Goal: Task Accomplishment & Management: Manage account settings

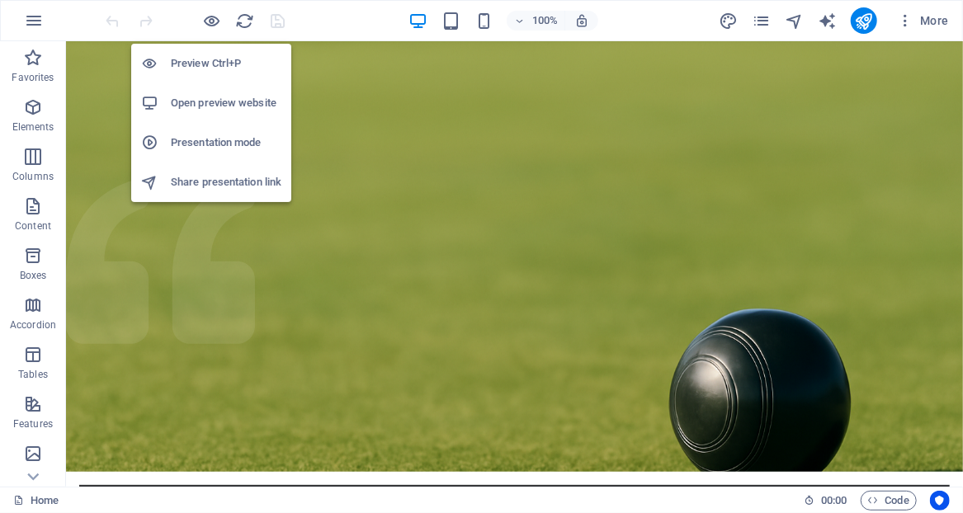
click at [203, 105] on h6 "Open preview website" at bounding box center [226, 103] width 111 height 20
click at [239, 101] on h6 "Open preview website" at bounding box center [226, 103] width 111 height 20
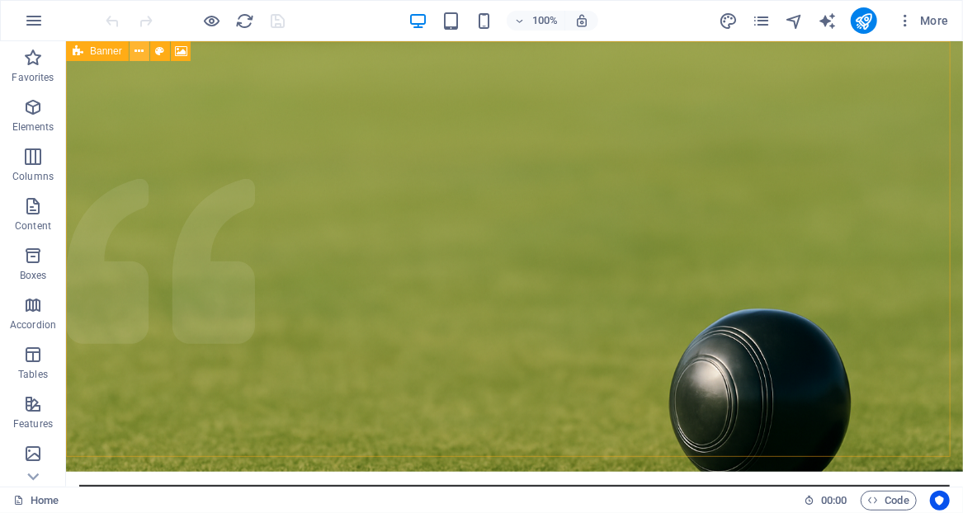
click at [145, 53] on button at bounding box center [140, 51] width 20 height 20
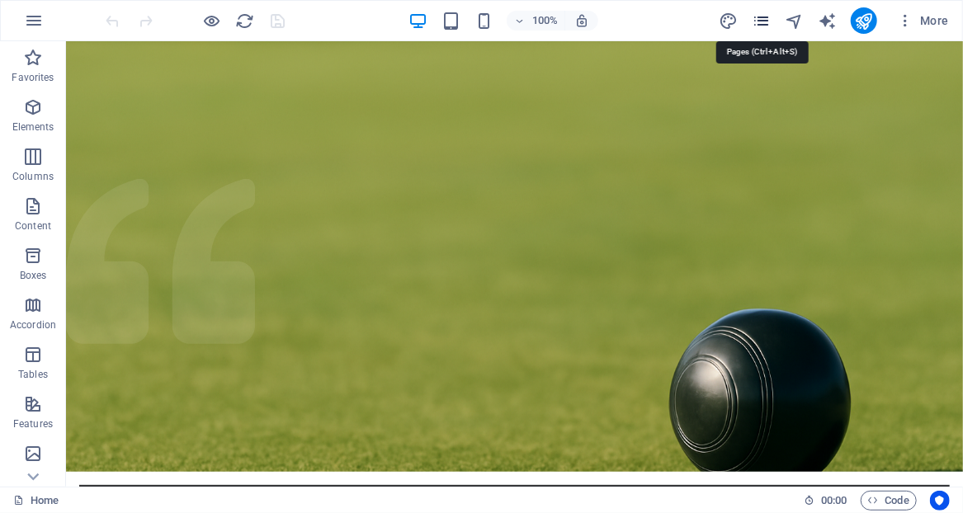
click at [764, 22] on icon "pages" at bounding box center [761, 21] width 19 height 19
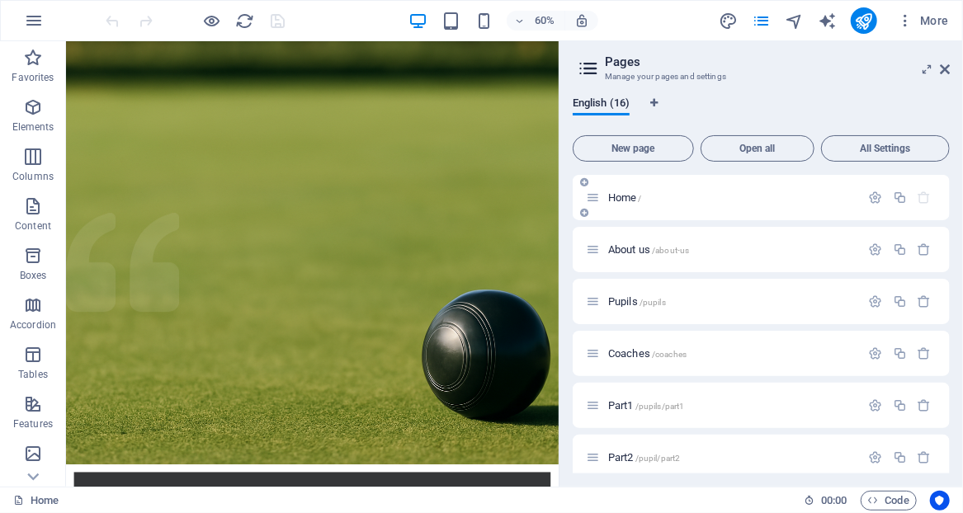
click at [653, 195] on p "Home /" at bounding box center [732, 197] width 248 height 11
click at [705, 253] on p "About us /about-us" at bounding box center [732, 249] width 248 height 11
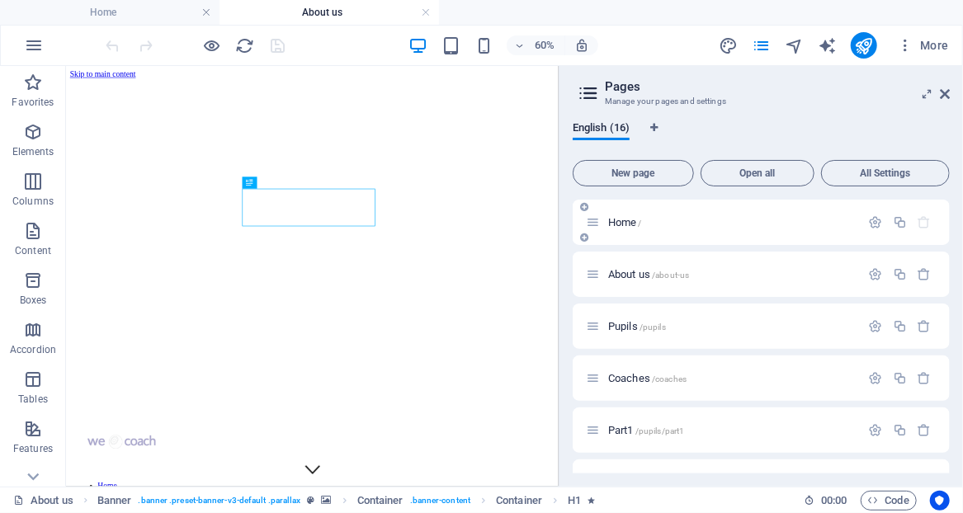
click at [698, 224] on p "Home /" at bounding box center [732, 222] width 248 height 11
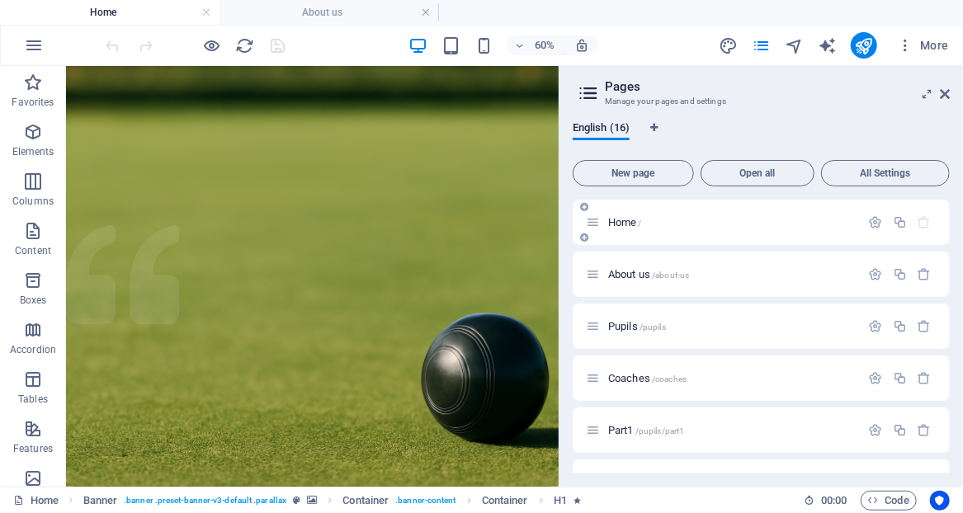
click at [641, 225] on span "/" at bounding box center [640, 223] width 3 height 9
click at [692, 219] on p "Home /" at bounding box center [732, 222] width 248 height 11
click at [942, 93] on icon at bounding box center [945, 94] width 10 height 13
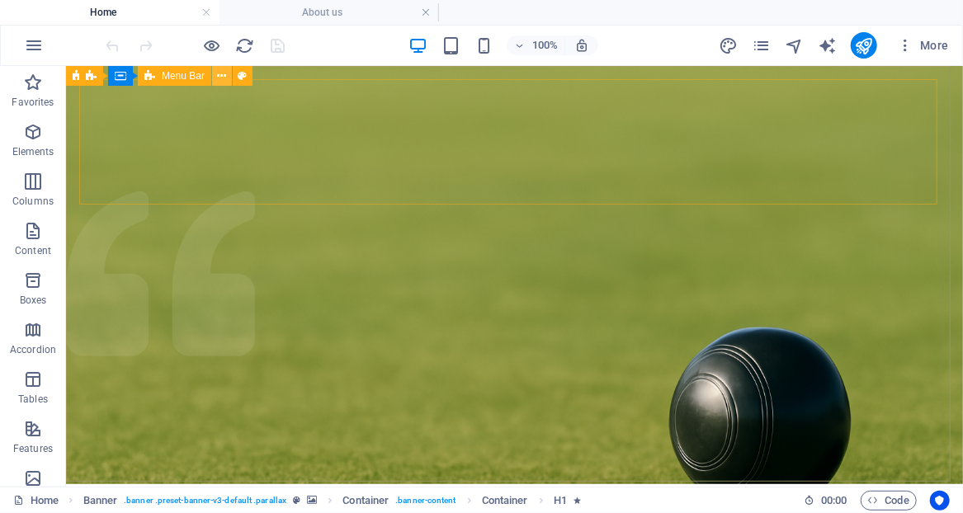
click at [225, 76] on icon at bounding box center [222, 76] width 9 height 17
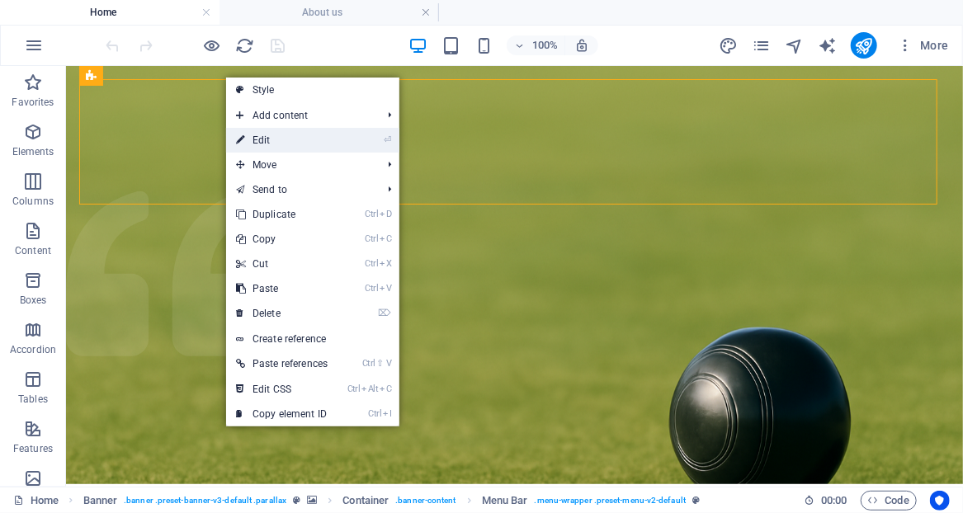
click at [262, 140] on link "⏎ Edit" at bounding box center [281, 140] width 111 height 25
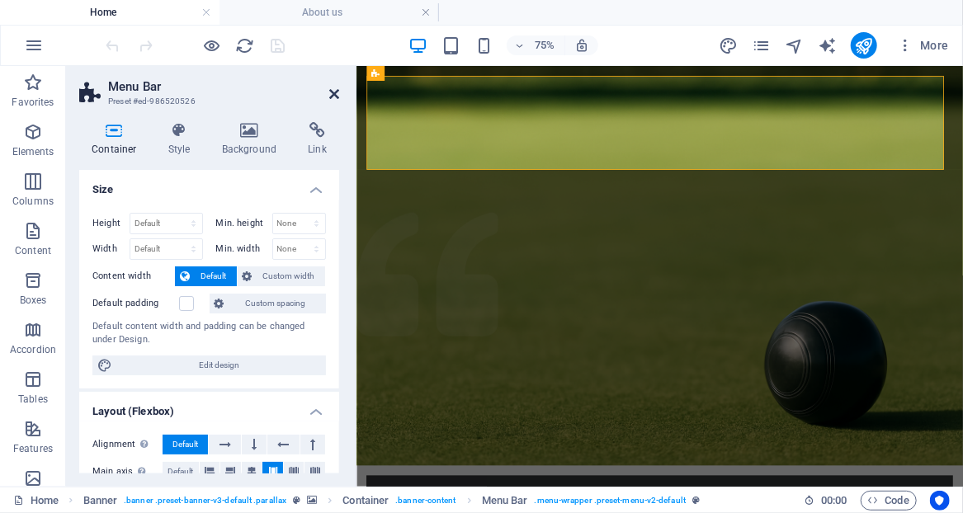
click at [332, 97] on icon at bounding box center [334, 94] width 10 height 13
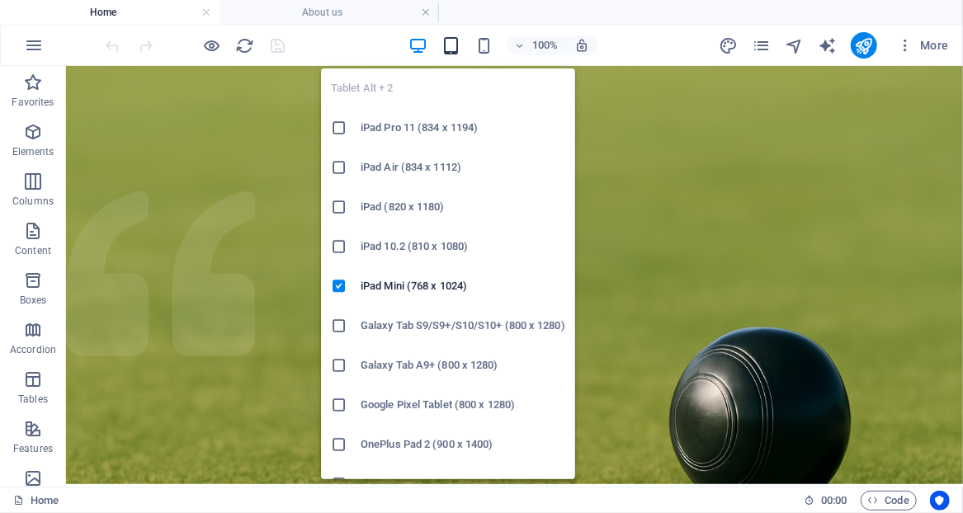
click at [456, 45] on icon "button" at bounding box center [451, 45] width 19 height 19
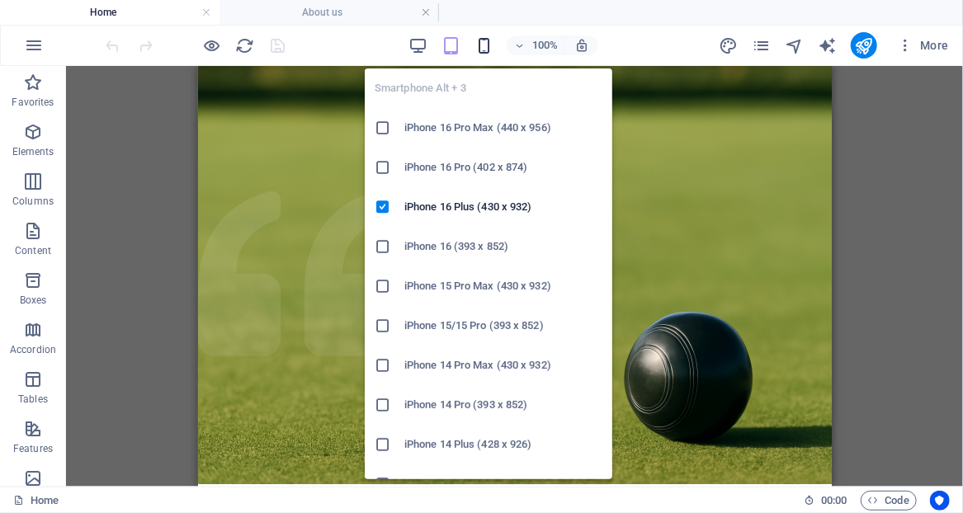
click at [481, 41] on icon "button" at bounding box center [484, 45] width 19 height 19
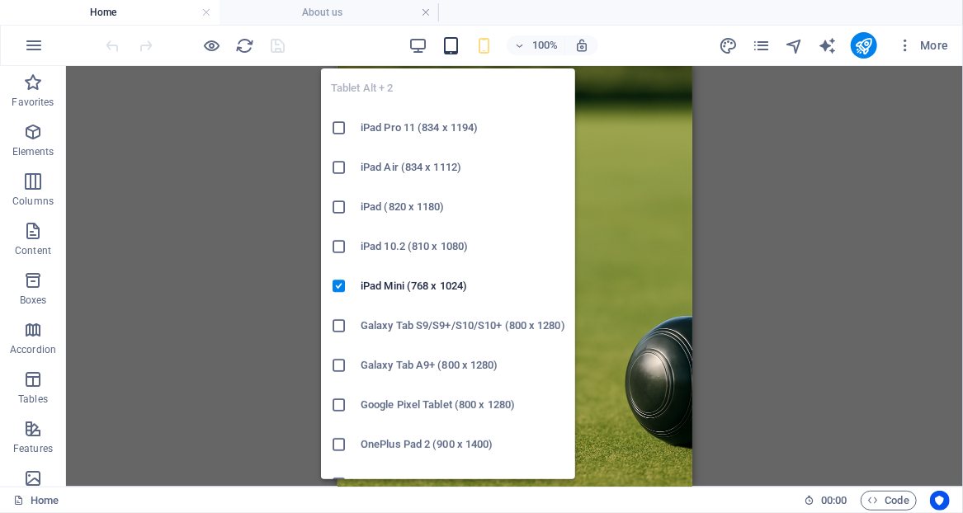
click at [452, 46] on icon "button" at bounding box center [451, 45] width 19 height 19
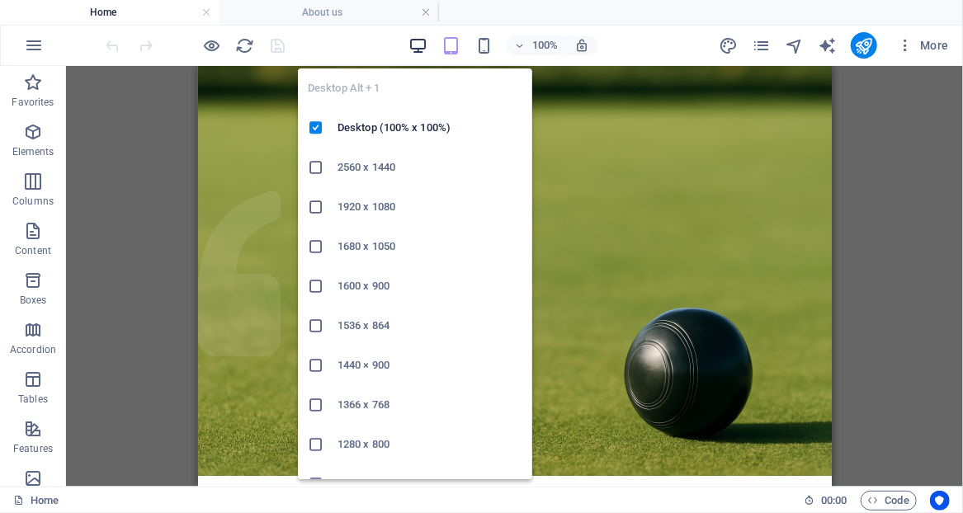
click at [417, 42] on icon "button" at bounding box center [418, 45] width 19 height 19
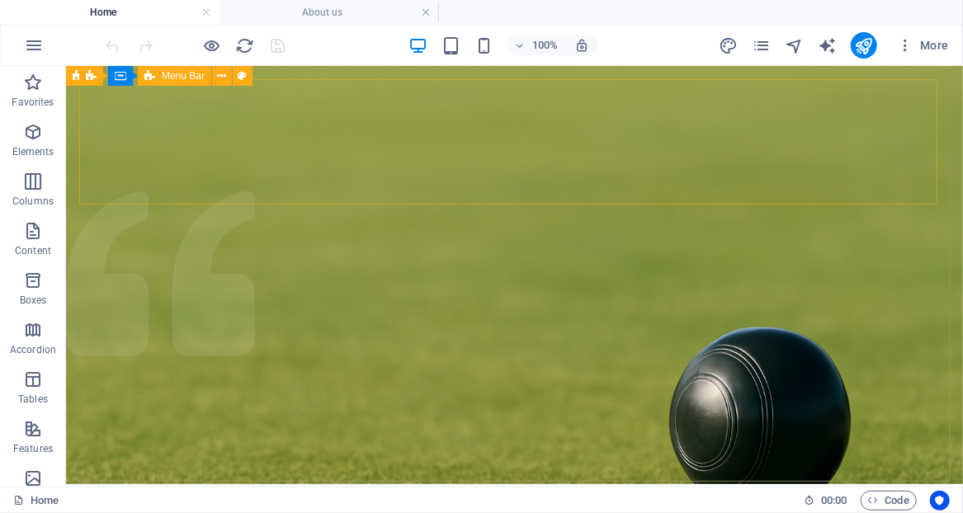
click at [180, 79] on span "Menu Bar" at bounding box center [183, 76] width 43 height 10
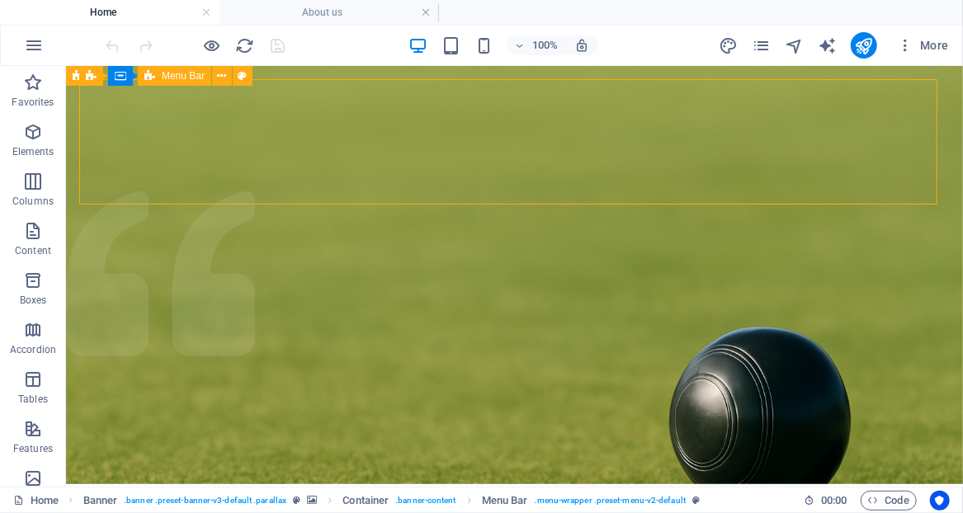
click at [180, 79] on span "Menu Bar" at bounding box center [183, 76] width 43 height 10
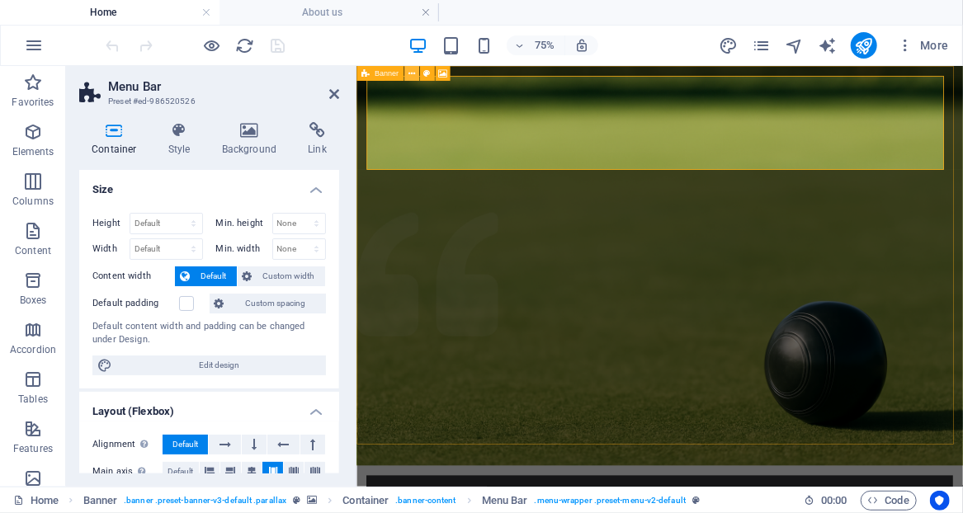
click at [417, 74] on button at bounding box center [411, 73] width 15 height 15
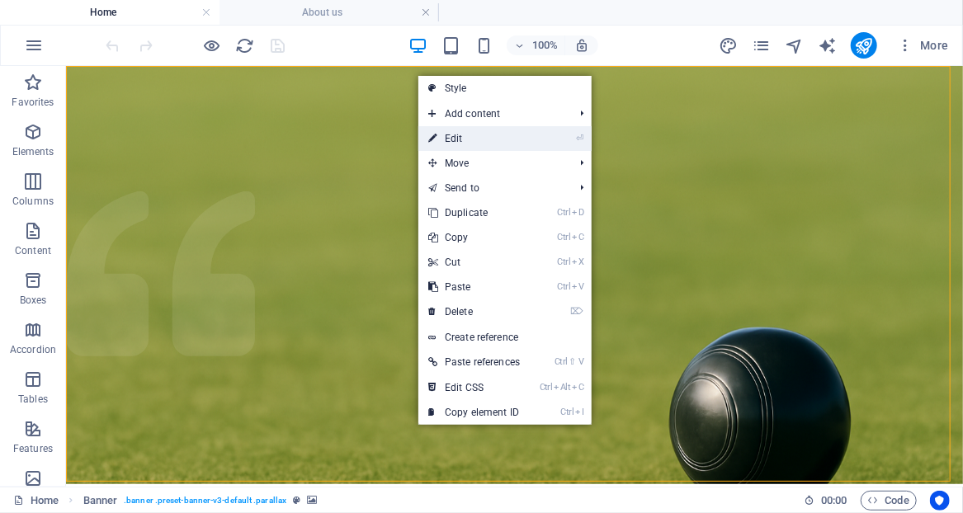
click at [451, 137] on link "⏎ Edit" at bounding box center [474, 138] width 111 height 25
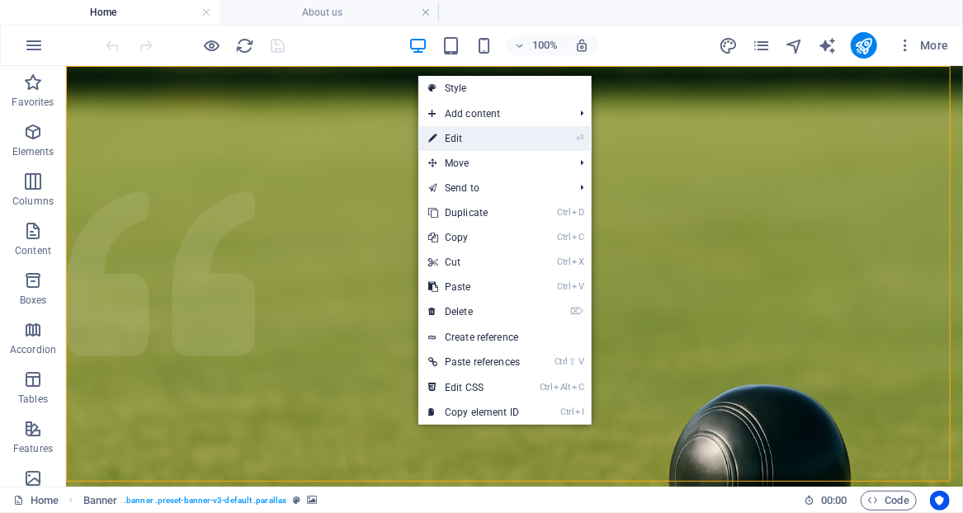
select select "vh"
select select "header"
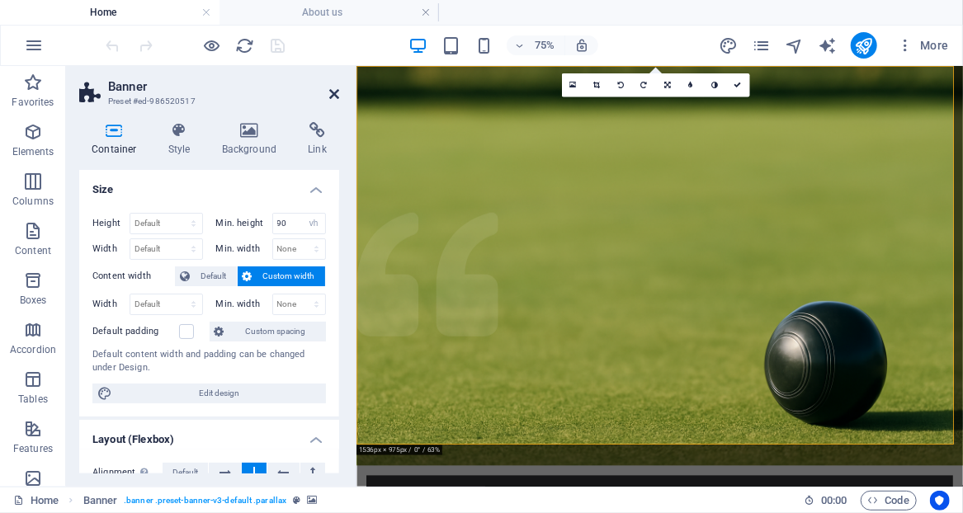
click at [337, 92] on icon at bounding box center [334, 94] width 10 height 13
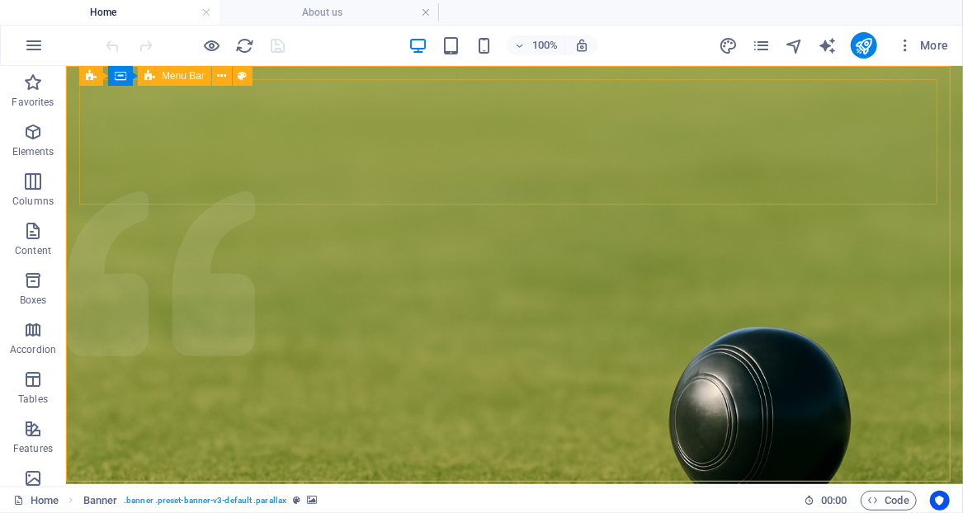
click at [182, 80] on span "Menu Bar" at bounding box center [183, 76] width 43 height 10
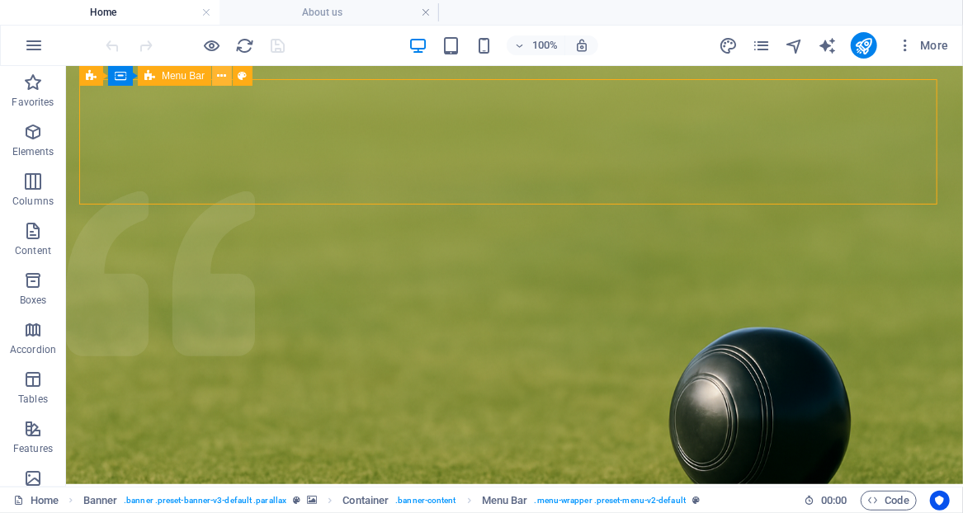
click at [221, 75] on icon at bounding box center [222, 76] width 9 height 17
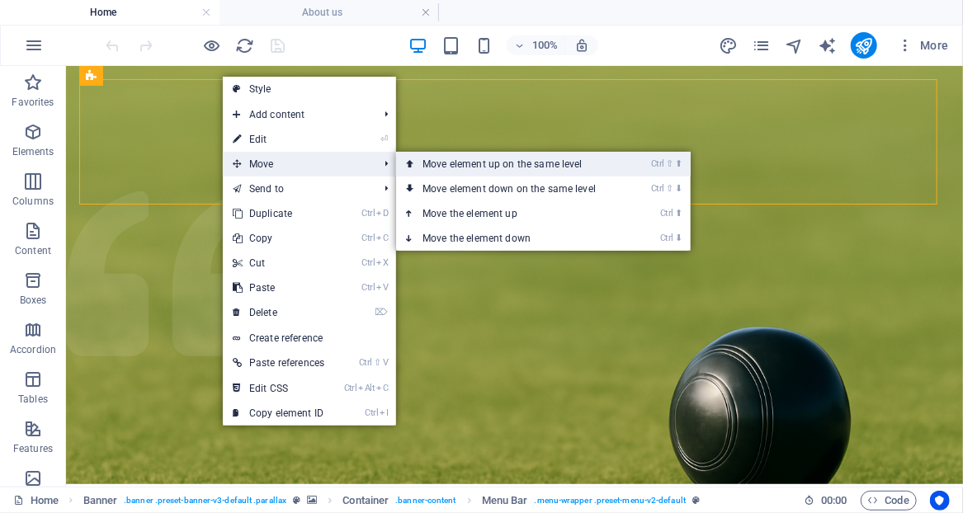
click at [503, 167] on link "Ctrl ⇧ ⬆ Move element up on the same level" at bounding box center [512, 164] width 233 height 25
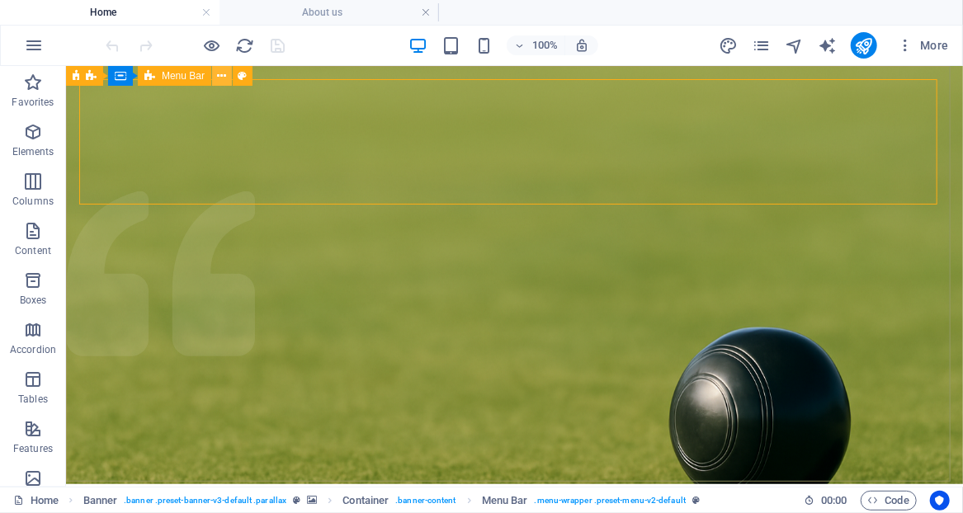
click at [218, 78] on icon at bounding box center [222, 76] width 9 height 17
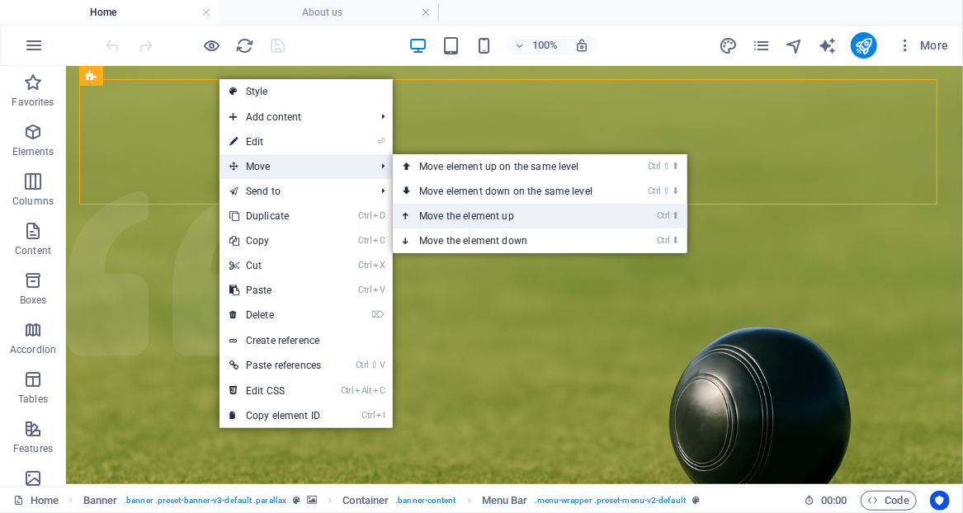
click at [471, 216] on link "Ctrl ⬆ Move the element up" at bounding box center [509, 216] width 233 height 25
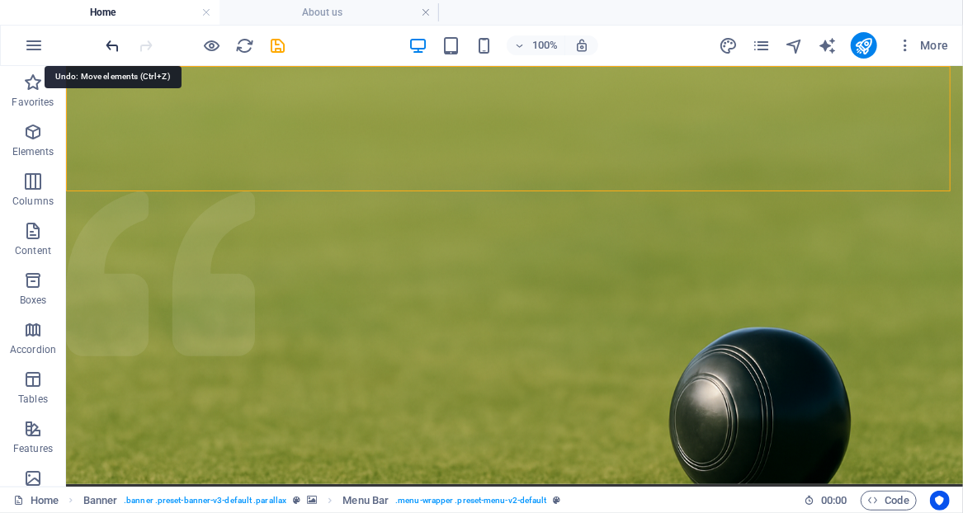
click at [114, 41] on icon "undo" at bounding box center [113, 45] width 19 height 19
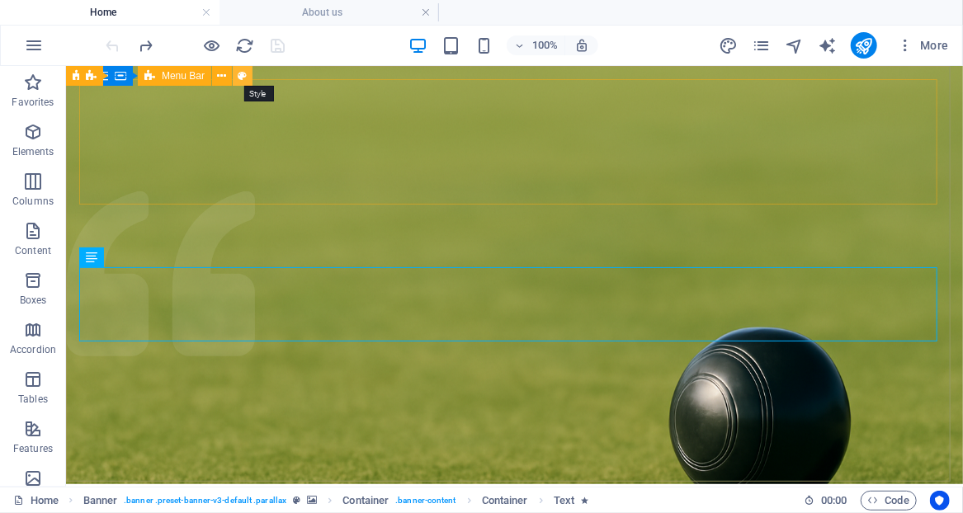
click at [240, 73] on icon at bounding box center [243, 76] width 9 height 17
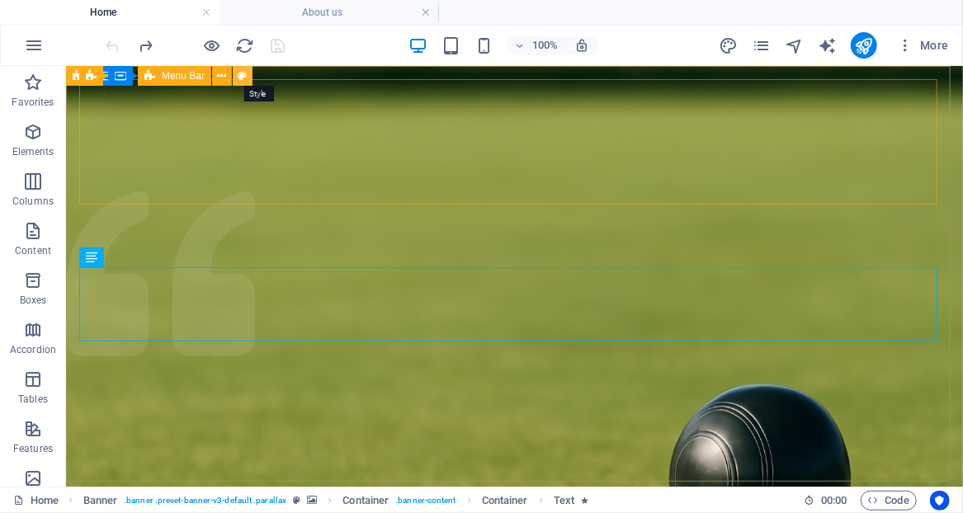
select select "rem"
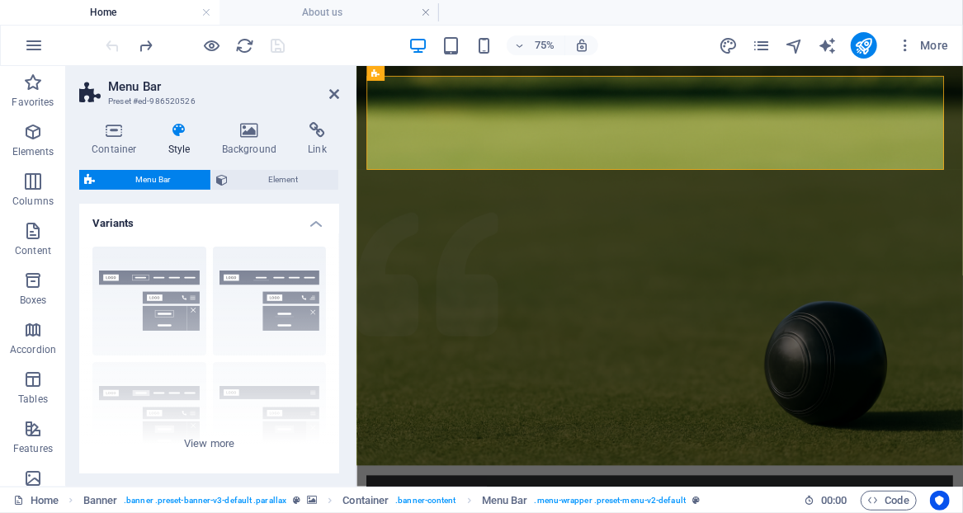
drag, startPoint x: 336, startPoint y: 229, endPoint x: 339, endPoint y: 292, distance: 62.8
click at [339, 292] on div "Variants Border Centered Default Fixed Loki Trigger Wide XXL Menu Bar Backgroun…" at bounding box center [209, 339] width 260 height 270
click at [334, 92] on icon at bounding box center [334, 94] width 10 height 13
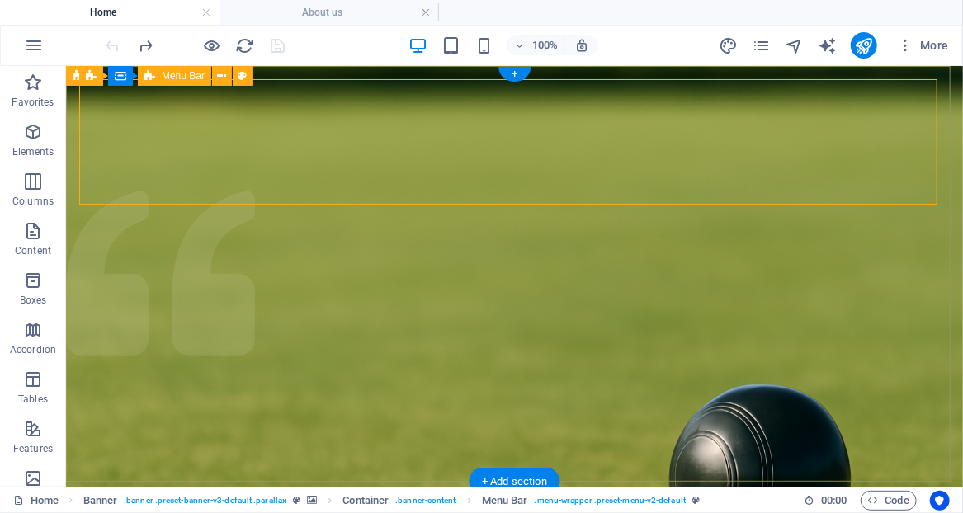
select select "rem"
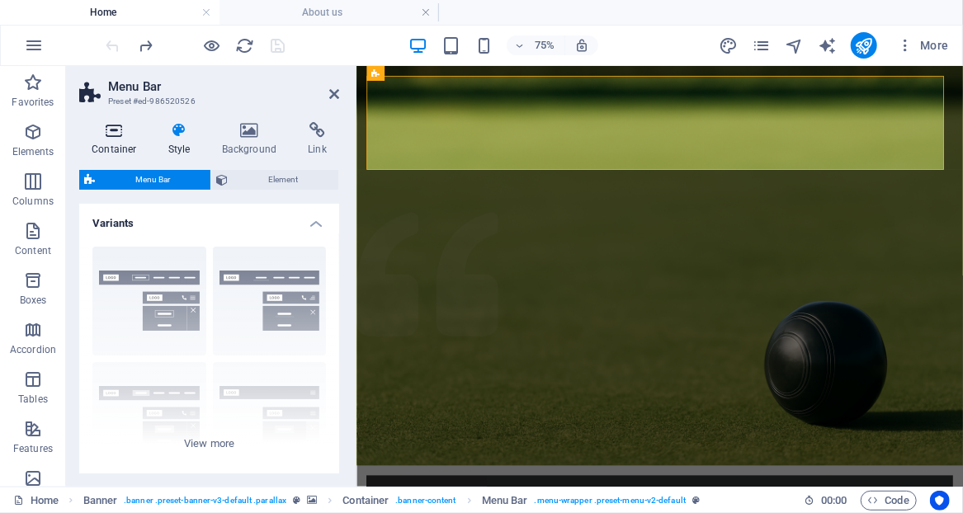
click at [114, 139] on h4 "Container" at bounding box center [117, 139] width 77 height 35
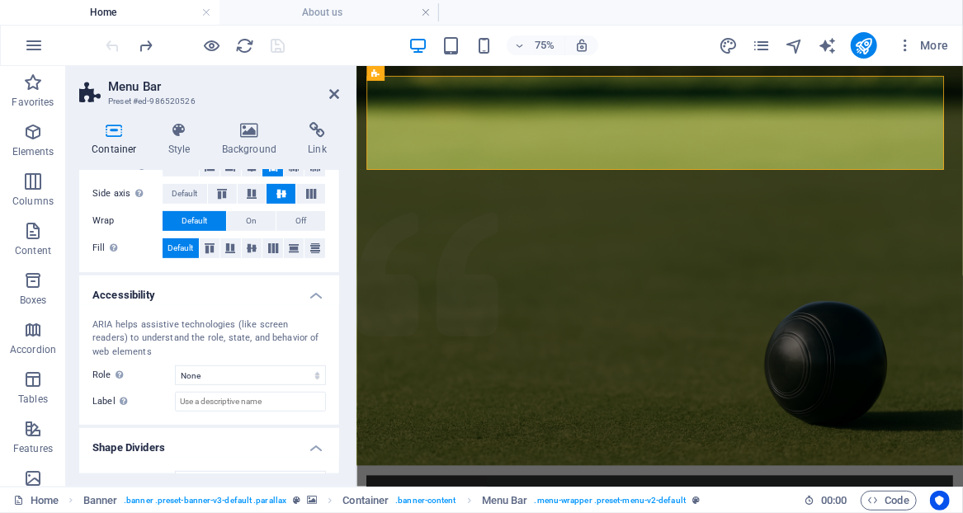
scroll to position [333, 0]
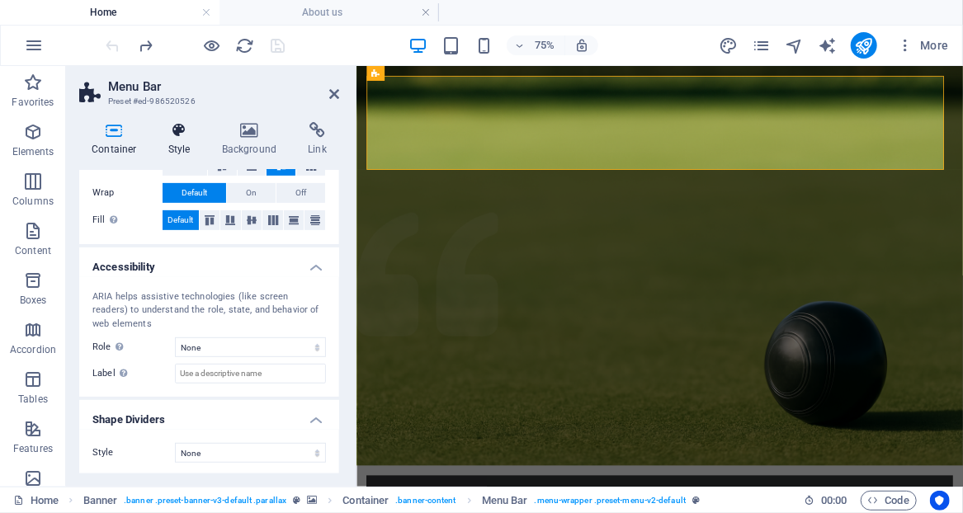
click at [173, 140] on h4 "Style" at bounding box center [183, 139] width 54 height 35
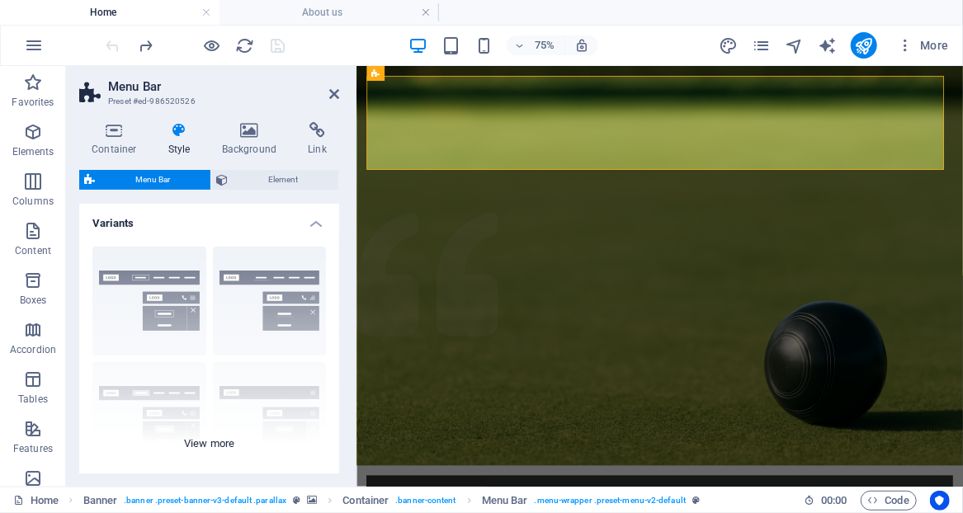
drag, startPoint x: 336, startPoint y: 272, endPoint x: 333, endPoint y: 322, distance: 50.4
click at [333, 322] on div "Border Centered Default Fixed Loki Trigger Wide XXL" at bounding box center [209, 358] width 260 height 248
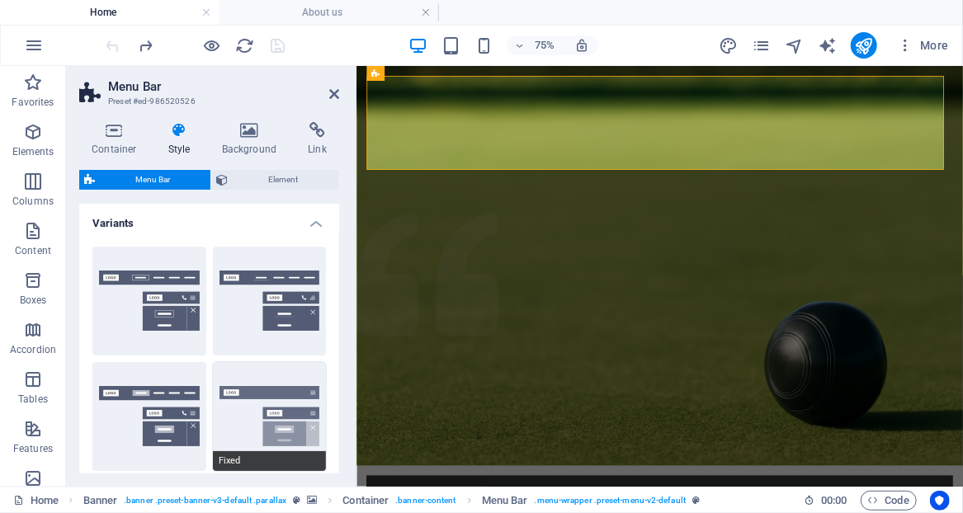
drag, startPoint x: 336, startPoint y: 273, endPoint x: 320, endPoint y: 386, distance: 114.2
click at [320, 386] on div "Border Centered Default Fixed Loki Trigger Wide XXL" at bounding box center [209, 475] width 260 height 482
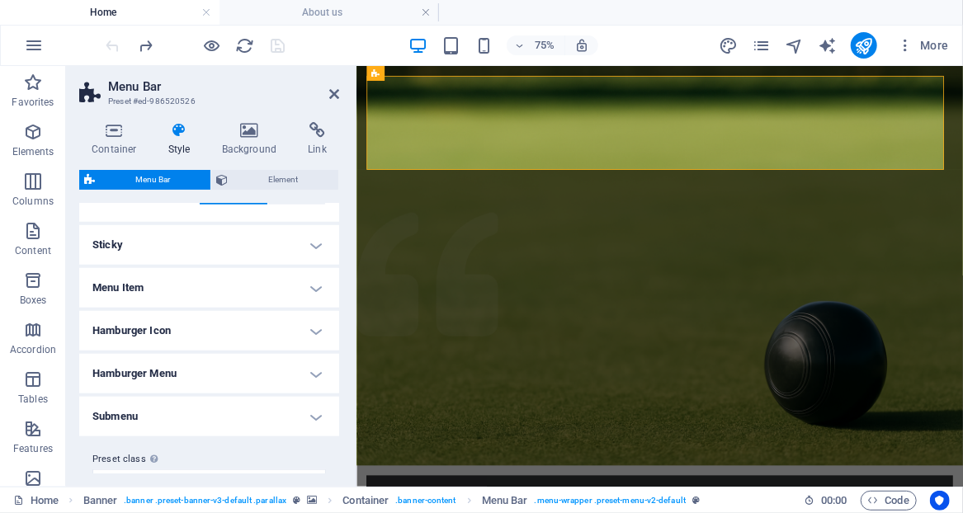
scroll to position [691, 0]
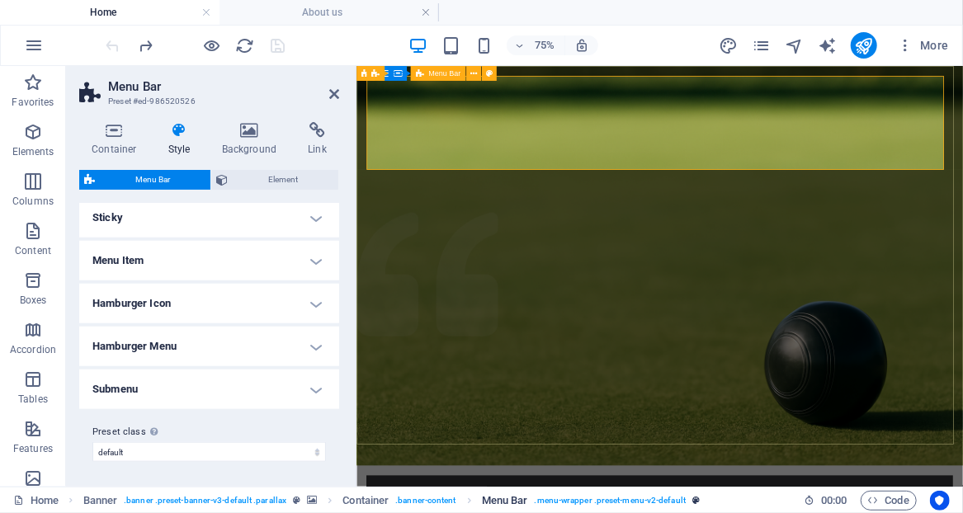
click at [573, 499] on span ". menu-wrapper .preset-menu-v2-default" at bounding box center [610, 501] width 151 height 20
click at [439, 498] on span ". banner-content" at bounding box center [425, 501] width 60 height 20
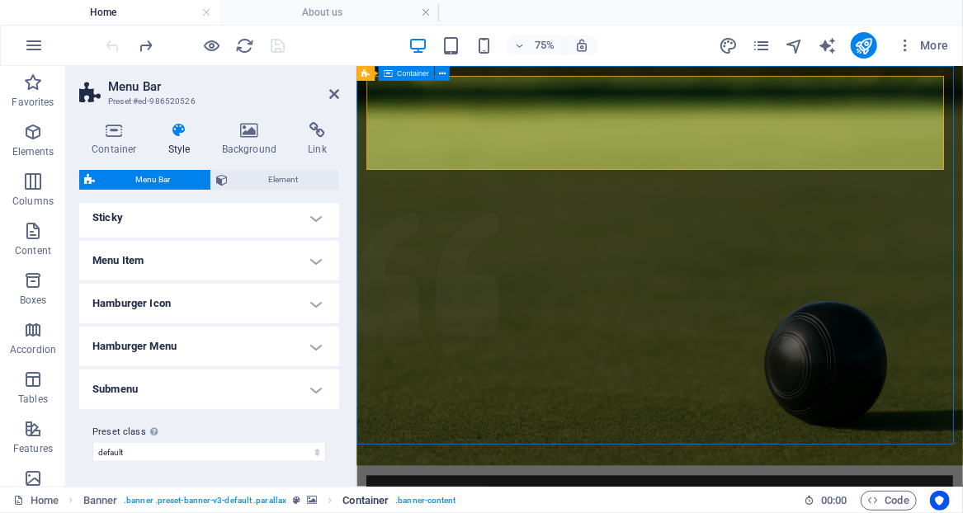
click at [439, 498] on span ". banner-content" at bounding box center [425, 501] width 60 height 20
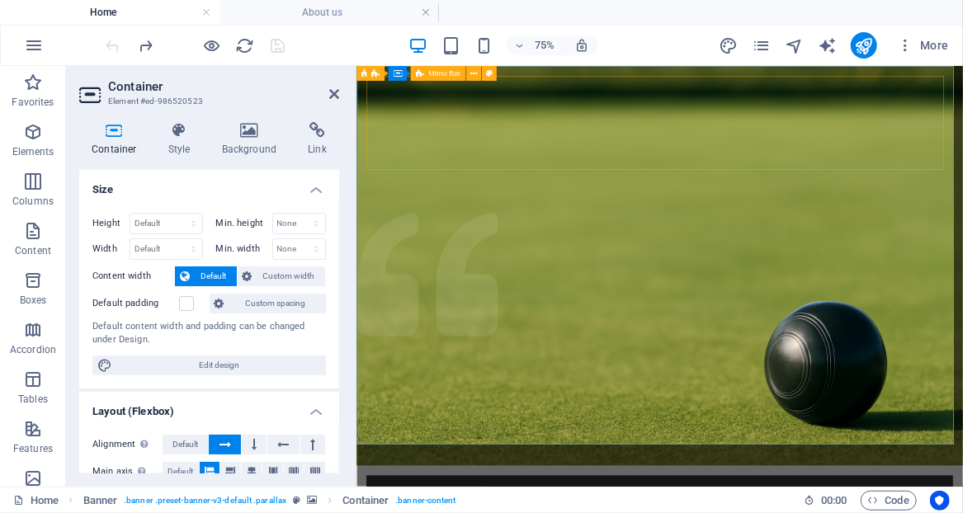
click at [432, 76] on span "Menu Bar" at bounding box center [444, 73] width 32 height 7
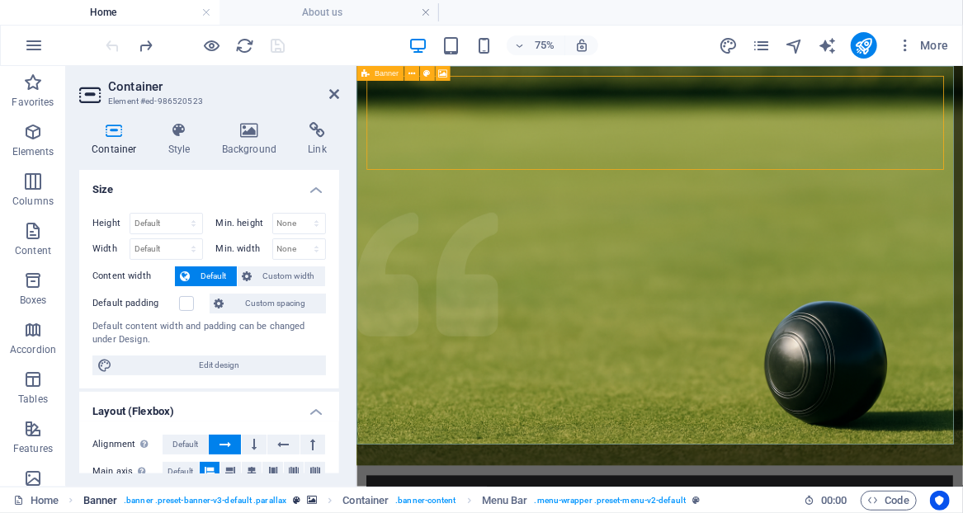
click at [244, 504] on span ". banner .preset-banner-v3-default .parallax" at bounding box center [205, 501] width 163 height 20
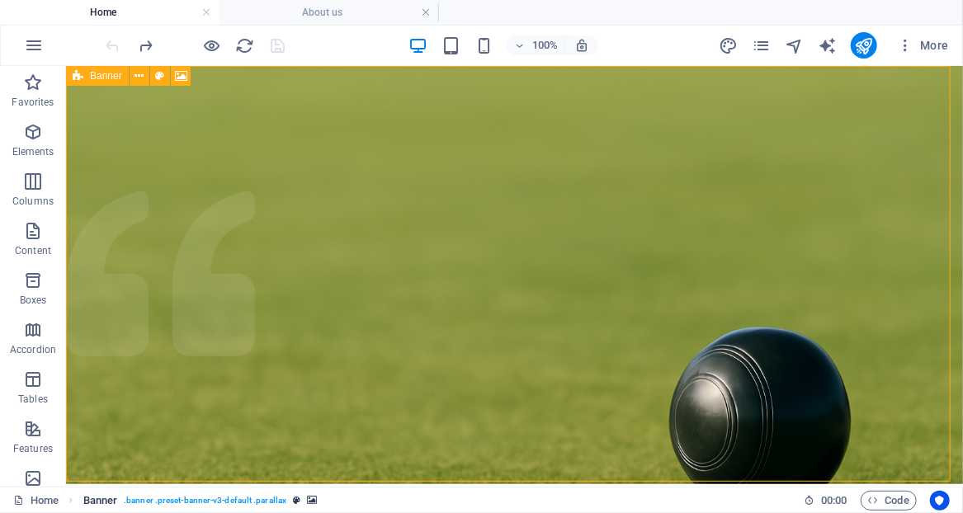
click at [244, 504] on span ". banner .preset-banner-v3-default .parallax" at bounding box center [205, 501] width 163 height 20
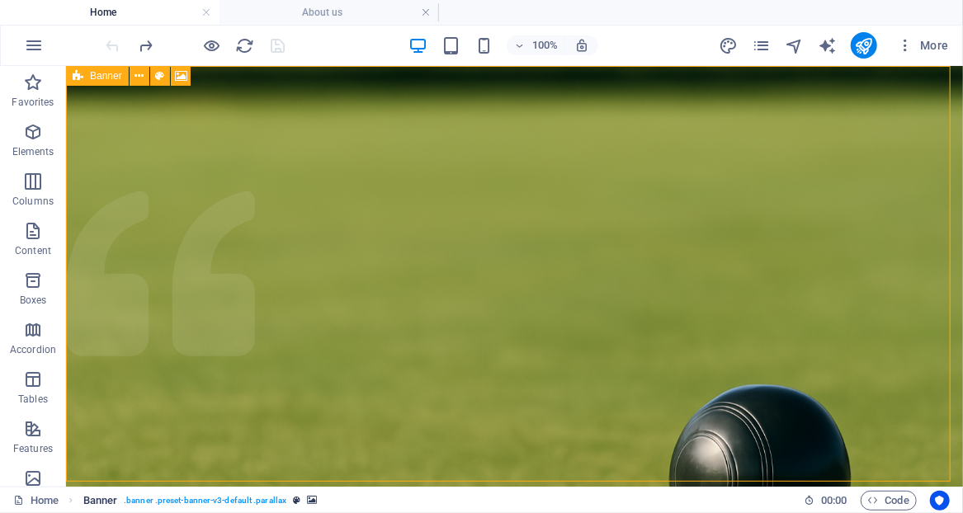
select select "vh"
select select "header"
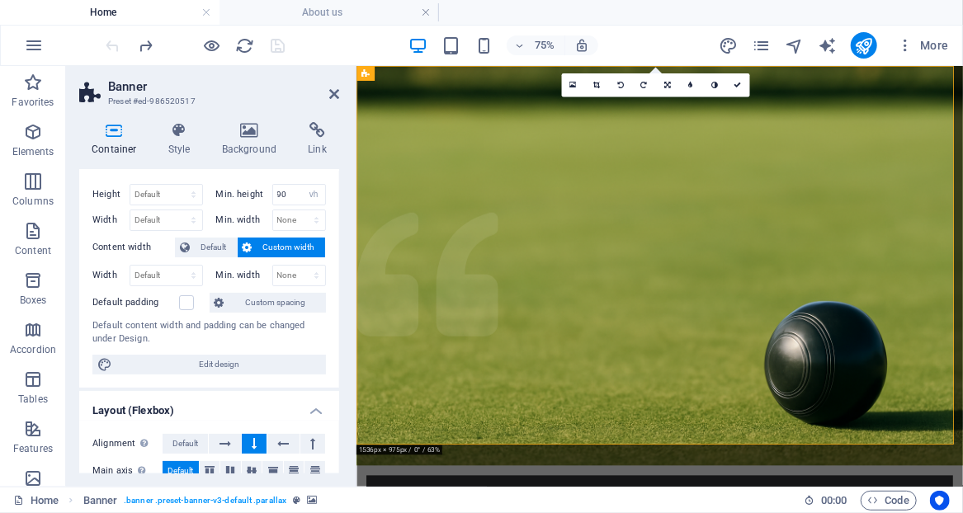
scroll to position [0, 0]
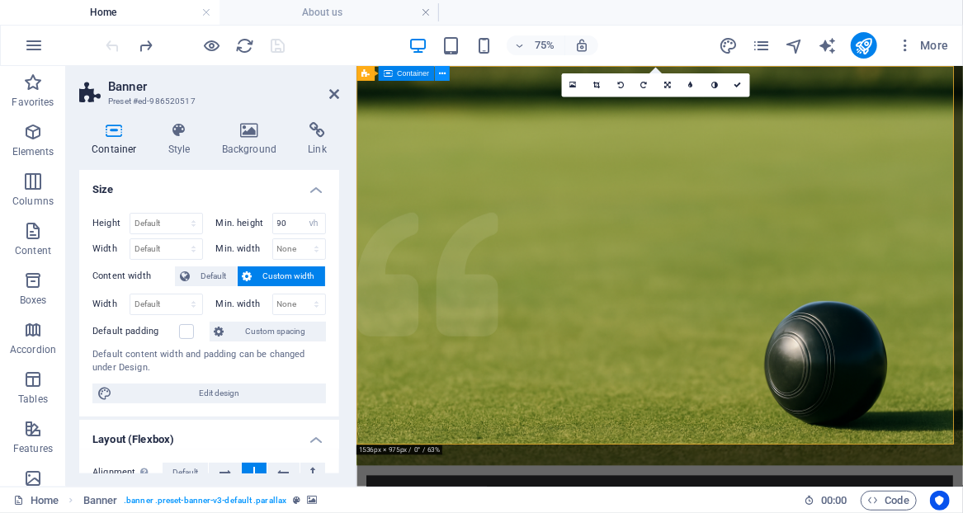
click at [441, 72] on icon at bounding box center [441, 73] width 7 height 13
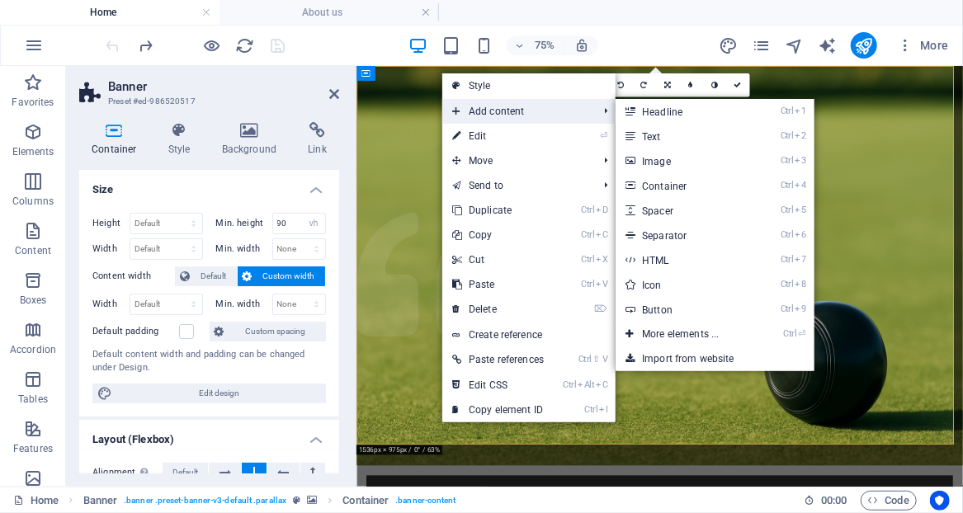
click at [485, 108] on span "Add content" at bounding box center [516, 111] width 149 height 25
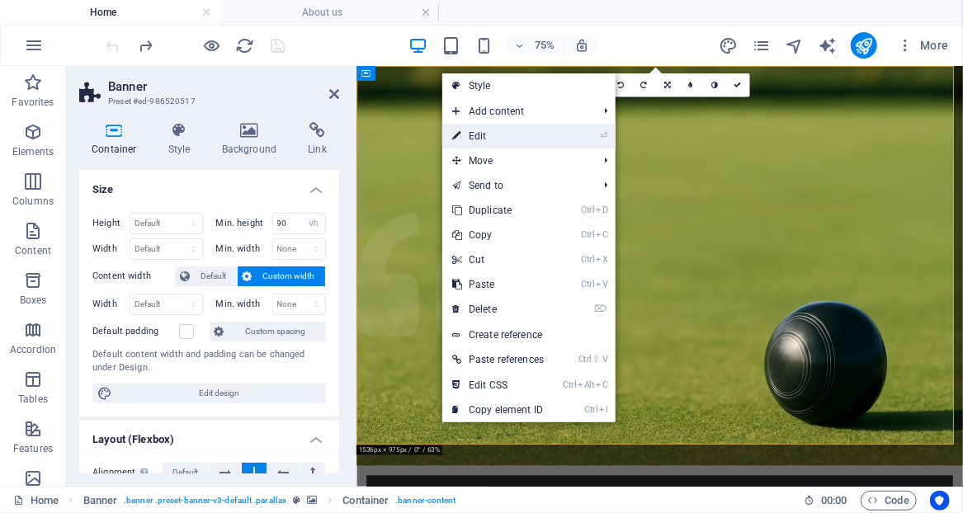
click at [478, 135] on link "⏎ Edit" at bounding box center [497, 136] width 111 height 25
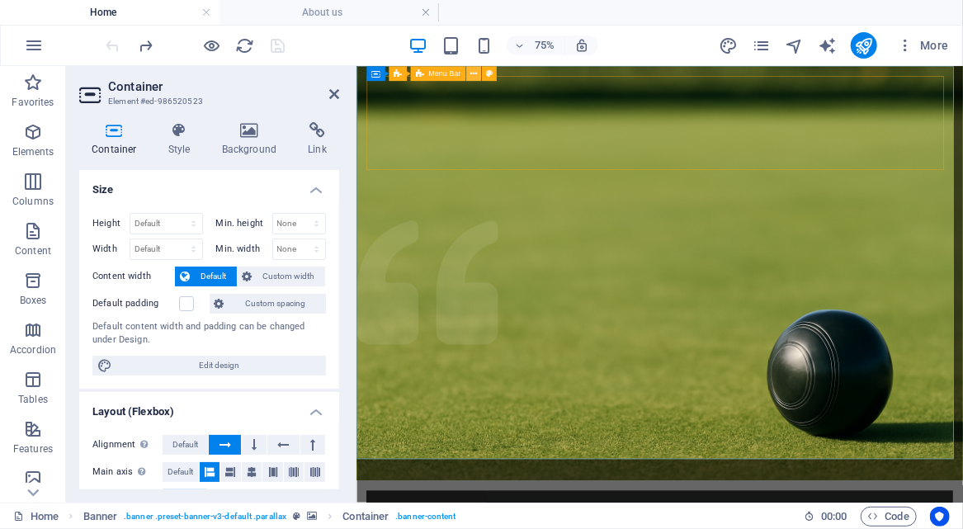
click at [472, 74] on icon at bounding box center [474, 73] width 7 height 13
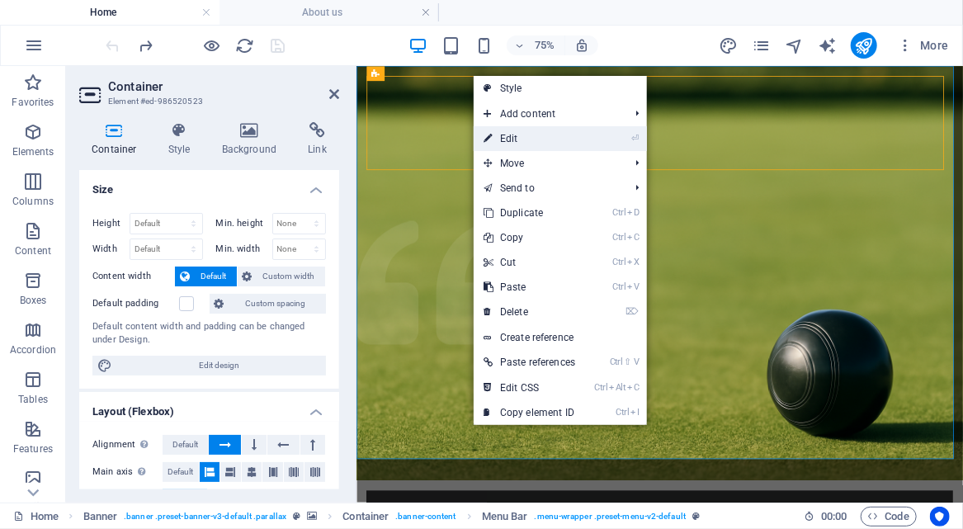
click at [521, 138] on link "⏎ Edit" at bounding box center [529, 138] width 111 height 25
select select "rem"
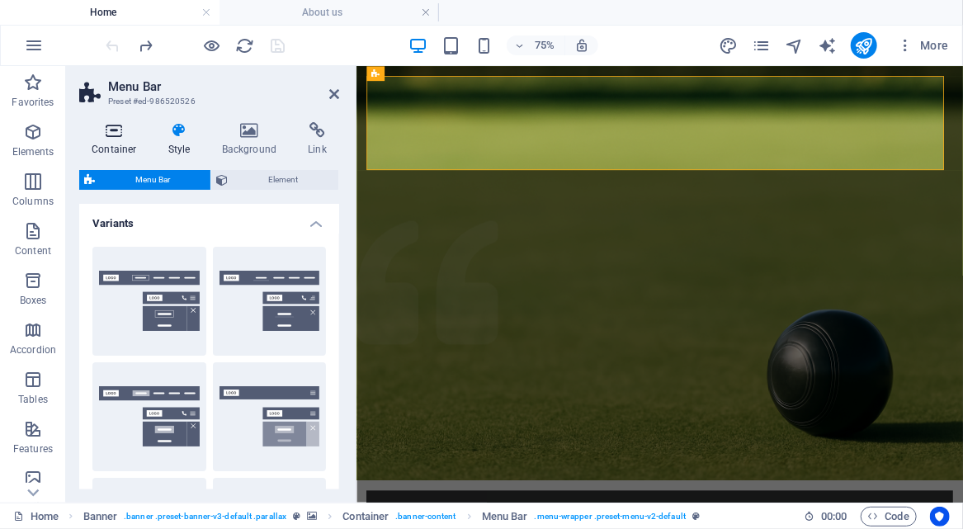
click at [111, 141] on h4 "Container" at bounding box center [117, 139] width 77 height 35
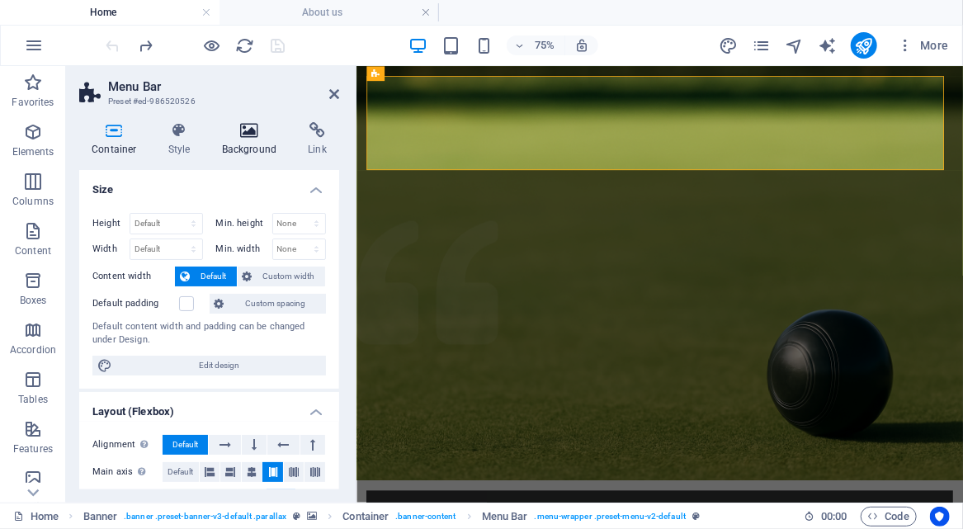
click at [248, 140] on h4 "Background" at bounding box center [253, 139] width 87 height 35
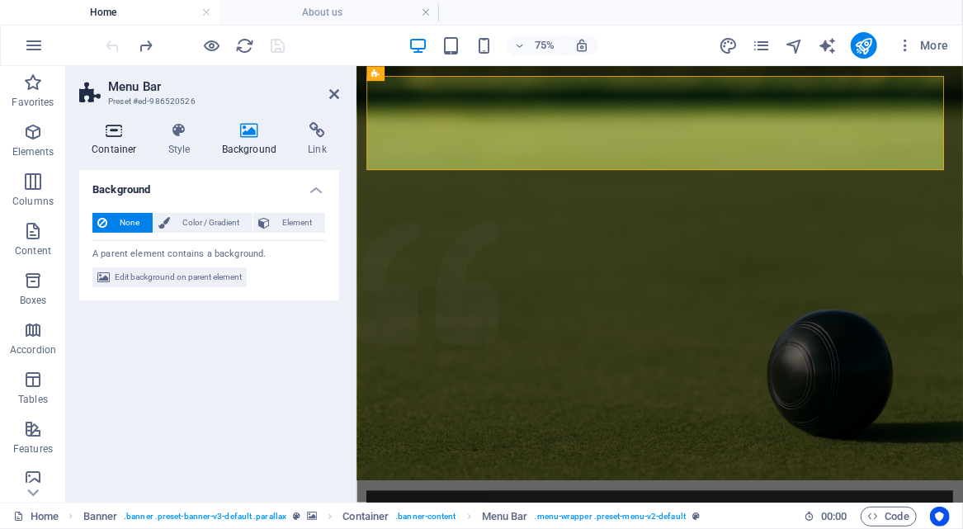
click at [102, 135] on icon at bounding box center [114, 130] width 70 height 17
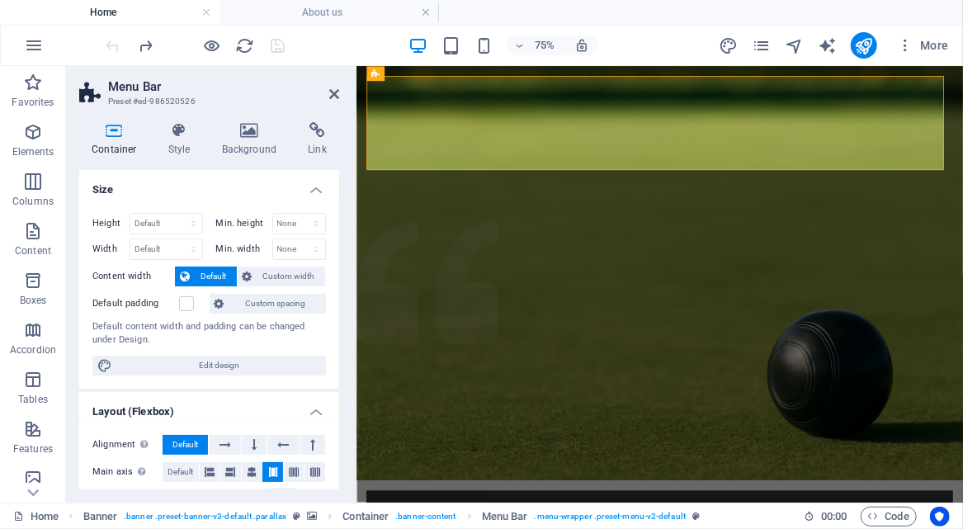
drag, startPoint x: 336, startPoint y: 313, endPoint x: 336, endPoint y: 343, distance: 29.7
click at [347, 405] on div "Container Style Background Link Size Height Default px rem % vh vw Min. height …" at bounding box center [209, 306] width 286 height 394
drag, startPoint x: 336, startPoint y: 329, endPoint x: 334, endPoint y: 401, distance: 72.7
click at [334, 401] on ul "Size Height Default px rem % vh vw Min. height None px rem % vh vw Width Defaul…" at bounding box center [209, 490] width 260 height 641
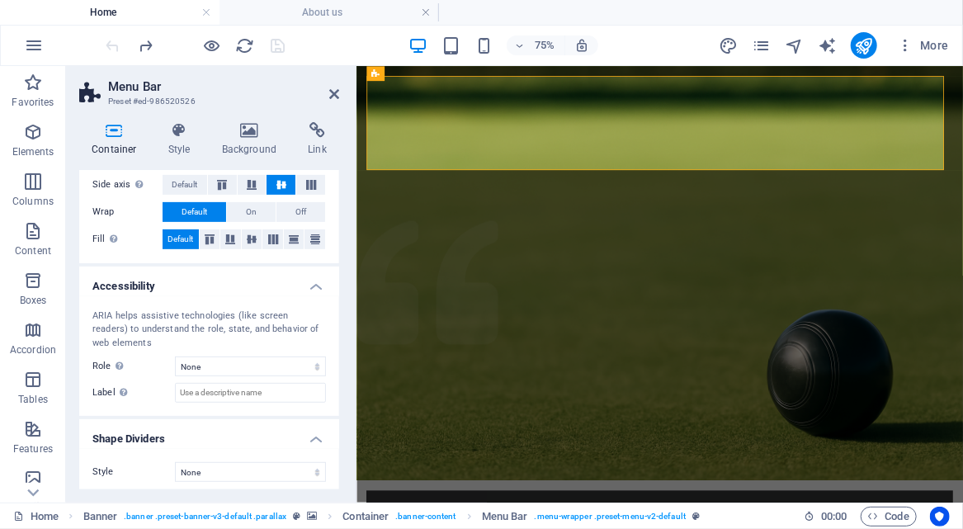
scroll to position [318, 0]
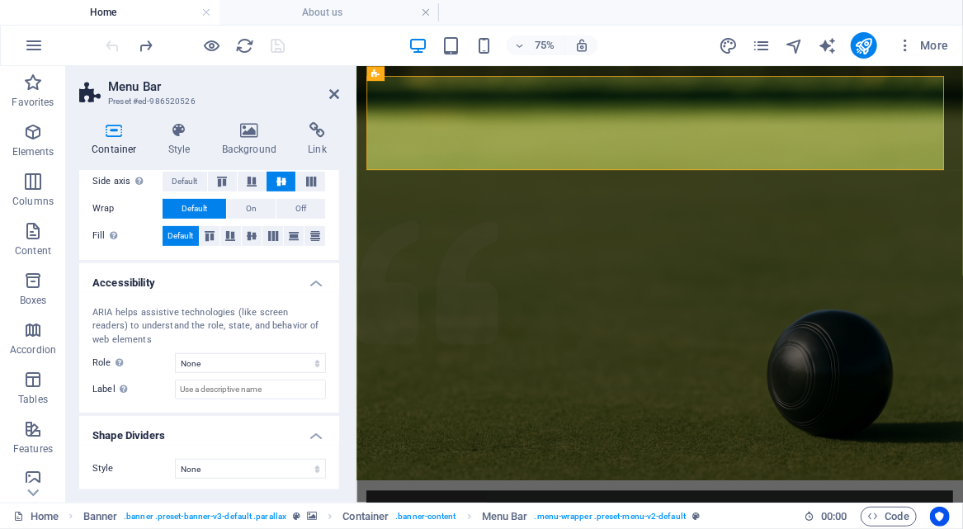
click at [310, 283] on h4 "Accessibility" at bounding box center [209, 278] width 260 height 30
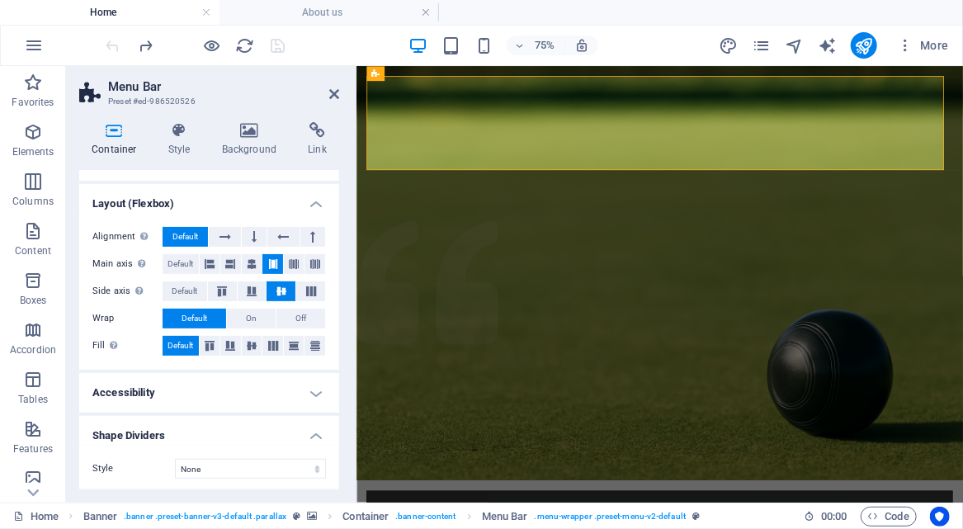
click at [315, 432] on h4 "Shape Dividers" at bounding box center [209, 431] width 260 height 30
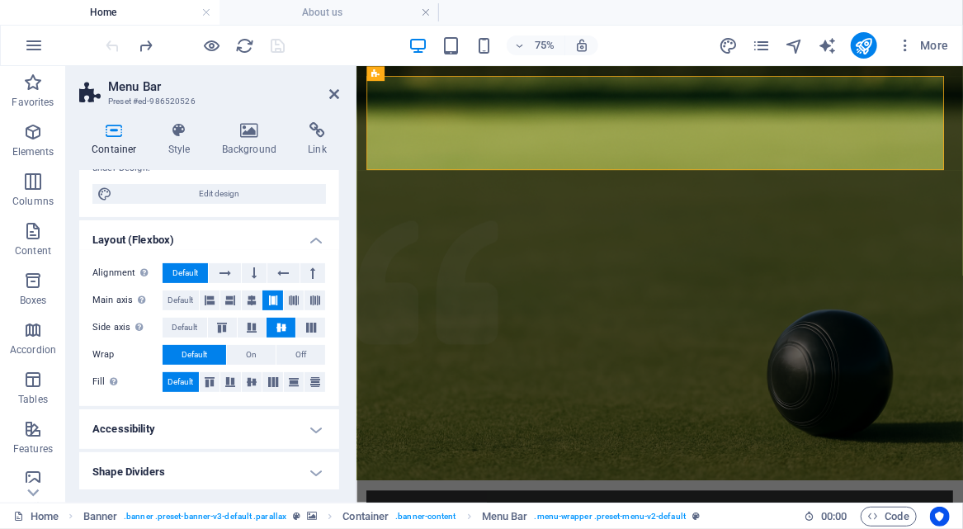
scroll to position [171, 0]
click at [315, 244] on h4 "Layout (Flexbox)" at bounding box center [209, 236] width 260 height 30
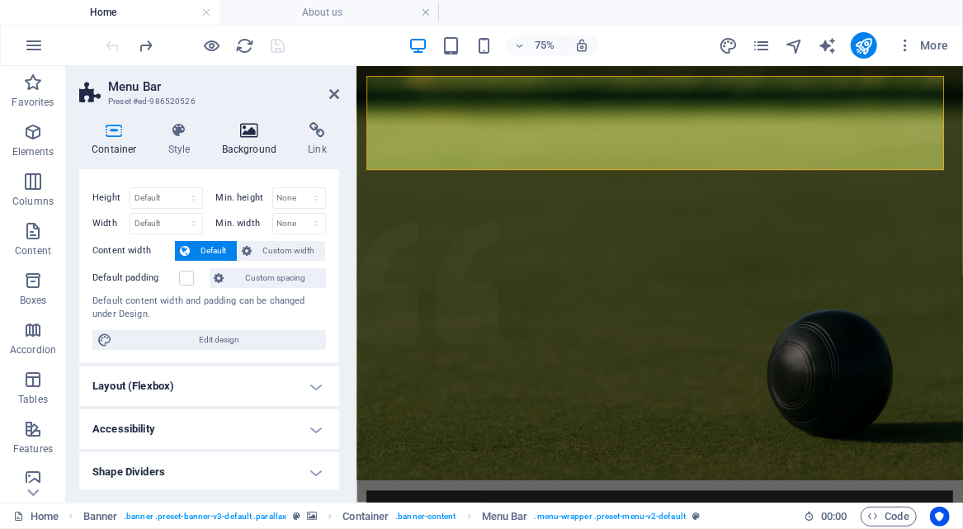
click at [246, 141] on h4 "Background" at bounding box center [253, 139] width 87 height 35
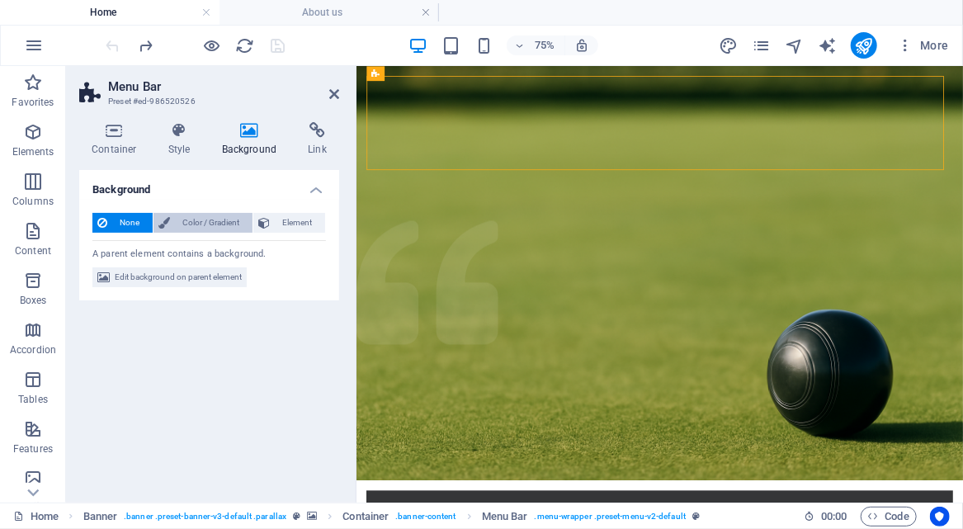
click at [233, 227] on span "Color / Gradient" at bounding box center [211, 223] width 73 height 20
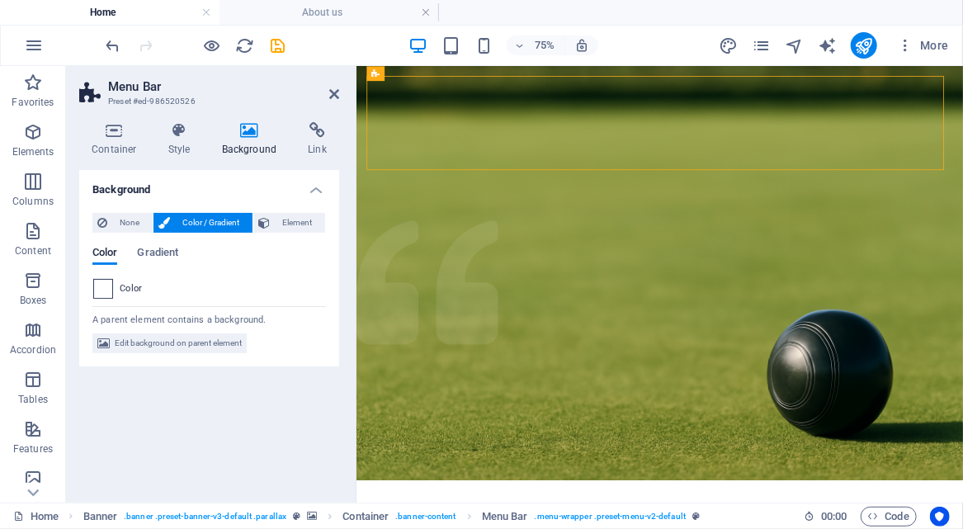
click at [103, 287] on span at bounding box center [103, 289] width 18 height 18
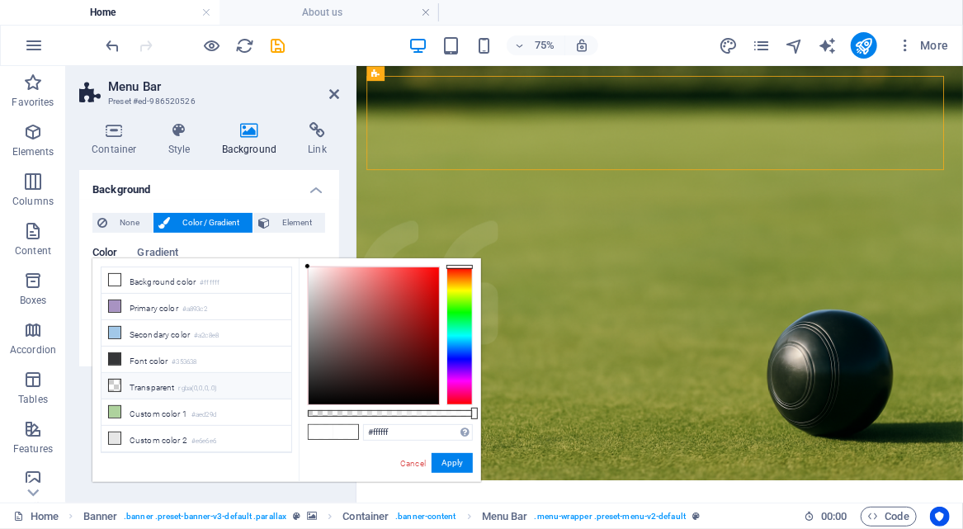
click at [180, 382] on li "Transparent rgba(0,0,0,.0)" at bounding box center [197, 386] width 190 height 26
type input "rgba(0, 0, 0, 0)"
click at [449, 464] on button "Apply" at bounding box center [452, 463] width 41 height 20
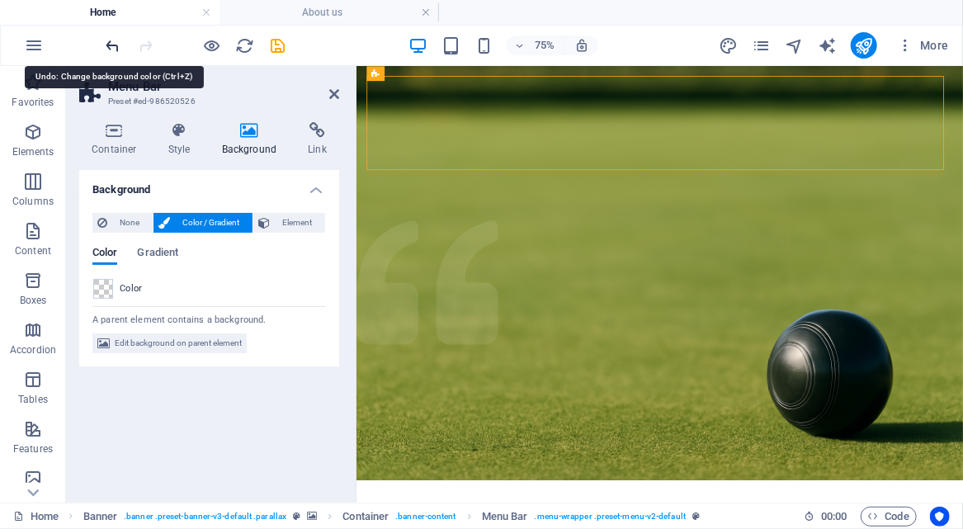
click at [108, 42] on icon "undo" at bounding box center [113, 45] width 19 height 19
click at [114, 45] on icon "undo" at bounding box center [113, 45] width 19 height 19
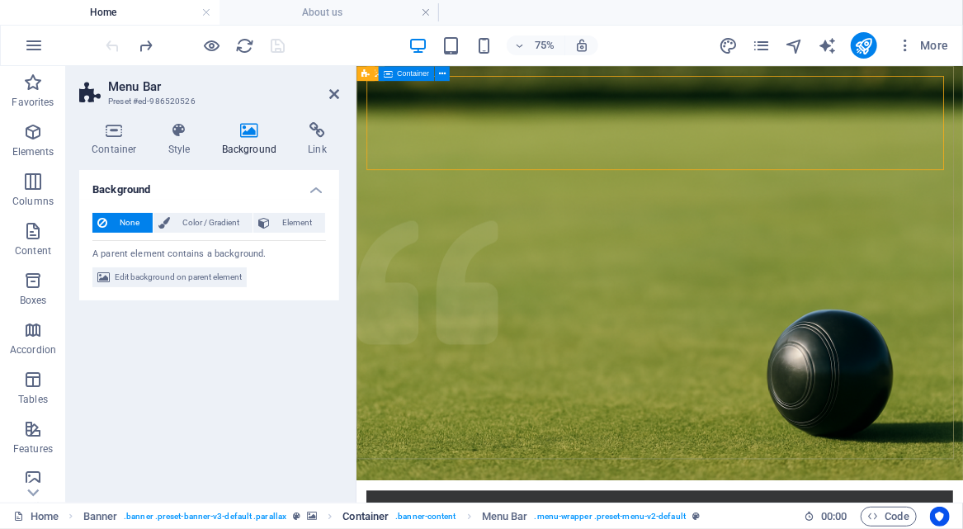
click at [418, 513] on span ". banner-content" at bounding box center [425, 517] width 60 height 20
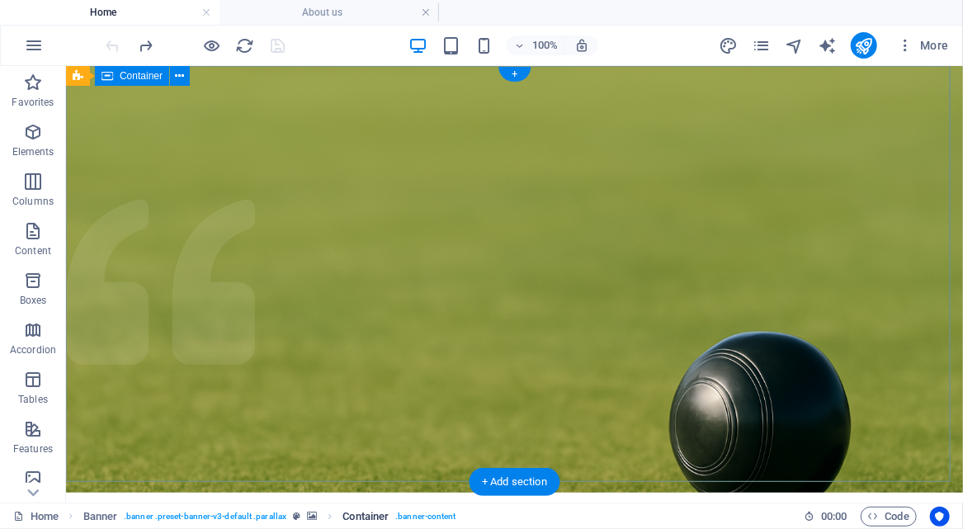
click at [433, 513] on span ". banner-content" at bounding box center [425, 517] width 60 height 20
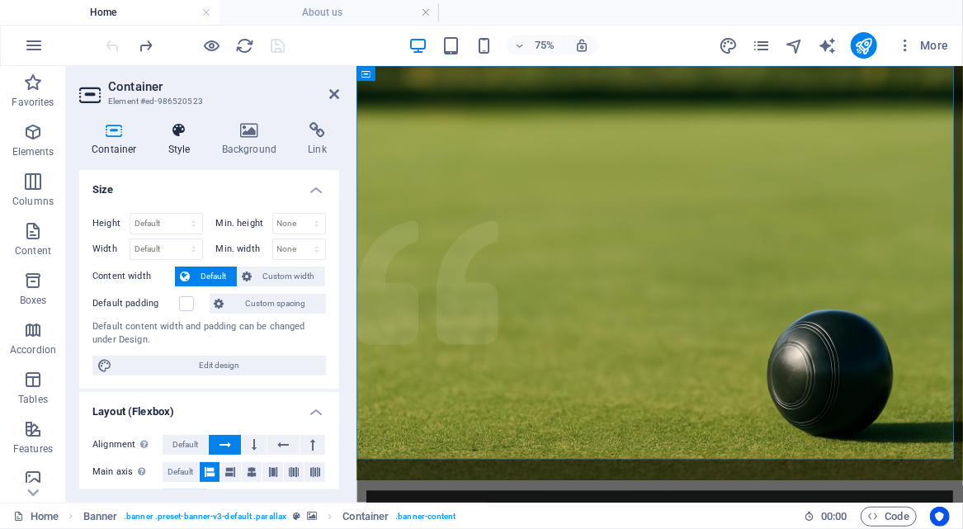
click at [185, 140] on h4 "Style" at bounding box center [183, 139] width 54 height 35
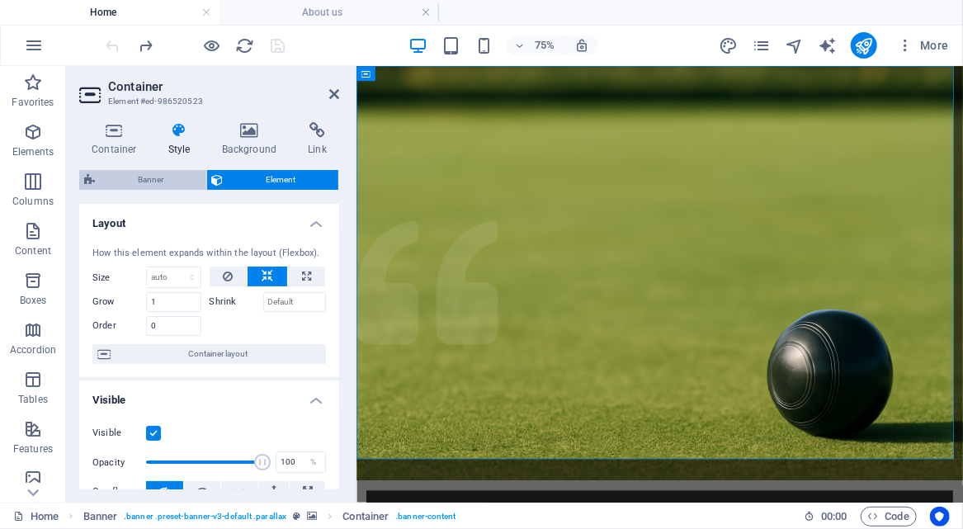
click at [153, 176] on span "Banner" at bounding box center [151, 180] width 102 height 20
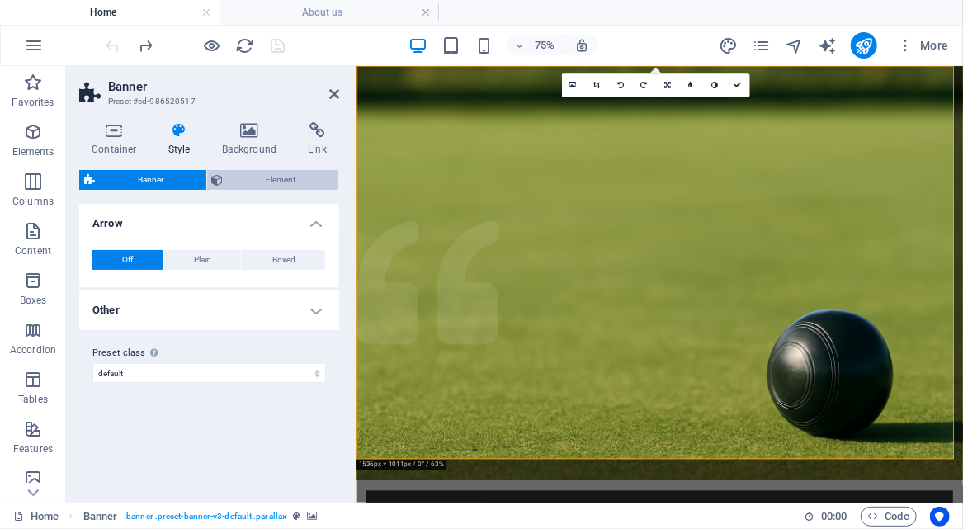
click at [226, 177] on button "Element" at bounding box center [273, 180] width 132 height 20
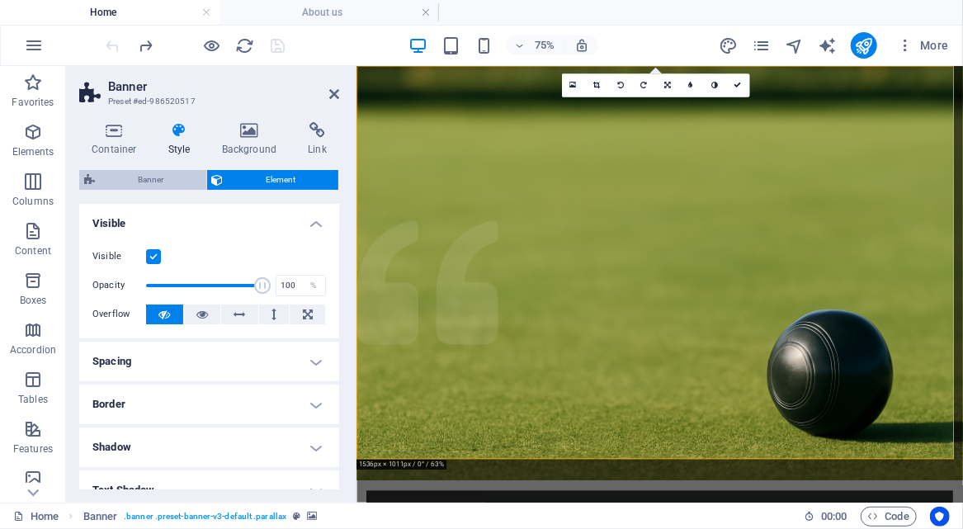
click at [154, 178] on span "Banner" at bounding box center [151, 180] width 102 height 20
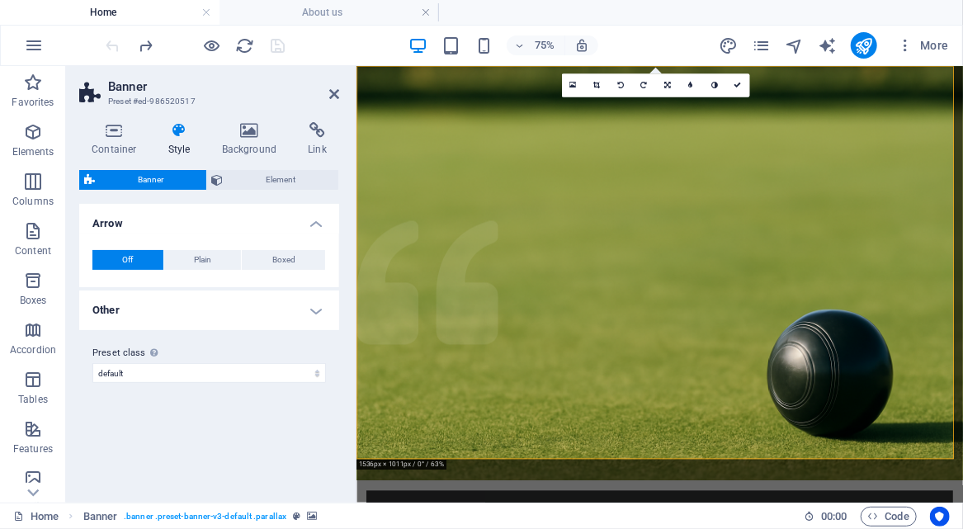
click at [173, 135] on icon at bounding box center [179, 130] width 47 height 17
click at [111, 132] on icon at bounding box center [114, 130] width 70 height 17
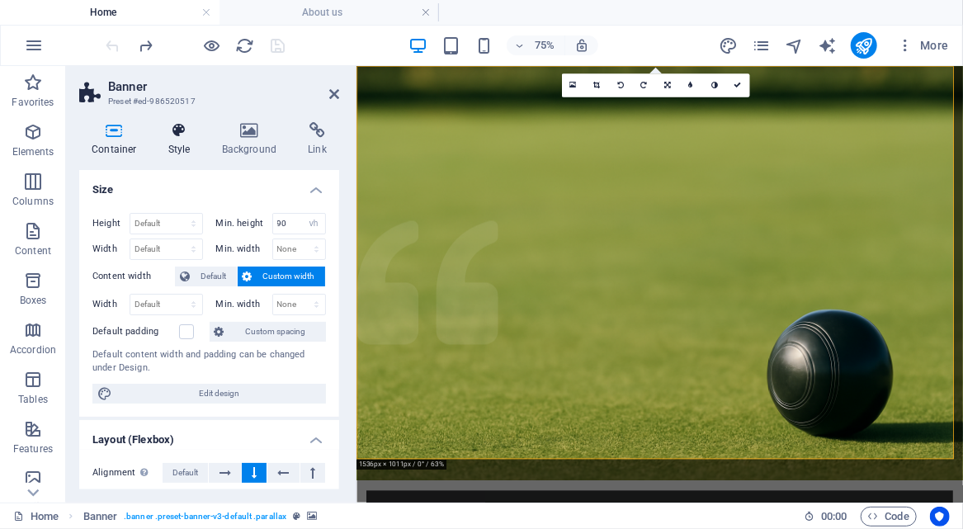
click at [177, 127] on icon at bounding box center [179, 130] width 47 height 17
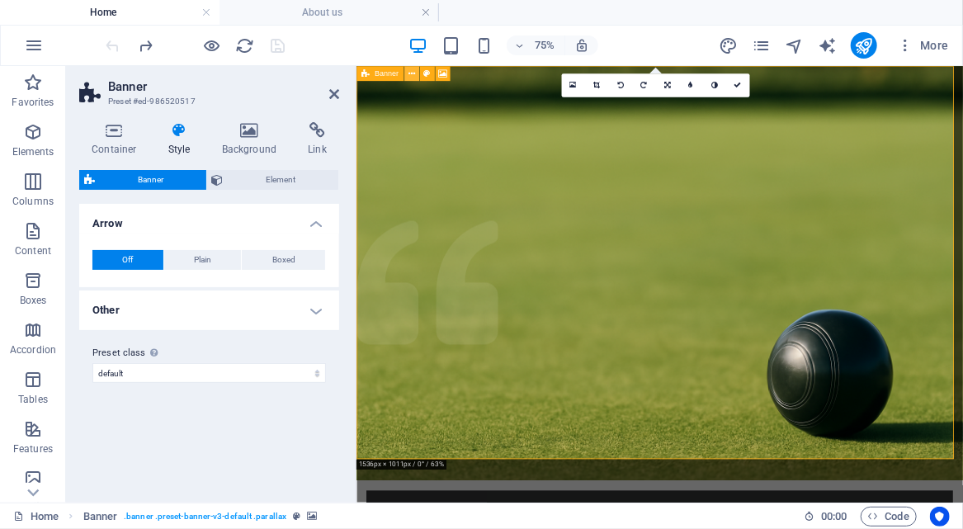
click at [412, 74] on icon at bounding box center [411, 73] width 7 height 13
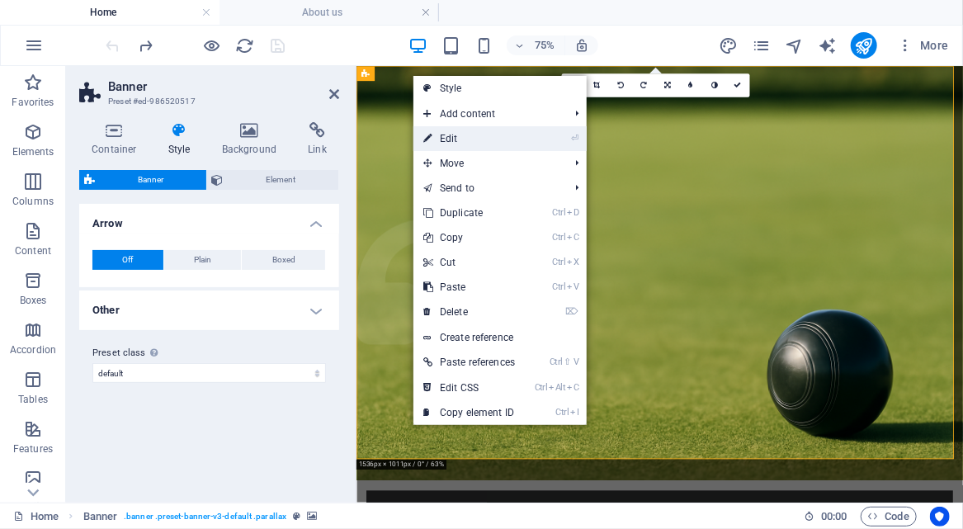
click at [472, 134] on link "⏎ Edit" at bounding box center [469, 138] width 111 height 25
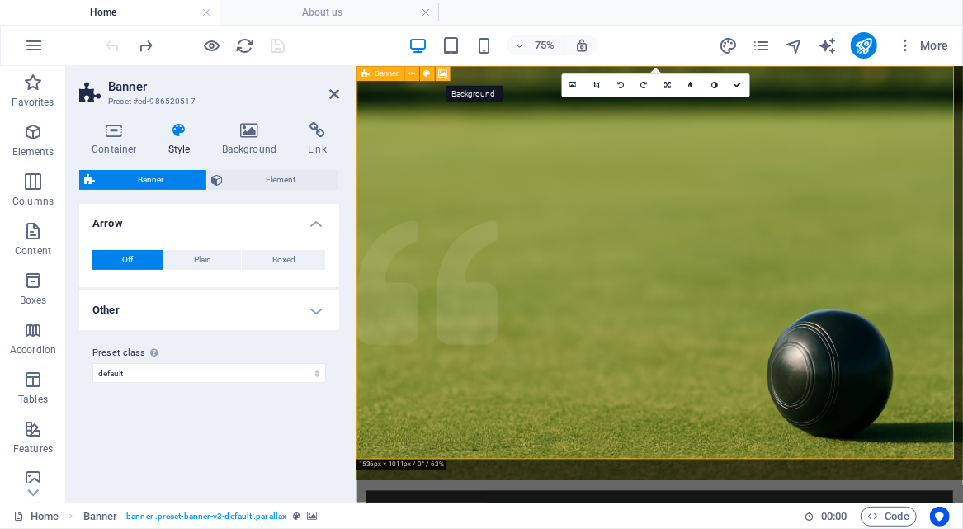
click at [446, 73] on icon at bounding box center [442, 73] width 9 height 13
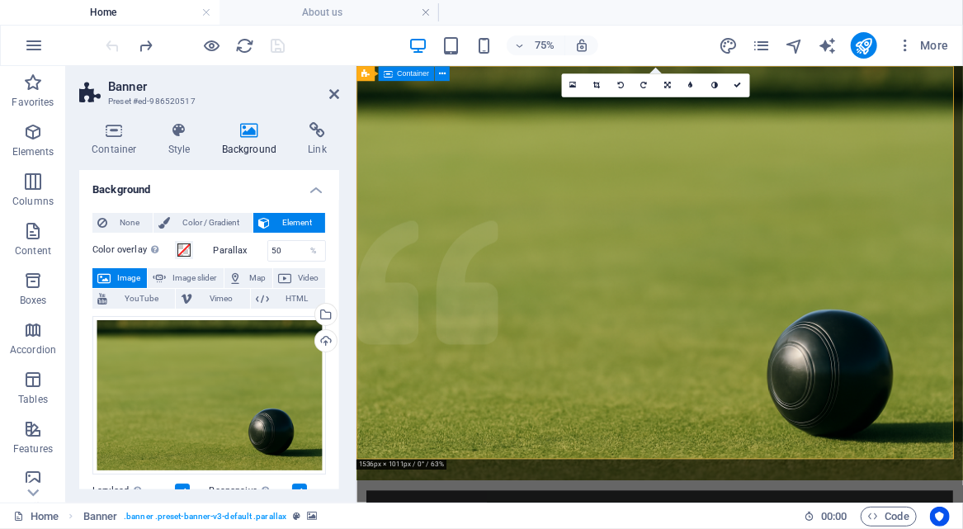
click at [403, 74] on span "Container" at bounding box center [413, 73] width 32 height 7
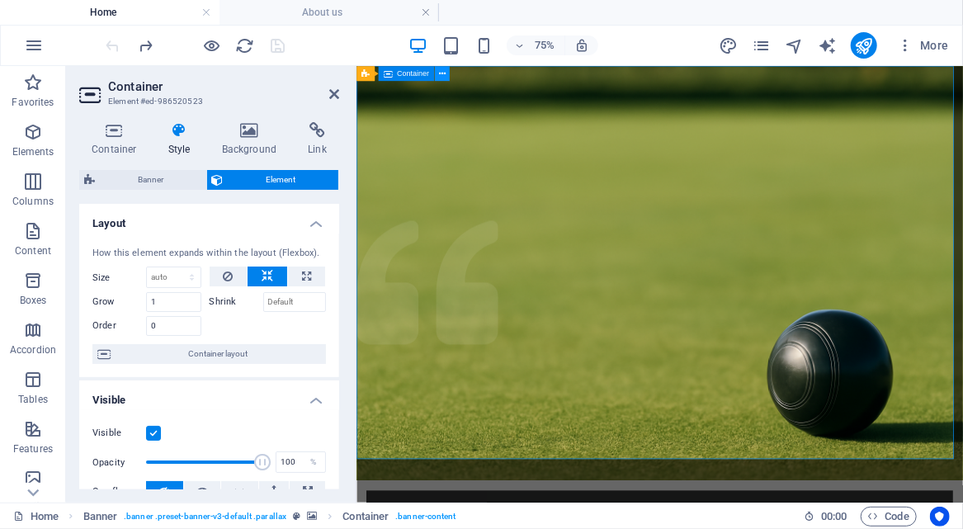
click at [442, 76] on icon at bounding box center [441, 73] width 7 height 13
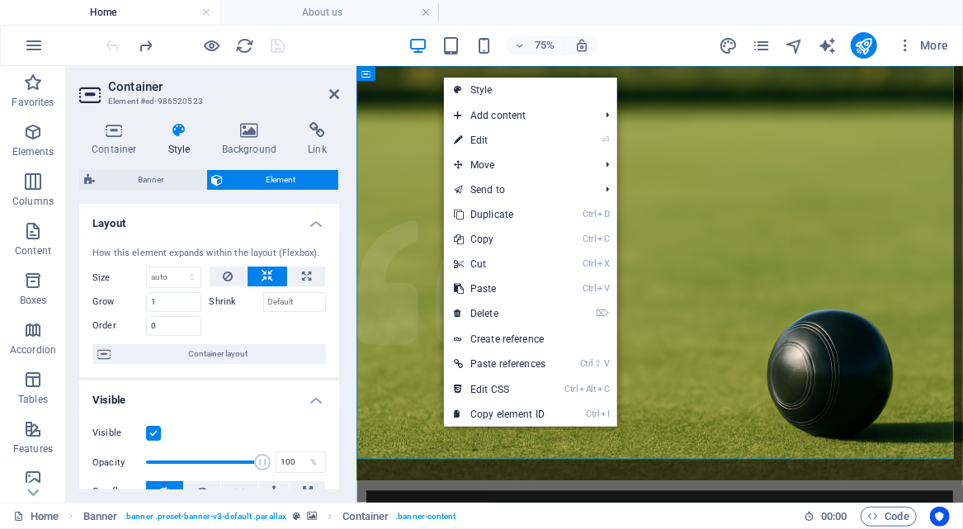
click at [183, 140] on h4 "Style" at bounding box center [183, 139] width 54 height 35
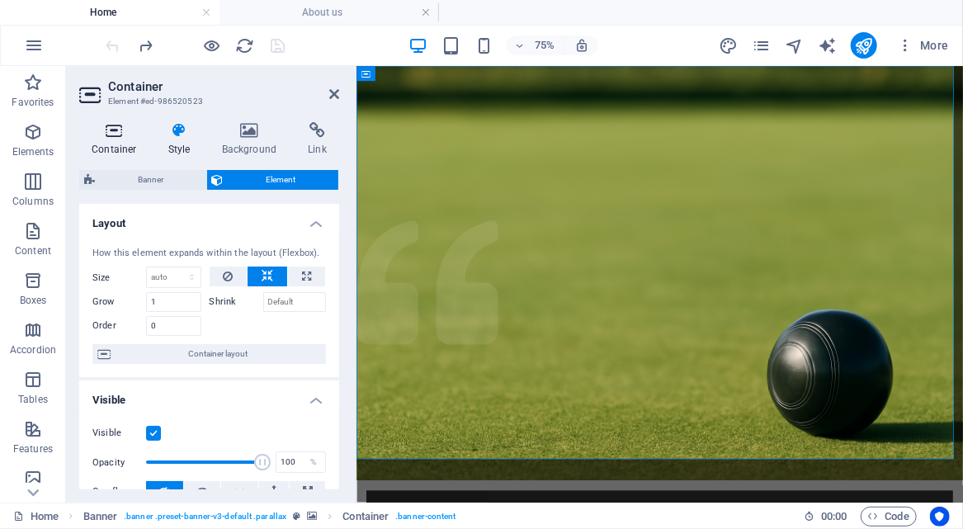
click at [120, 136] on icon at bounding box center [114, 130] width 70 height 17
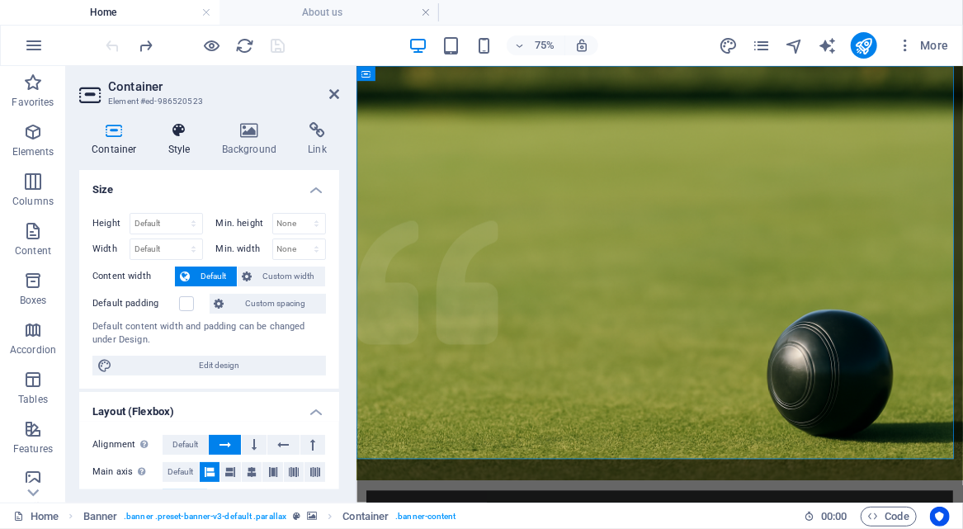
click at [178, 131] on icon at bounding box center [179, 130] width 47 height 17
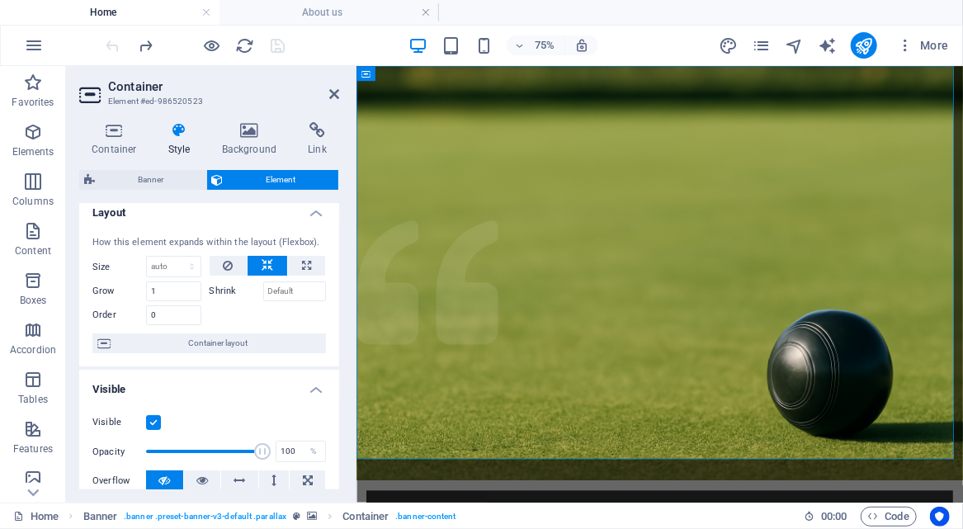
scroll to position [0, 0]
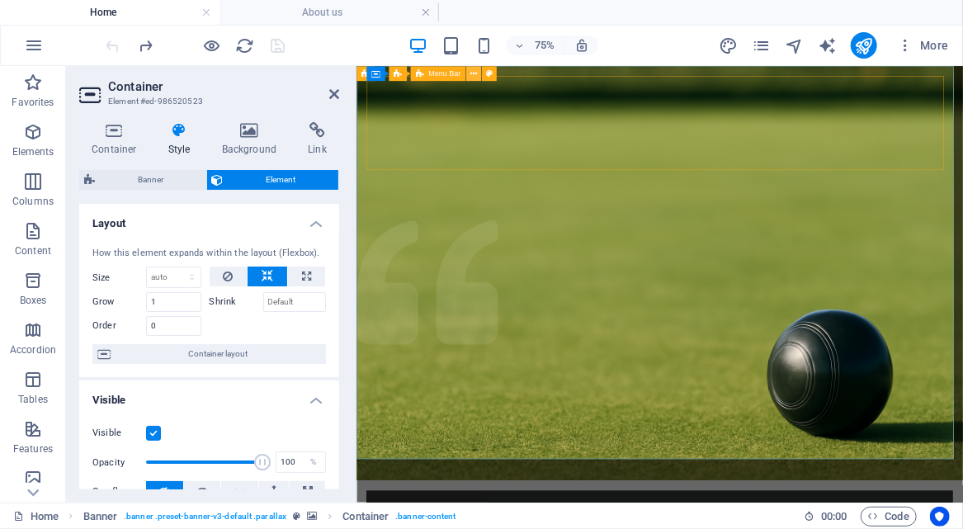
click at [474, 73] on icon at bounding box center [474, 73] width 7 height 13
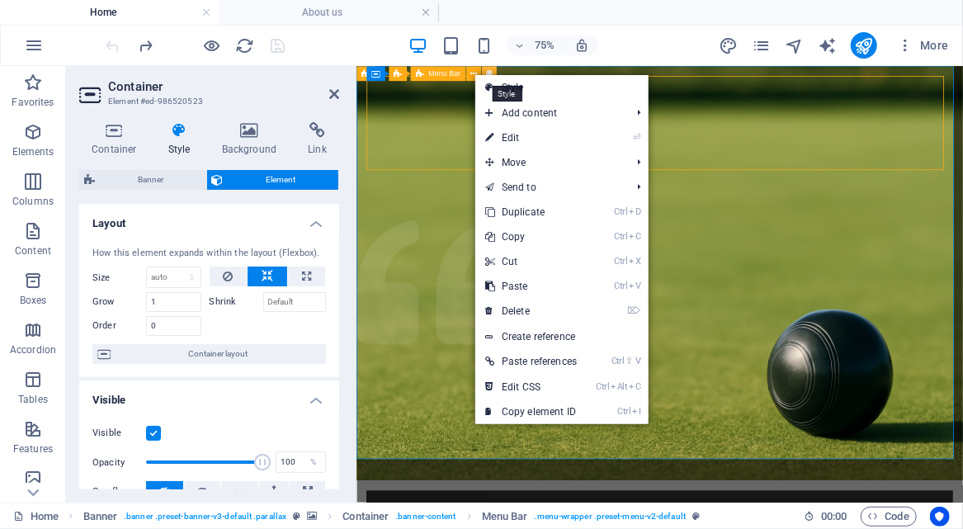
click at [490, 70] on icon at bounding box center [488, 73] width 7 height 13
select select "rem"
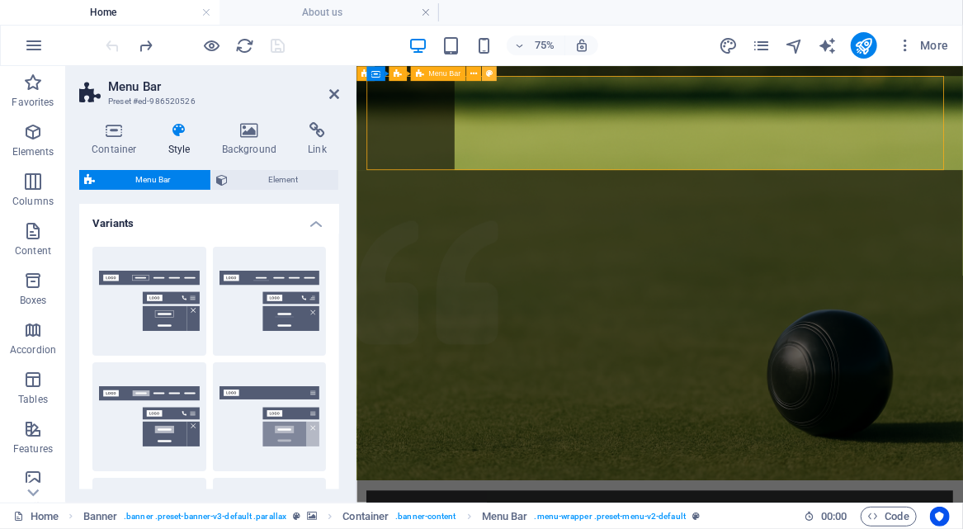
click at [490, 70] on icon at bounding box center [488, 73] width 7 height 13
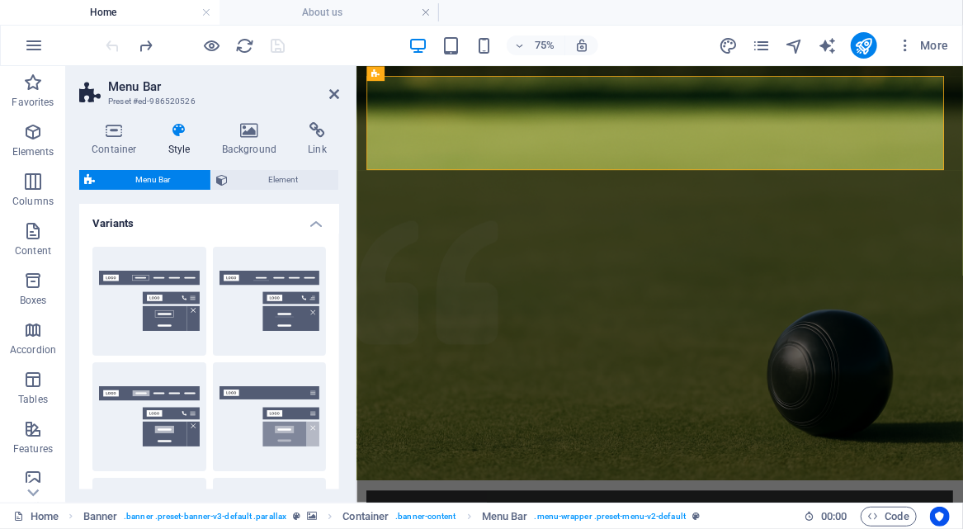
drag, startPoint x: 336, startPoint y: 274, endPoint x: 296, endPoint y: 201, distance: 83.5
click at [336, 376] on div "Border Centered Default Fixed Loki Trigger Wide XXL" at bounding box center [209, 475] width 260 height 482
click at [291, 178] on span "Element" at bounding box center [283, 180] width 101 height 20
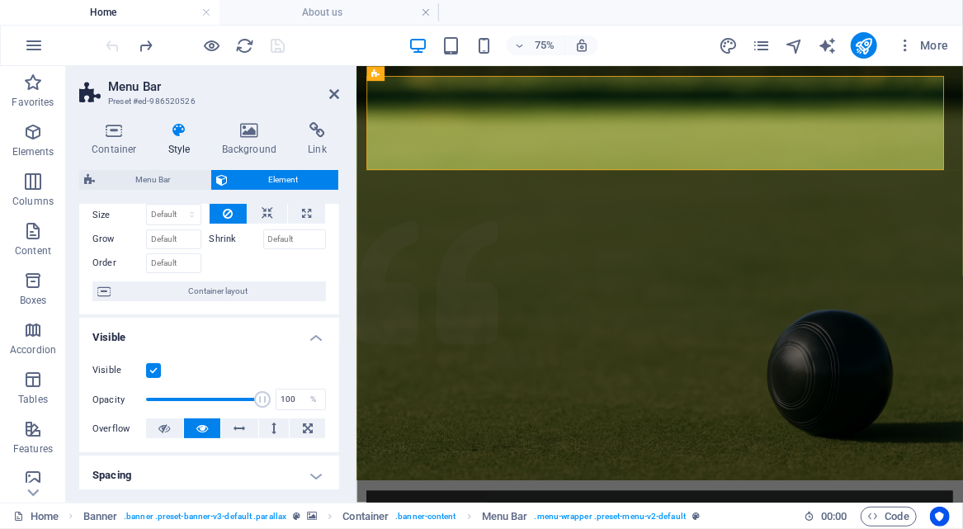
scroll to position [78, 0]
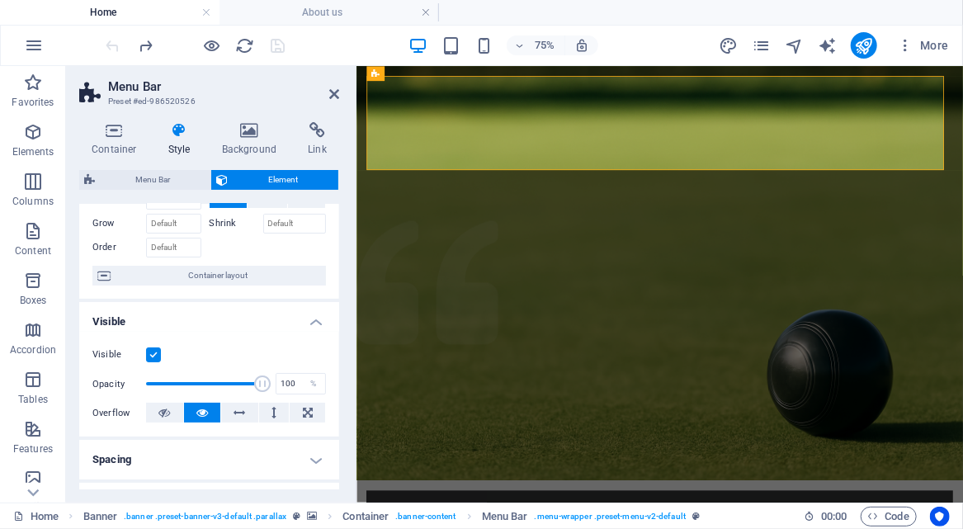
click at [153, 354] on label at bounding box center [153, 355] width 15 height 15
click at [0, 0] on input "Visible" at bounding box center [0, 0] width 0 height 0
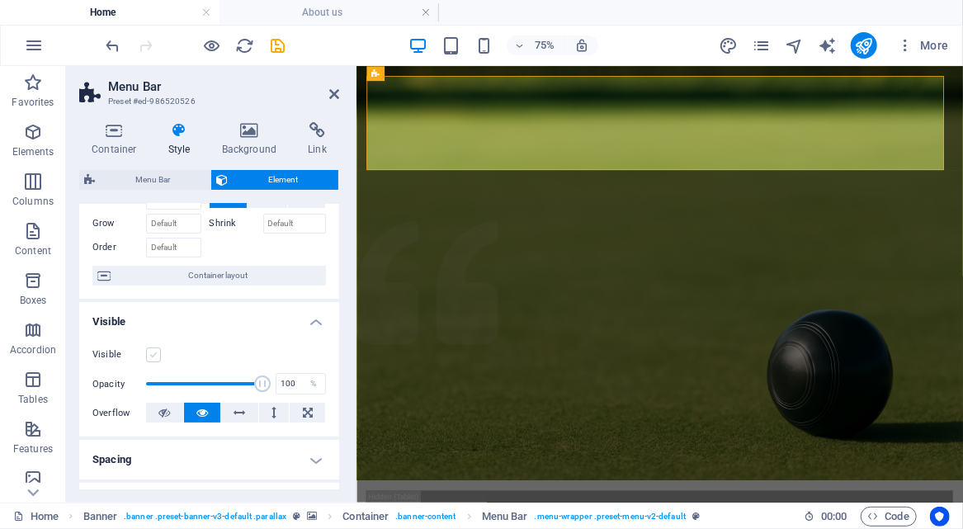
click at [153, 354] on label at bounding box center [153, 355] width 15 height 15
click at [0, 0] on input "Visible" at bounding box center [0, 0] width 0 height 0
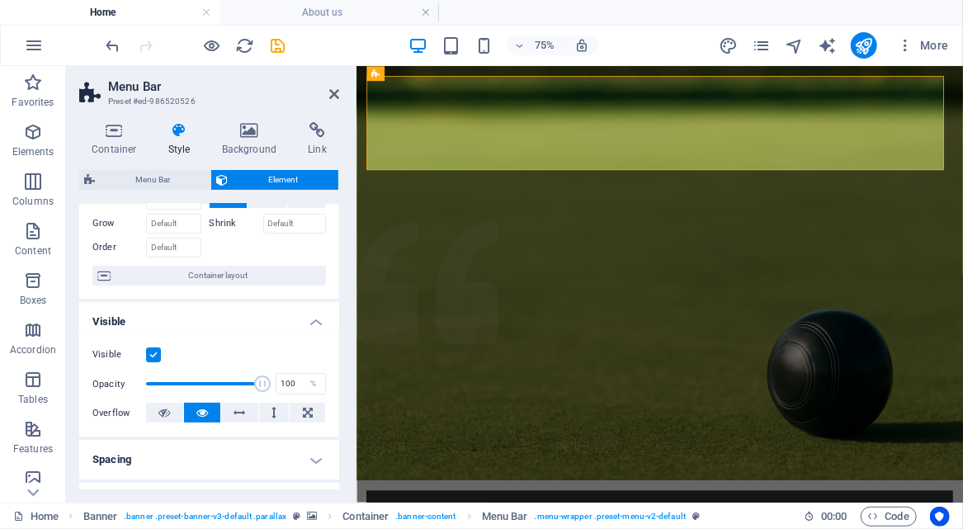
click at [153, 354] on label at bounding box center [153, 355] width 15 height 15
click at [0, 0] on input "Visible" at bounding box center [0, 0] width 0 height 0
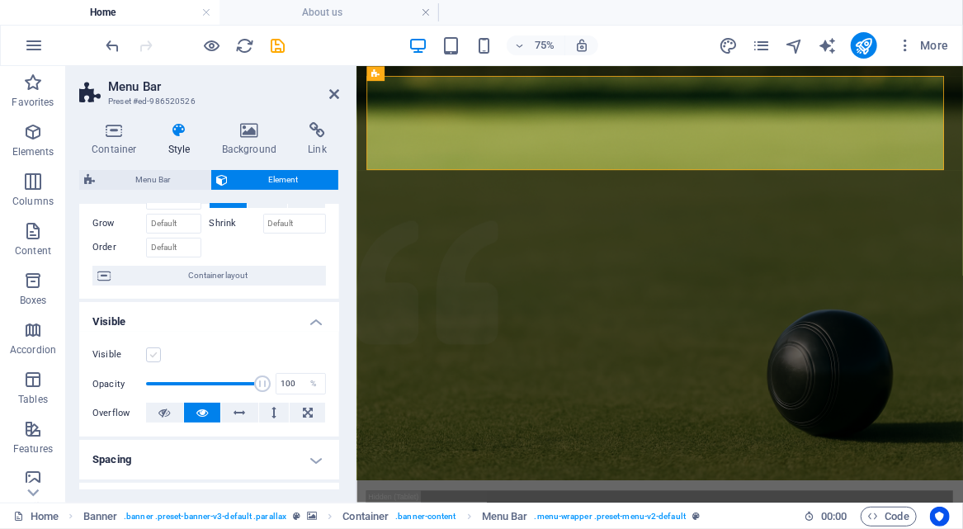
click at [153, 354] on label at bounding box center [153, 355] width 15 height 15
click at [0, 0] on input "Visible" at bounding box center [0, 0] width 0 height 0
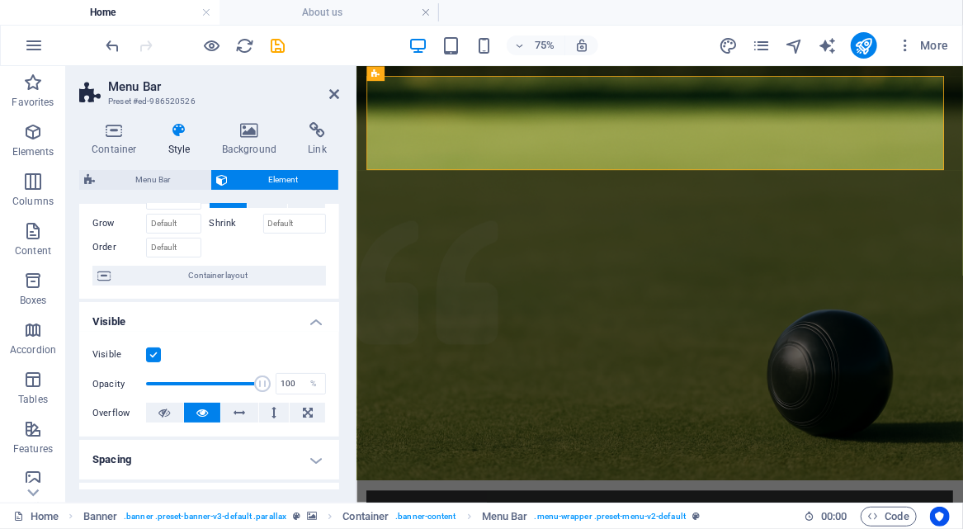
click at [153, 354] on label at bounding box center [153, 355] width 15 height 15
click at [0, 0] on input "Visible" at bounding box center [0, 0] width 0 height 0
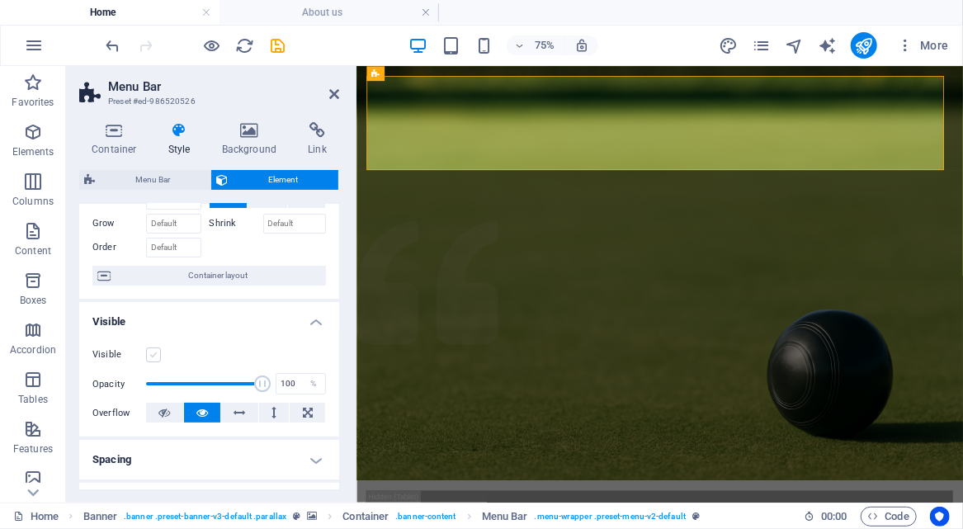
click at [153, 354] on label at bounding box center [153, 355] width 15 height 15
click at [0, 0] on input "Visible" at bounding box center [0, 0] width 0 height 0
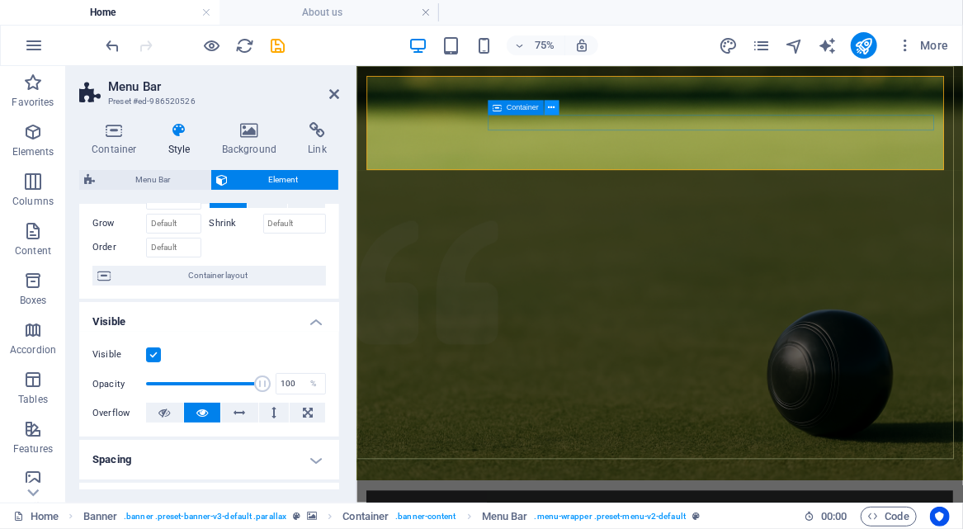
click at [551, 106] on icon at bounding box center [551, 108] width 7 height 13
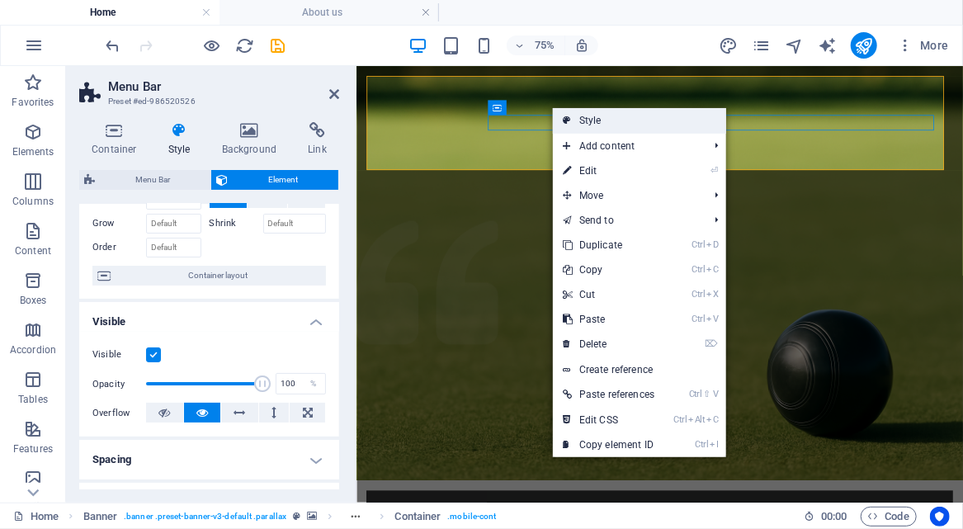
click at [586, 117] on link "Style" at bounding box center [639, 120] width 173 height 25
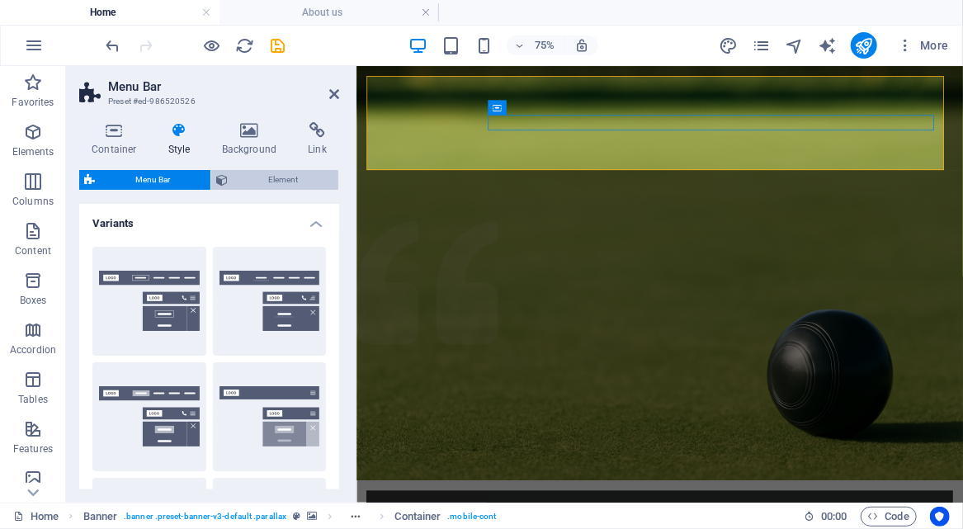
click at [282, 174] on span "Element" at bounding box center [283, 180] width 101 height 20
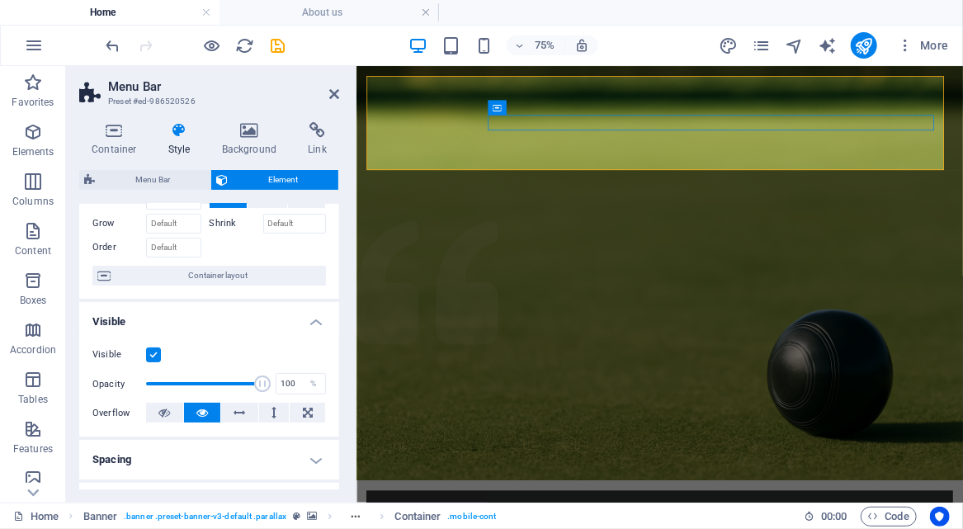
click at [336, 274] on div "How this element expands within the layout (Flexbox). Size Default auto px % 1/…" at bounding box center [209, 227] width 260 height 144
click at [150, 348] on label at bounding box center [153, 355] width 15 height 15
click at [0, 0] on input "Visible" at bounding box center [0, 0] width 0 height 0
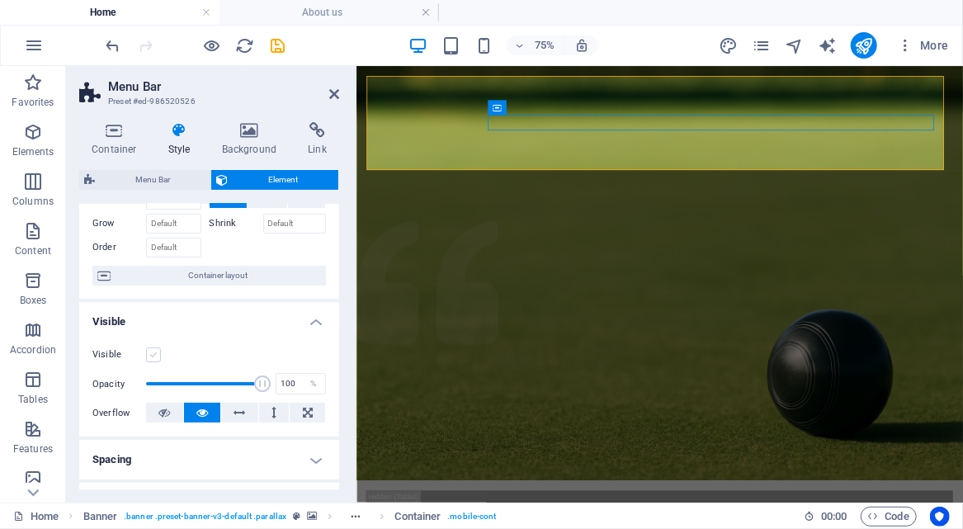
click at [150, 348] on label at bounding box center [153, 355] width 15 height 15
click at [0, 0] on input "Visible" at bounding box center [0, 0] width 0 height 0
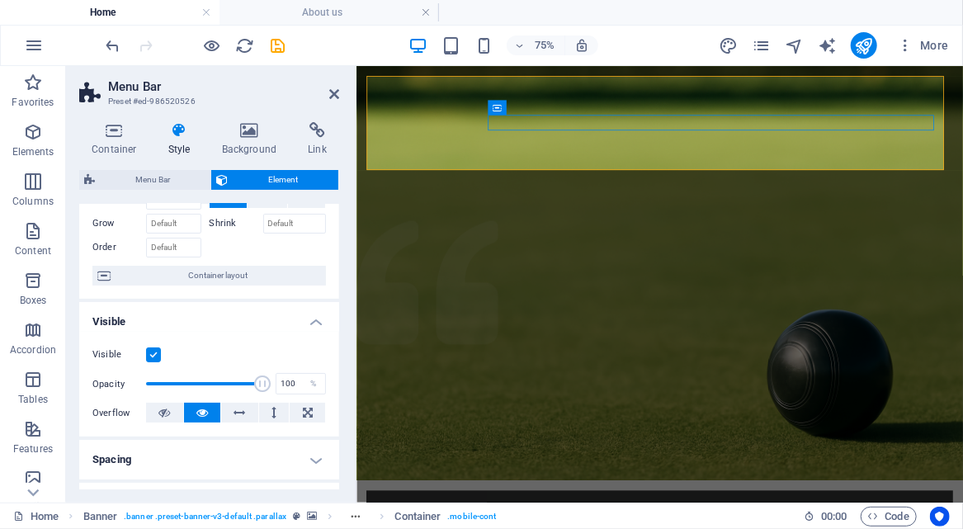
click at [150, 348] on label at bounding box center [153, 355] width 15 height 15
click at [0, 0] on input "Visible" at bounding box center [0, 0] width 0 height 0
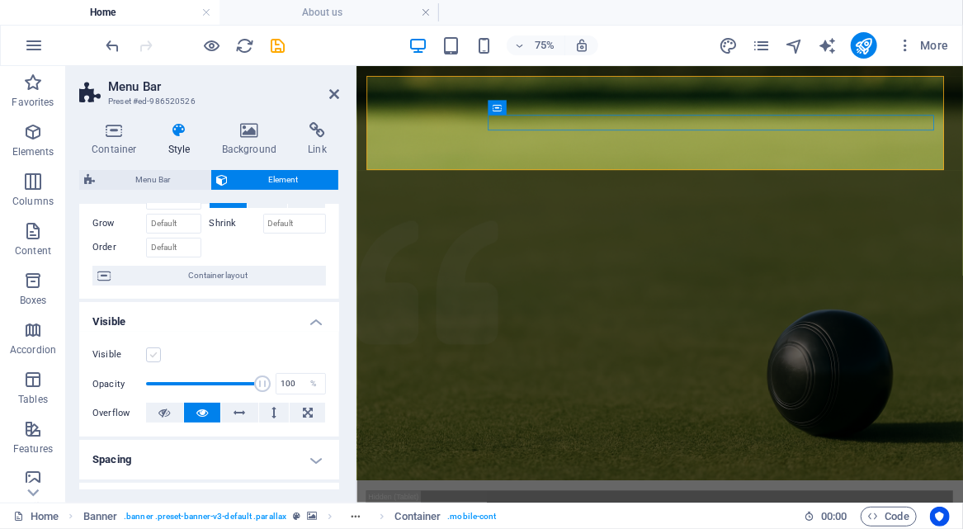
click at [147, 352] on label at bounding box center [153, 355] width 15 height 15
click at [0, 0] on input "Visible" at bounding box center [0, 0] width 0 height 0
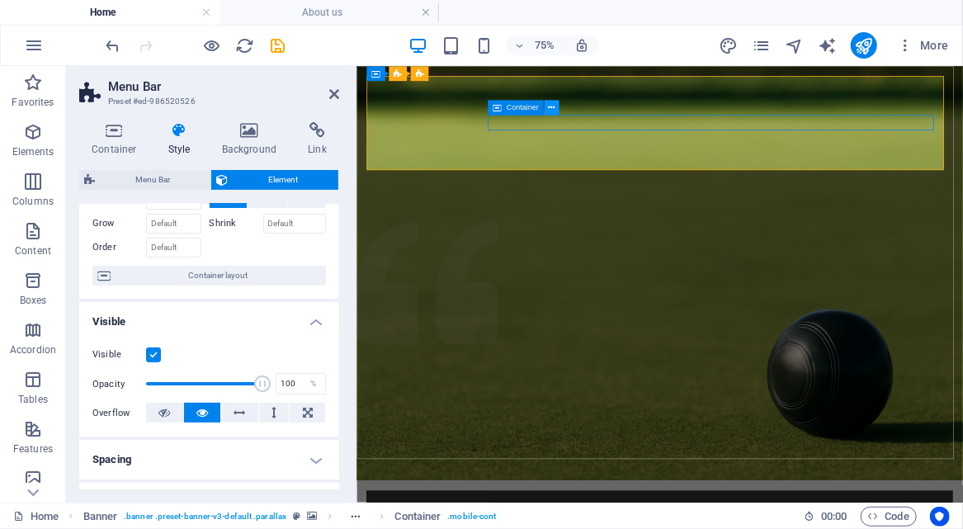
click at [551, 109] on icon at bounding box center [551, 108] width 7 height 13
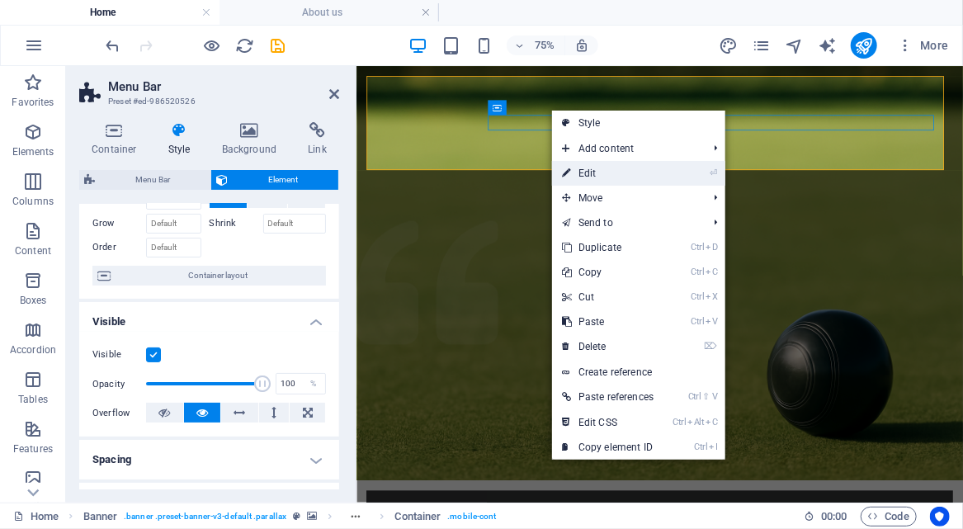
click at [585, 173] on link "⏎ Edit" at bounding box center [607, 173] width 111 height 25
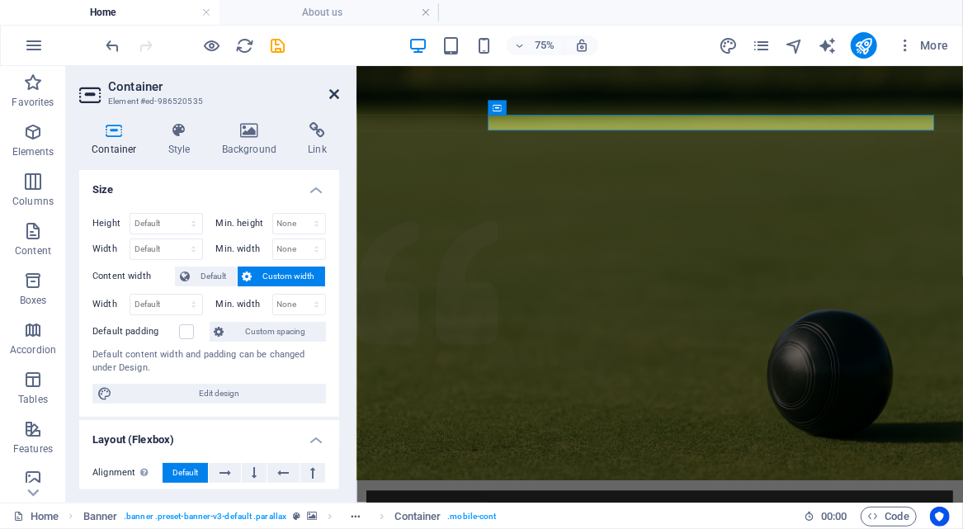
click at [331, 92] on icon at bounding box center [334, 94] width 10 height 13
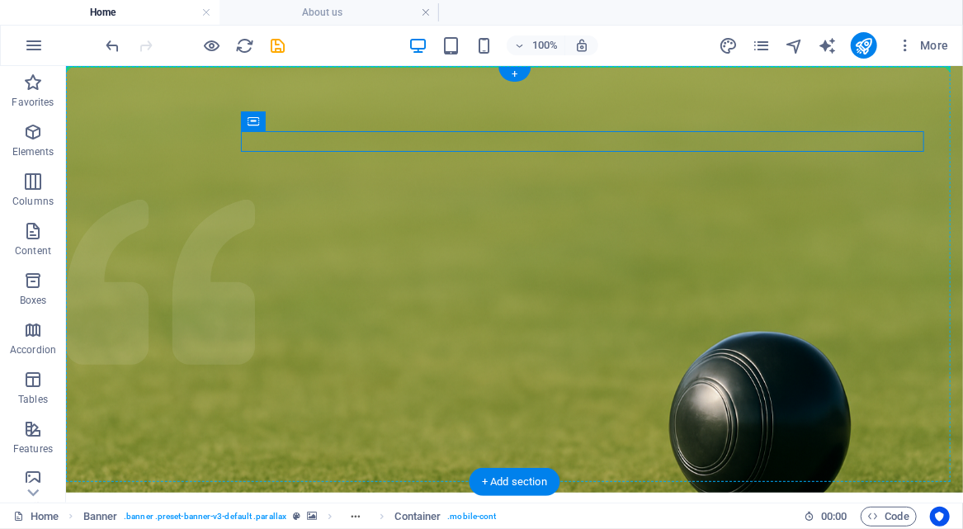
drag, startPoint x: 334, startPoint y: 184, endPoint x: 275, endPoint y: 134, distance: 77.9
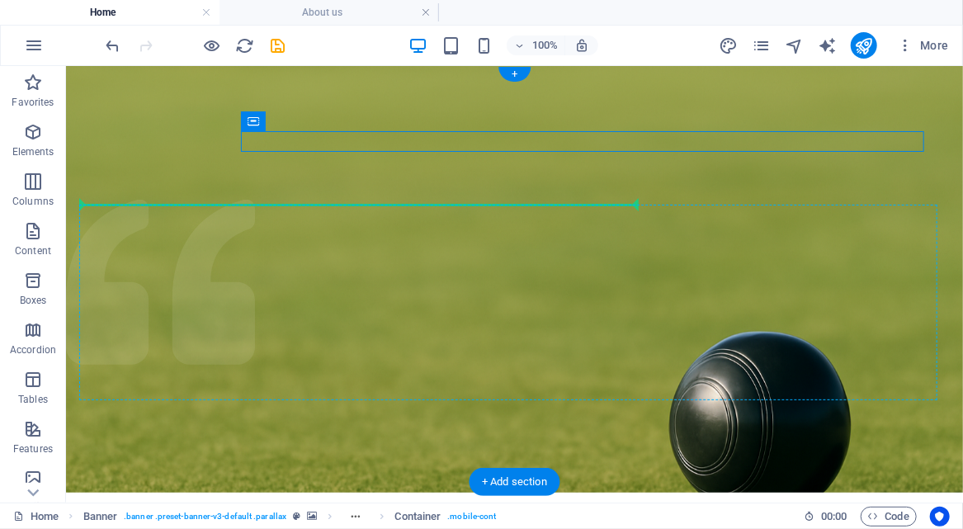
drag, startPoint x: 355, startPoint y: 133, endPoint x: 357, endPoint y: 224, distance: 90.8
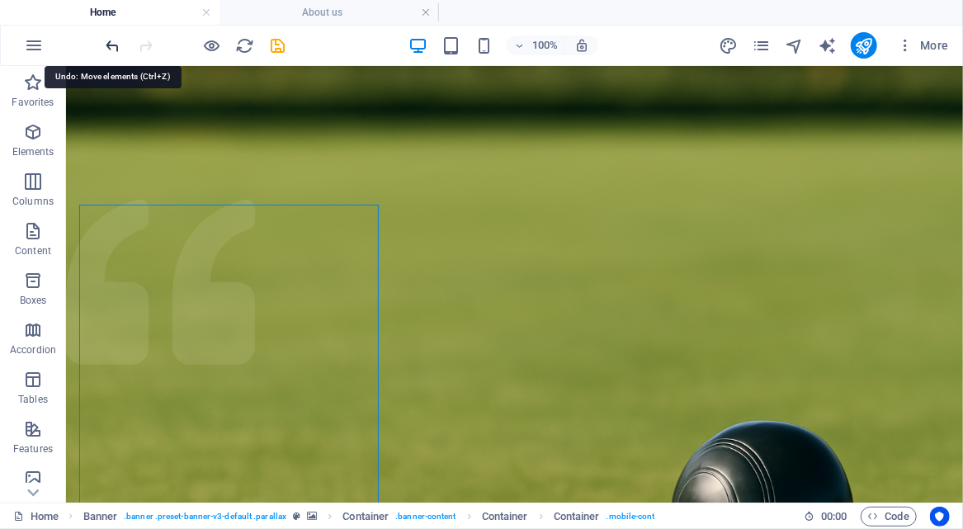
click at [114, 46] on icon "undo" at bounding box center [113, 45] width 19 height 19
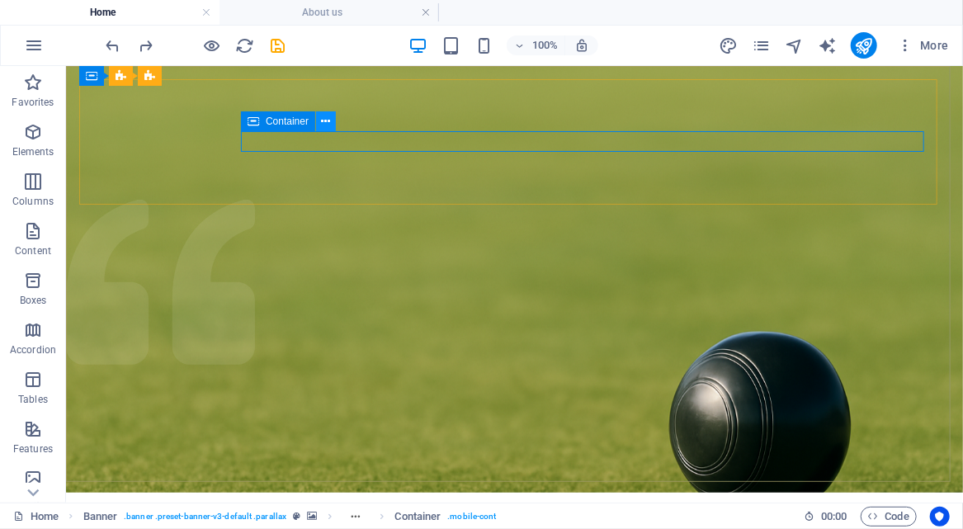
click at [323, 122] on icon at bounding box center [326, 121] width 9 height 17
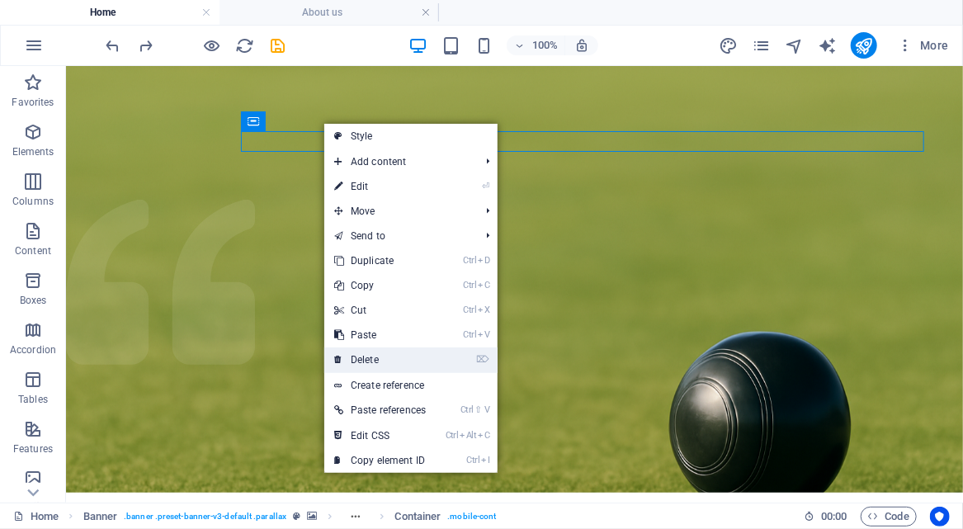
click at [370, 359] on link "⌦ Delete" at bounding box center [379, 360] width 111 height 25
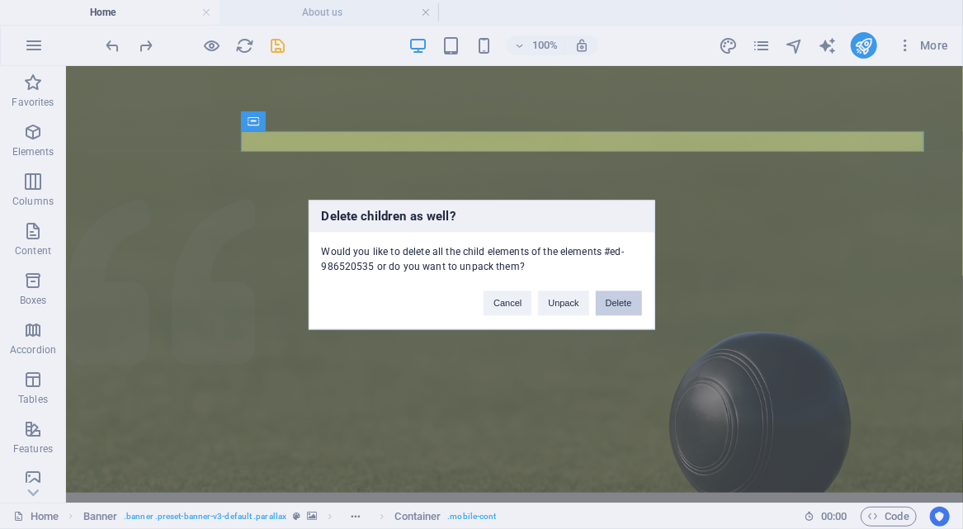
click at [618, 305] on button "Delete" at bounding box center [619, 303] width 46 height 25
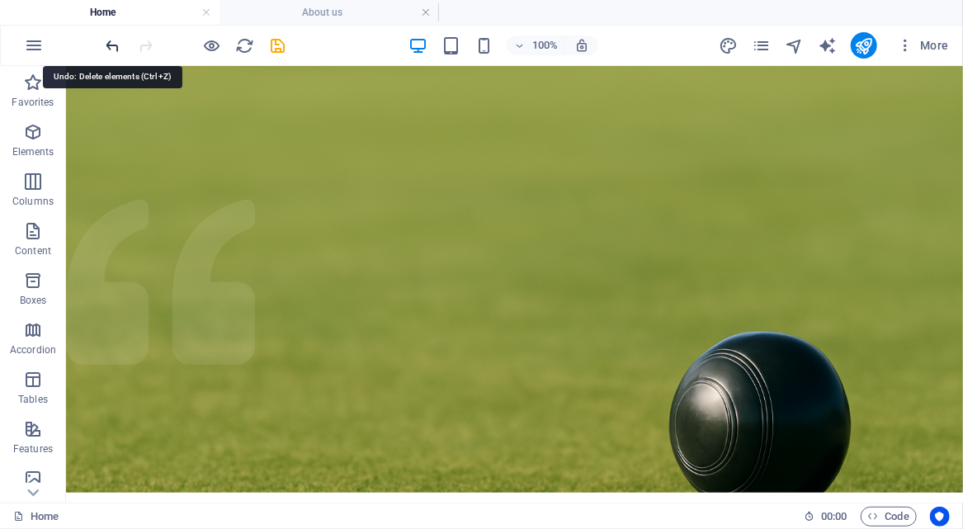
click at [106, 45] on icon "undo" at bounding box center [113, 45] width 19 height 19
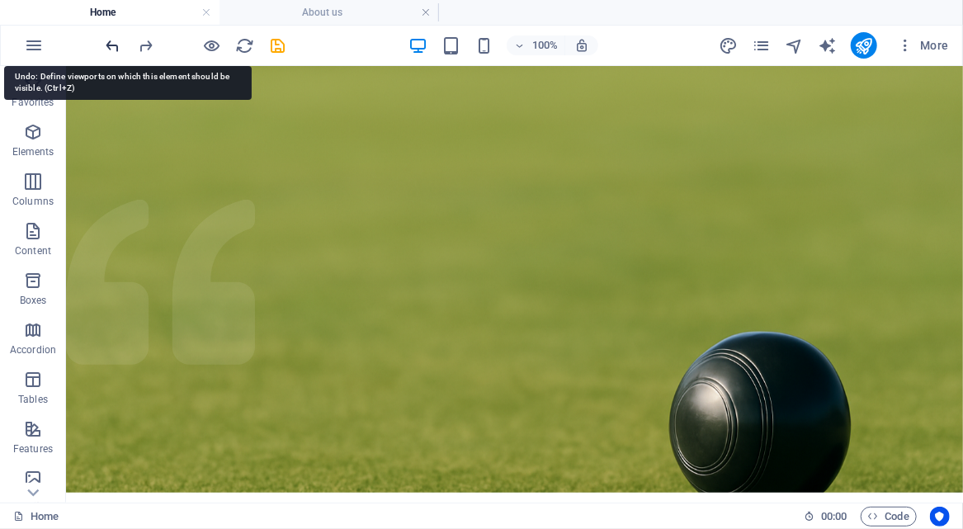
click at [111, 44] on icon "undo" at bounding box center [113, 45] width 19 height 19
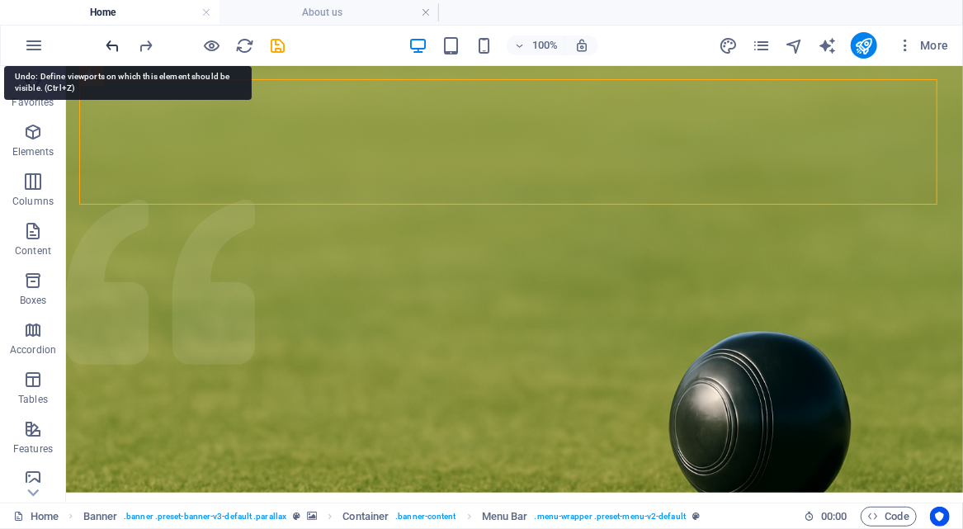
click at [115, 47] on icon "undo" at bounding box center [113, 45] width 19 height 19
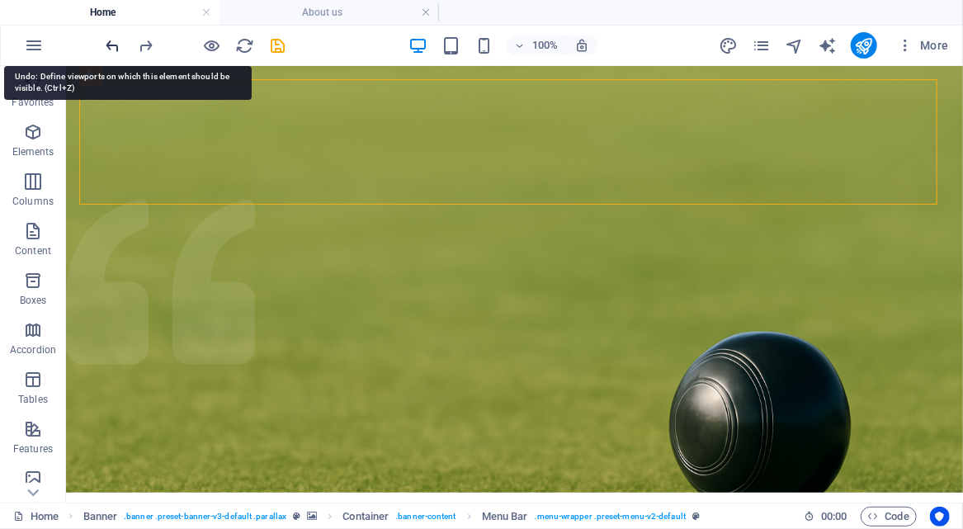
click at [115, 47] on icon "undo" at bounding box center [113, 45] width 19 height 19
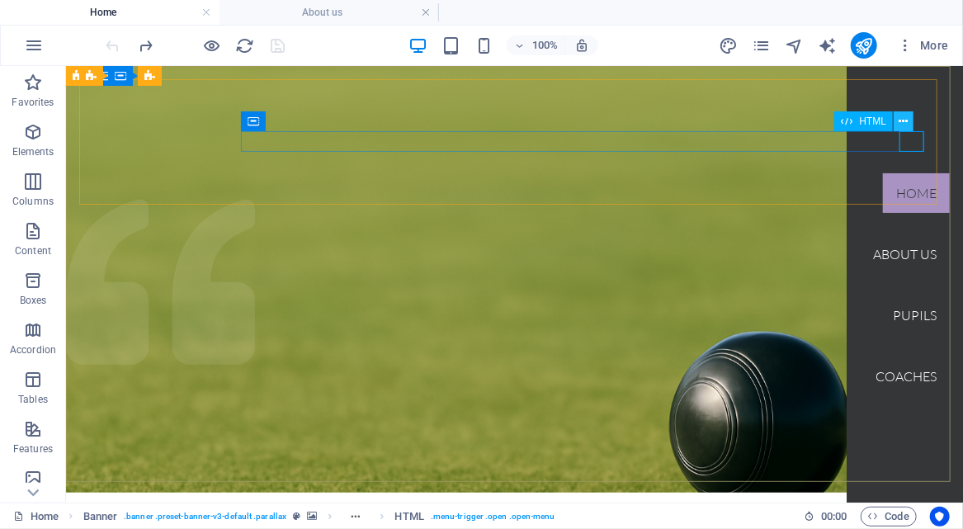
click at [906, 118] on icon at bounding box center [904, 121] width 9 height 17
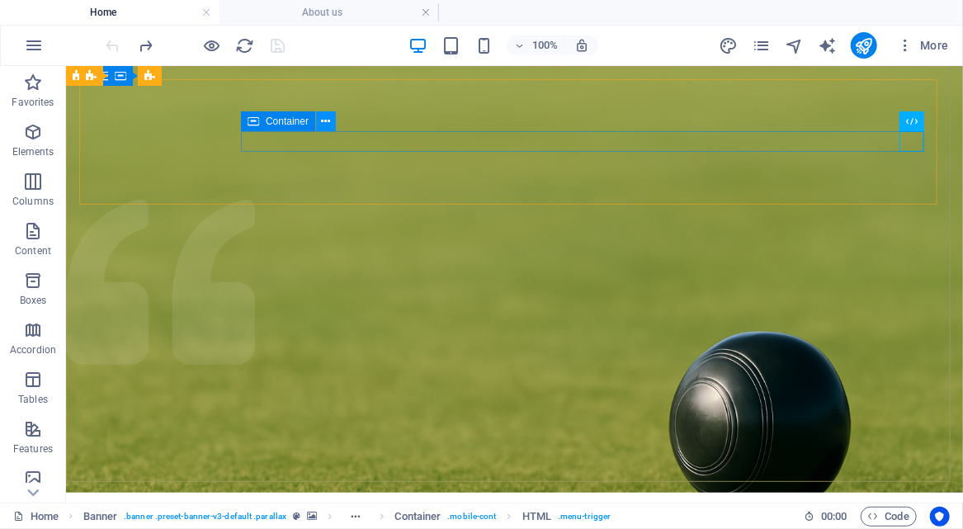
click at [323, 120] on icon at bounding box center [326, 121] width 9 height 17
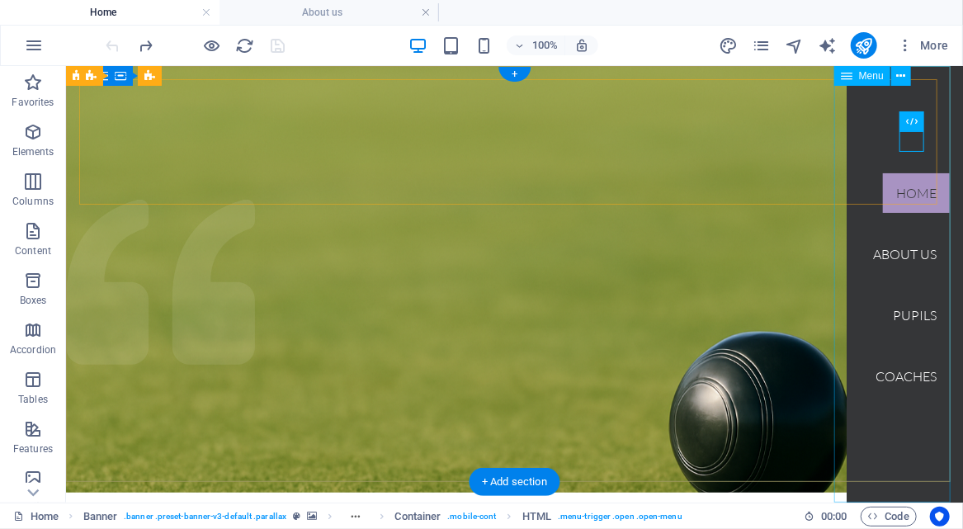
click at [909, 254] on nav "Home About us Pupils Coaches" at bounding box center [904, 283] width 116 height 437
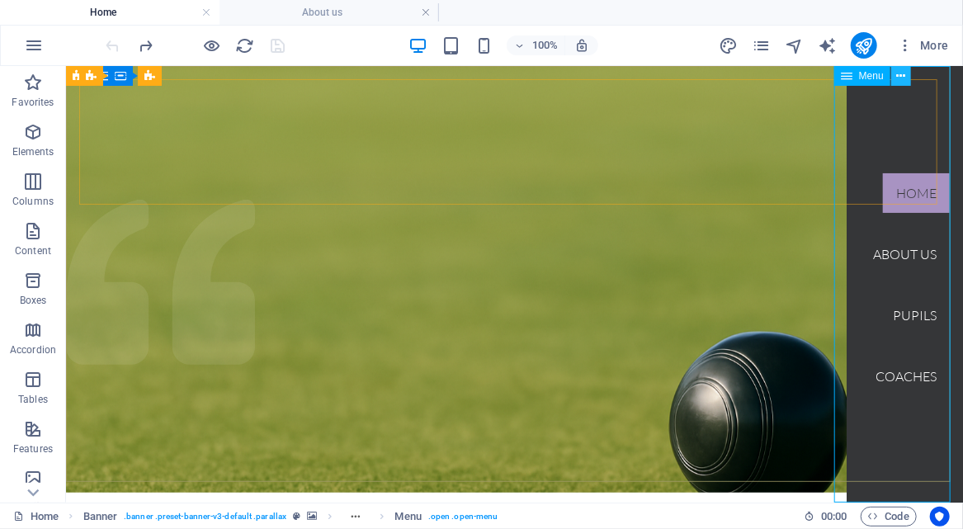
click at [899, 76] on icon at bounding box center [900, 76] width 9 height 17
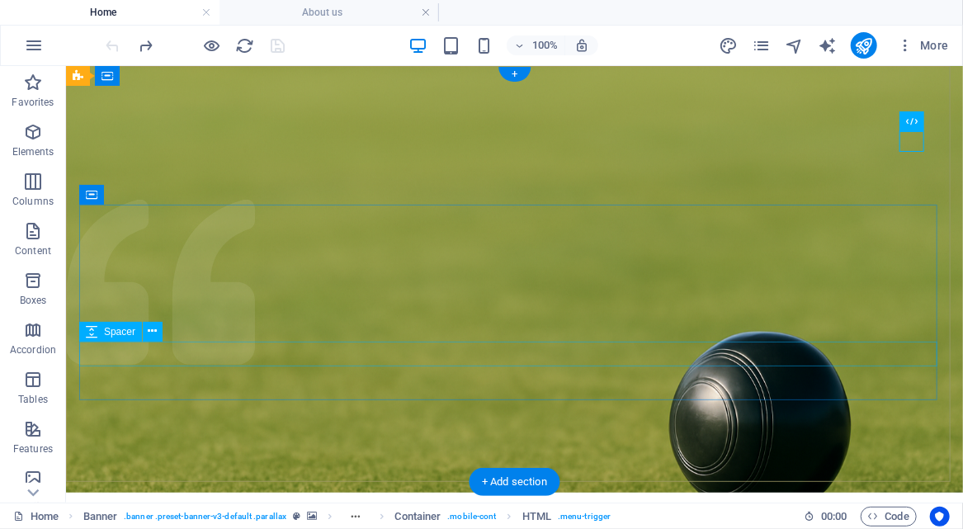
drag, startPoint x: 746, startPoint y: 341, endPoint x: 692, endPoint y: 140, distance: 207.9
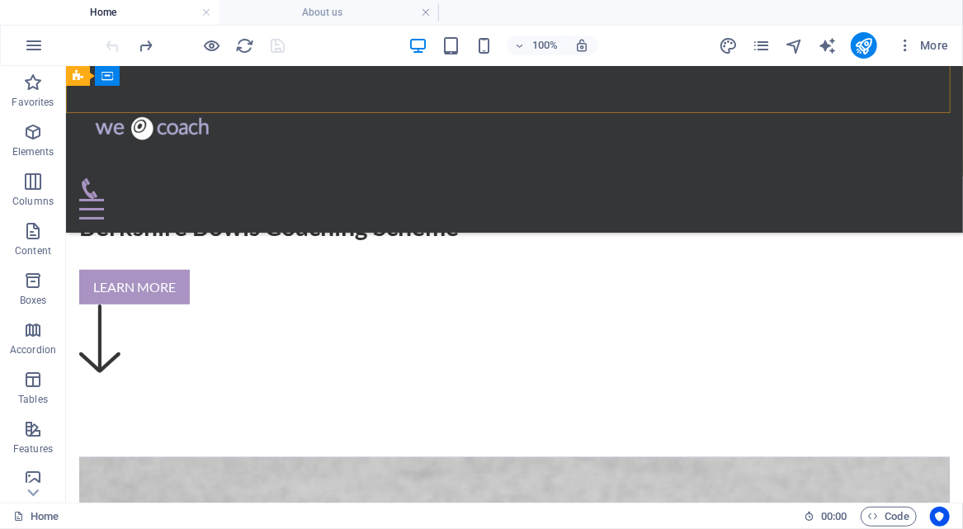
scroll to position [577, 0]
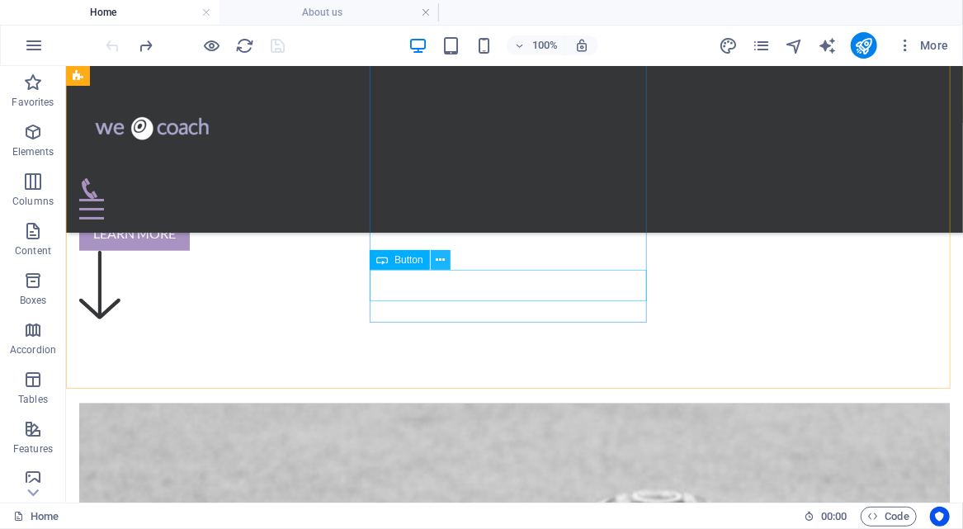
click at [440, 261] on icon at bounding box center [440, 260] width 9 height 17
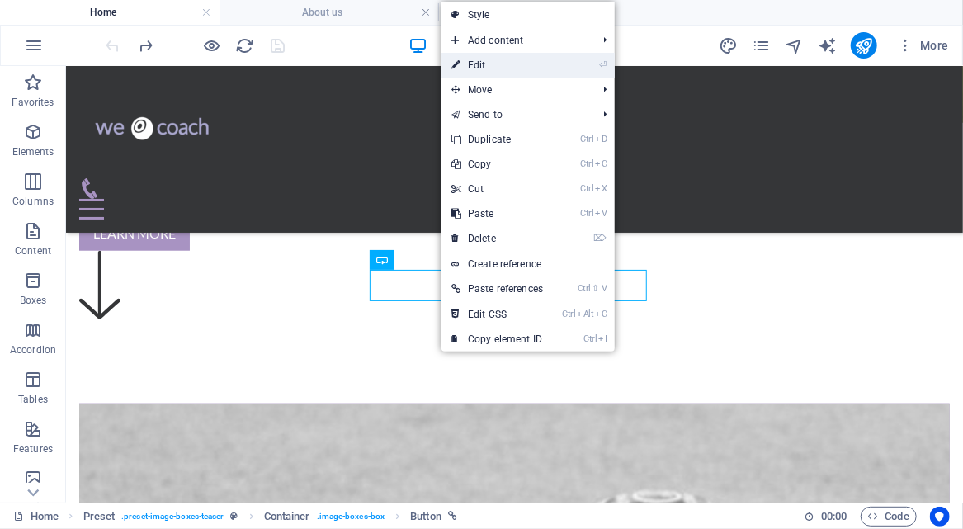
click at [490, 64] on link "⏎ Edit" at bounding box center [497, 65] width 111 height 25
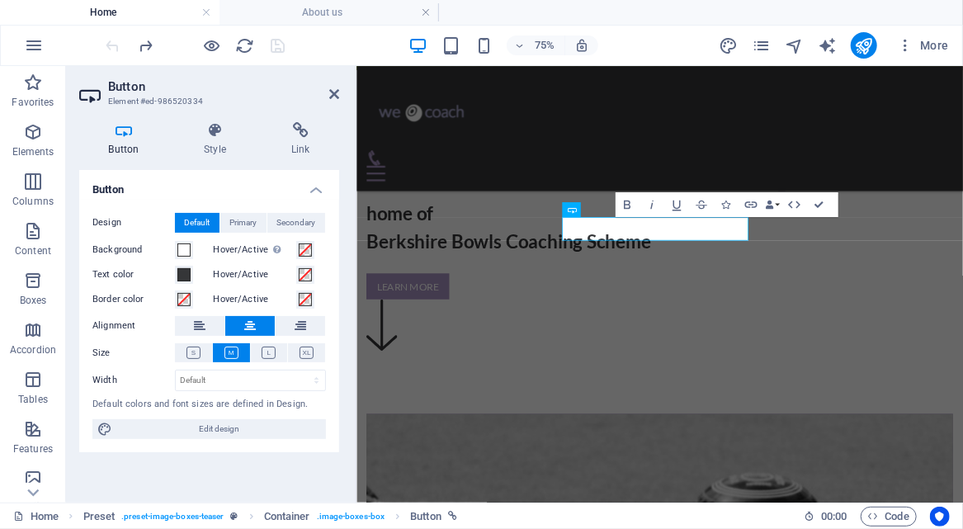
scroll to position [685, 0]
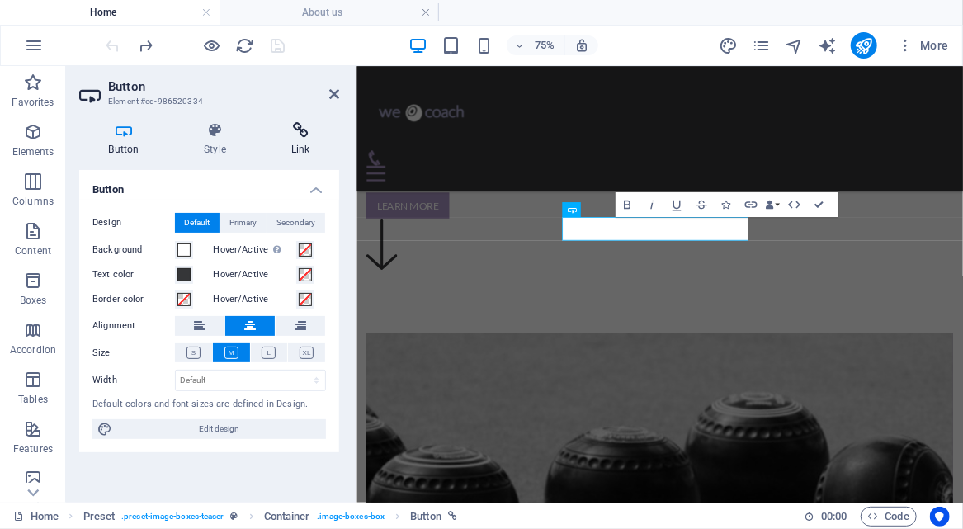
click at [300, 136] on icon at bounding box center [301, 130] width 78 height 17
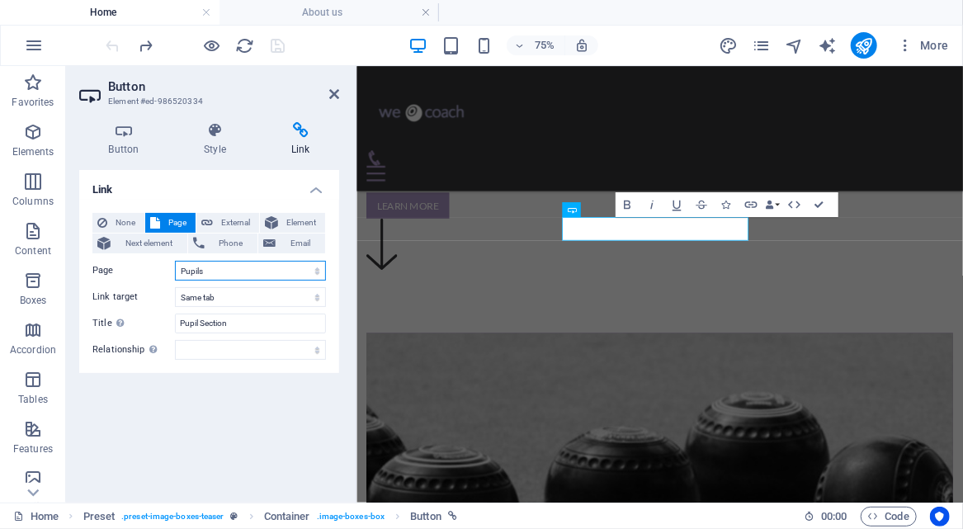
click at [319, 269] on select "Home About us Pupils Coaches Part1 Part2 Part1Lesson1 Part1Lesson2 Part1Lesson3…" at bounding box center [250, 271] width 151 height 20
click at [175, 261] on select "Home About us Pupils Coaches Part1 Part2 Part1Lesson1 Part1Lesson2 Part1Lesson3…" at bounding box center [250, 271] width 151 height 20
click at [253, 294] on select "New tab Same tab Overlay" at bounding box center [250, 297] width 151 height 20
click at [175, 287] on select "New tab Same tab Overlay" at bounding box center [250, 297] width 151 height 20
click at [252, 389] on div "Link None Page External Element Next element Phone Email Page Home About us Pup…" at bounding box center [209, 329] width 260 height 319
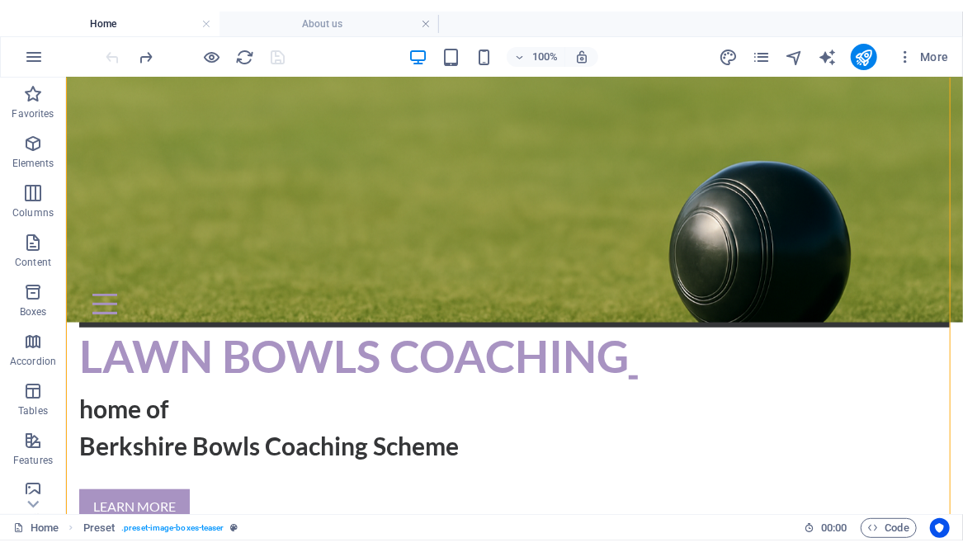
scroll to position [347, 0]
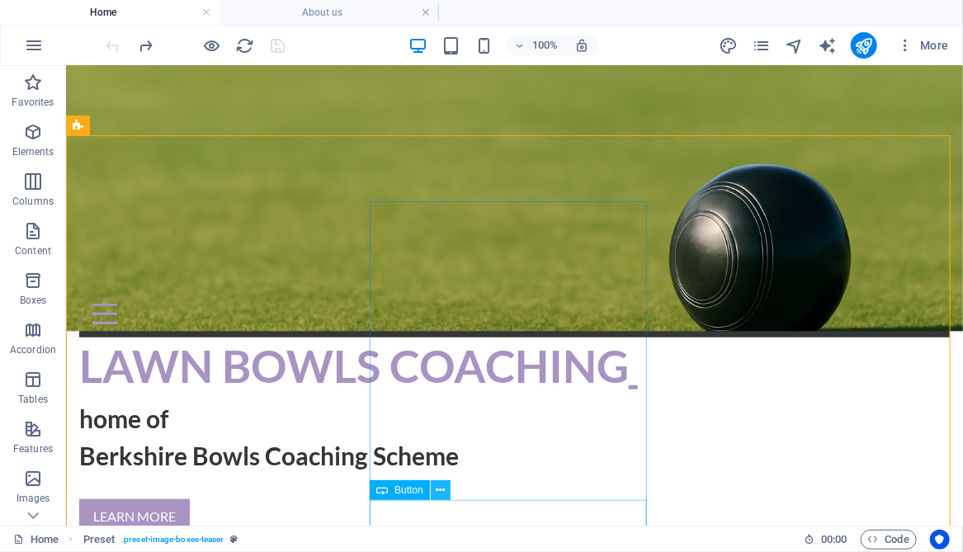
click at [442, 493] on icon at bounding box center [440, 490] width 9 height 17
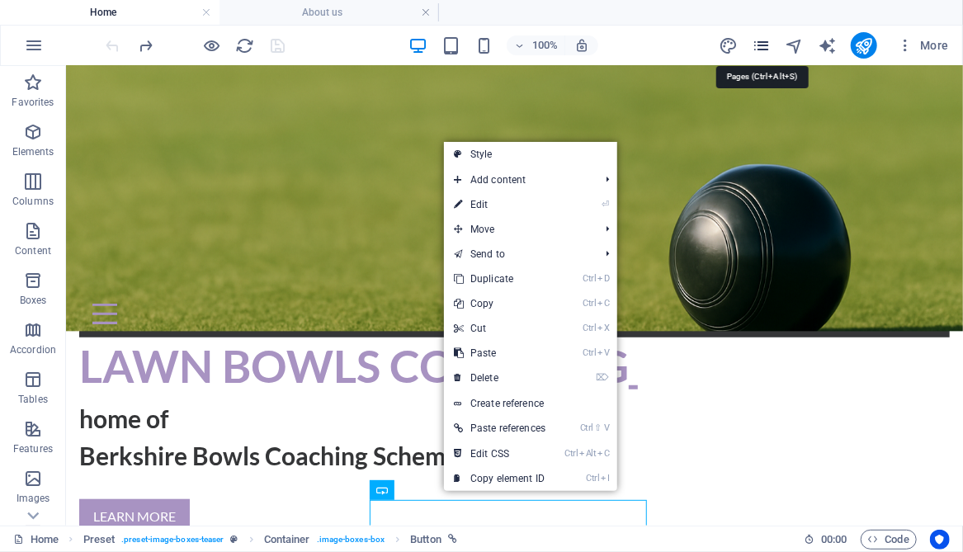
click at [763, 40] on icon "pages" at bounding box center [761, 45] width 19 height 19
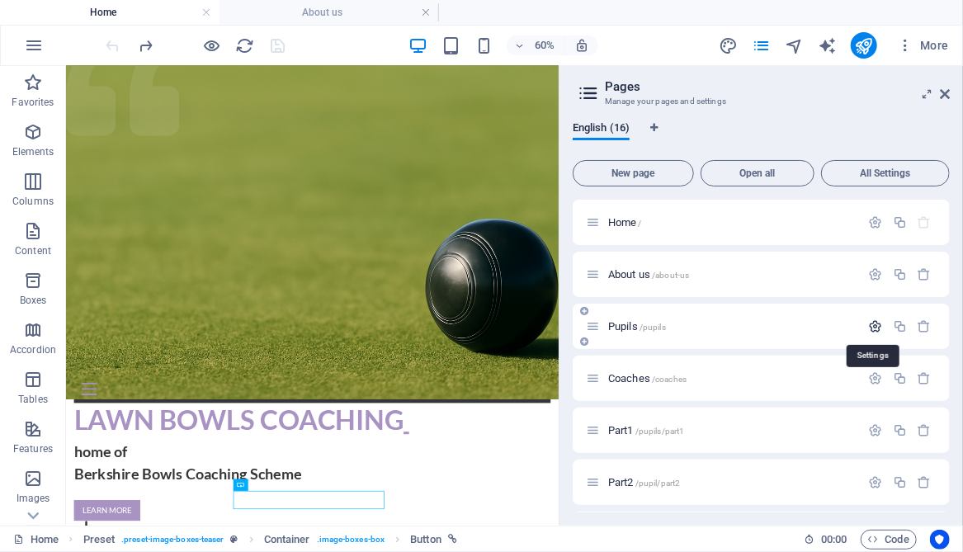
click at [874, 327] on icon "button" at bounding box center [876, 326] width 14 height 14
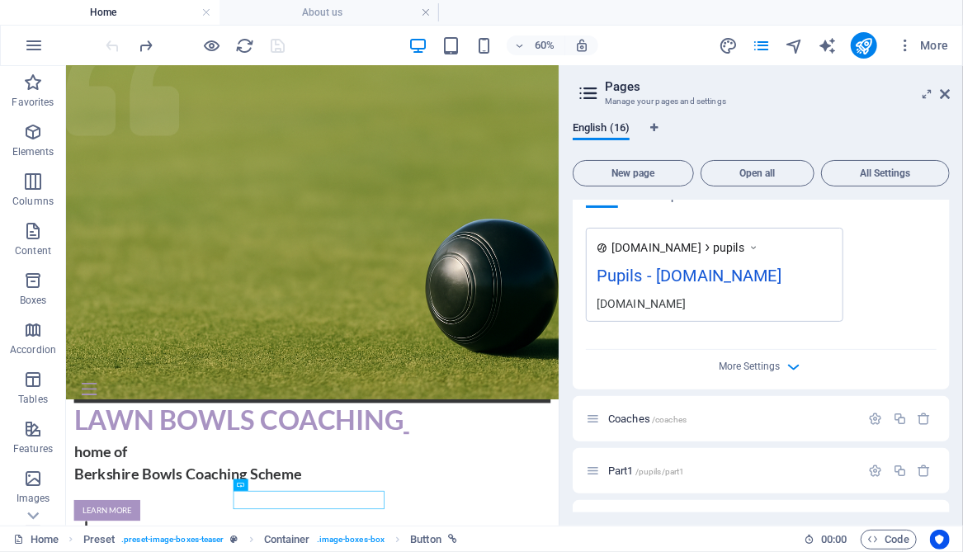
scroll to position [577, 0]
click at [764, 358] on span "More Settings" at bounding box center [750, 364] width 61 height 12
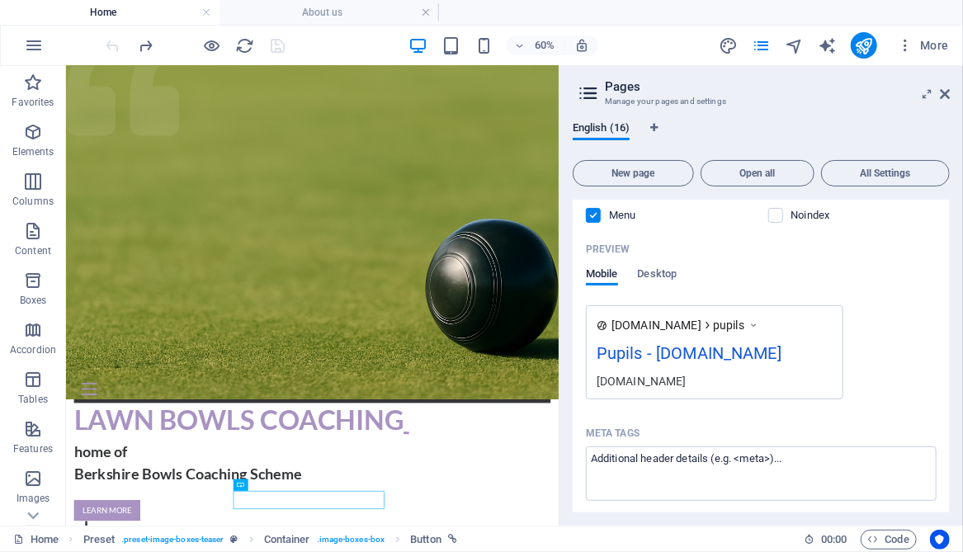
scroll to position [495, 0]
click at [669, 273] on span "Desktop" at bounding box center [658, 277] width 40 height 23
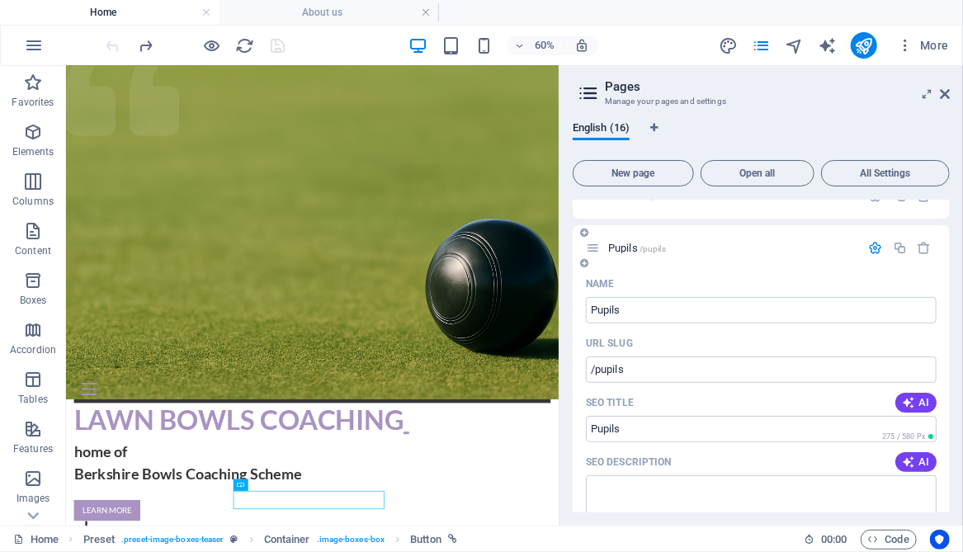
scroll to position [0, 0]
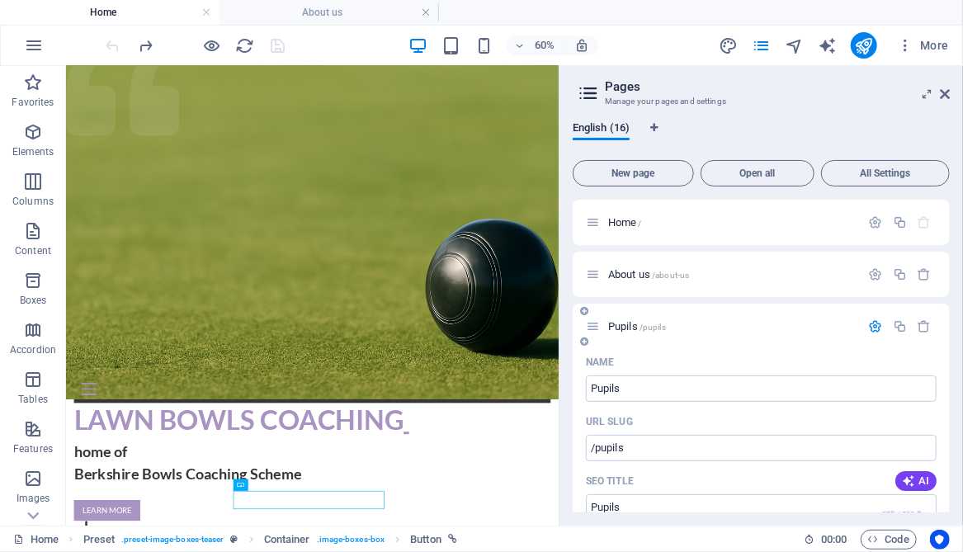
drag, startPoint x: 598, startPoint y: 326, endPoint x: 712, endPoint y: 346, distance: 114.8
click at [712, 346] on div "Pupils /pupils" at bounding box center [761, 326] width 377 height 45
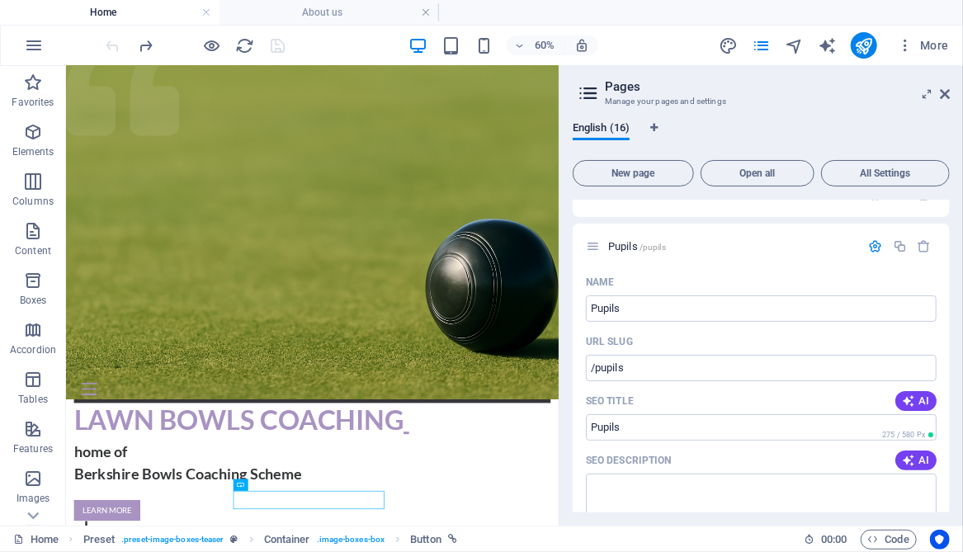
scroll to position [82, 0]
drag, startPoint x: 946, startPoint y: 260, endPoint x: 944, endPoint y: 282, distance: 22.3
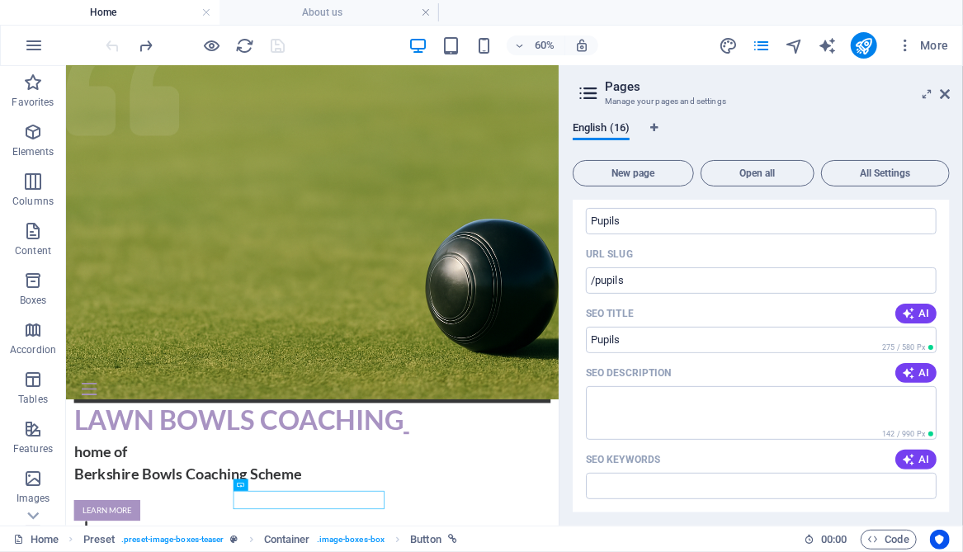
scroll to position [165, 0]
click at [943, 90] on icon at bounding box center [945, 94] width 10 height 13
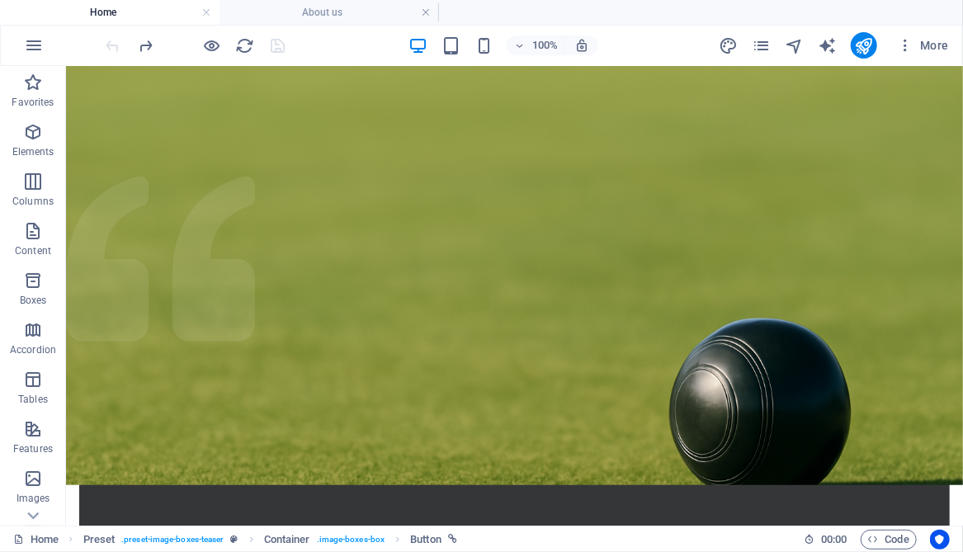
scroll to position [26, 0]
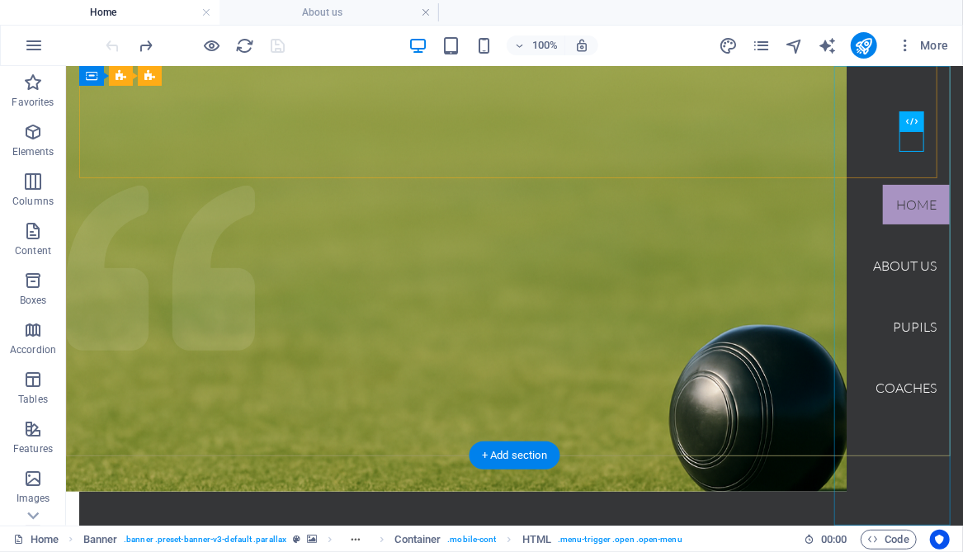
click at [898, 328] on nav "Home About us Pupils Coaches" at bounding box center [904, 295] width 116 height 460
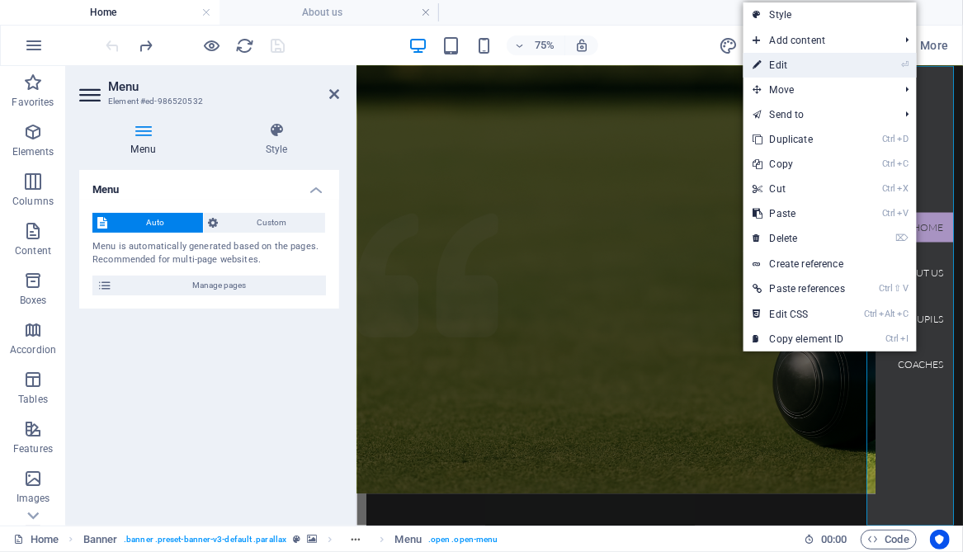
click at [789, 67] on link "⏎ Edit" at bounding box center [799, 65] width 111 height 25
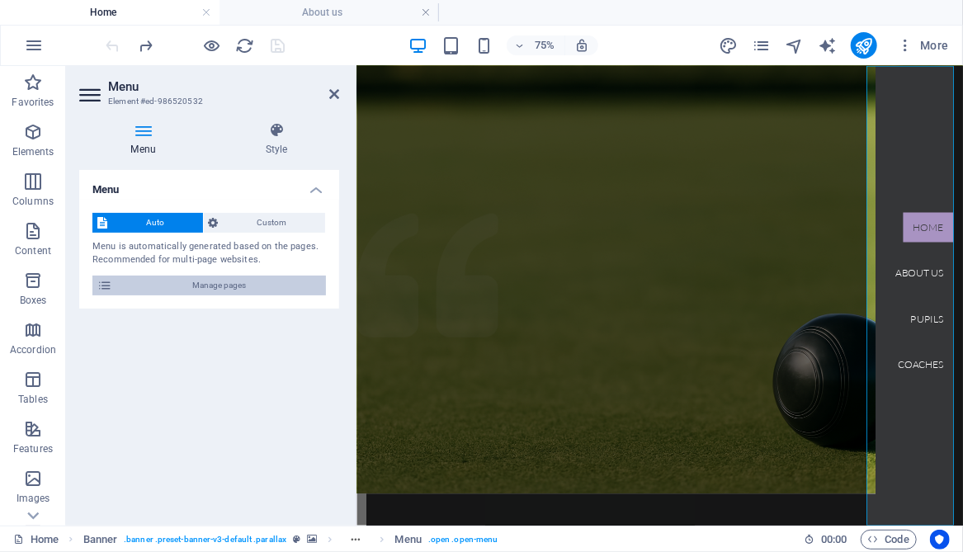
click at [230, 287] on span "Manage pages" at bounding box center [219, 286] width 204 height 20
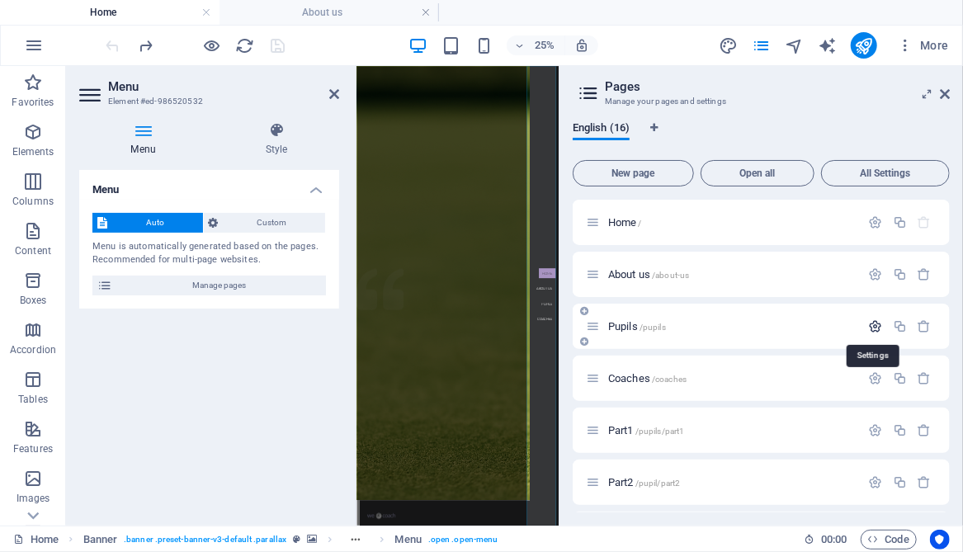
click at [874, 325] on icon "button" at bounding box center [876, 326] width 14 height 14
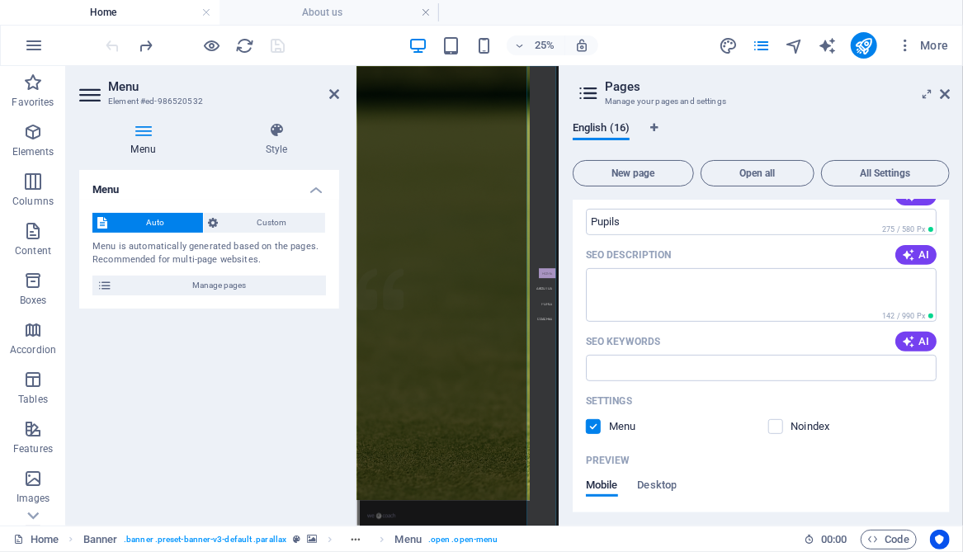
scroll to position [329, 0]
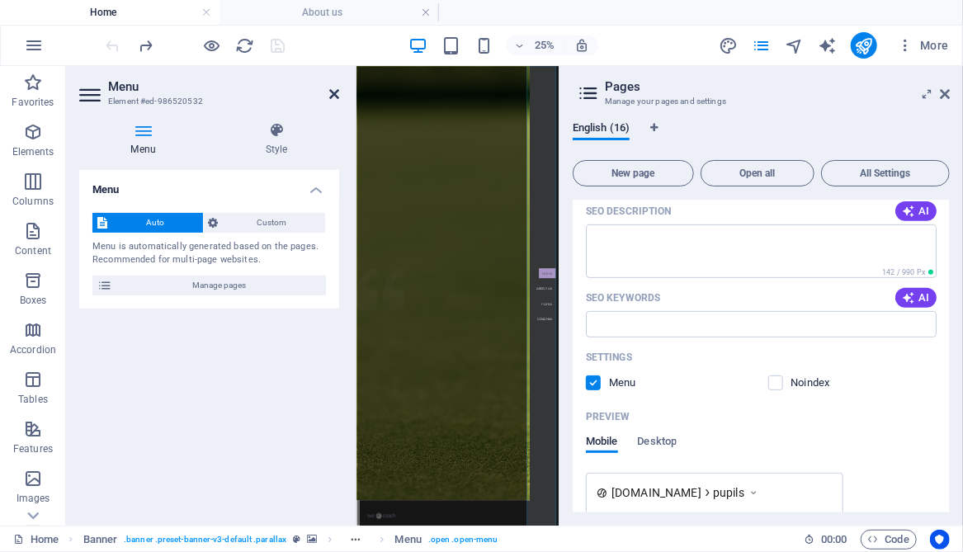
click at [337, 92] on icon at bounding box center [334, 94] width 10 height 13
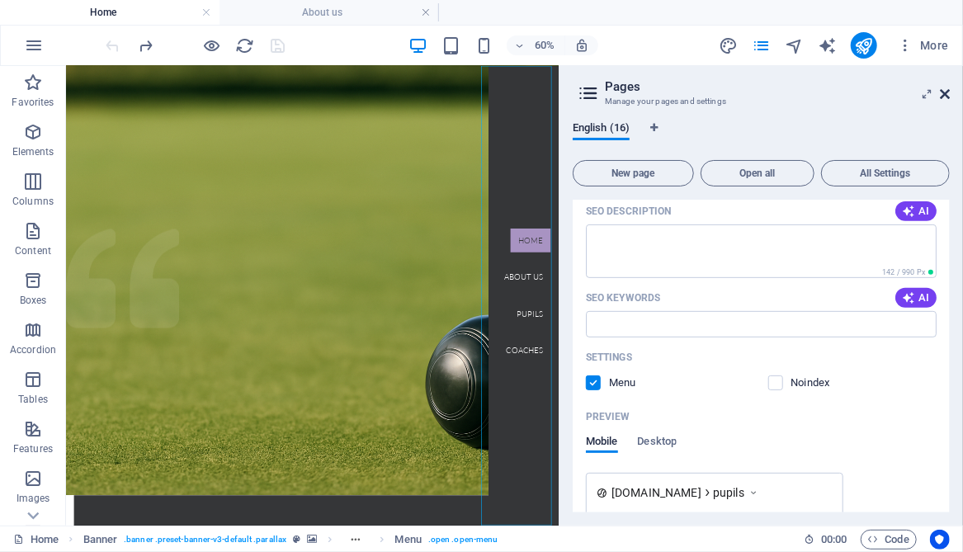
click at [948, 92] on icon at bounding box center [945, 94] width 10 height 13
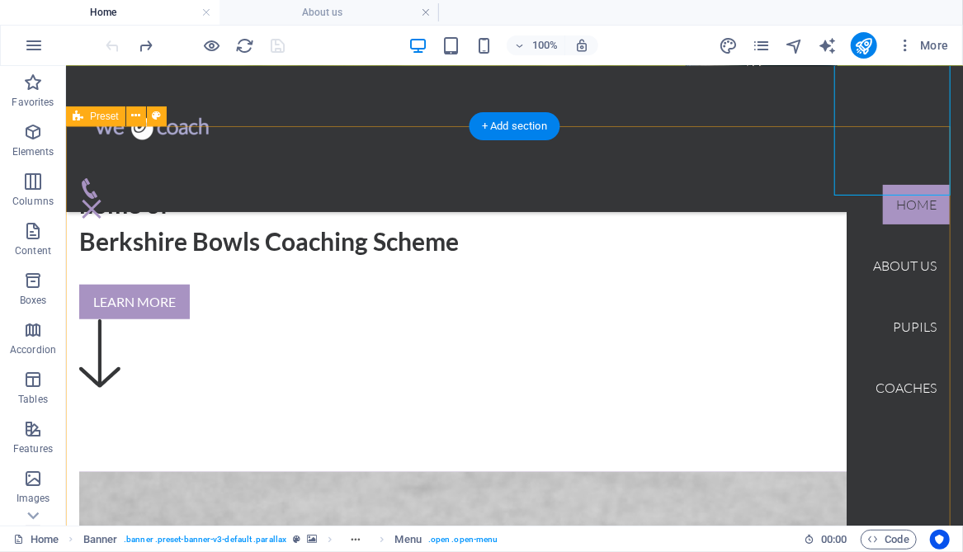
scroll to position [521, 0]
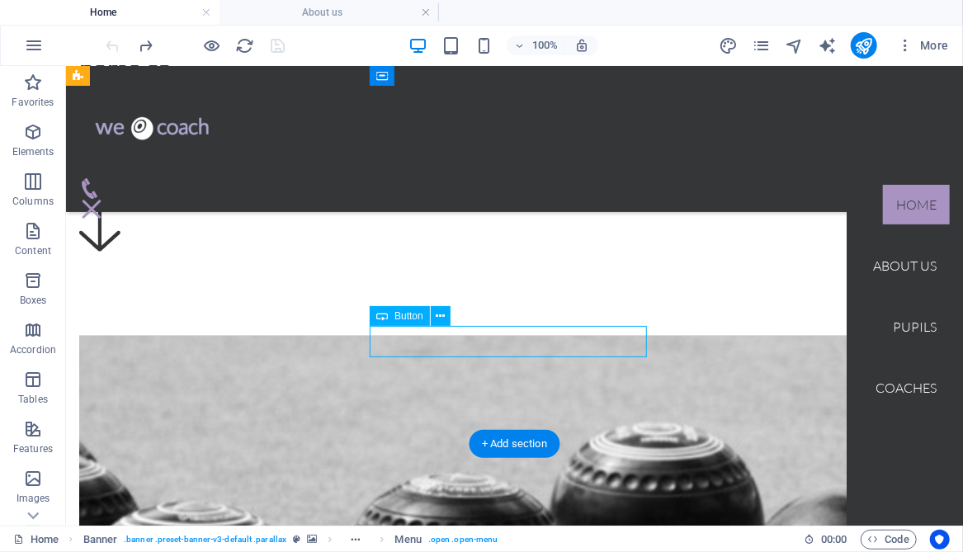
select select "2"
select select
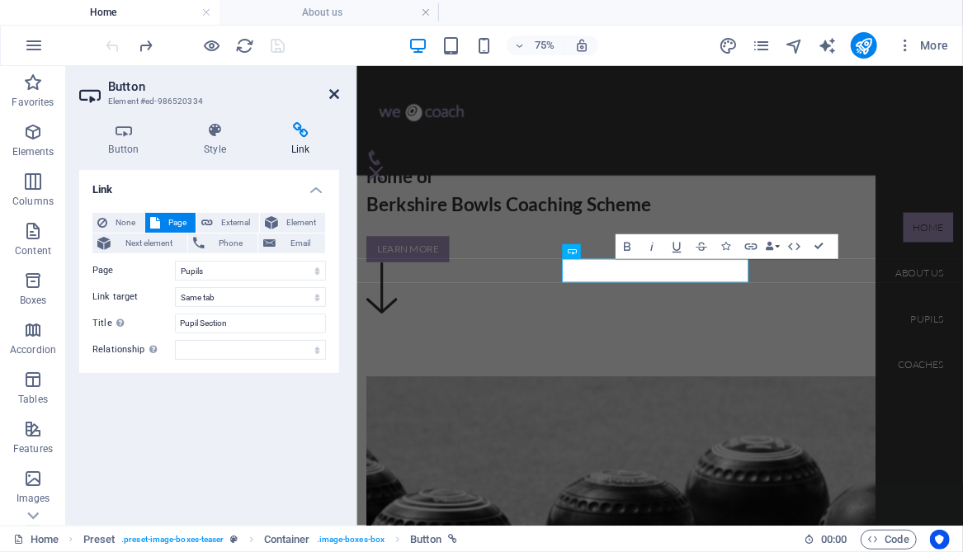
click at [333, 92] on icon at bounding box center [334, 94] width 10 height 13
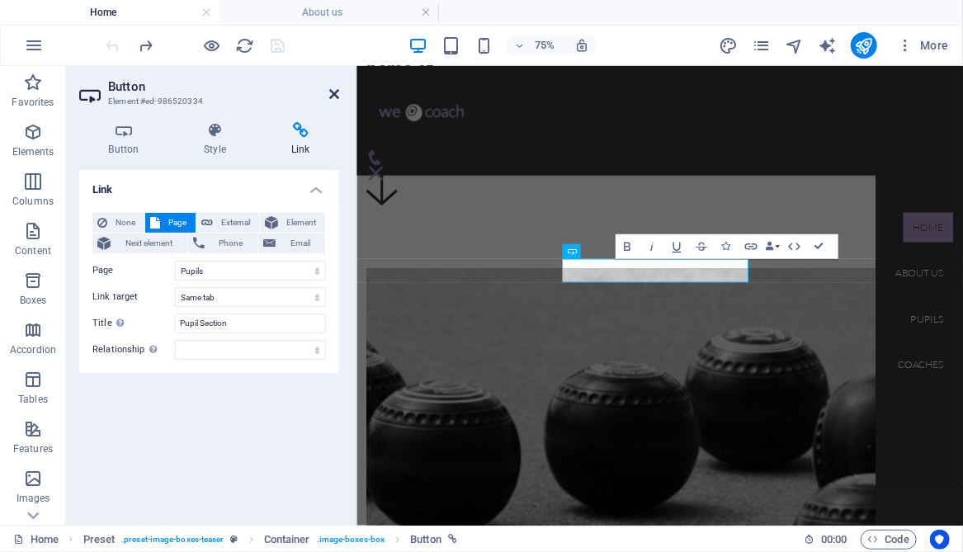
scroll to position [521, 0]
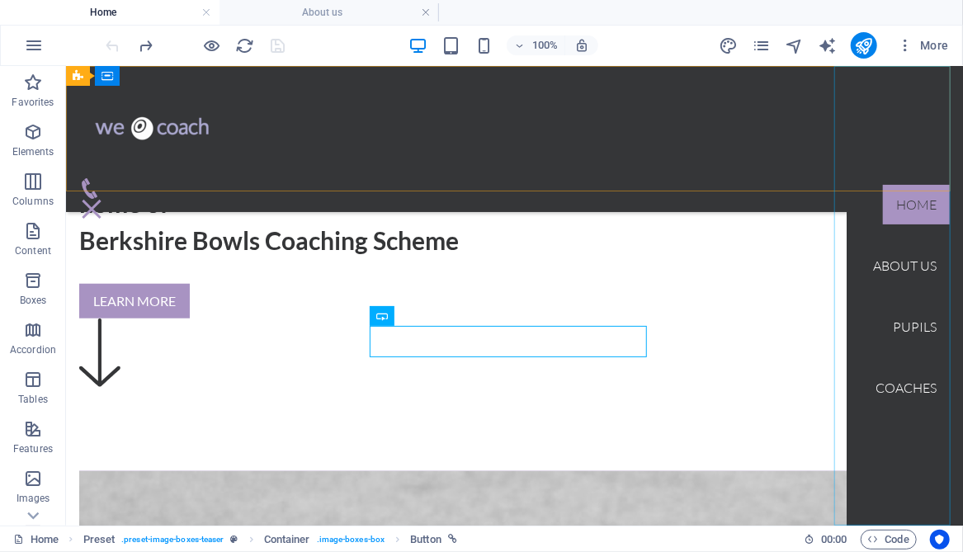
click at [910, 326] on nav "Home About us Pupils Coaches" at bounding box center [904, 295] width 116 height 460
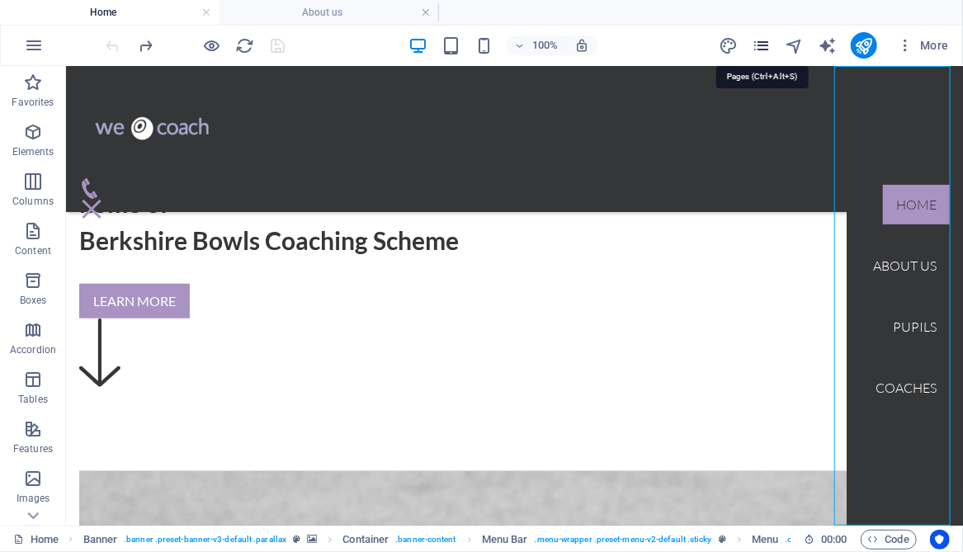
click at [769, 45] on icon "pages" at bounding box center [761, 45] width 19 height 19
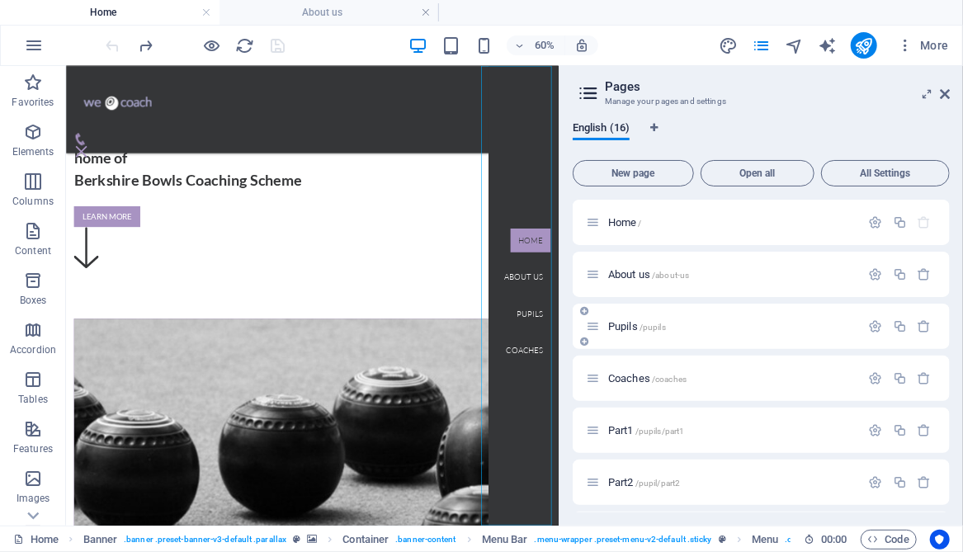
click at [636, 335] on div "Pupils /pupils" at bounding box center [723, 326] width 275 height 19
click at [873, 323] on icon "button" at bounding box center [876, 326] width 14 height 14
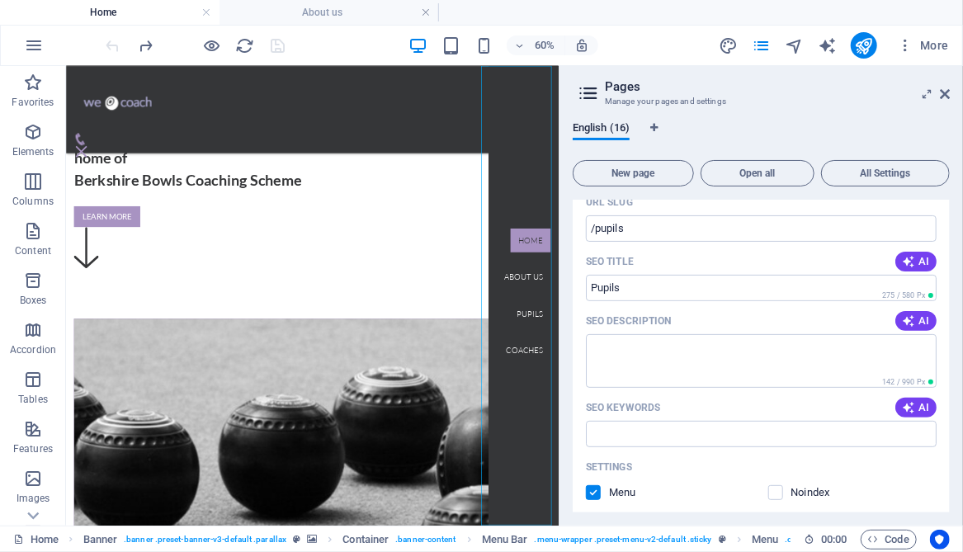
scroll to position [165, 0]
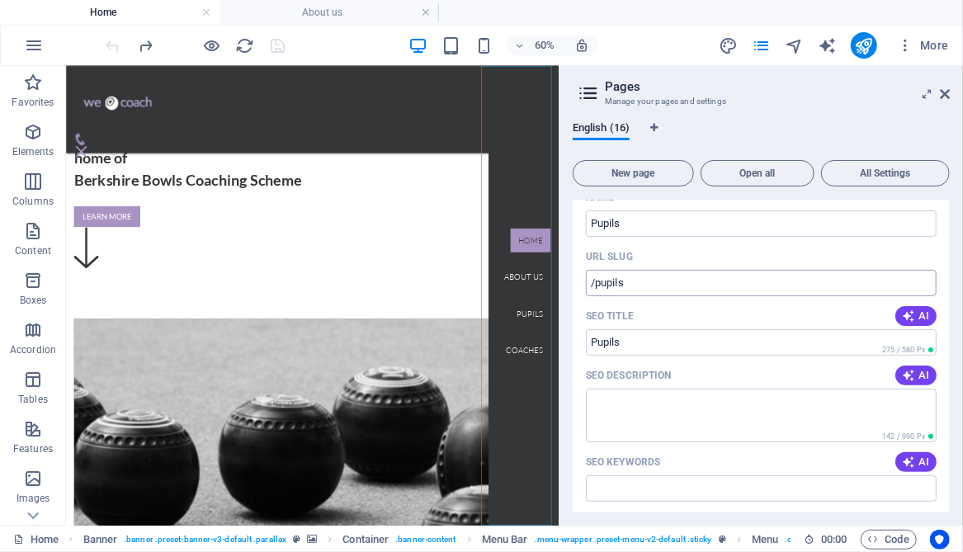
click at [654, 281] on input "/pupils" at bounding box center [761, 283] width 351 height 26
click at [631, 282] on input "/pupils_sb" at bounding box center [761, 283] width 351 height 26
click at [690, 279] on input "/pupils-sb" at bounding box center [761, 283] width 351 height 26
type input "/pupils-sb"
click at [942, 93] on icon at bounding box center [945, 94] width 10 height 13
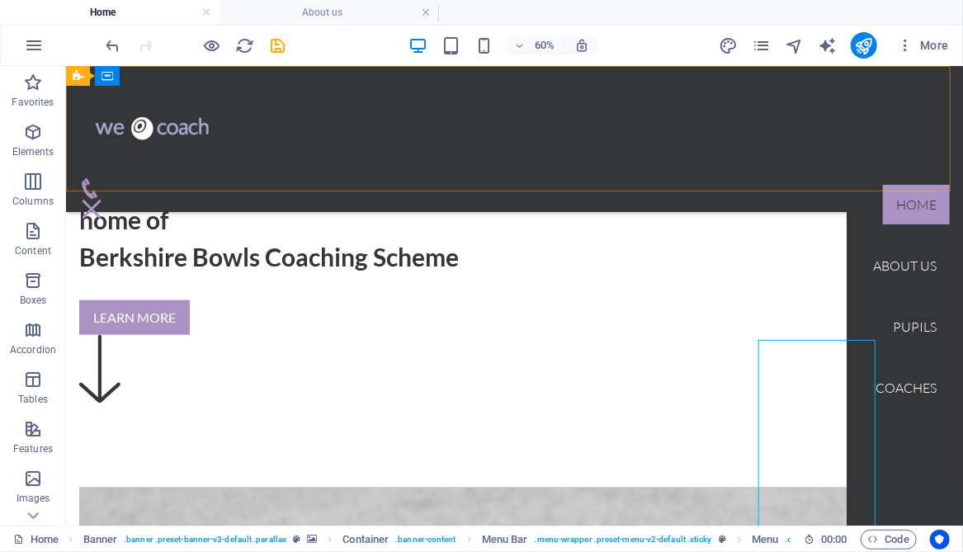
scroll to position [521, 0]
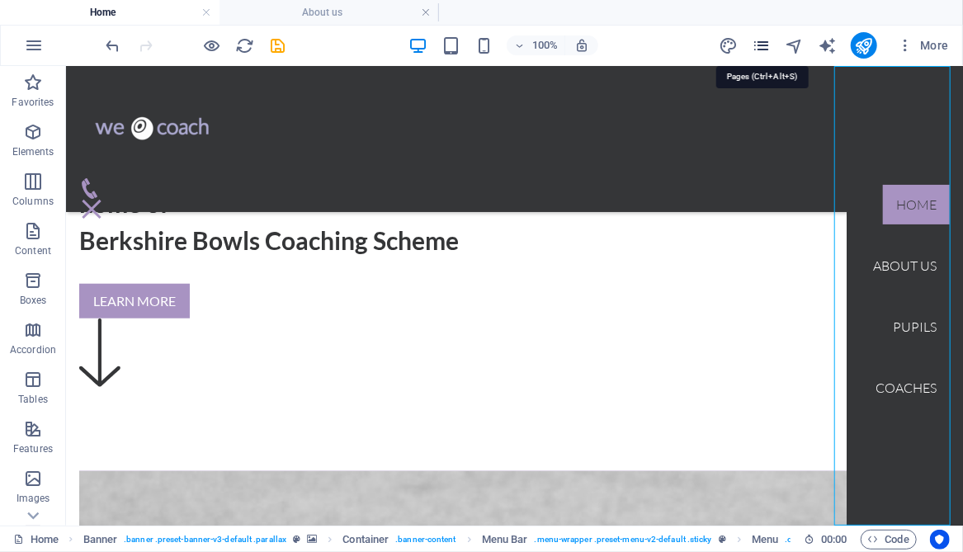
click at [768, 44] on icon "pages" at bounding box center [761, 45] width 19 height 19
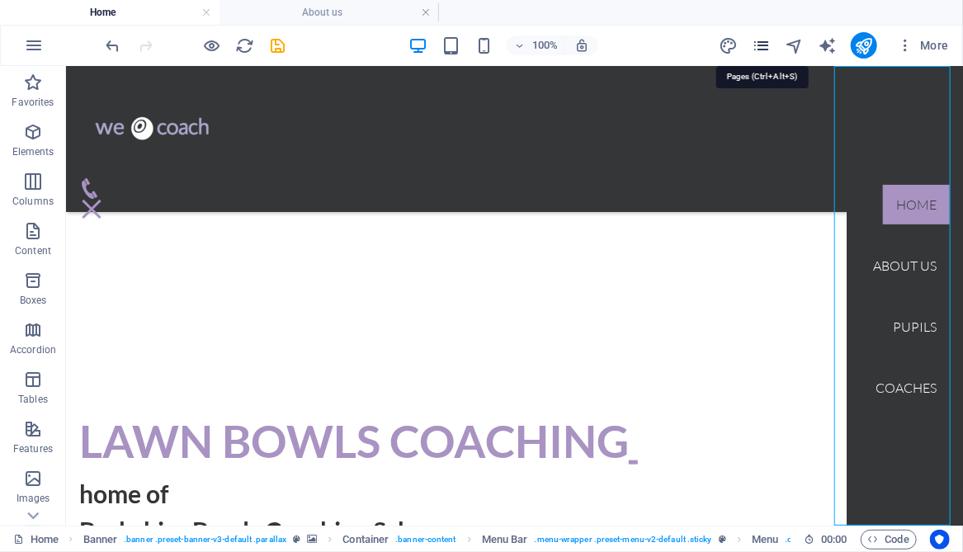
scroll to position [795, 0]
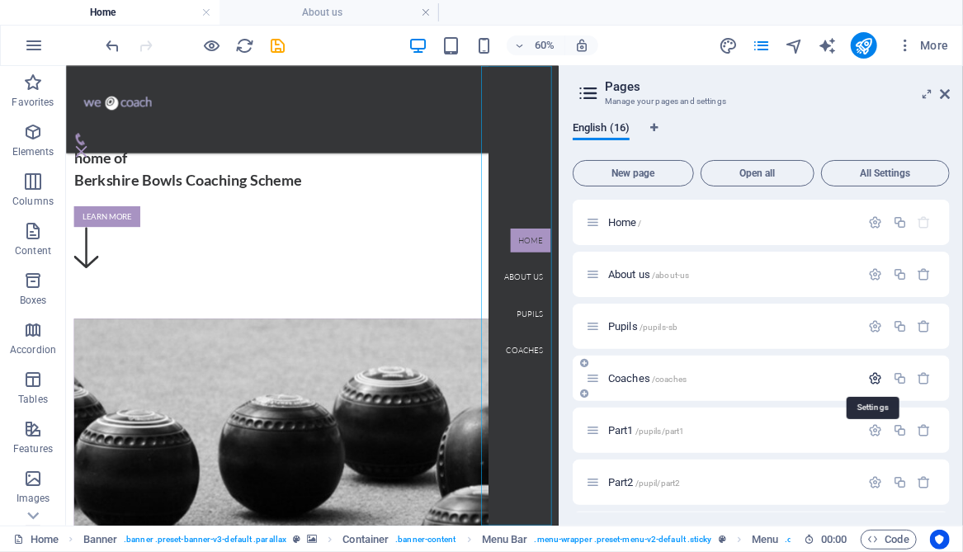
click at [874, 379] on icon "button" at bounding box center [876, 378] width 14 height 14
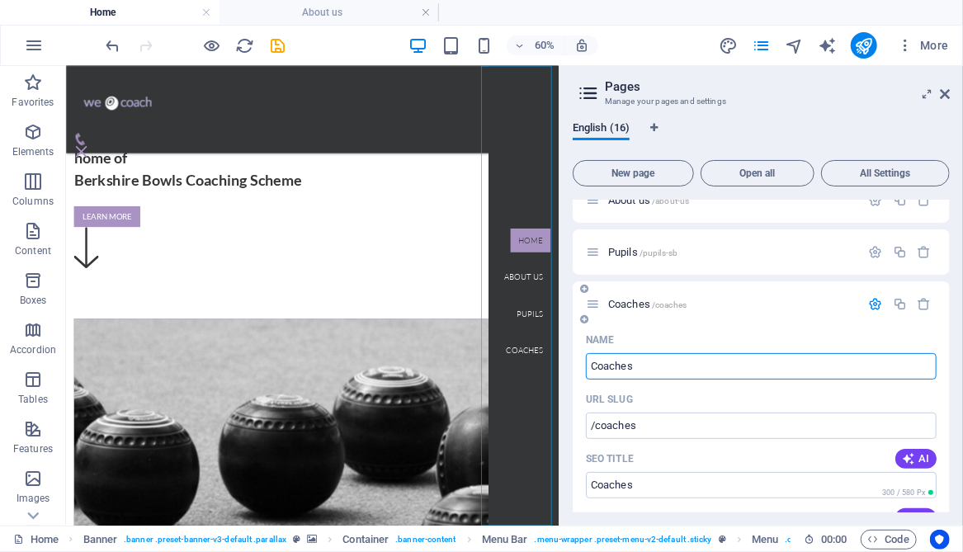
scroll to position [82, 0]
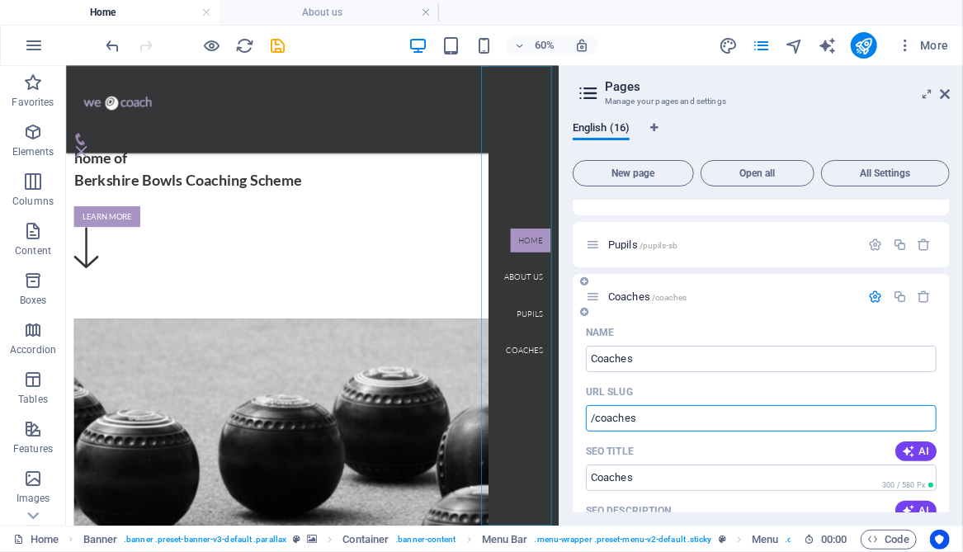
click at [662, 419] on input "/coaches" at bounding box center [761, 418] width 351 height 26
type input "/coaches-sb"
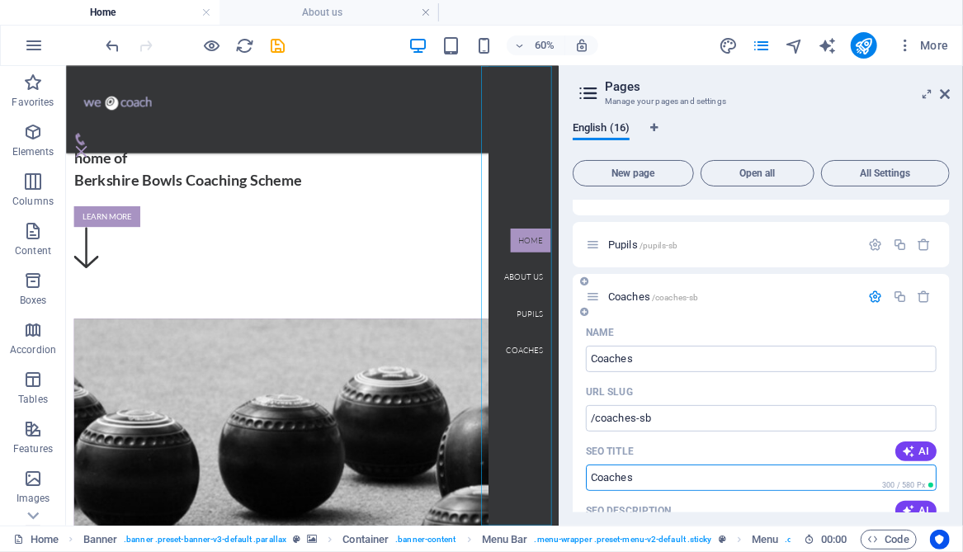
click at [683, 471] on input "SEO Title" at bounding box center [761, 478] width 351 height 26
click at [281, 45] on icon "save" at bounding box center [278, 45] width 19 height 19
checkbox input "false"
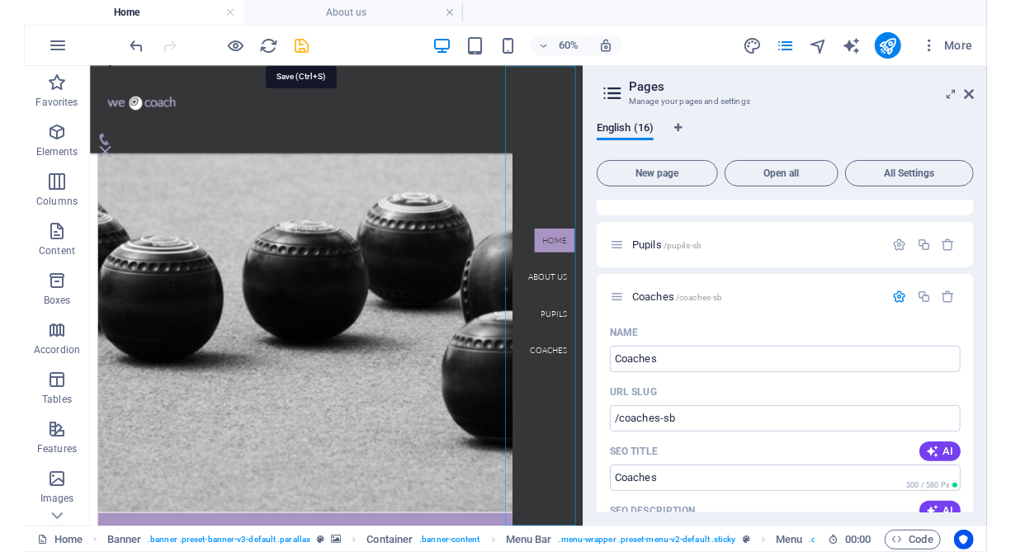
scroll to position [521, 0]
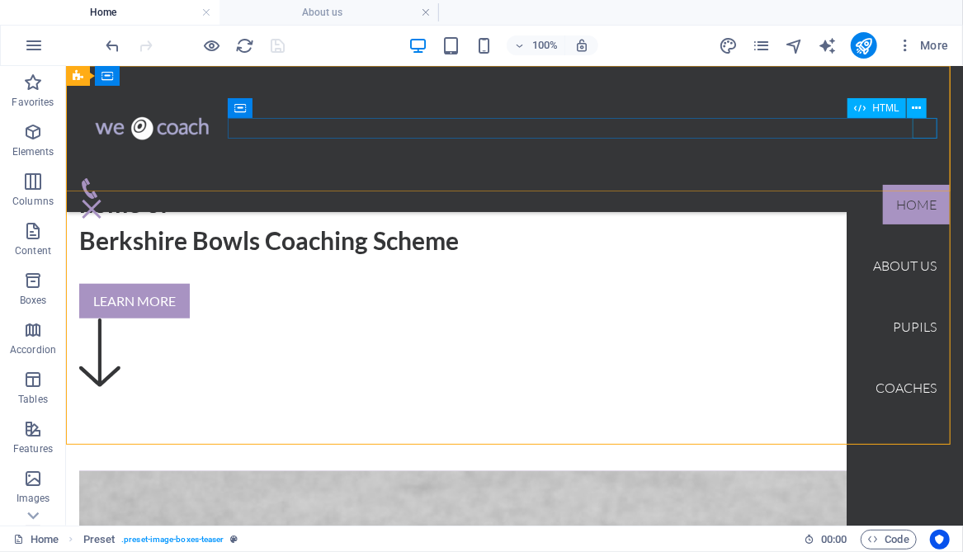
click at [103, 198] on div "Menu" at bounding box center [90, 208] width 25 height 21
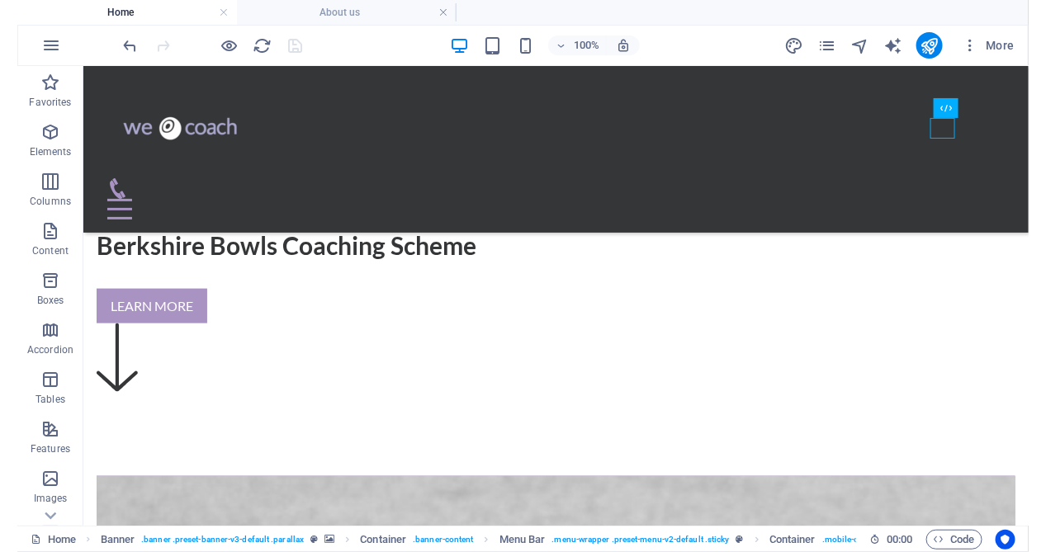
scroll to position [532, 0]
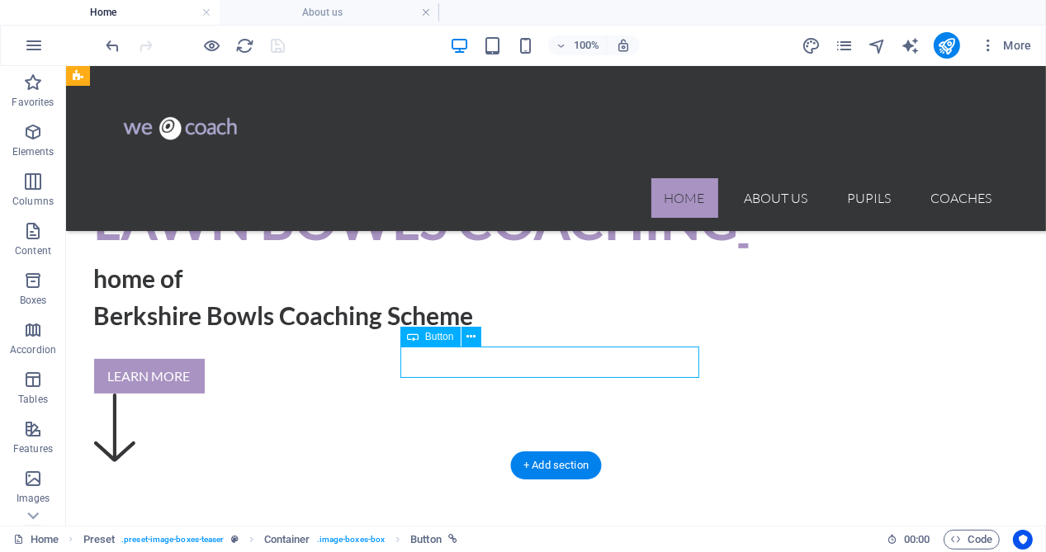
scroll to position [592, 0]
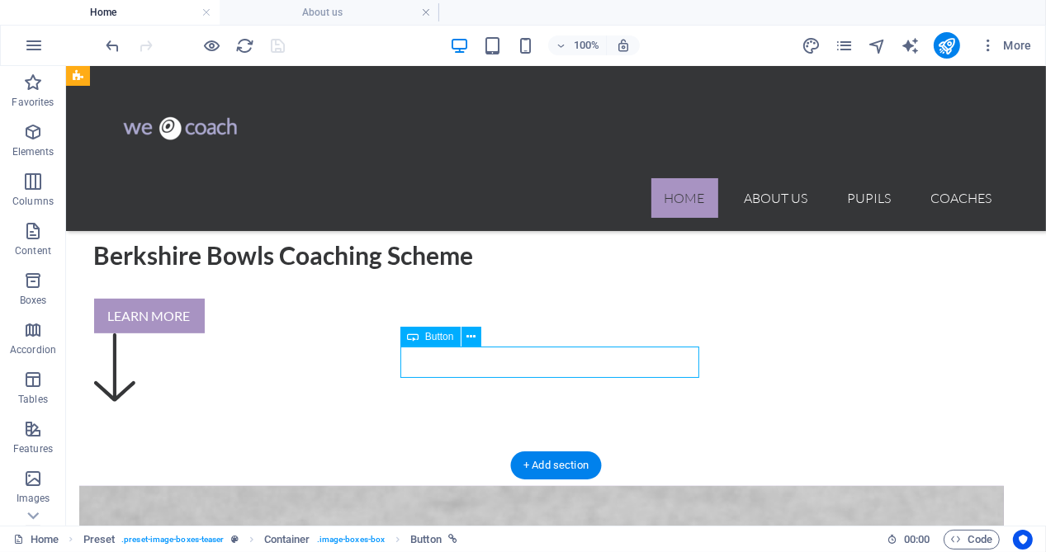
select select "2"
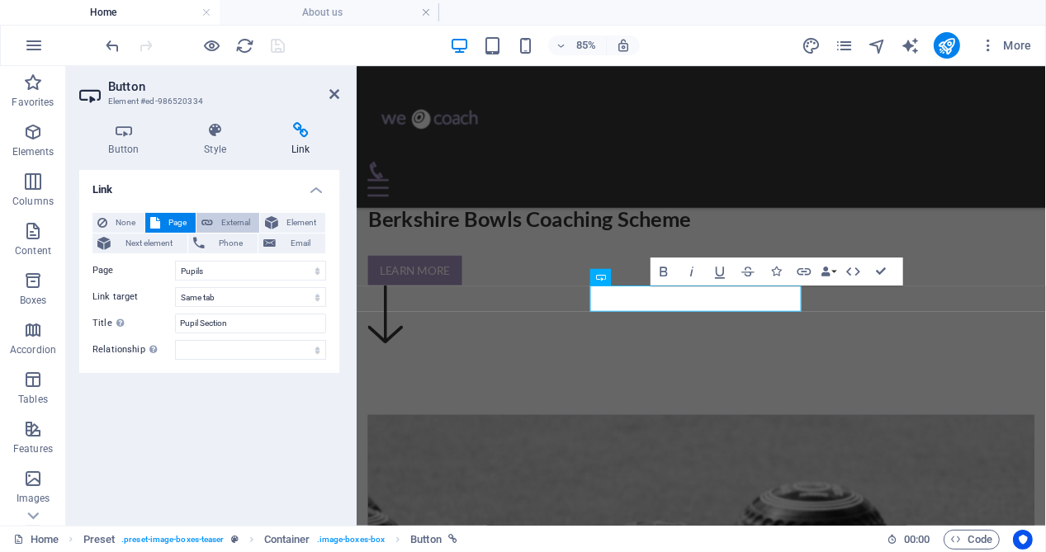
click at [225, 222] on span "External" at bounding box center [236, 223] width 36 height 20
select select "blank"
click at [177, 223] on span "Page" at bounding box center [178, 223] width 26 height 20
select select
click at [211, 268] on select "Home About us Pupils Coaches Part1 Part2 Part1Lesson1 Part1Lesson2 Part1Lesson3…" at bounding box center [250, 271] width 151 height 20
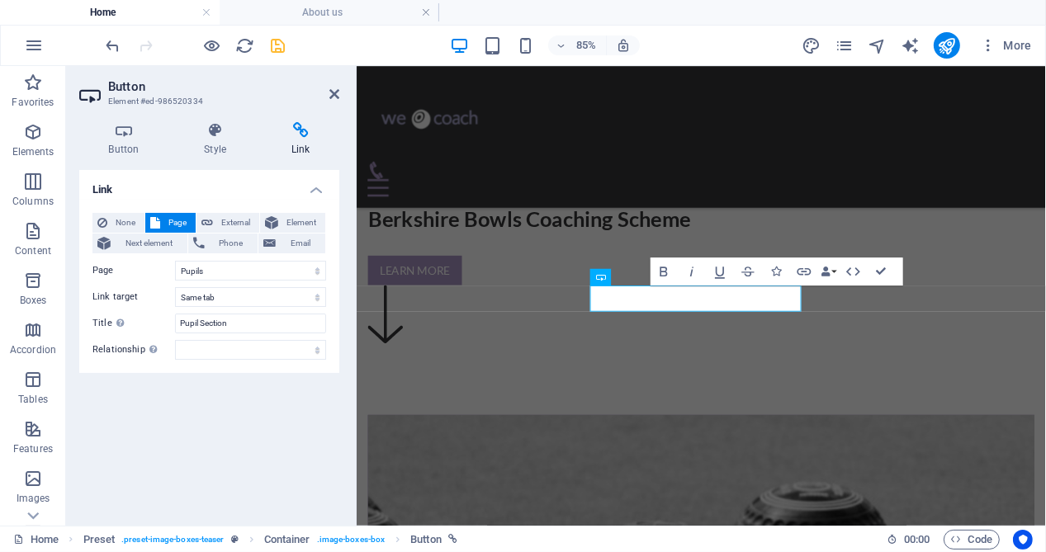
click at [226, 385] on div "Link None Page External Element Next element Phone Email Page Home About us Pup…" at bounding box center [209, 341] width 260 height 343
click at [213, 269] on select "Home About us Pupils Coaches Part1 Part2 Part1Lesson1 Part1Lesson2 Part1Lesson3…" at bounding box center [250, 271] width 151 height 20
click at [281, 443] on div "Link None Page External Element Next element Phone Email Page Home About us Pup…" at bounding box center [209, 341] width 260 height 343
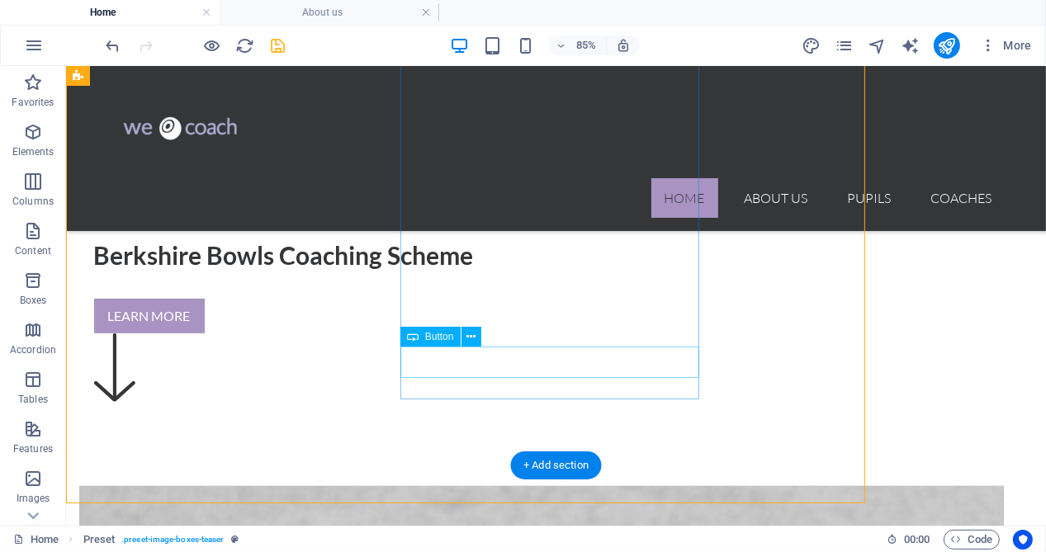
scroll to position [532, 0]
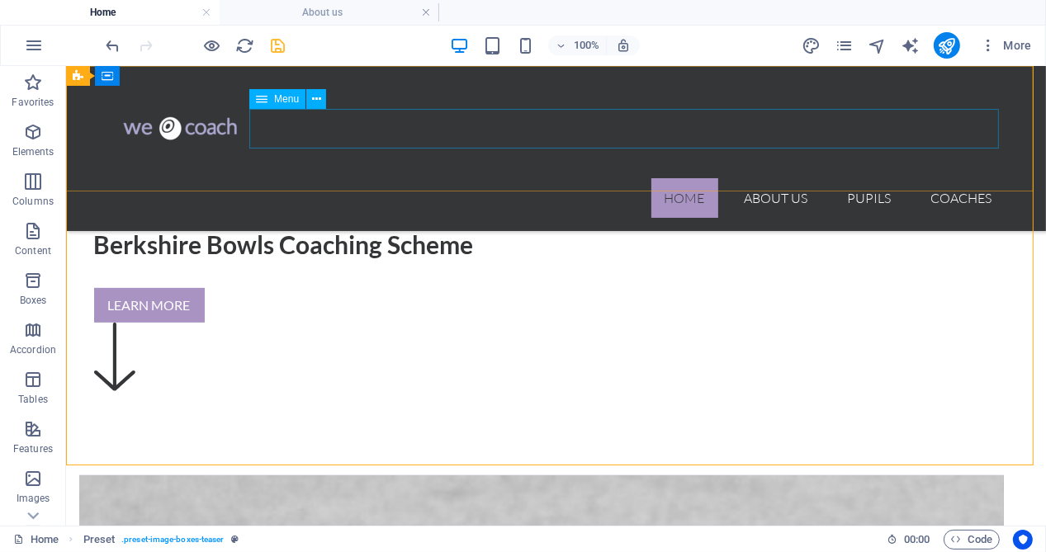
click at [873, 177] on nav "Home About us Pupils Coaches" at bounding box center [555, 197] width 898 height 40
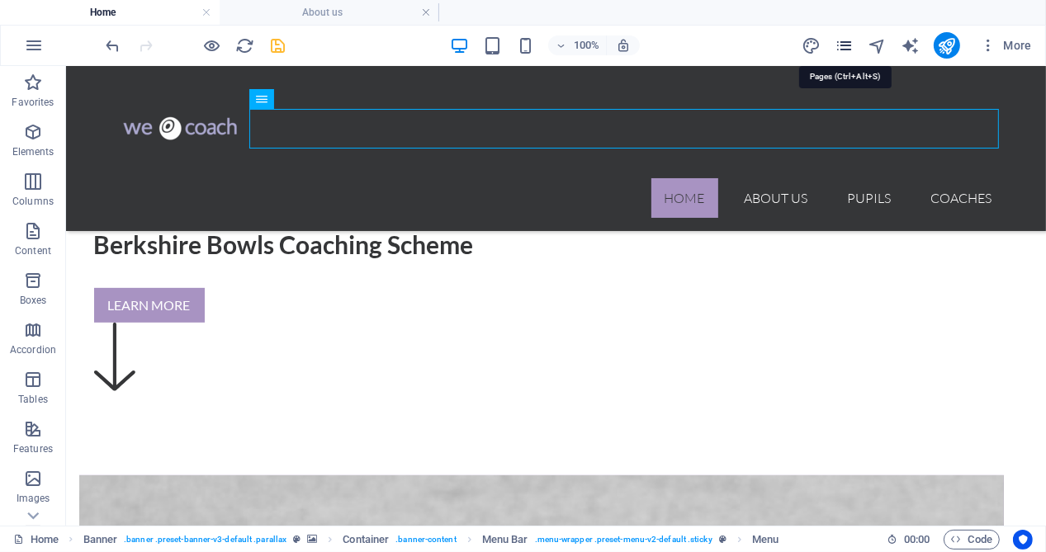
click at [849, 44] on icon "pages" at bounding box center [844, 45] width 19 height 19
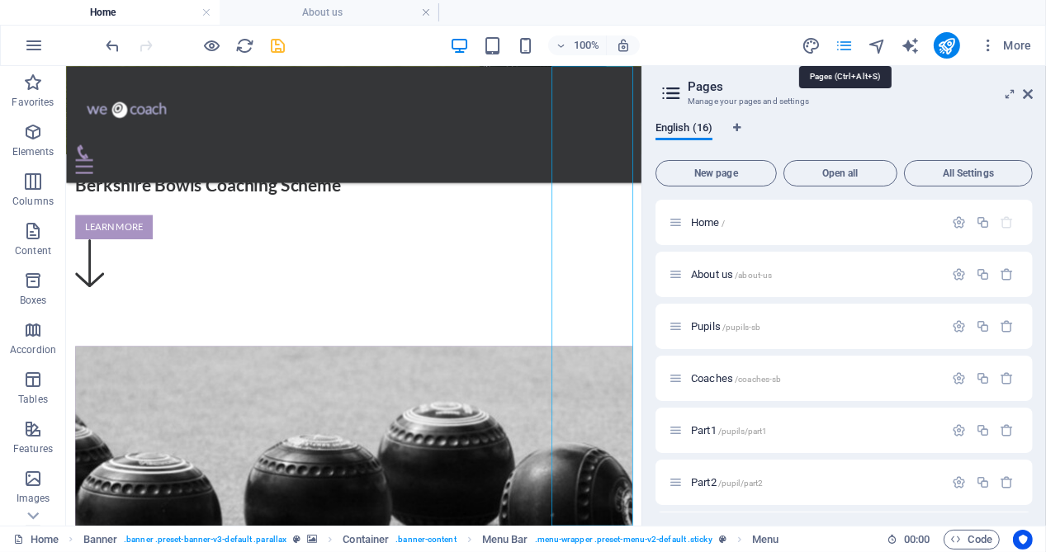
scroll to position [697, 0]
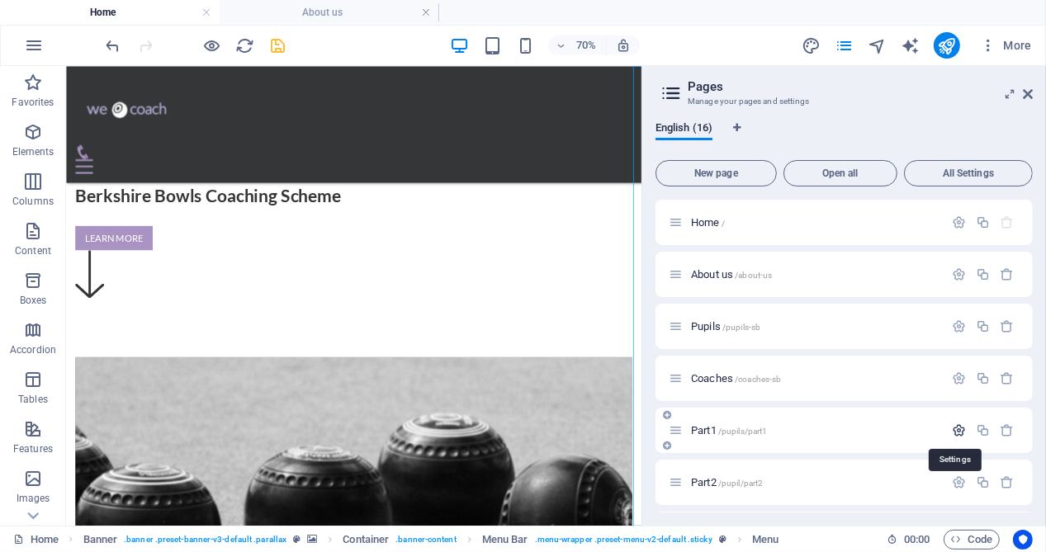
click at [957, 433] on icon "button" at bounding box center [959, 430] width 14 height 14
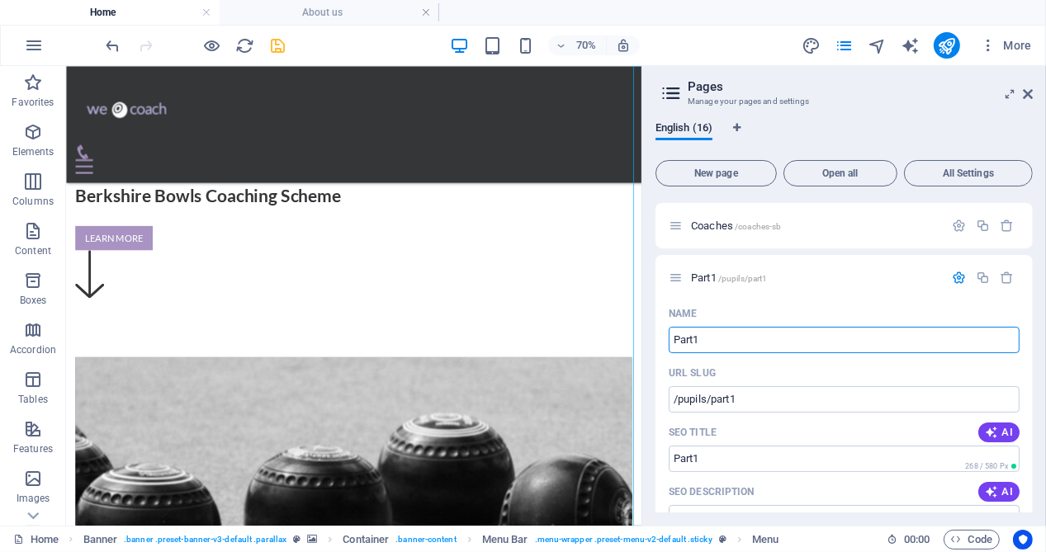
scroll to position [165, 0]
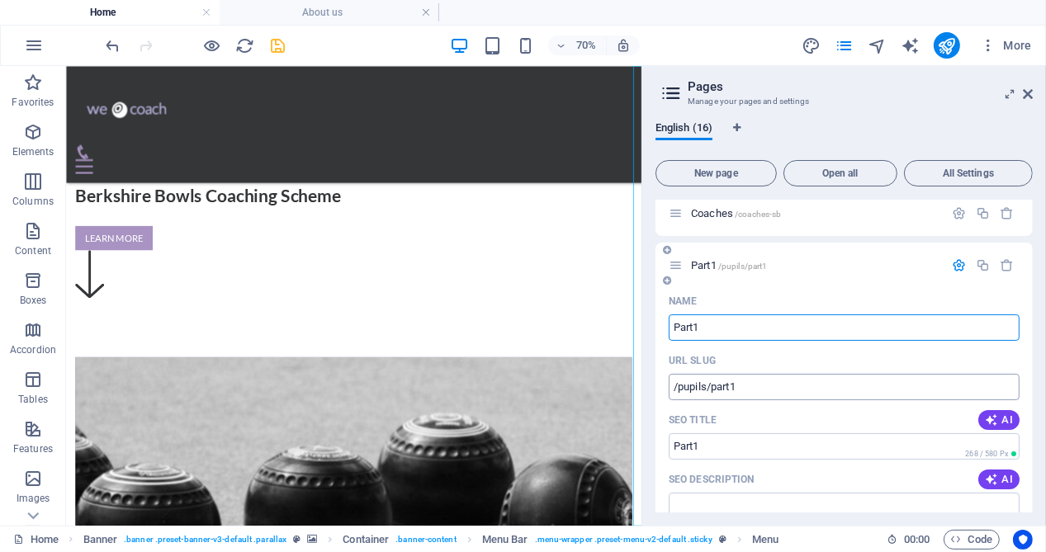
drag, startPoint x: 706, startPoint y: 386, endPoint x: 709, endPoint y: 411, distance: 25.0
click at [707, 392] on input "/pupils/part1" at bounding box center [844, 387] width 351 height 26
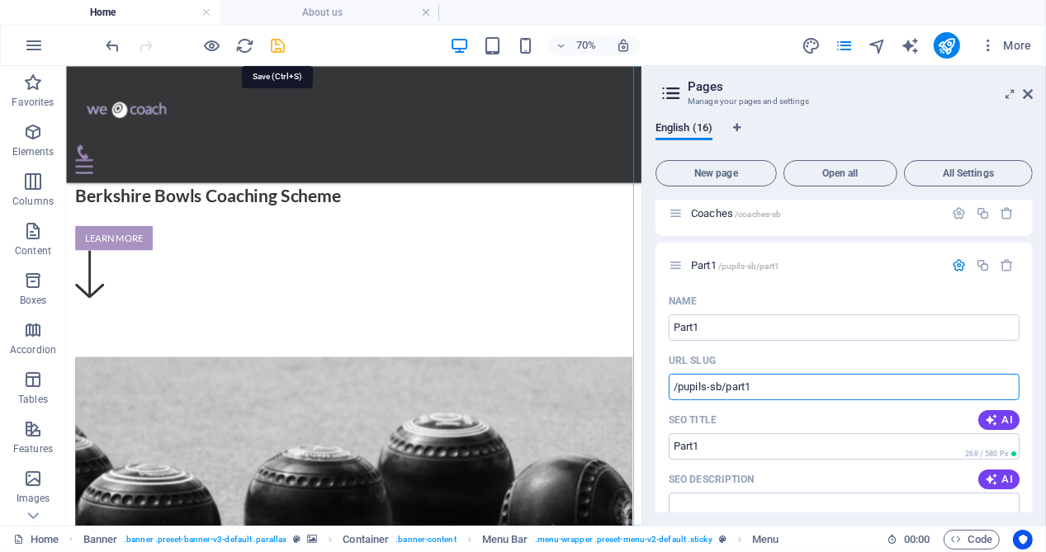
type input "/pupils-sb/part1"
click at [272, 41] on icon "save" at bounding box center [278, 45] width 19 height 19
checkbox input "false"
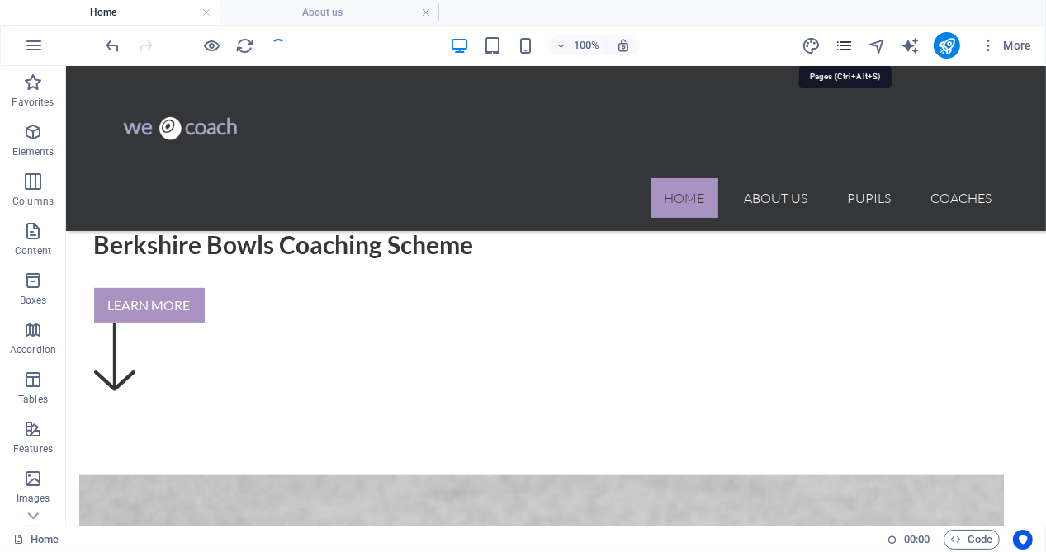
click at [845, 43] on icon "pages" at bounding box center [844, 45] width 19 height 19
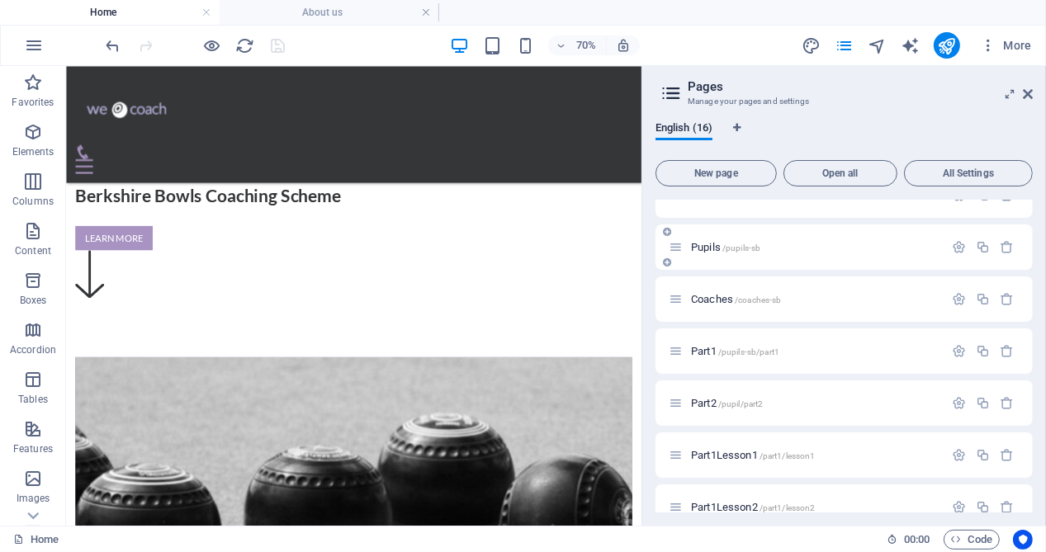
scroll to position [82, 0]
click at [954, 399] on icon "button" at bounding box center [959, 401] width 14 height 14
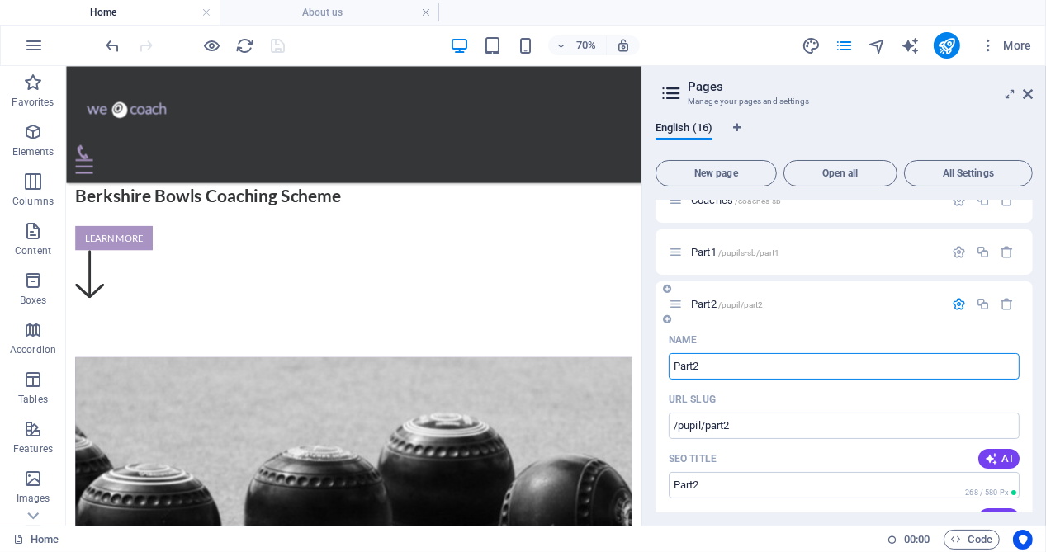
scroll to position [248, 0]
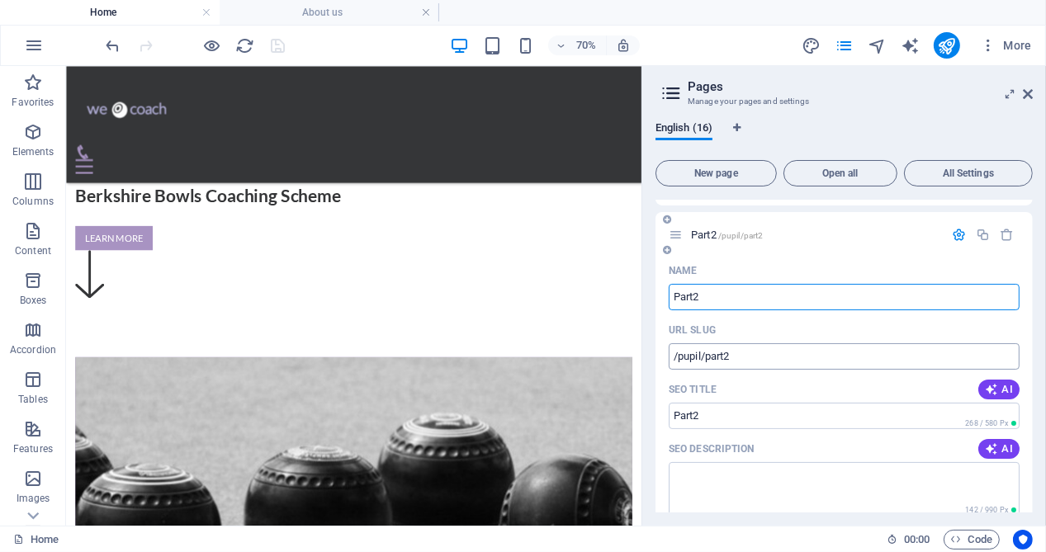
click at [702, 359] on input "/pupil/part2" at bounding box center [844, 356] width 351 height 26
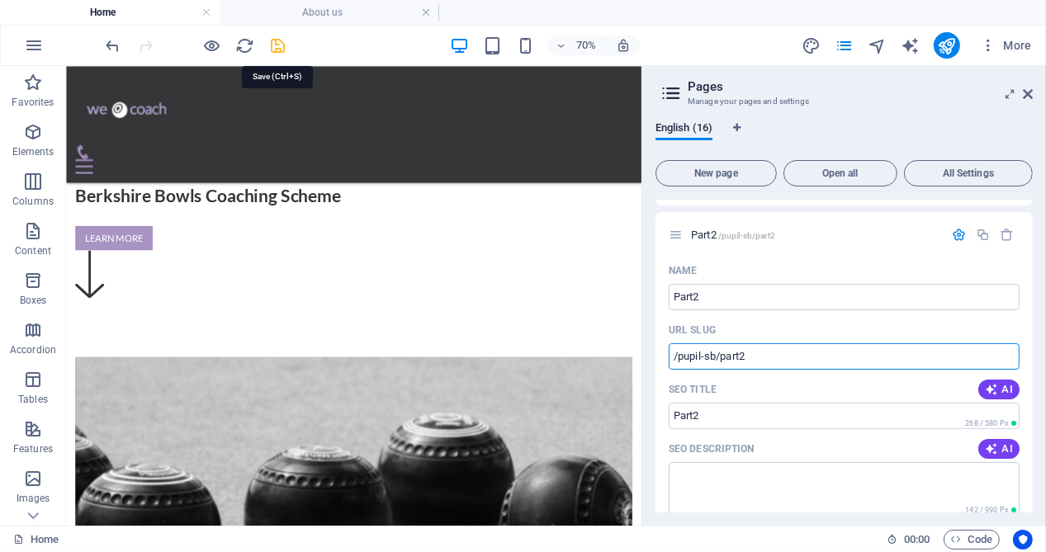
type input "/pupil-sb/part2"
click at [274, 45] on icon "save" at bounding box center [278, 45] width 19 height 19
checkbox input "false"
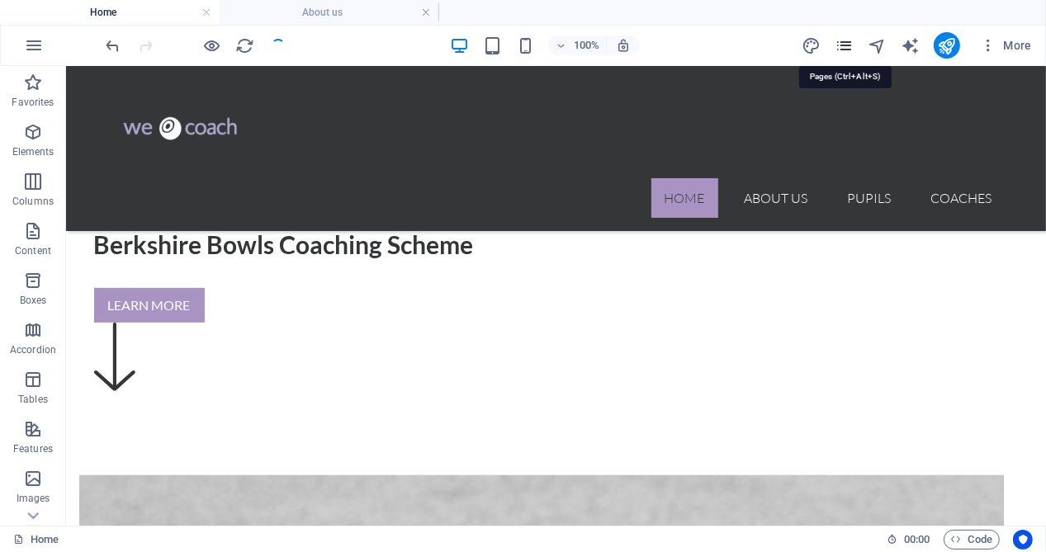
click at [849, 40] on icon "pages" at bounding box center [844, 45] width 19 height 19
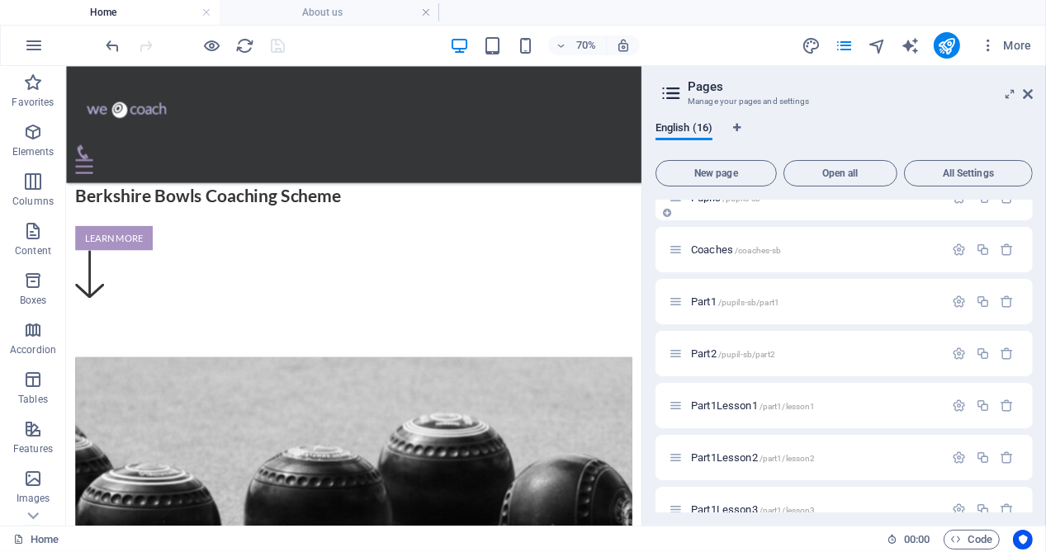
scroll to position [165, 0]
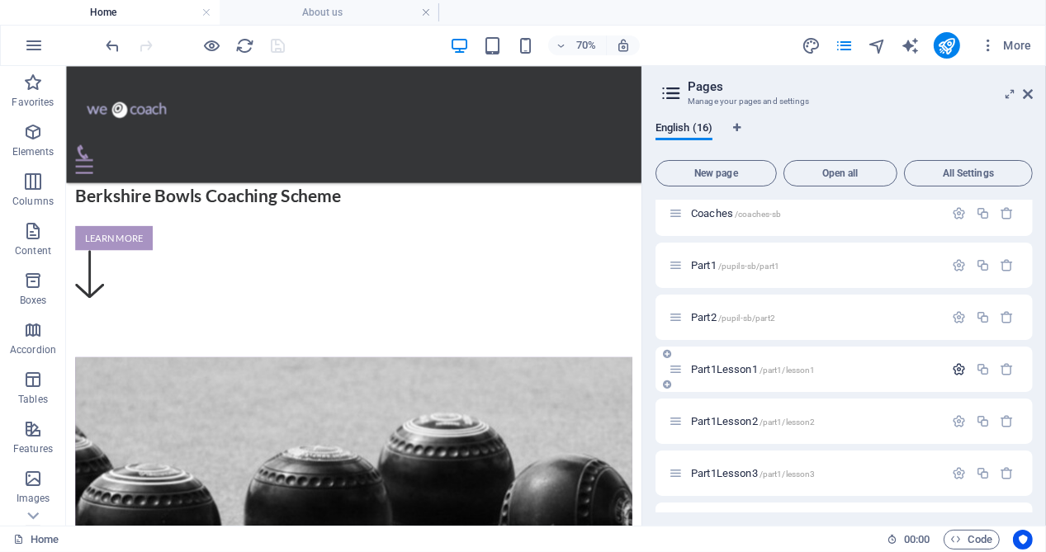
click at [953, 367] on icon "button" at bounding box center [959, 369] width 14 height 14
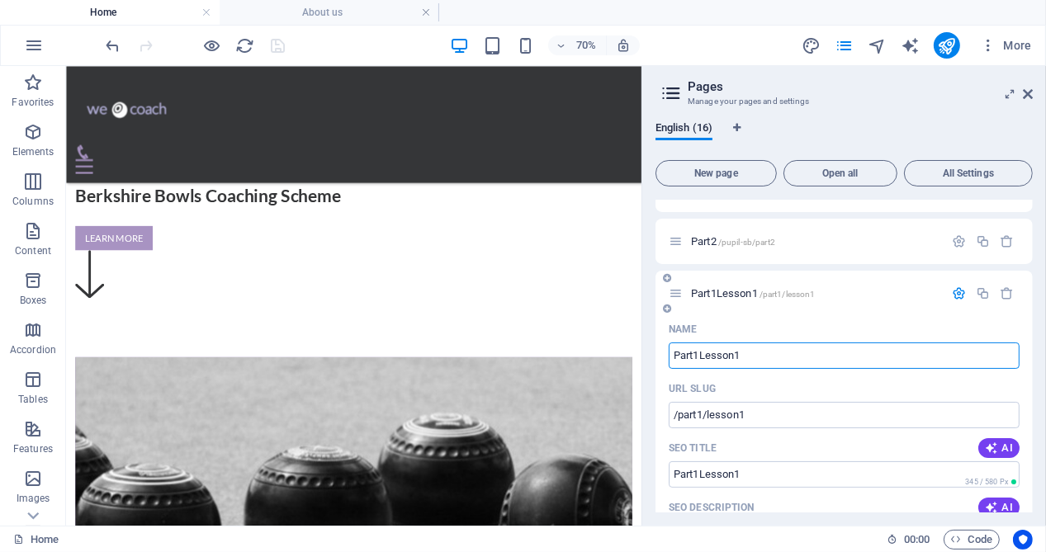
scroll to position [248, 0]
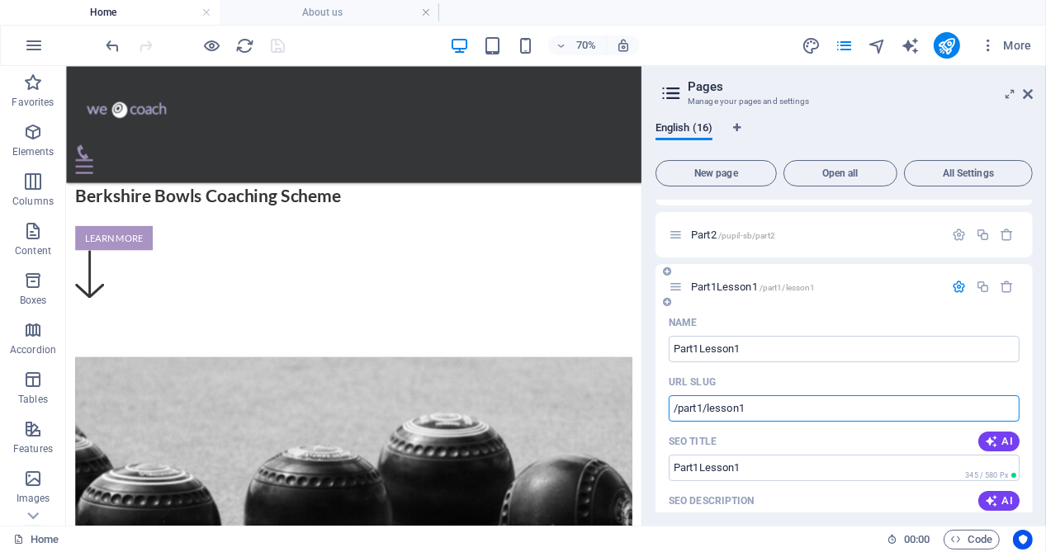
click at [702, 410] on input "/part1/lesson1" at bounding box center [844, 408] width 351 height 26
click at [778, 404] on input "/part1-sb/lesson1" at bounding box center [844, 408] width 351 height 26
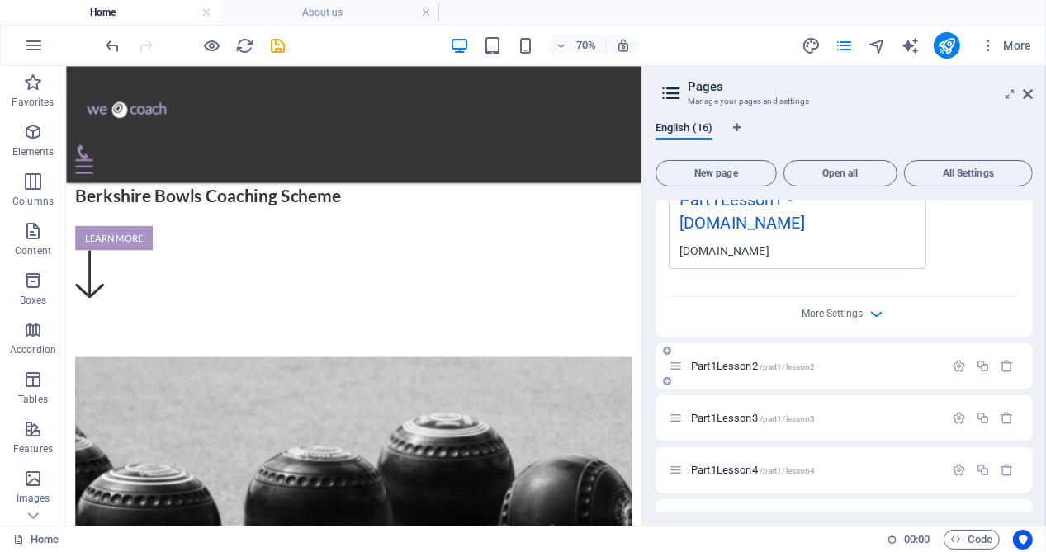
scroll to position [907, 0]
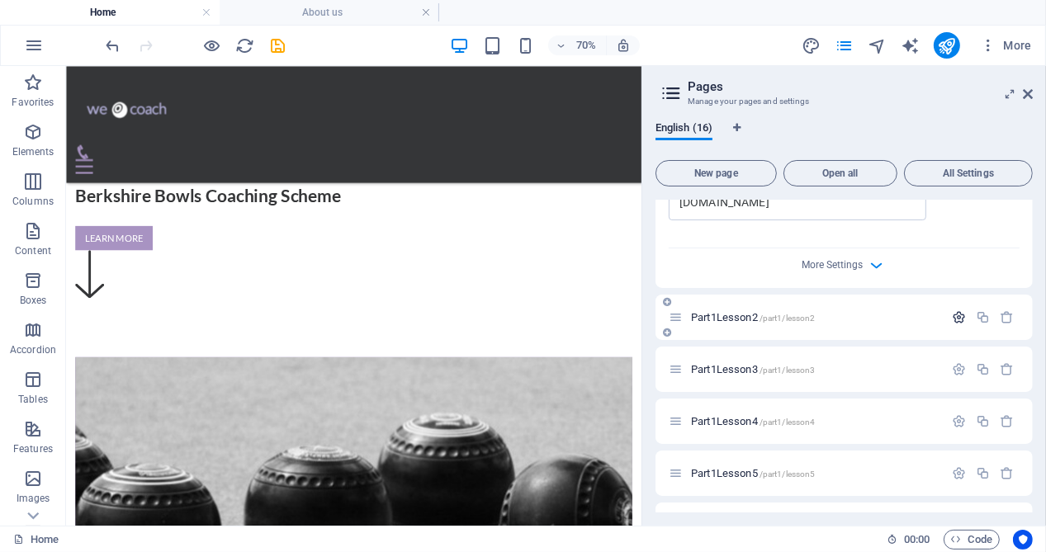
type input "/part1-sb/lesson1-sb"
click at [956, 313] on icon "button" at bounding box center [959, 317] width 14 height 14
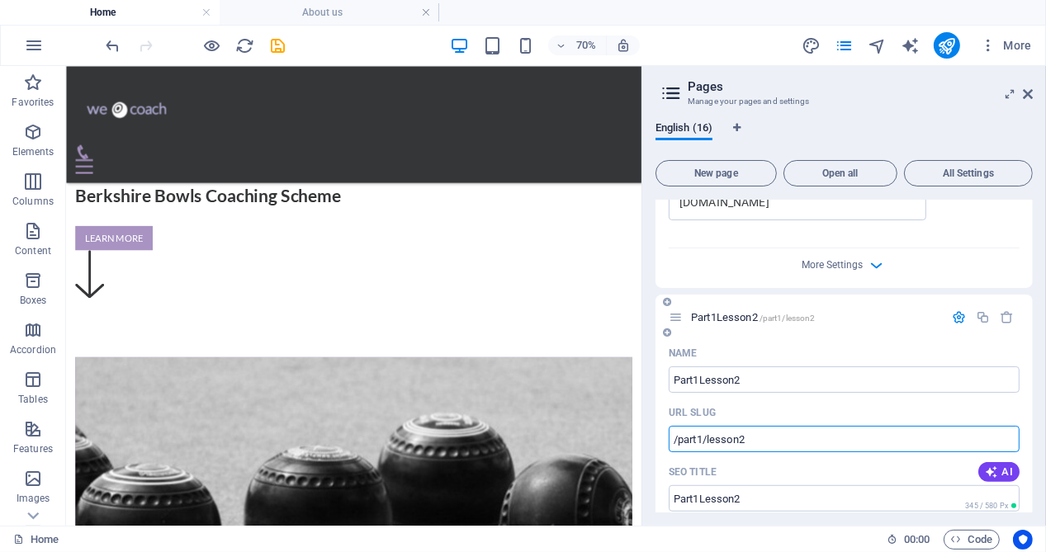
click at [702, 440] on input "/part1/lesson2" at bounding box center [844, 439] width 351 height 26
click at [782, 432] on input "/part1-sb/lesson2" at bounding box center [844, 439] width 351 height 26
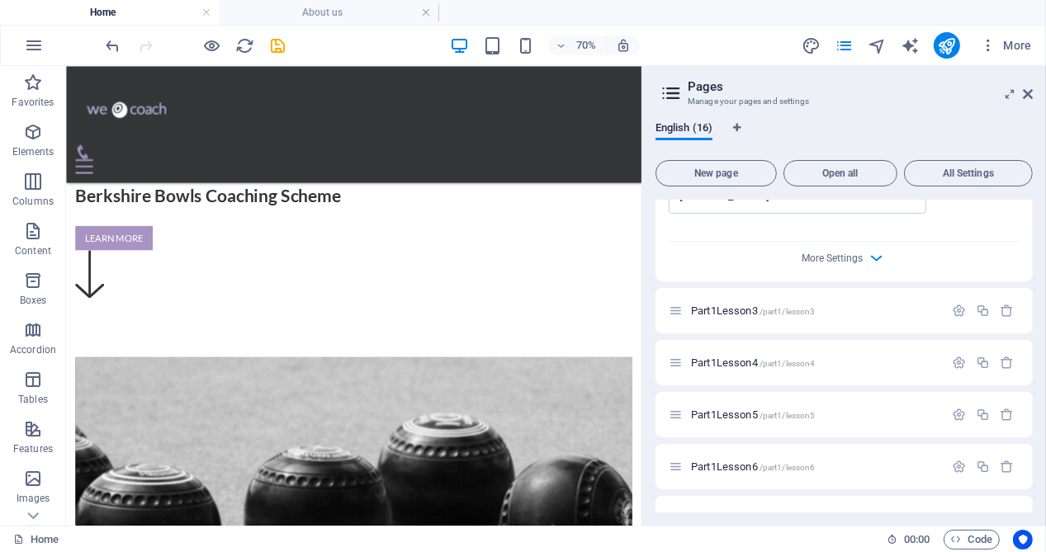
scroll to position [1651, 0]
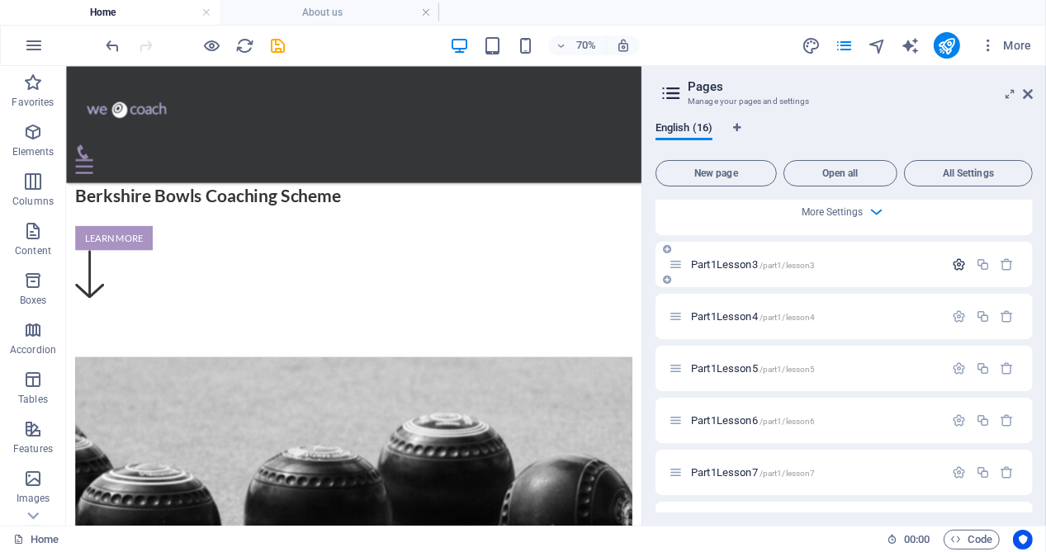
type input "/part1-sb/lesson2-sb"
click at [954, 266] on icon "button" at bounding box center [959, 265] width 14 height 14
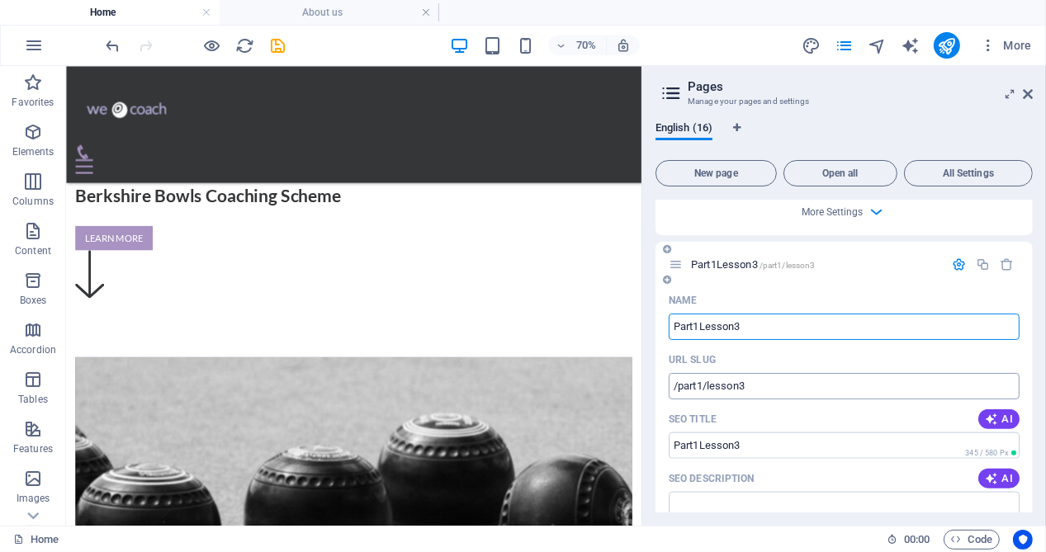
click at [702, 388] on input "/part1/lesson3" at bounding box center [844, 386] width 351 height 26
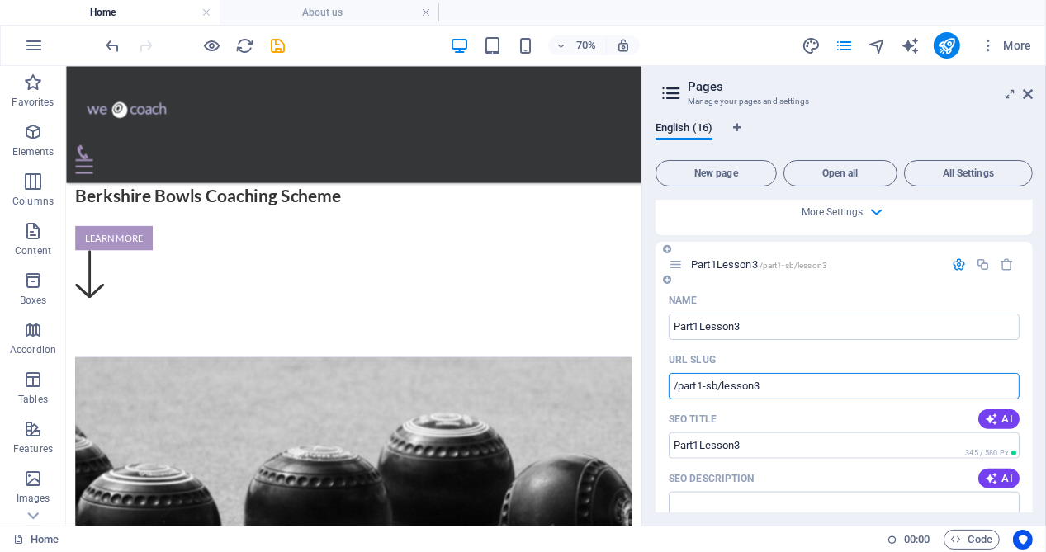
click at [772, 384] on input "/part1-sb/lesson3" at bounding box center [844, 386] width 351 height 26
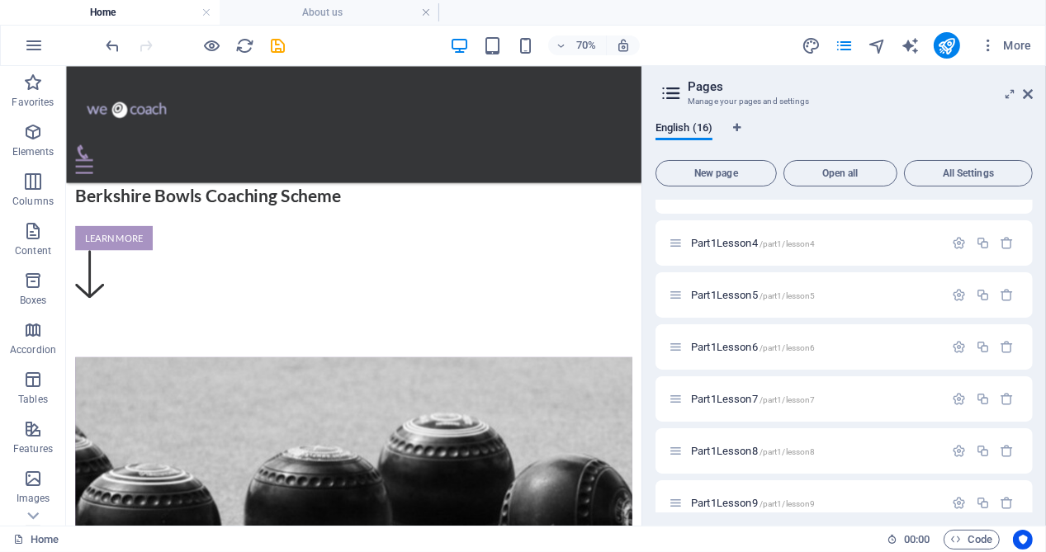
scroll to position [2393, 0]
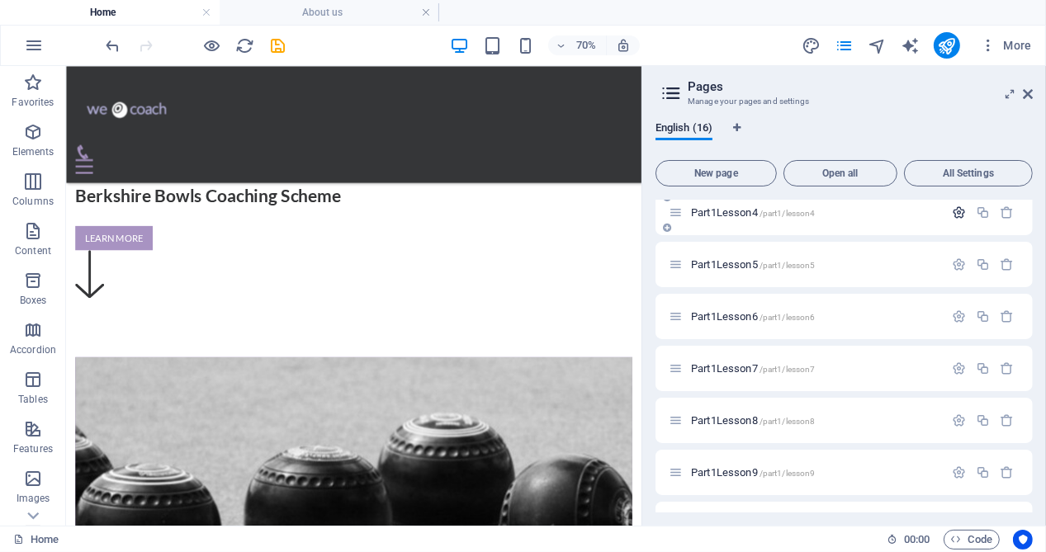
type input "/part1-sb/lesson3-sb"
click at [958, 210] on icon "button" at bounding box center [959, 213] width 14 height 14
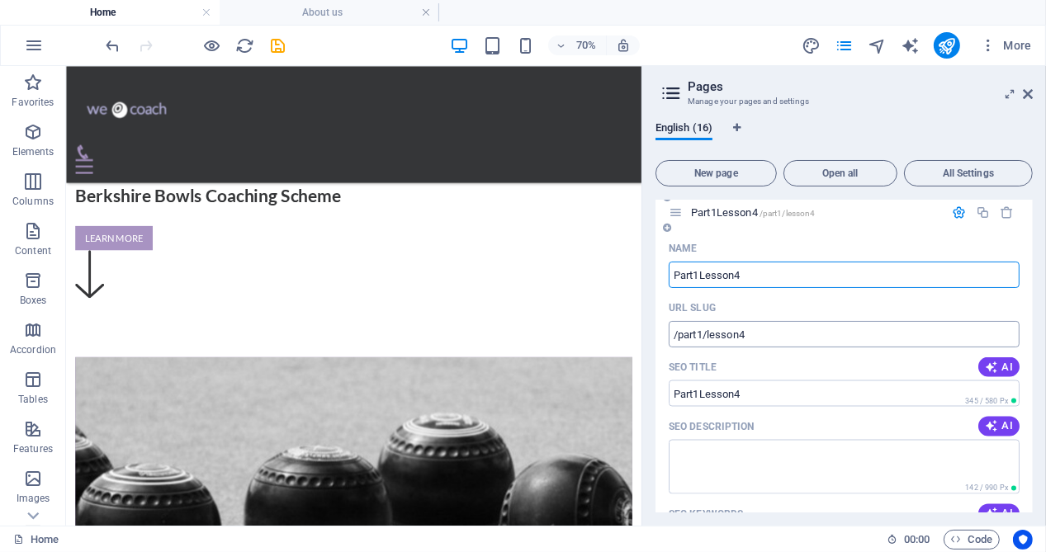
click at [703, 333] on input "/part1/lesson4" at bounding box center [844, 334] width 351 height 26
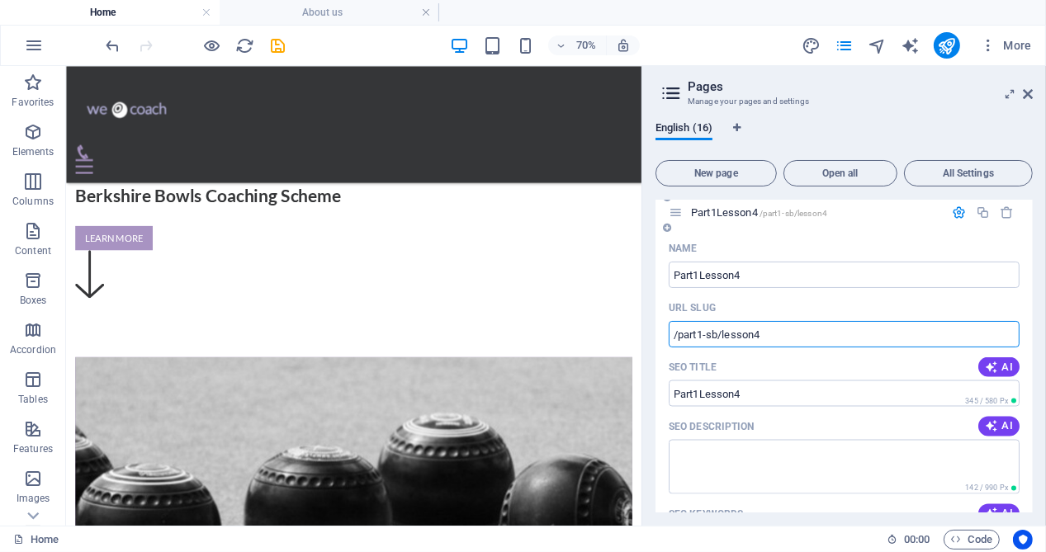
click at [765, 334] on input "/part1-sb/lesson4" at bounding box center [844, 334] width 351 height 26
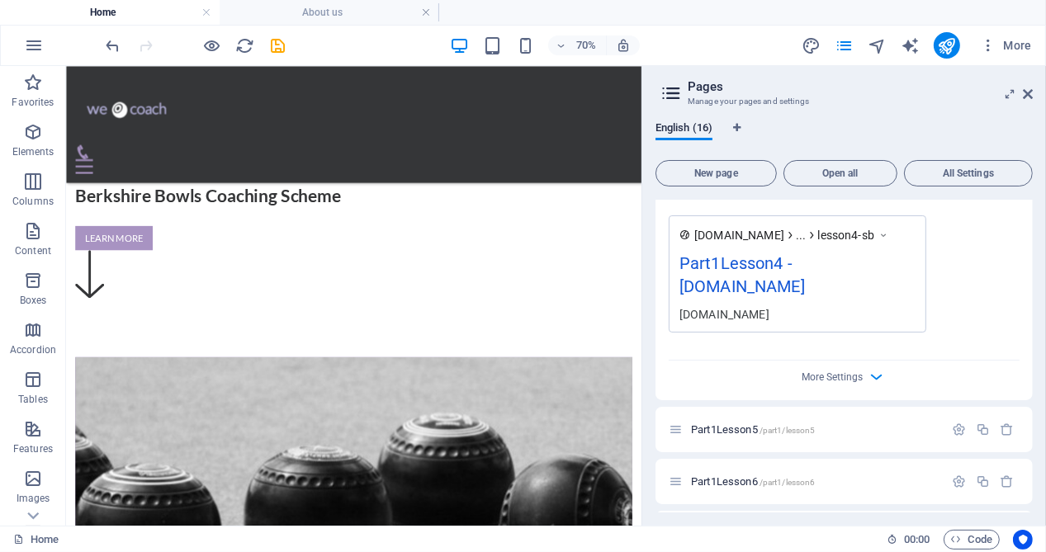
scroll to position [2888, 0]
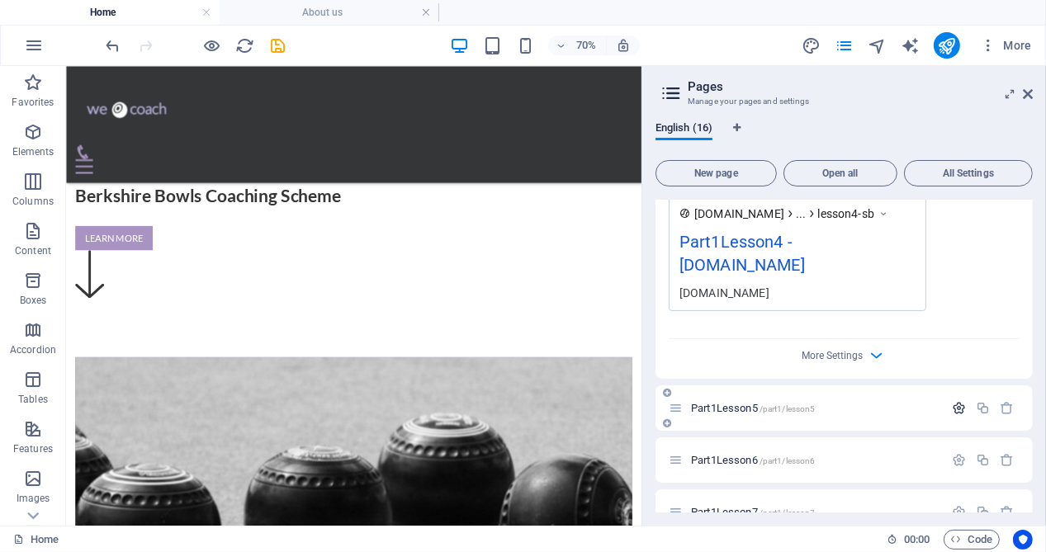
type input "/part1-sb/lesson4-sb"
click at [953, 407] on icon "button" at bounding box center [959, 408] width 14 height 14
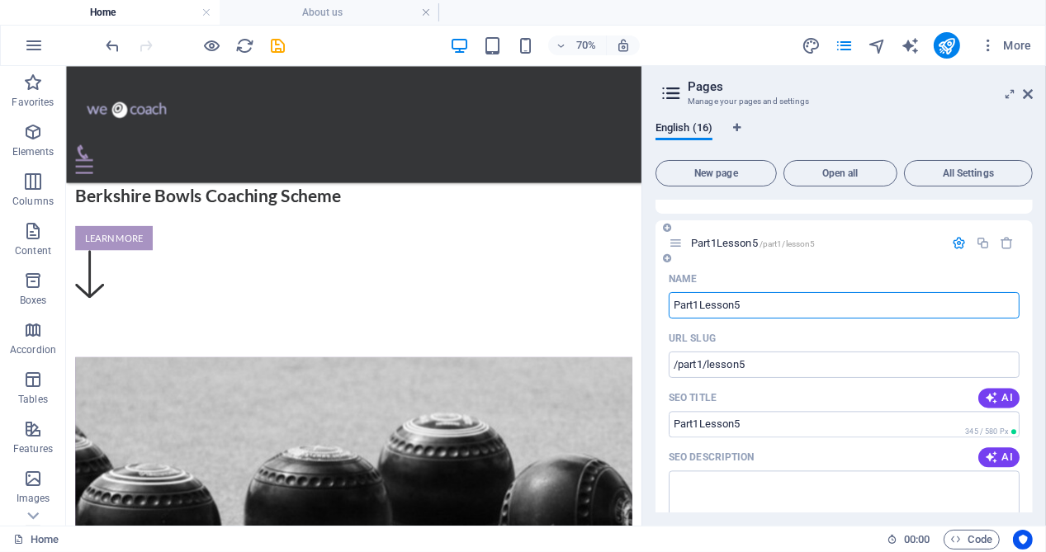
scroll to position [3054, 0]
click at [703, 362] on input "/part1/lesson5" at bounding box center [844, 364] width 351 height 26
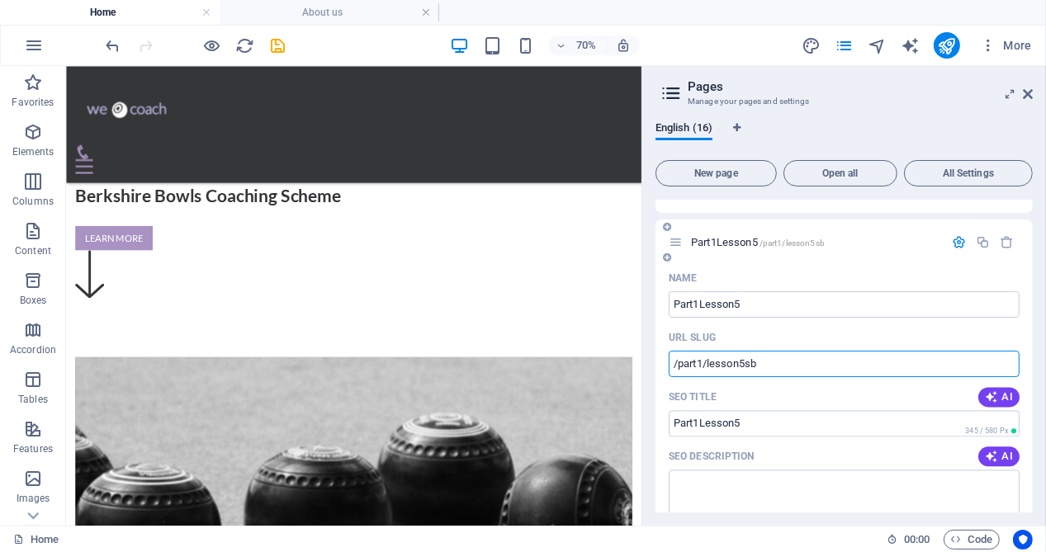
click at [762, 362] on input "/part1/lesson5sb" at bounding box center [844, 364] width 351 height 26
click at [747, 360] on input "/part1/lesson5sb" at bounding box center [844, 364] width 351 height 26
click at [702, 358] on input "/part1/lesson5-sb" at bounding box center [844, 364] width 351 height 26
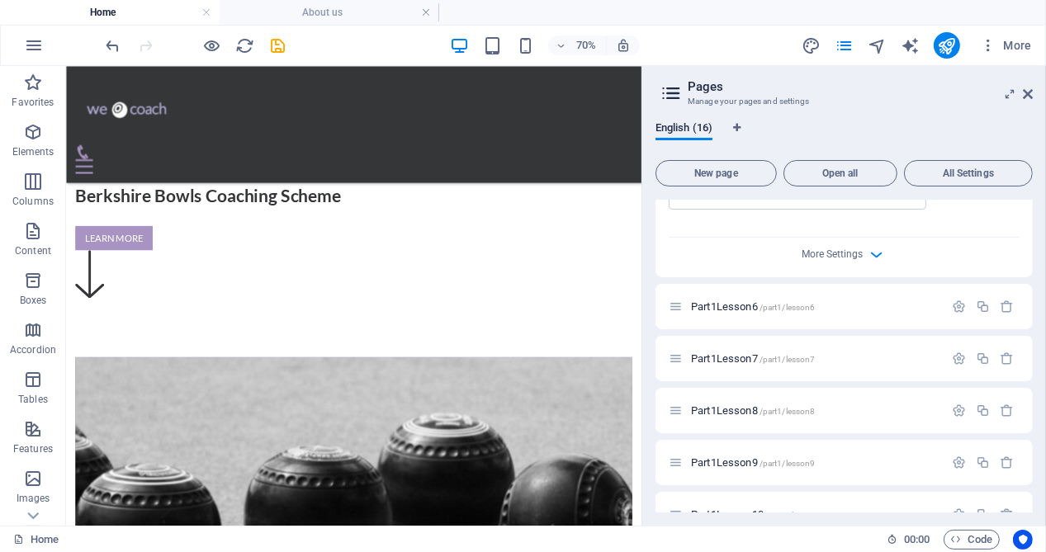
scroll to position [3706, 0]
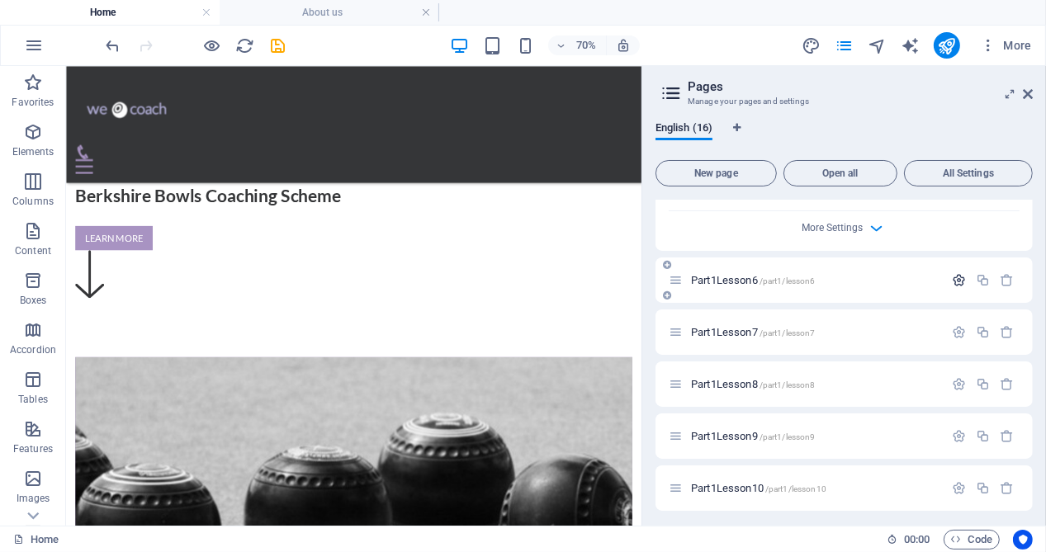
type input "/part1-sb/lesson5-sb"
click at [953, 276] on icon "button" at bounding box center [959, 280] width 14 height 14
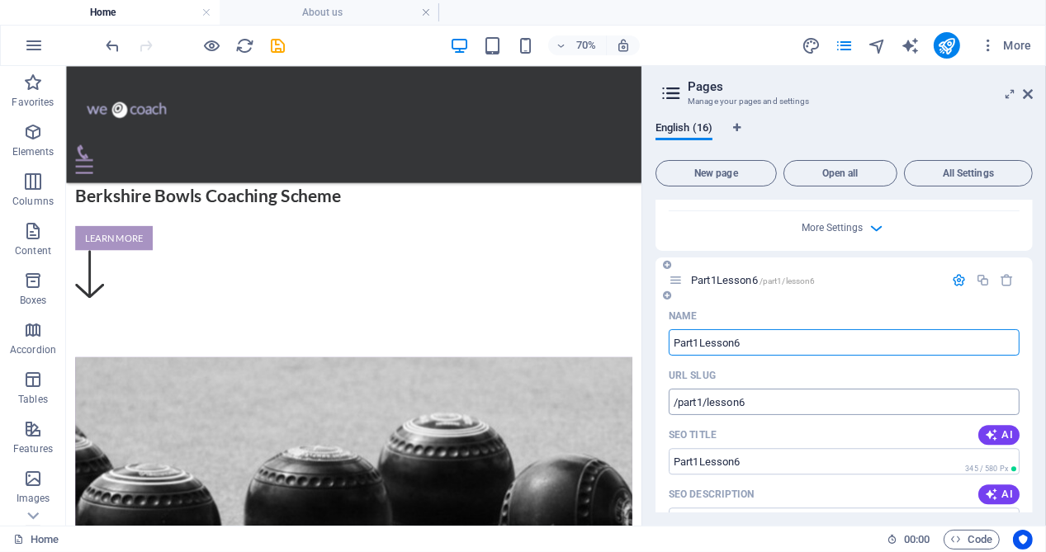
click at [702, 397] on input "/part1/lesson6" at bounding box center [844, 402] width 351 height 26
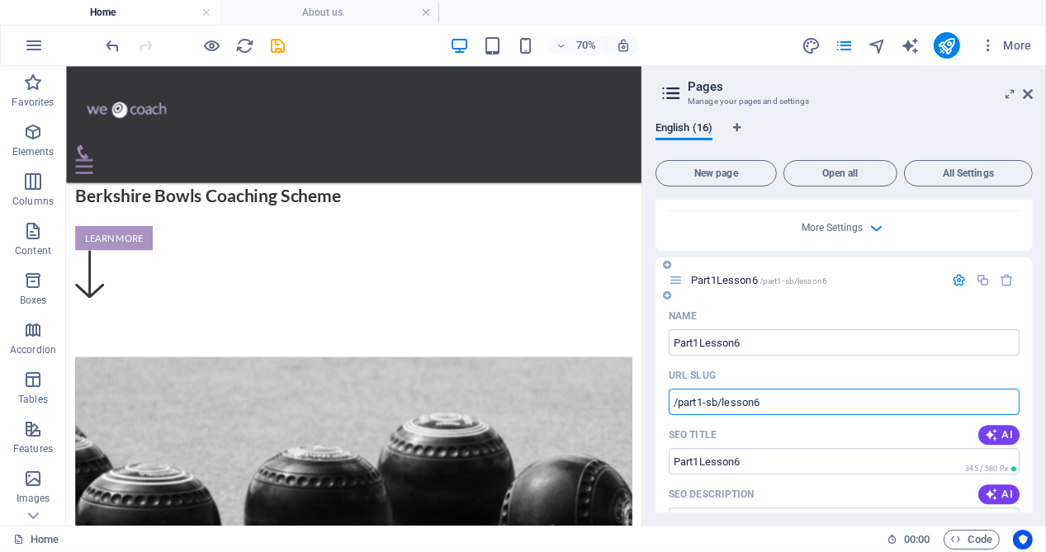
click at [792, 401] on input "/part1-sb/lesson6" at bounding box center [844, 402] width 351 height 26
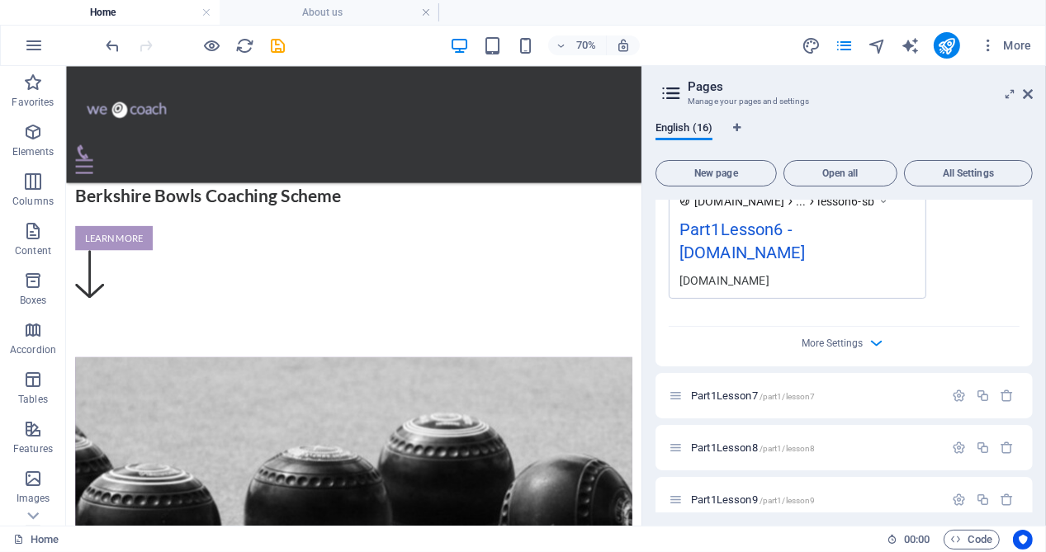
scroll to position [4284, 0]
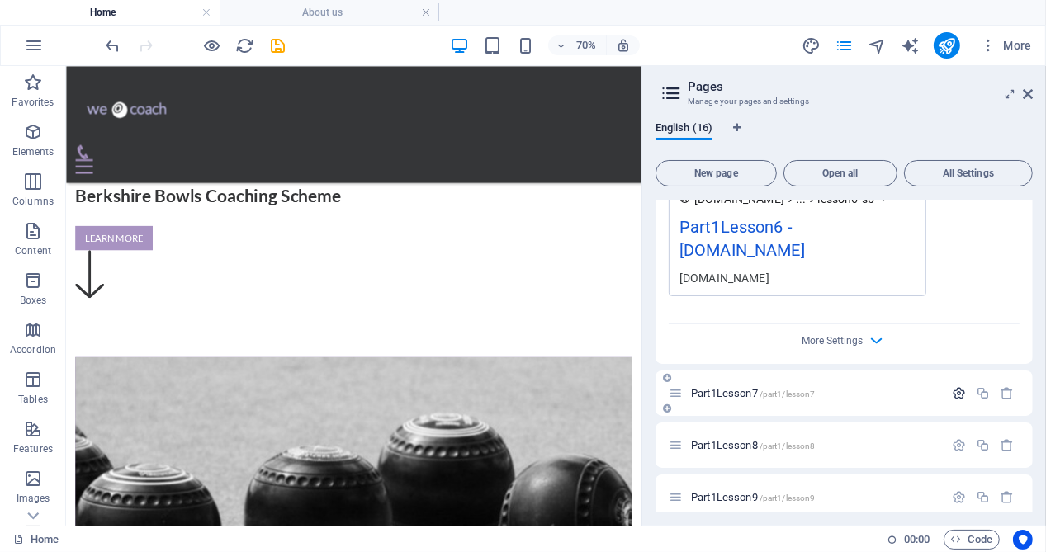
type input "/part1-sb/lesson6-sb"
click at [954, 386] on icon "button" at bounding box center [959, 393] width 14 height 14
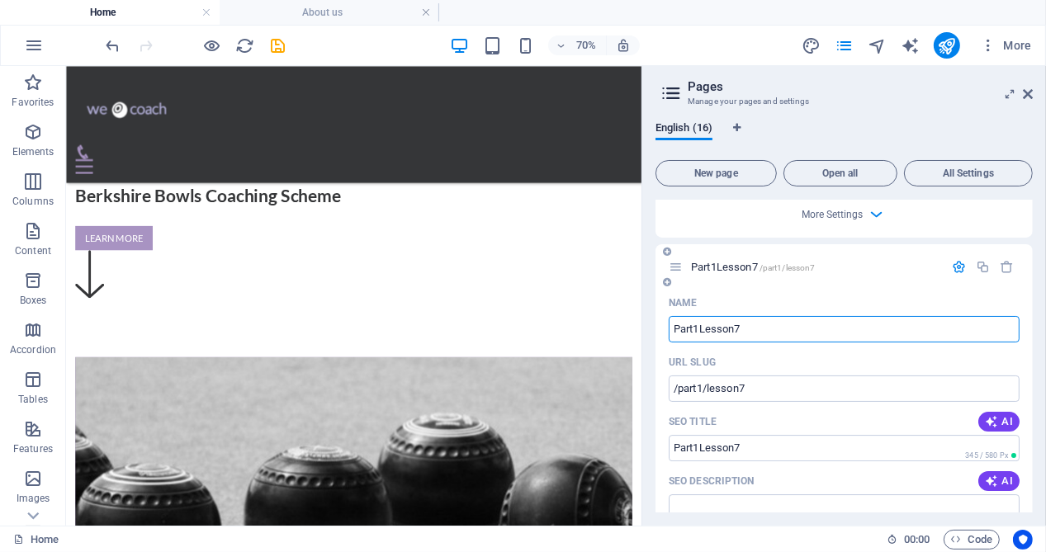
scroll to position [4449, 0]
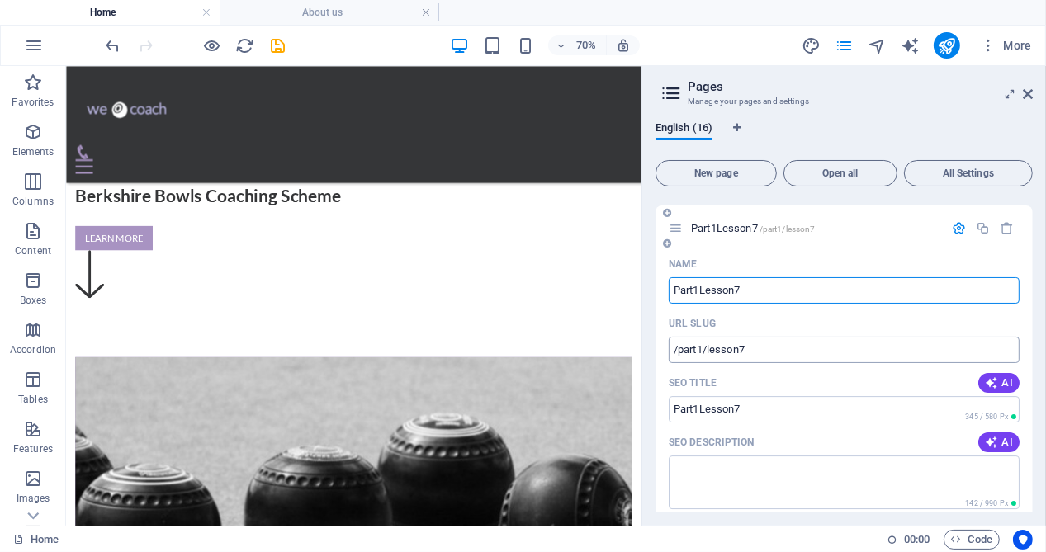
click at [704, 346] on input "/part1/lesson7" at bounding box center [844, 350] width 351 height 26
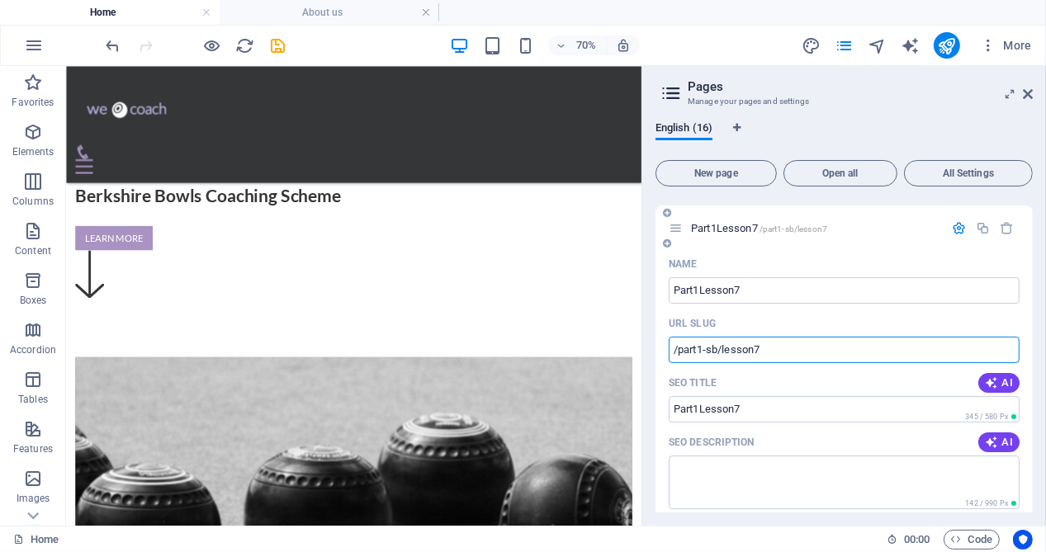
click at [786, 344] on input "/part1-sb/lesson7" at bounding box center [844, 350] width 351 height 26
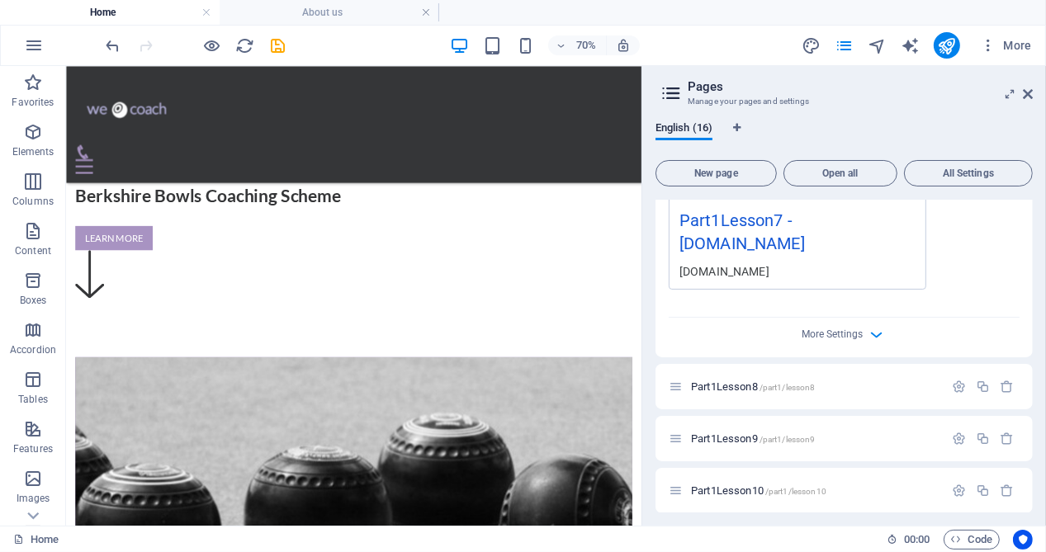
scroll to position [4982, 0]
type input "/part1-sb/lesson7-sb"
click at [957, 379] on icon "button" at bounding box center [959, 386] width 14 height 14
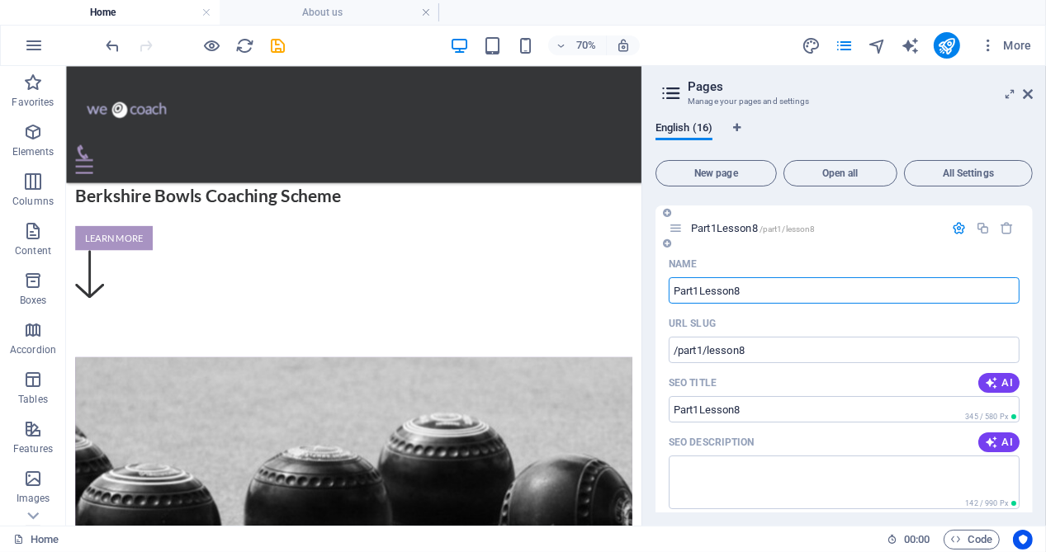
scroll to position [5147, 0]
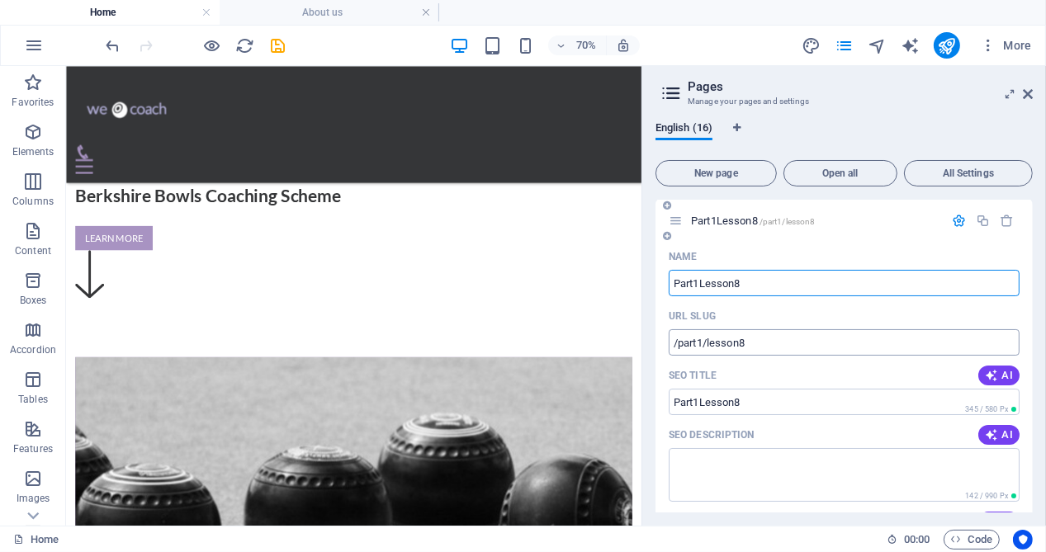
click at [702, 335] on input "/part1/lesson8" at bounding box center [844, 342] width 351 height 26
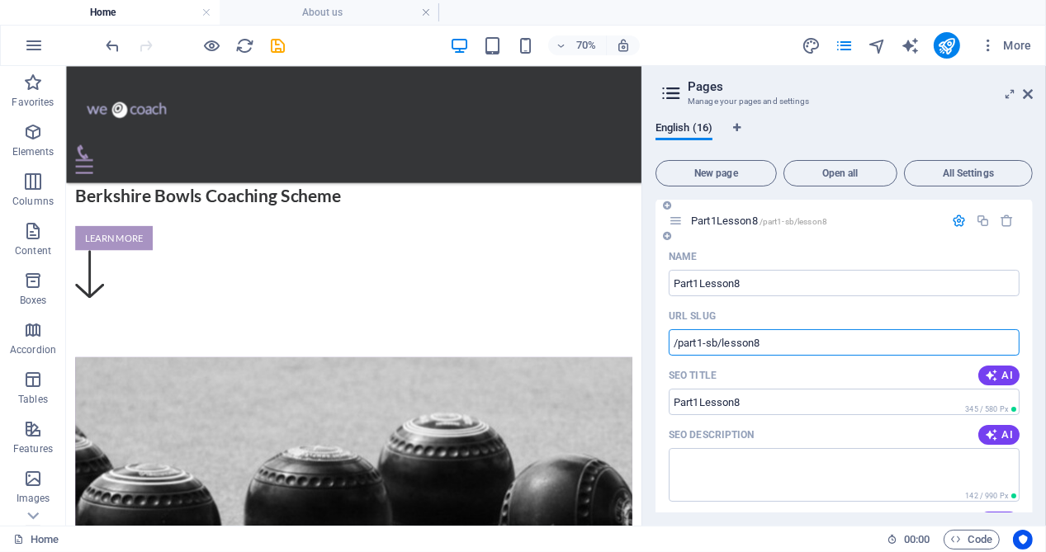
click at [784, 337] on input "/part1-sb/lesson8" at bounding box center [844, 342] width 351 height 26
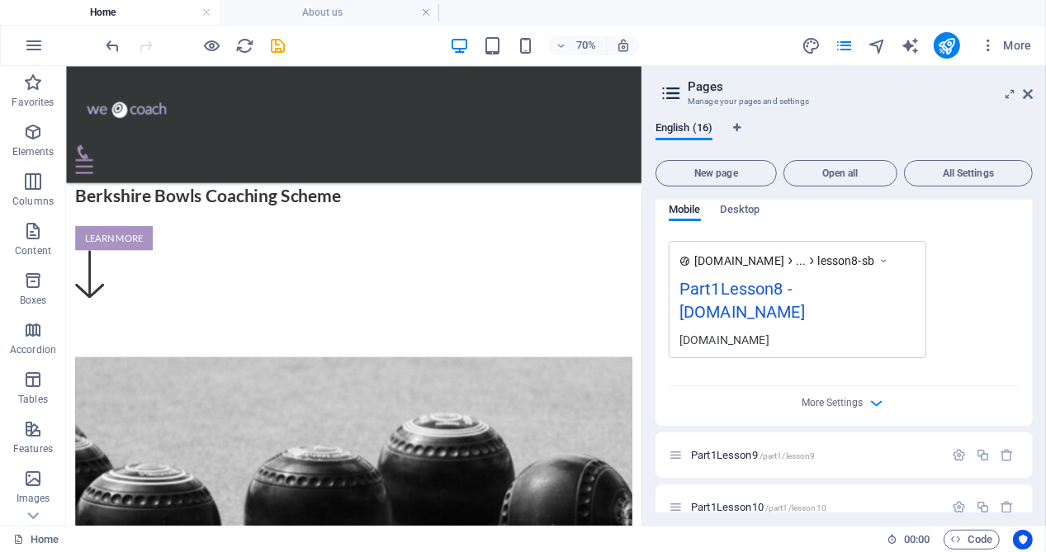
scroll to position [5619, 0]
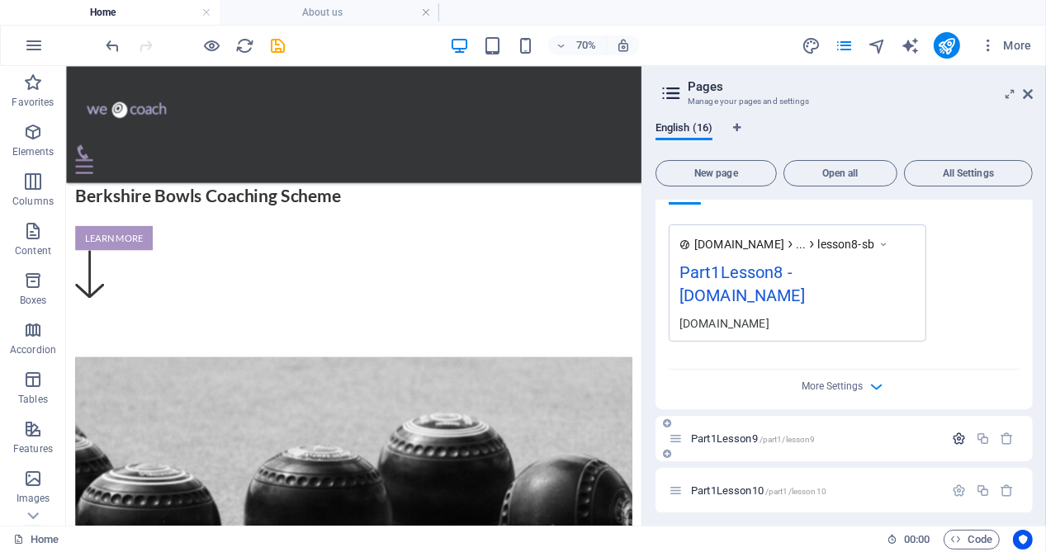
type input "/part1-sb/lesson8-sb"
click at [954, 432] on icon "button" at bounding box center [959, 439] width 14 height 14
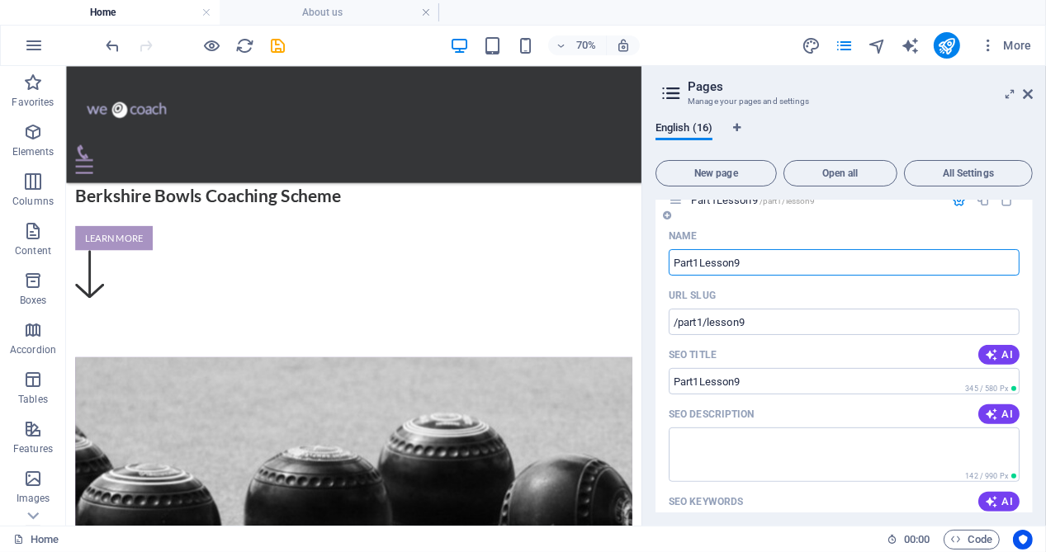
scroll to position [5867, 0]
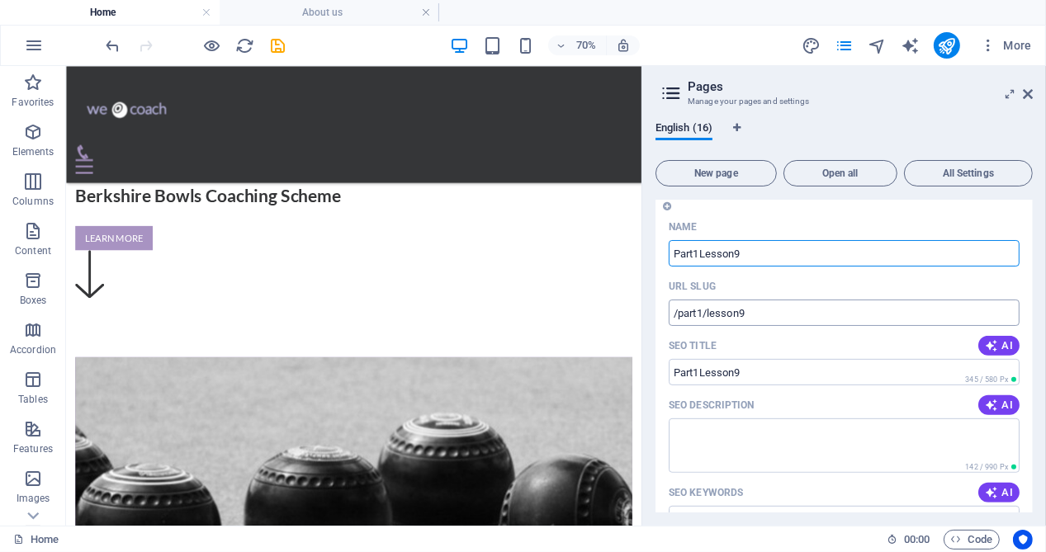
click at [702, 307] on input "/part1/lesson9" at bounding box center [844, 313] width 351 height 26
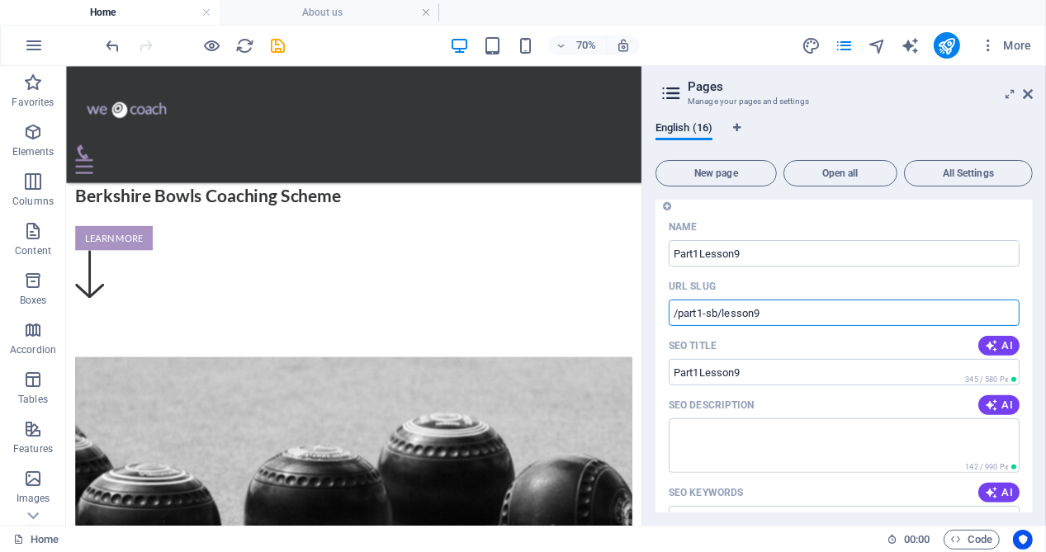
click at [773, 309] on input "/part1-sb/lesson9" at bounding box center [844, 313] width 351 height 26
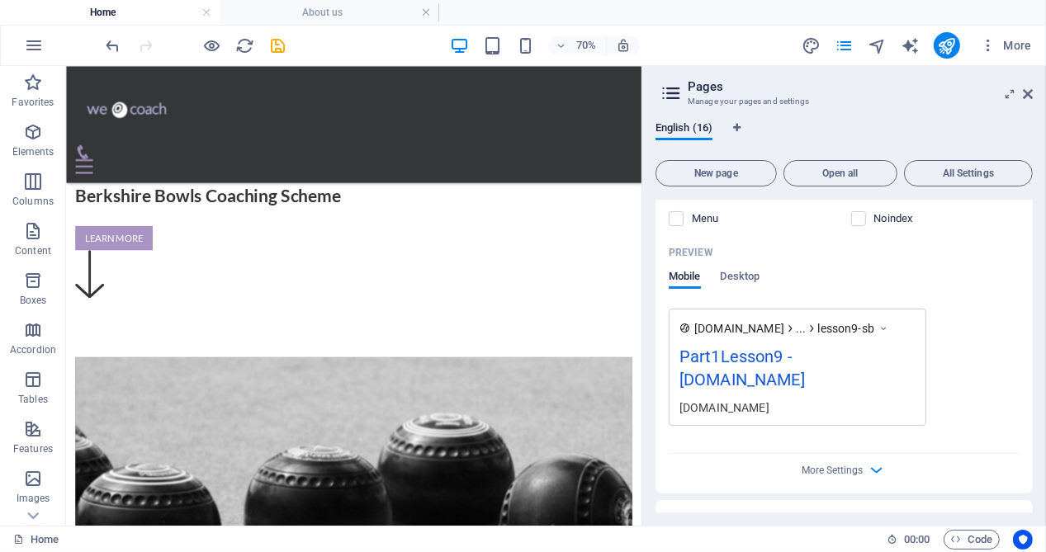
scroll to position [6257, 0]
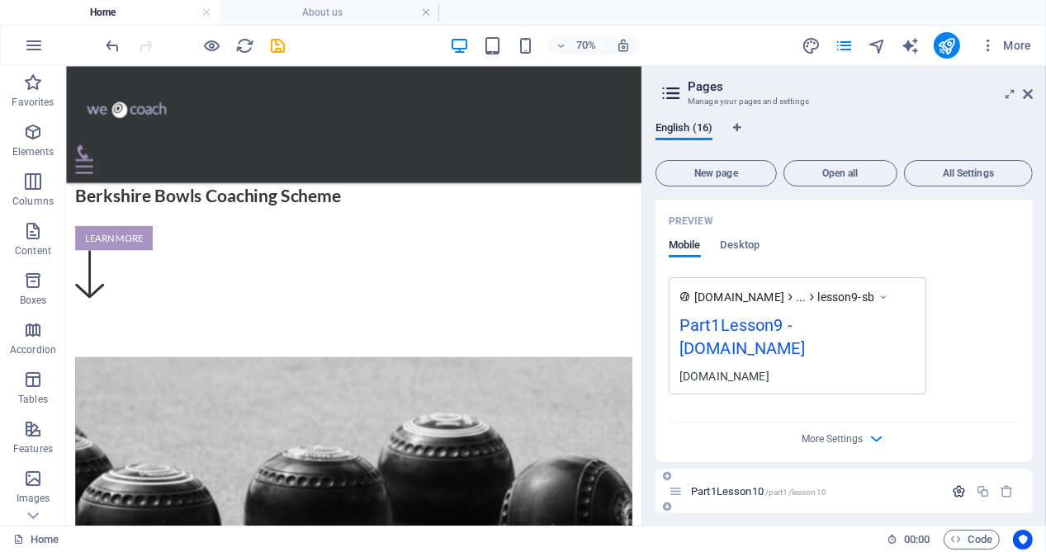
type input "/part1-sb/lesson9-sb"
click at [952, 485] on icon "button" at bounding box center [959, 492] width 14 height 14
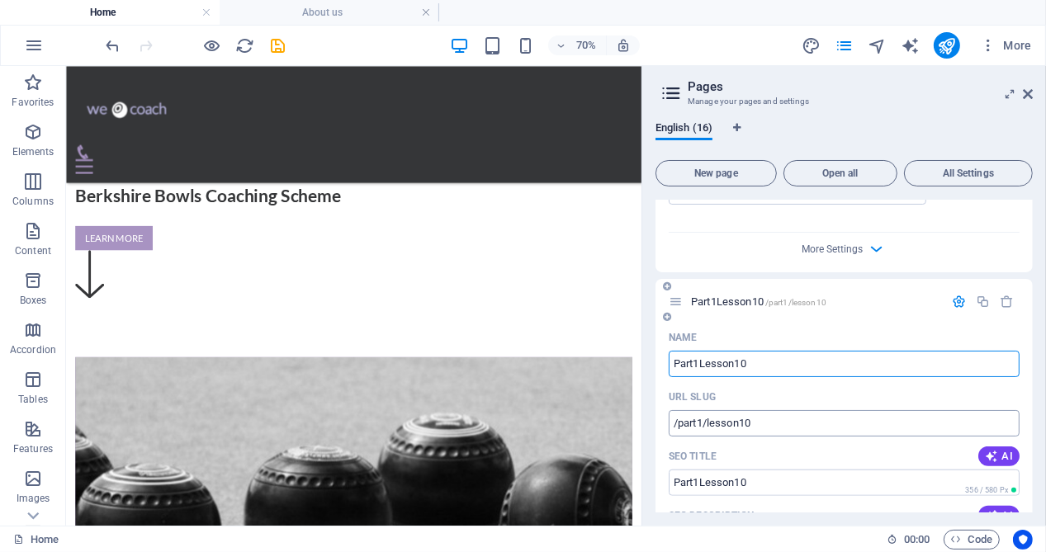
click at [702, 418] on input "/part1/lesson10" at bounding box center [844, 423] width 351 height 26
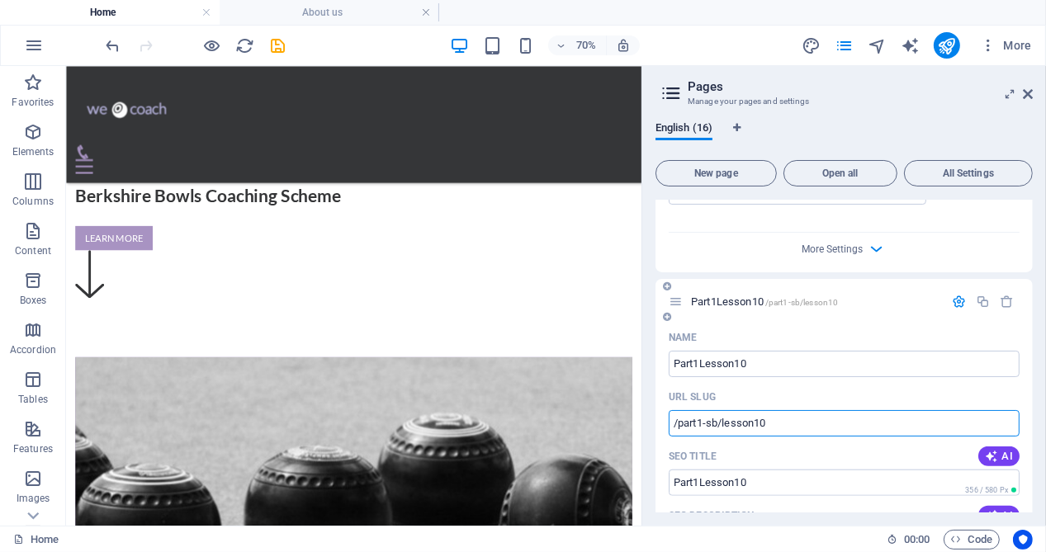
click at [781, 416] on input "/part1-sb/lesson10" at bounding box center [844, 423] width 351 height 26
type input "/part1-sb/lesson10-sb"
click at [281, 45] on icon "save" at bounding box center [278, 45] width 19 height 19
checkbox input "false"
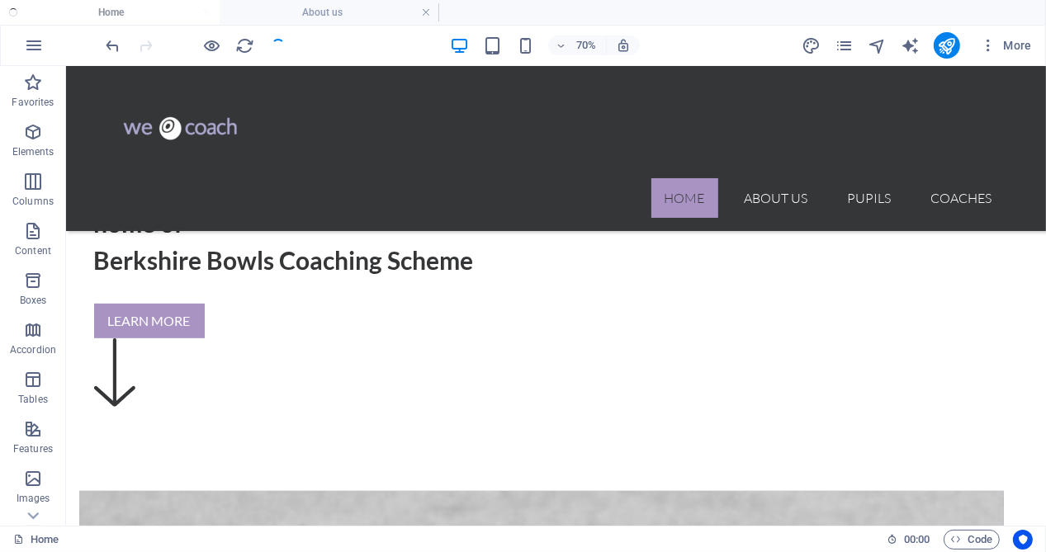
scroll to position [532, 0]
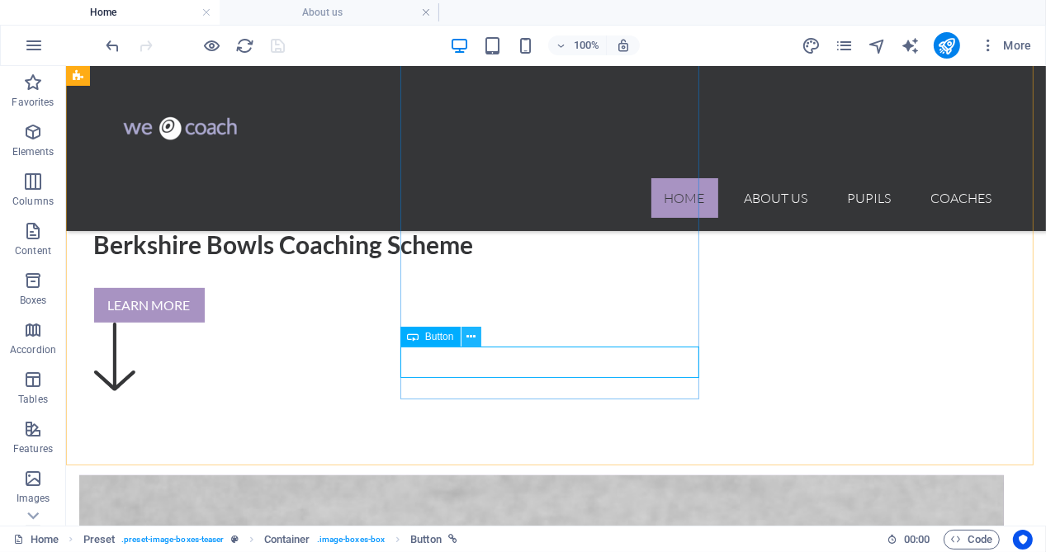
click at [475, 337] on icon at bounding box center [470, 337] width 9 height 17
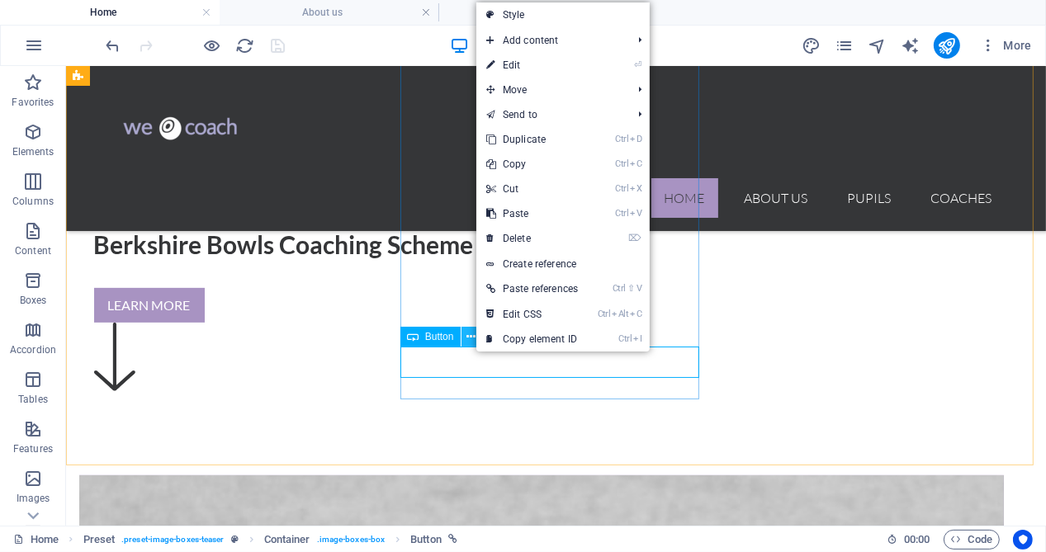
click at [466, 339] on icon at bounding box center [470, 337] width 9 height 17
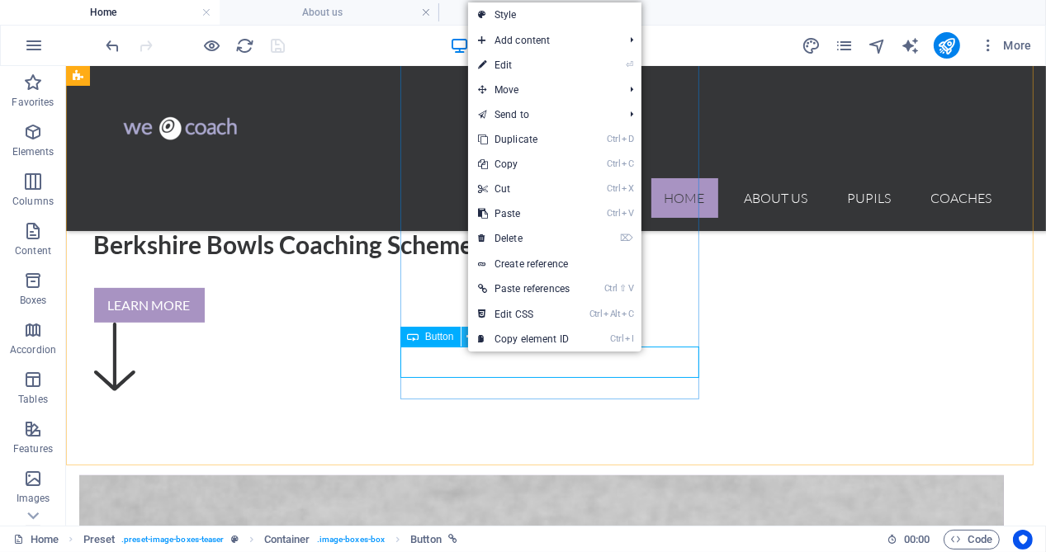
click at [466, 339] on icon at bounding box center [470, 337] width 9 height 17
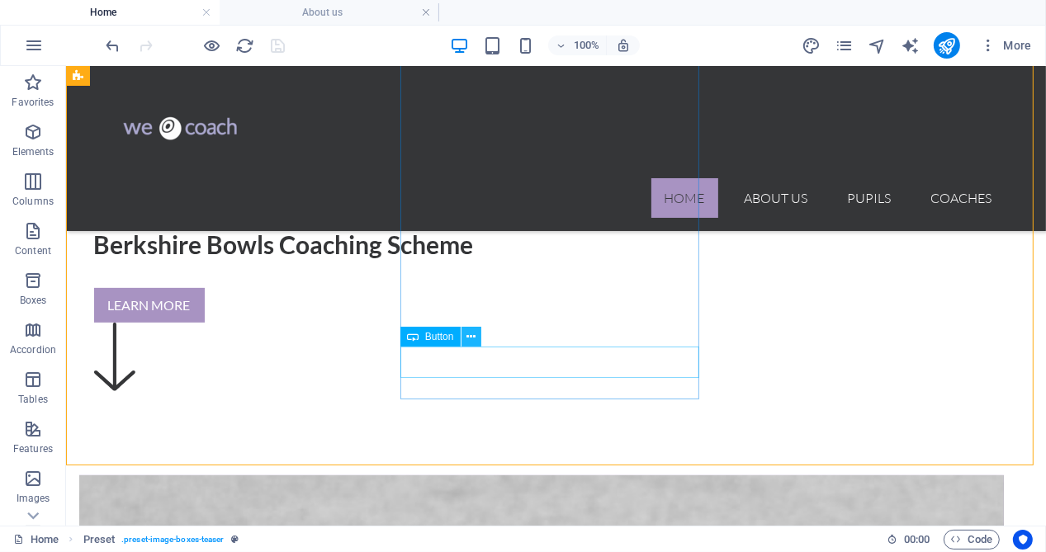
click at [470, 338] on icon at bounding box center [470, 337] width 9 height 17
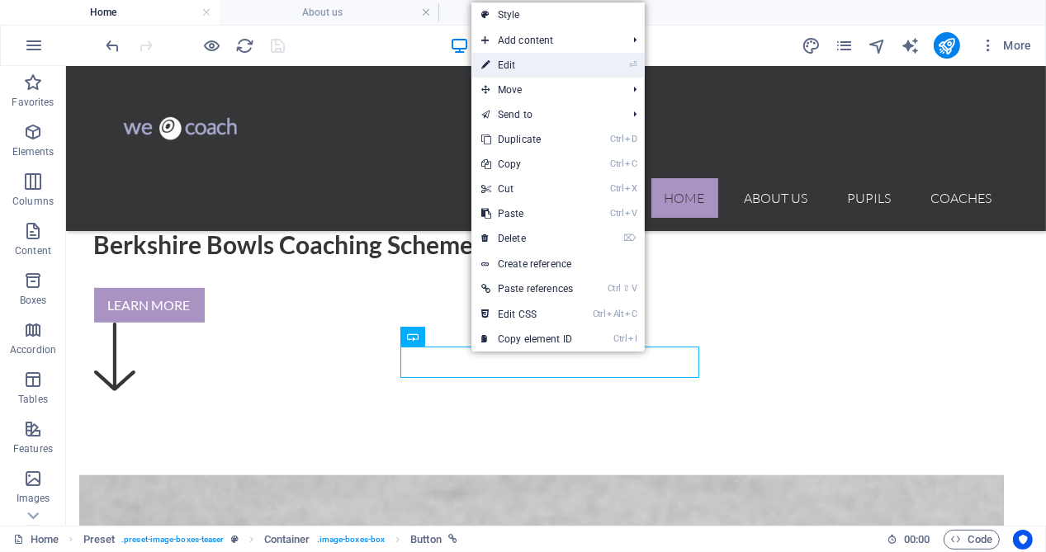
click at [513, 67] on link "⏎ Edit" at bounding box center [526, 65] width 111 height 25
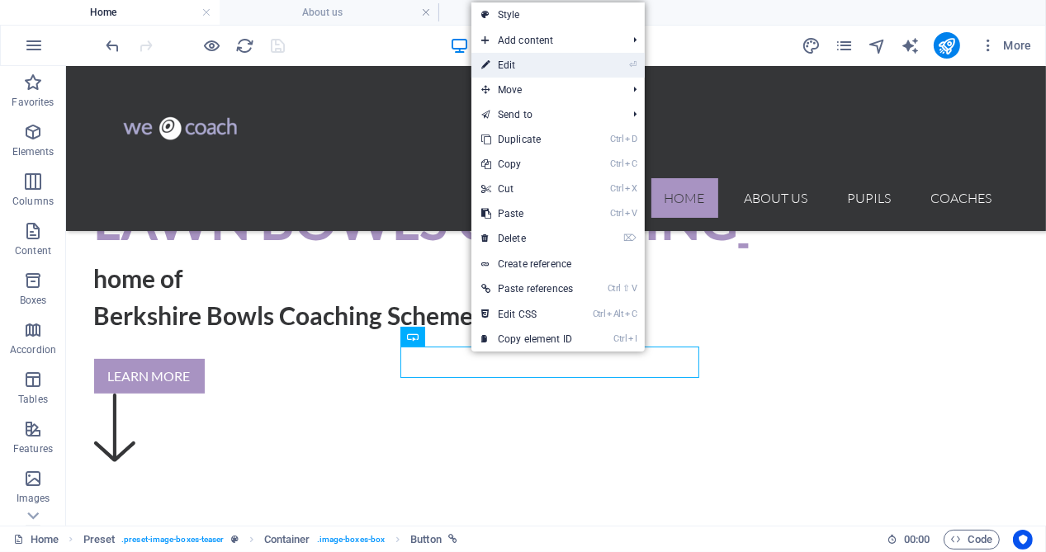
scroll to position [592, 0]
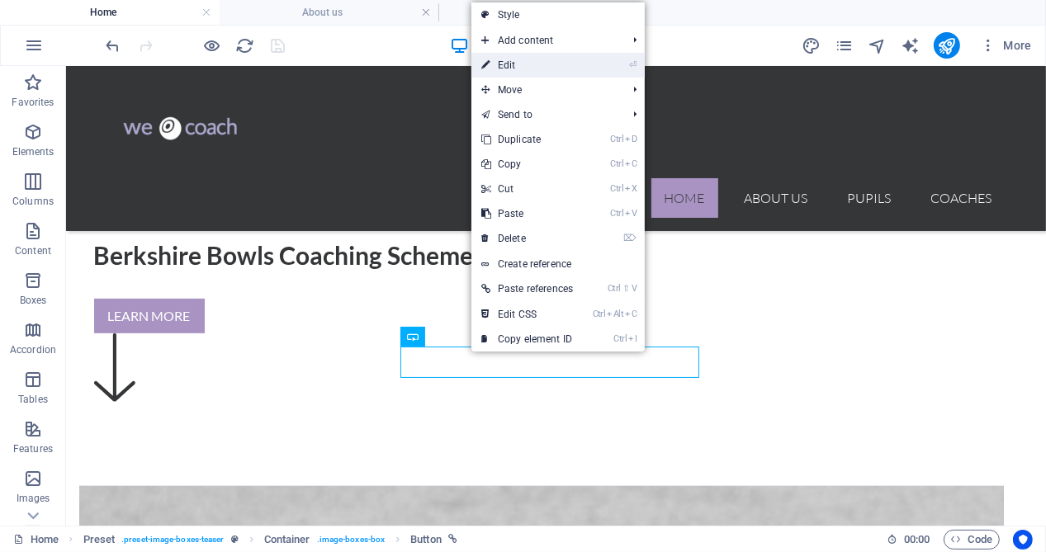
select select "2"
select select
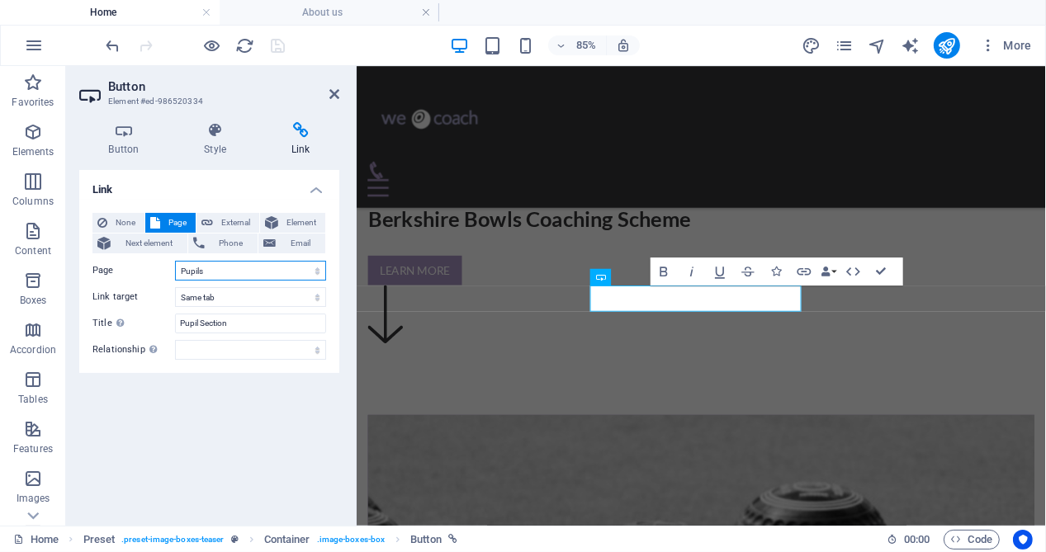
click at [301, 271] on select "Home About us Pupils Coaches Part1 Part2 Part1Lesson1 Part1Lesson2 Part1Lesson3…" at bounding box center [250, 271] width 151 height 20
click at [248, 409] on div "Link None Page External Element Next element Phone Email Page Home About us Pup…" at bounding box center [209, 341] width 260 height 343
click at [232, 269] on select "Home About us Pupils Coaches Part1 Part2 Part1Lesson1 Part1Lesson2 Part1Lesson3…" at bounding box center [250, 271] width 151 height 20
click at [268, 440] on div "Link None Page External Element Next element Phone Email Page Home About us Pup…" at bounding box center [209, 341] width 260 height 343
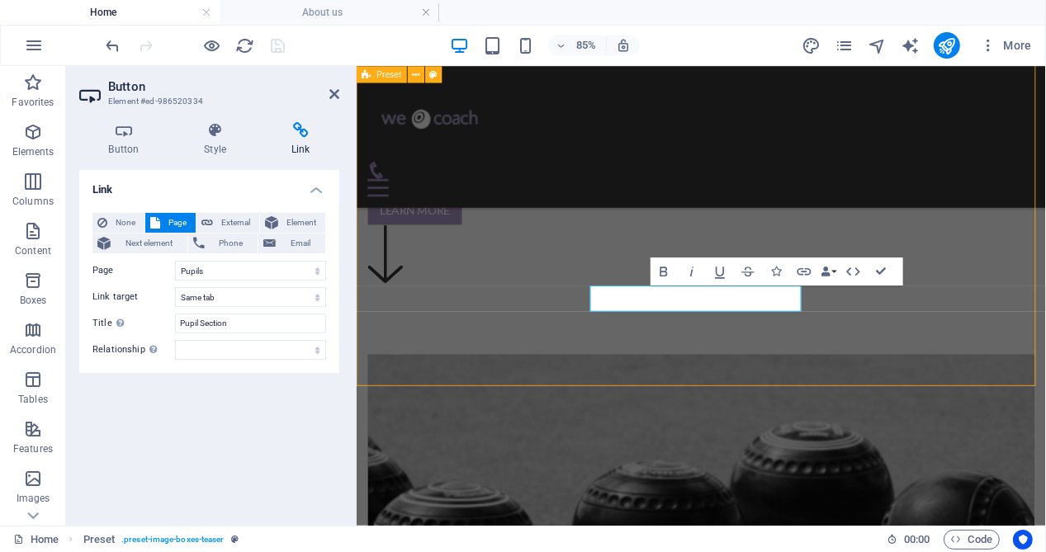
scroll to position [532, 0]
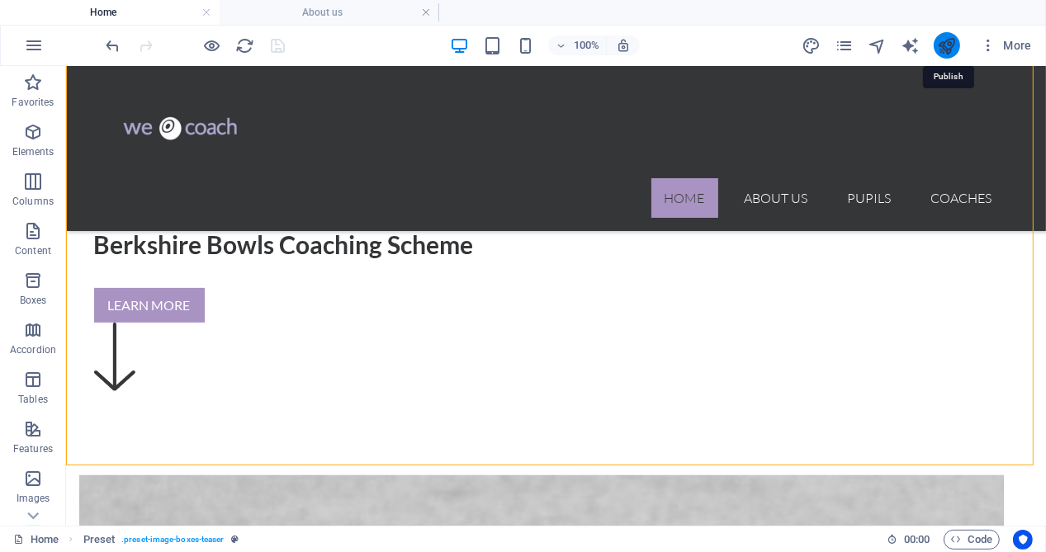
click at [942, 45] on icon "publish" at bounding box center [946, 45] width 19 height 19
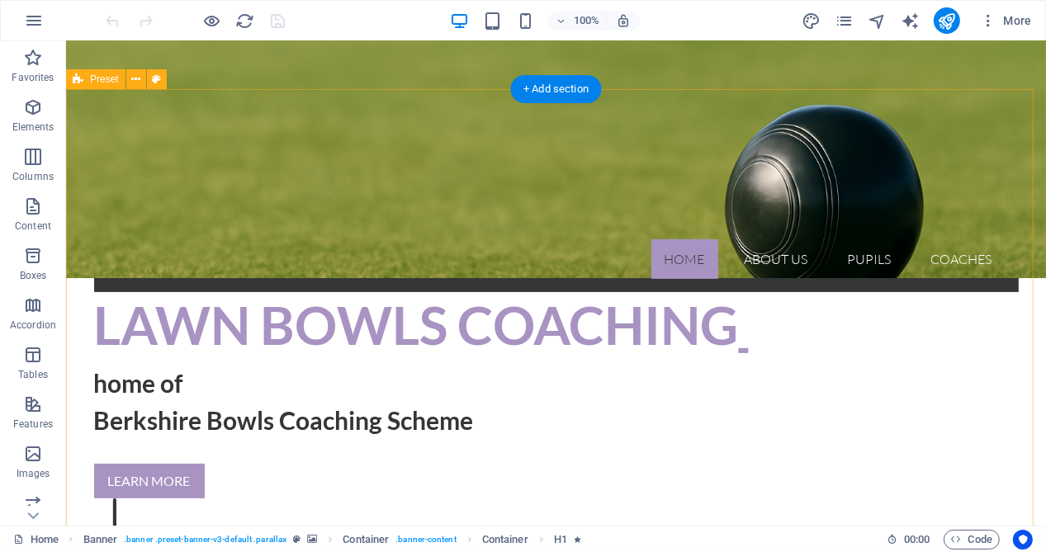
scroll to position [412, 0]
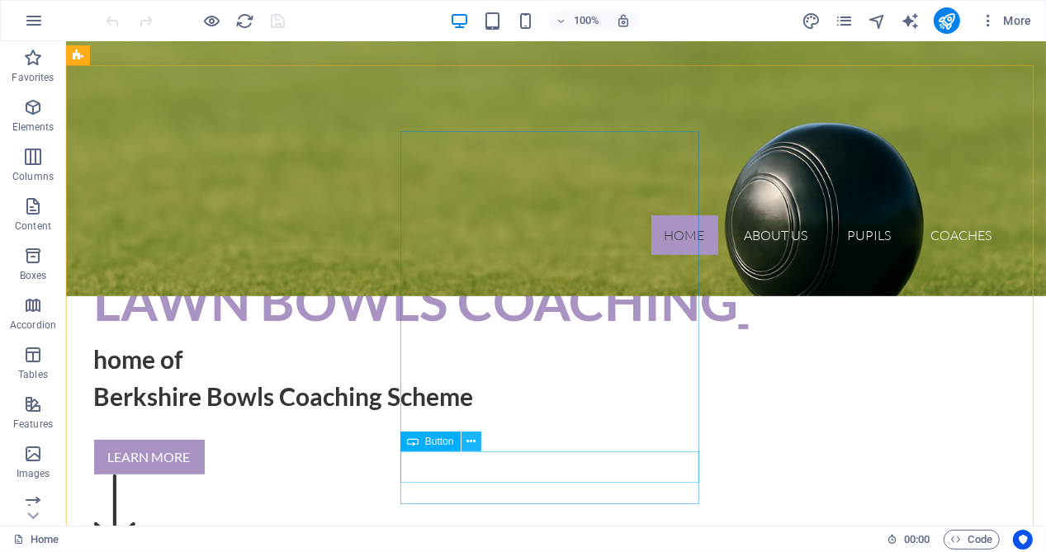
click at [471, 440] on icon at bounding box center [470, 441] width 9 height 17
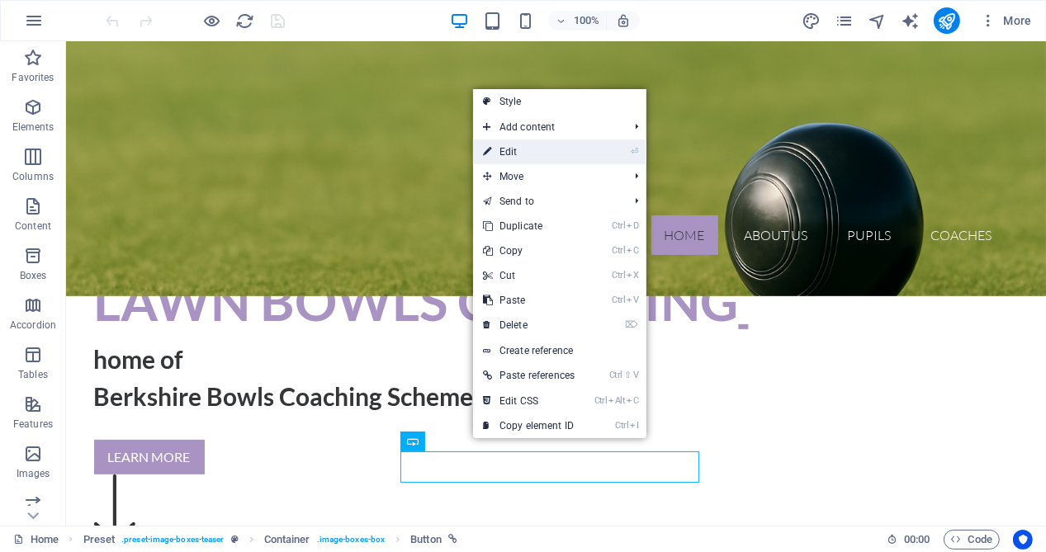
click at [523, 150] on link "⏎ Edit" at bounding box center [528, 152] width 111 height 25
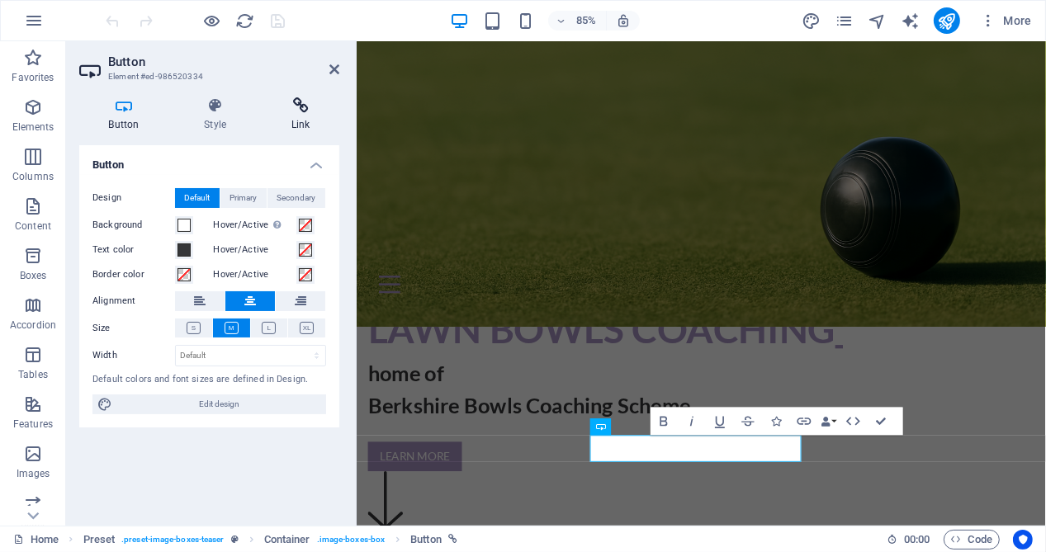
click at [300, 114] on h4 "Link" at bounding box center [301, 114] width 78 height 35
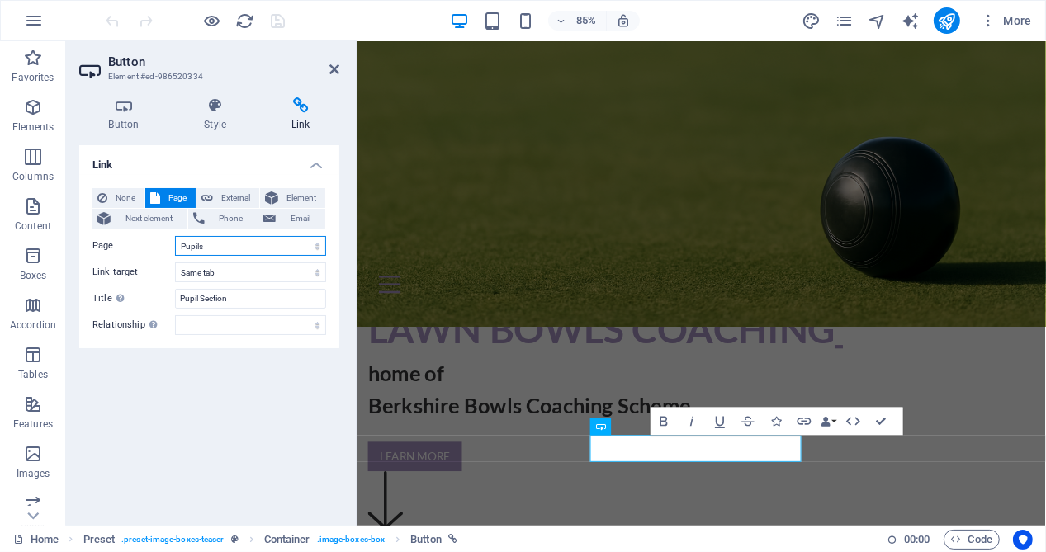
click at [290, 243] on select "Home About us Pupils Coaches Part1 Part2 Part1Lesson1 Part1Lesson2 Part1Lesson3…" at bounding box center [250, 246] width 151 height 20
click at [268, 392] on div "Link None Page External Element Next element Phone Email Page Home About us Pup…" at bounding box center [209, 328] width 260 height 367
click at [232, 199] on span "External" at bounding box center [236, 198] width 36 height 20
select select "blank"
drag, startPoint x: 229, startPoint y: 248, endPoint x: 184, endPoint y: 247, distance: 45.4
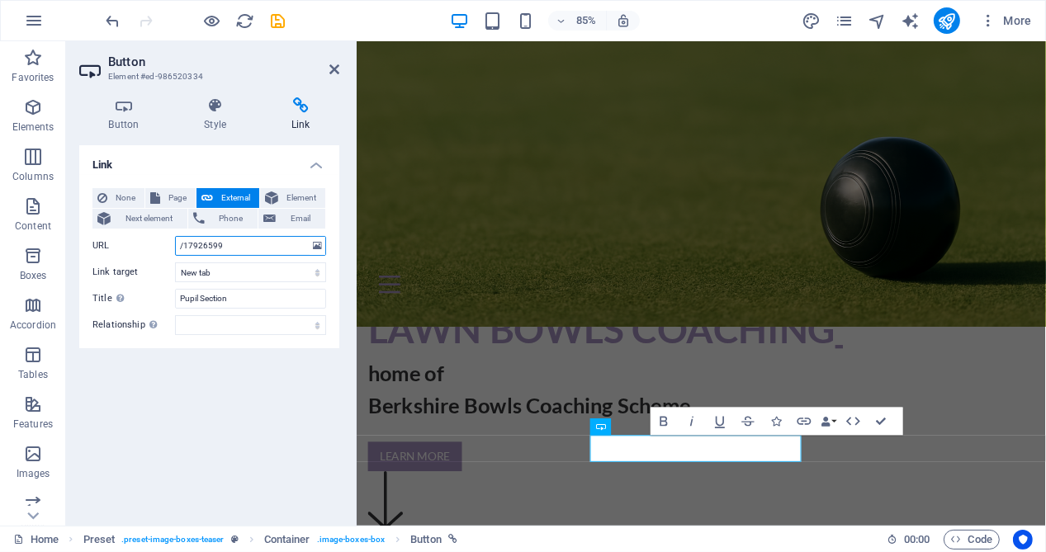
click at [184, 247] on input "/17926599" at bounding box center [250, 246] width 151 height 20
type input "/pupils-sb"
click at [275, 21] on icon "save" at bounding box center [278, 21] width 19 height 19
checkbox input "false"
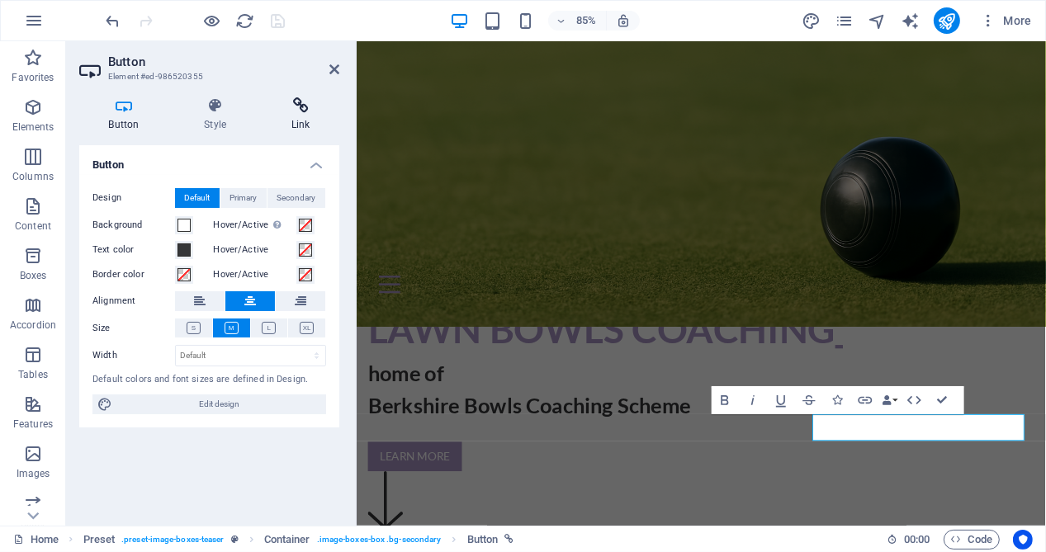
click at [302, 110] on icon at bounding box center [301, 105] width 78 height 17
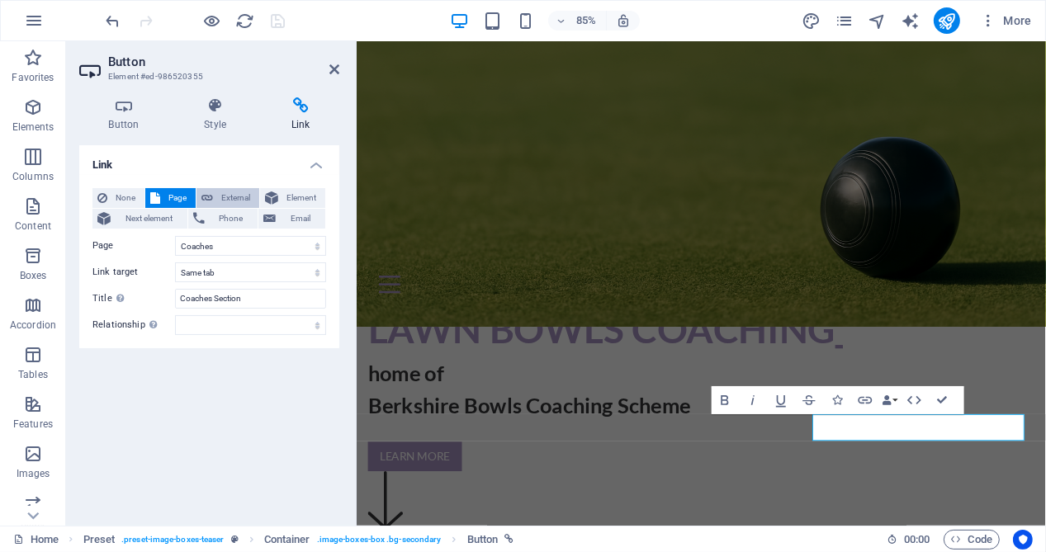
click at [230, 194] on span "External" at bounding box center [236, 198] width 36 height 20
select select "blank"
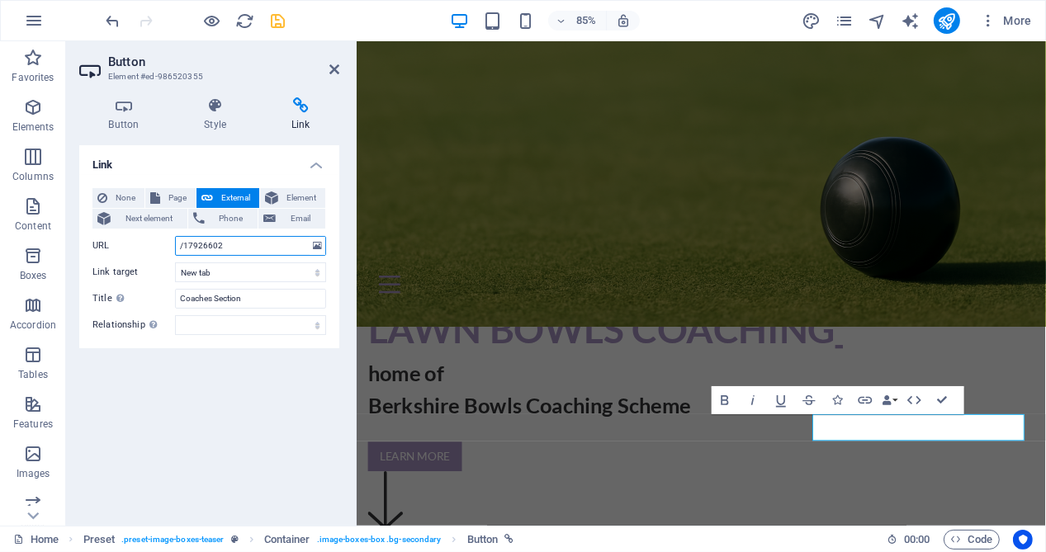
drag, startPoint x: 230, startPoint y: 245, endPoint x: 183, endPoint y: 248, distance: 47.1
click at [183, 248] on input "/17926602" at bounding box center [250, 246] width 151 height 20
type input "/coaches-sb"
click at [272, 18] on icon "save" at bounding box center [278, 21] width 19 height 19
checkbox input "false"
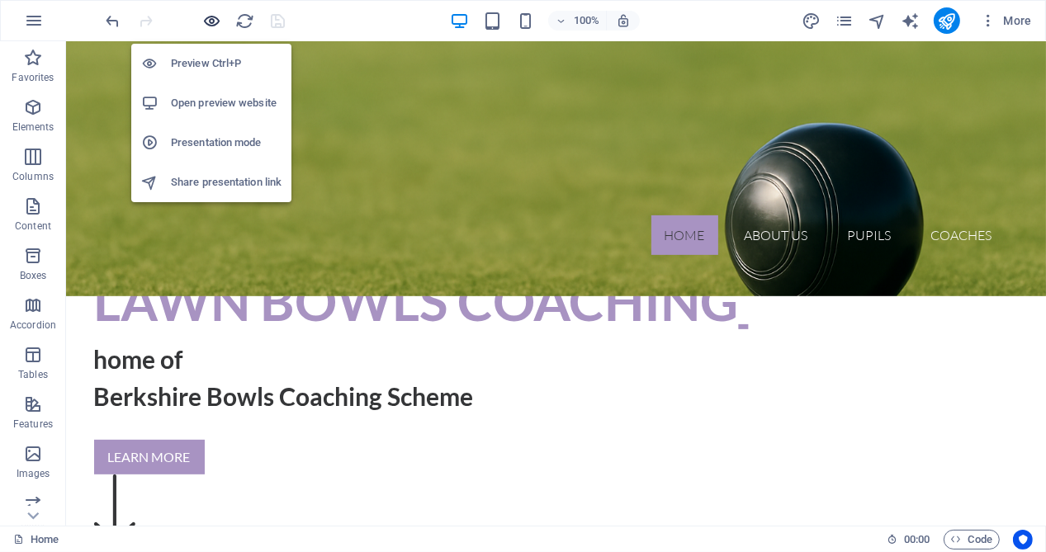
click at [207, 21] on icon "button" at bounding box center [212, 21] width 19 height 19
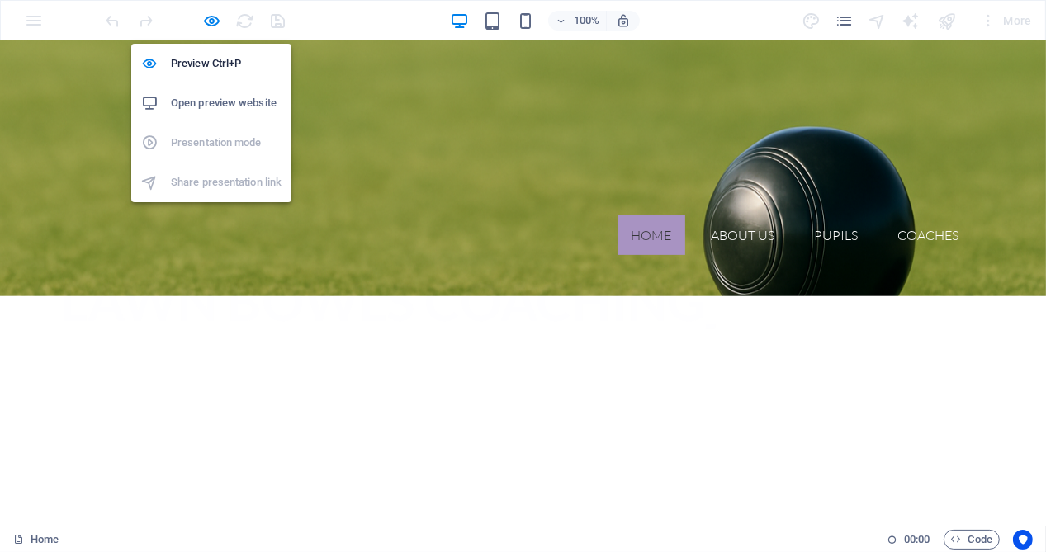
click at [210, 106] on h6 "Open preview website" at bounding box center [226, 103] width 111 height 20
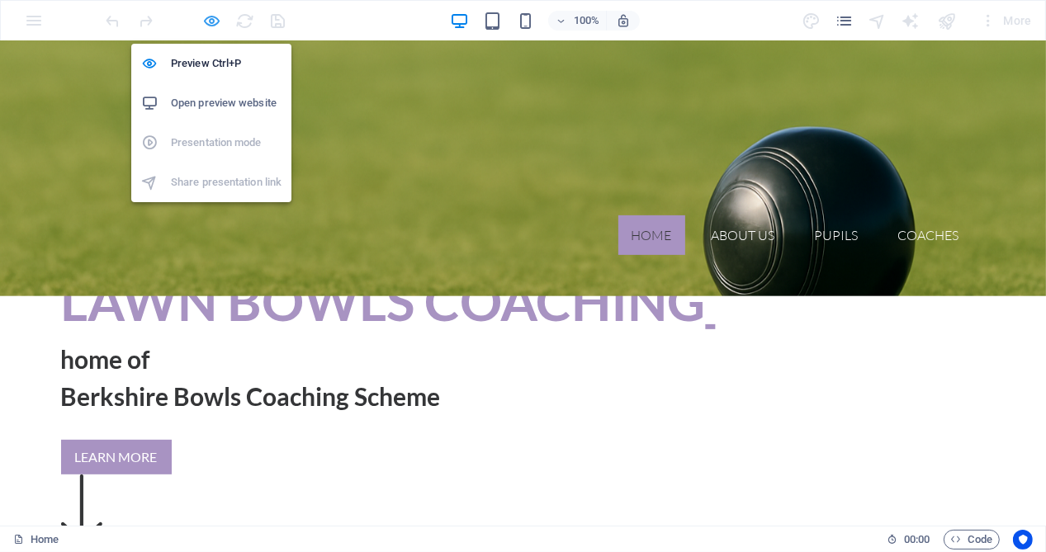
click at [216, 19] on icon "button" at bounding box center [212, 21] width 19 height 19
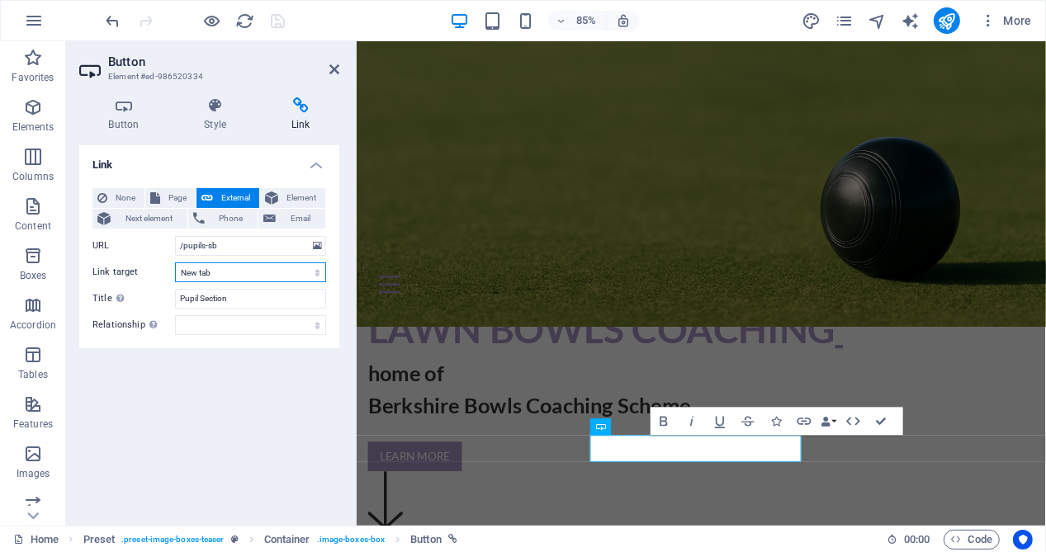
click at [306, 272] on select "New tab Same tab Overlay" at bounding box center [250, 273] width 151 height 20
select select
click at [175, 263] on select "New tab Same tab Overlay" at bounding box center [250, 273] width 151 height 20
click at [276, 17] on icon "save" at bounding box center [278, 21] width 19 height 19
checkbox input "false"
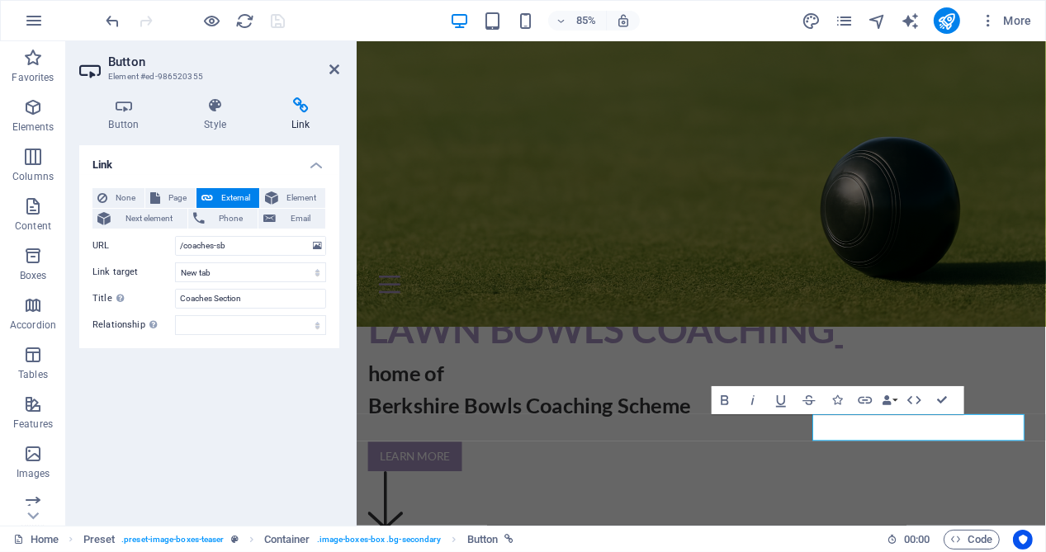
click at [301, 117] on h4 "Link" at bounding box center [301, 114] width 78 height 35
click at [258, 267] on select "New tab Same tab Overlay" at bounding box center [250, 273] width 151 height 20
select select
click at [175, 263] on select "New tab Same tab Overlay" at bounding box center [250, 273] width 151 height 20
click at [280, 15] on icon "save" at bounding box center [278, 21] width 19 height 19
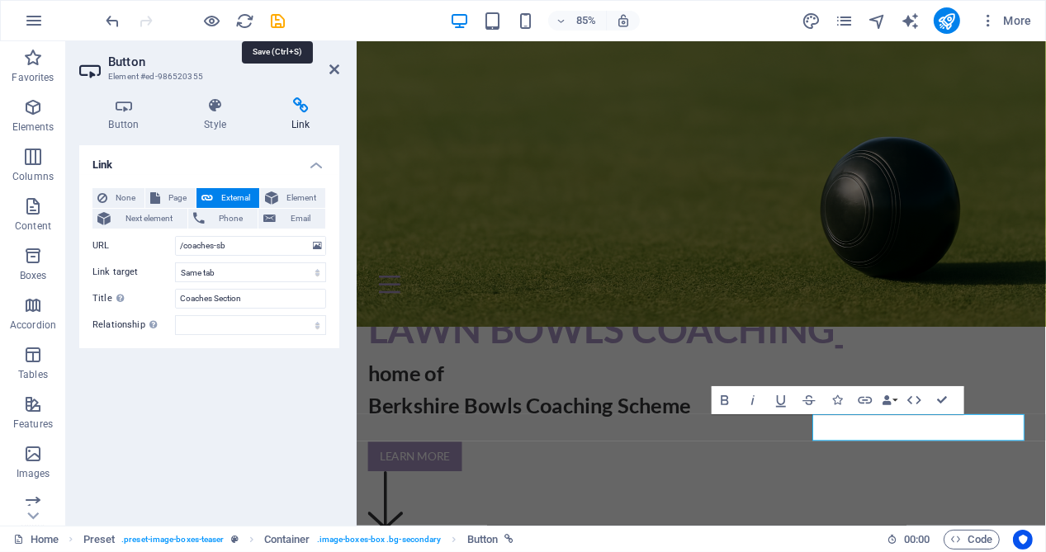
checkbox input "false"
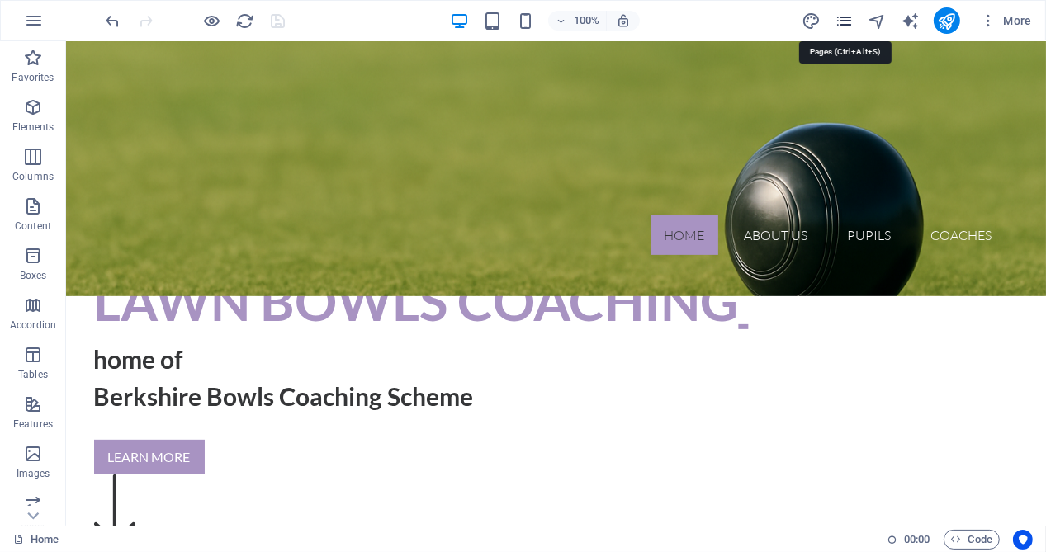
click at [840, 18] on icon "pages" at bounding box center [844, 21] width 19 height 19
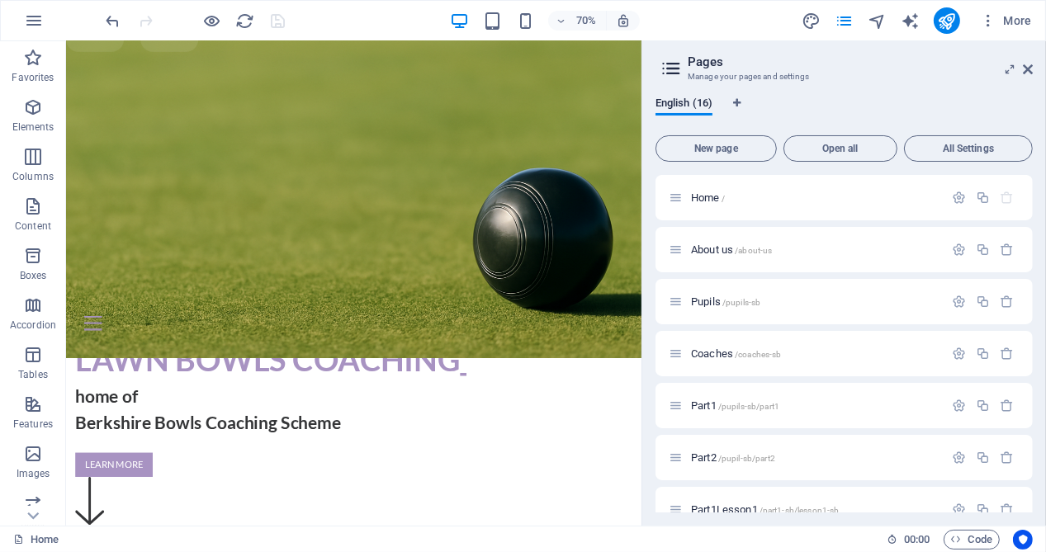
click at [481, 527] on div "Home 00 : 00 Code" at bounding box center [523, 539] width 1046 height 26
click at [1028, 68] on icon at bounding box center [1028, 69] width 10 height 13
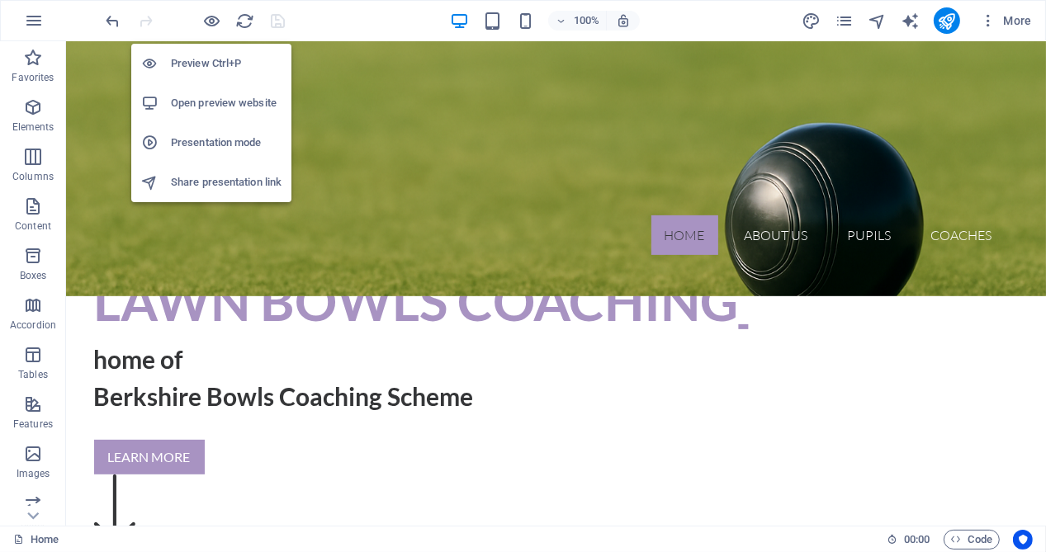
click at [232, 106] on h6 "Open preview website" at bounding box center [226, 103] width 111 height 20
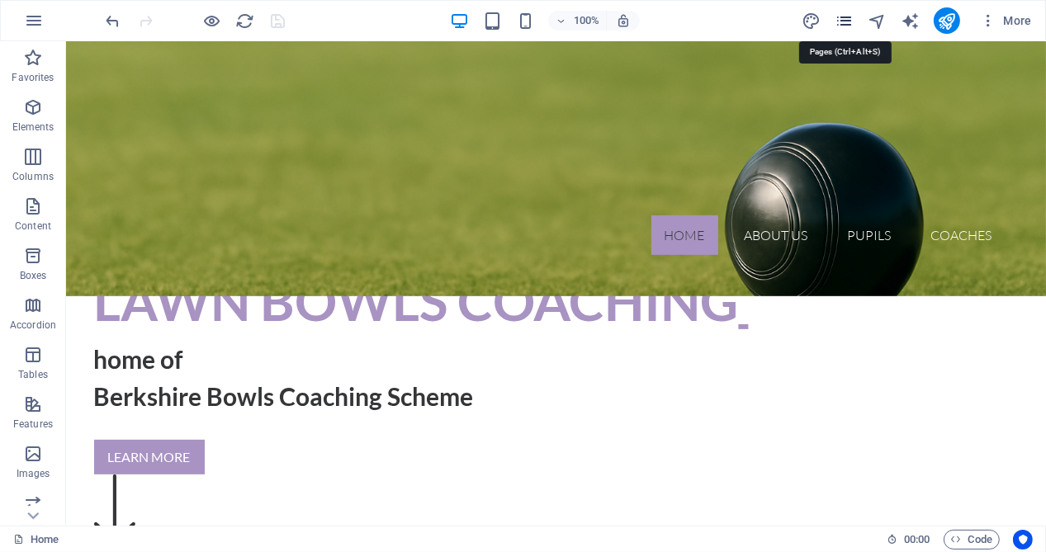
click at [846, 22] on icon "pages" at bounding box center [844, 21] width 19 height 19
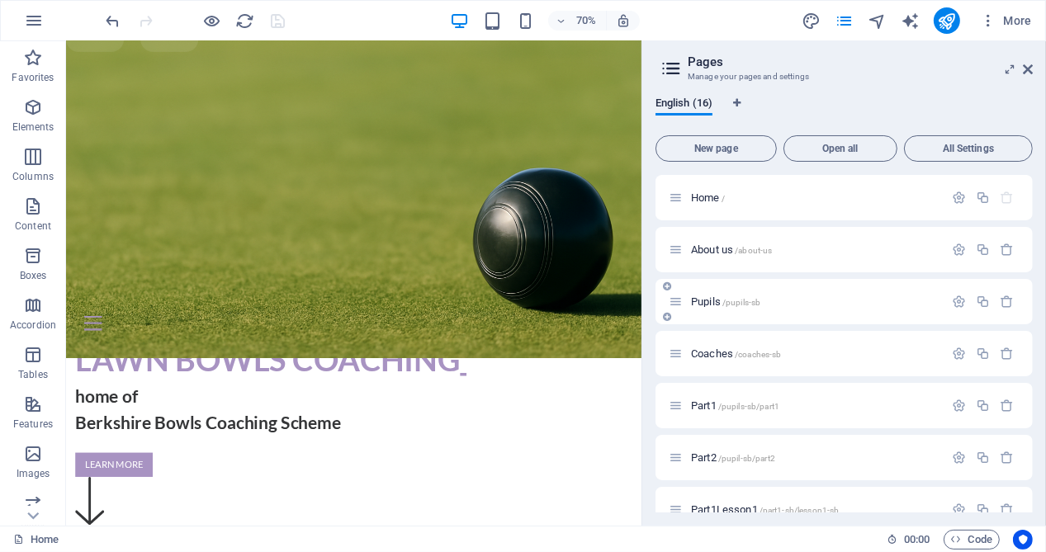
click at [714, 302] on span "Pupils /pupils-sb" at bounding box center [725, 302] width 69 height 12
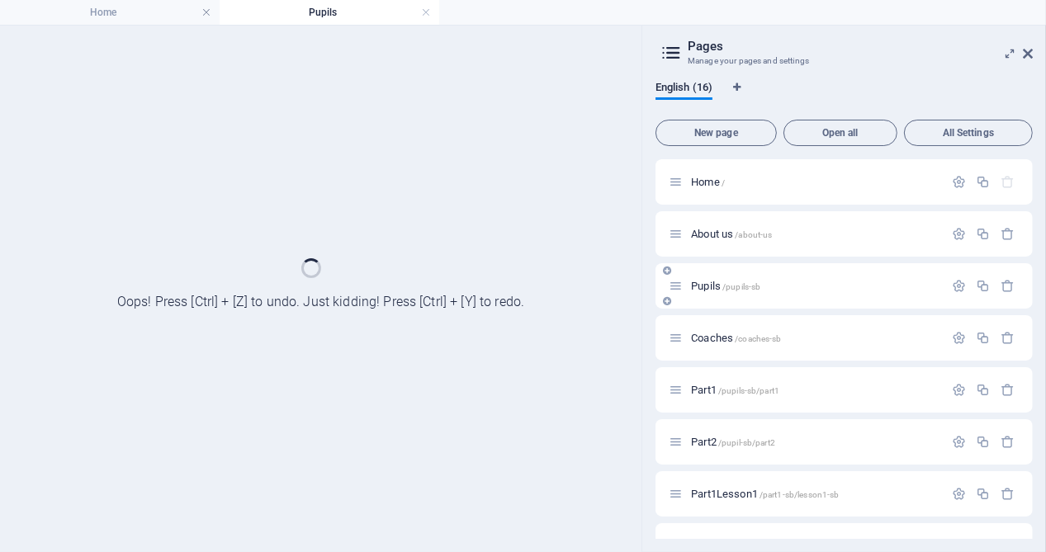
click at [714, 302] on div "Pupils /pupils-sb" at bounding box center [843, 285] width 377 height 45
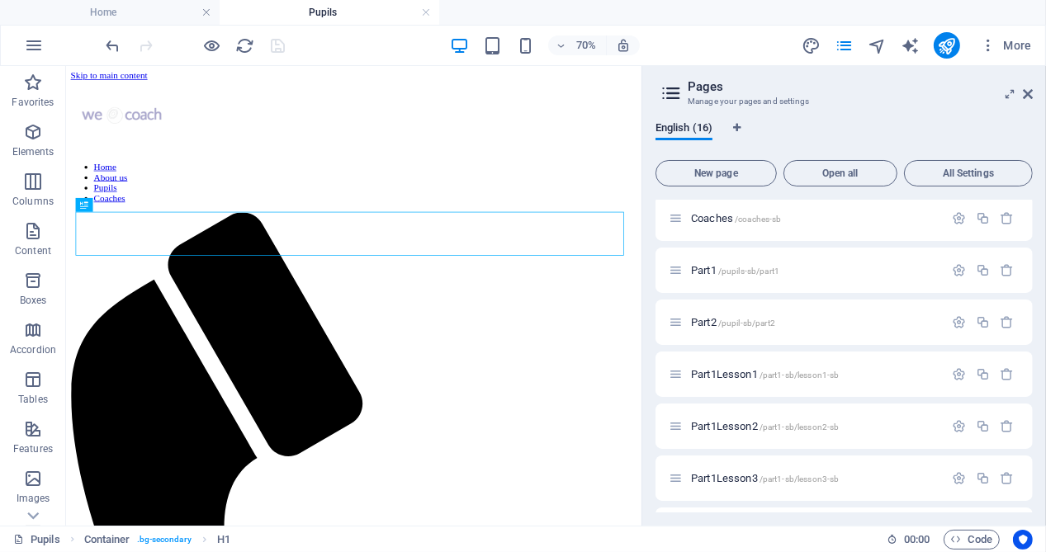
scroll to position [165, 0]
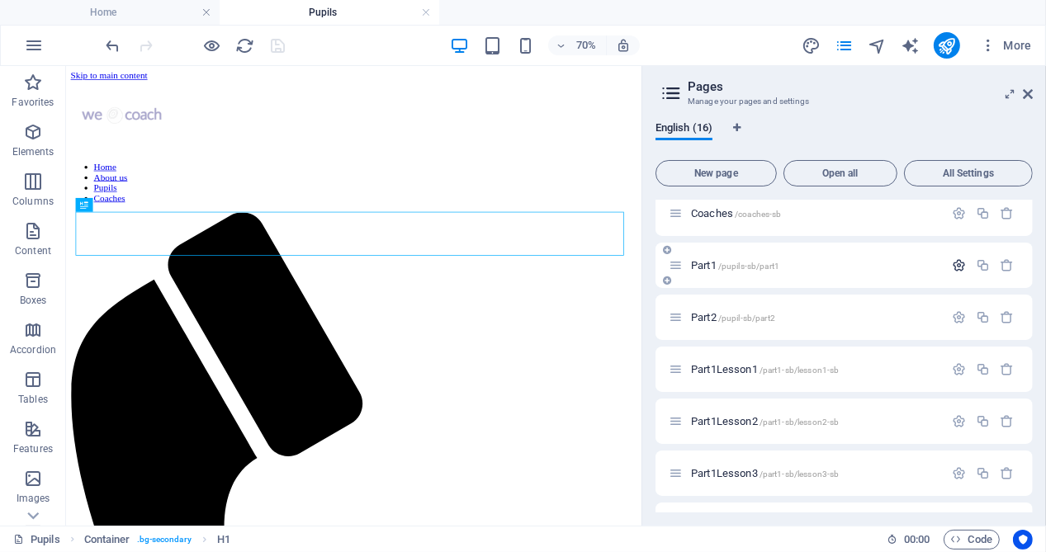
click at [957, 265] on icon "button" at bounding box center [959, 265] width 14 height 14
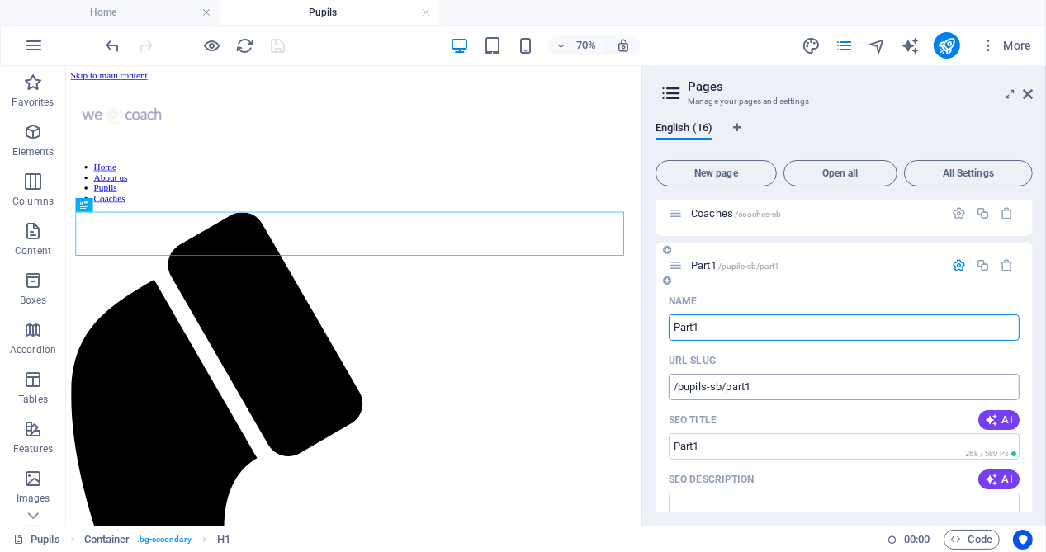
click at [769, 385] on input "/pupils-sb/part1" at bounding box center [844, 387] width 351 height 26
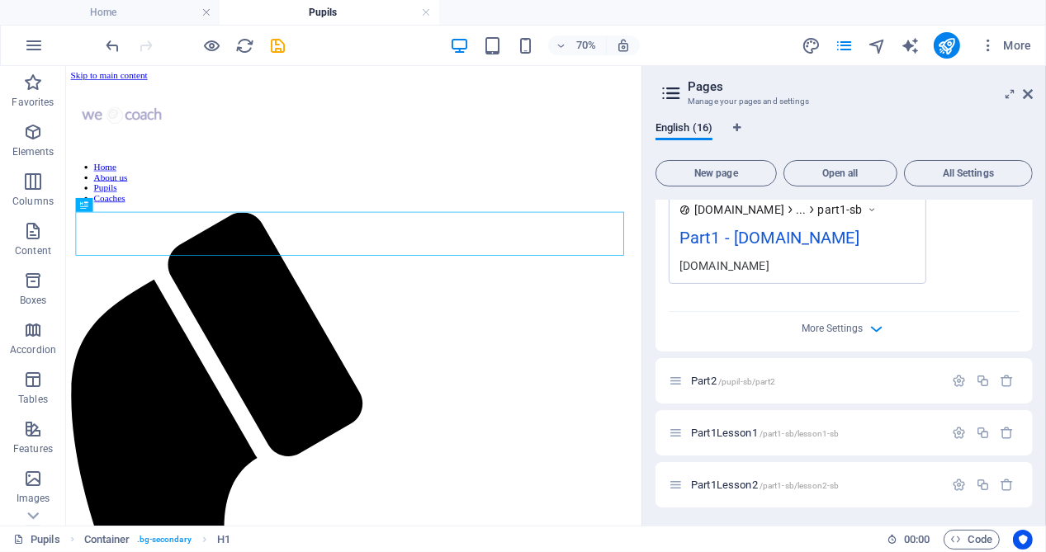
scroll to position [743, 0]
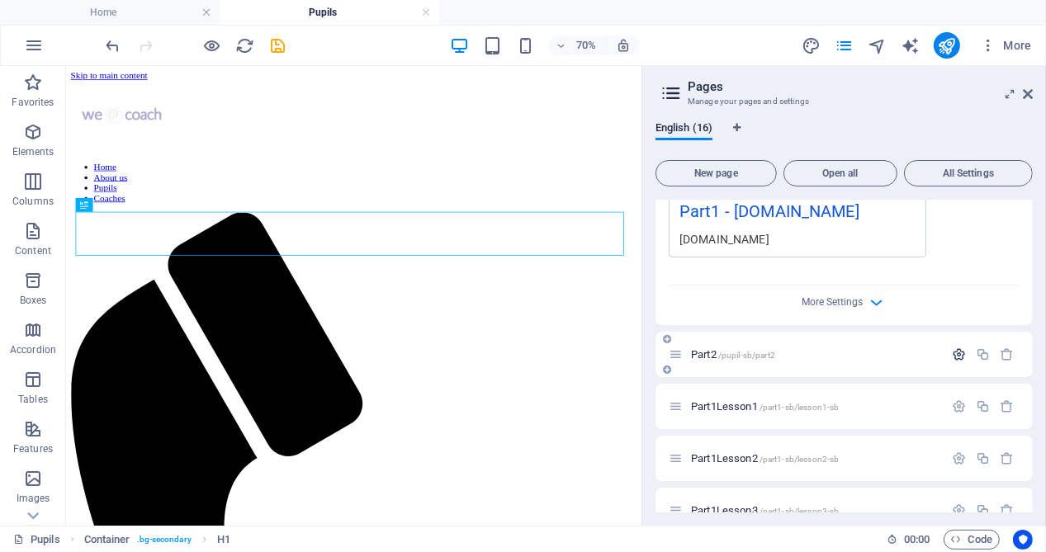
type input "/pupils-sb/part1-sb"
click at [957, 360] on icon "button" at bounding box center [959, 355] width 14 height 14
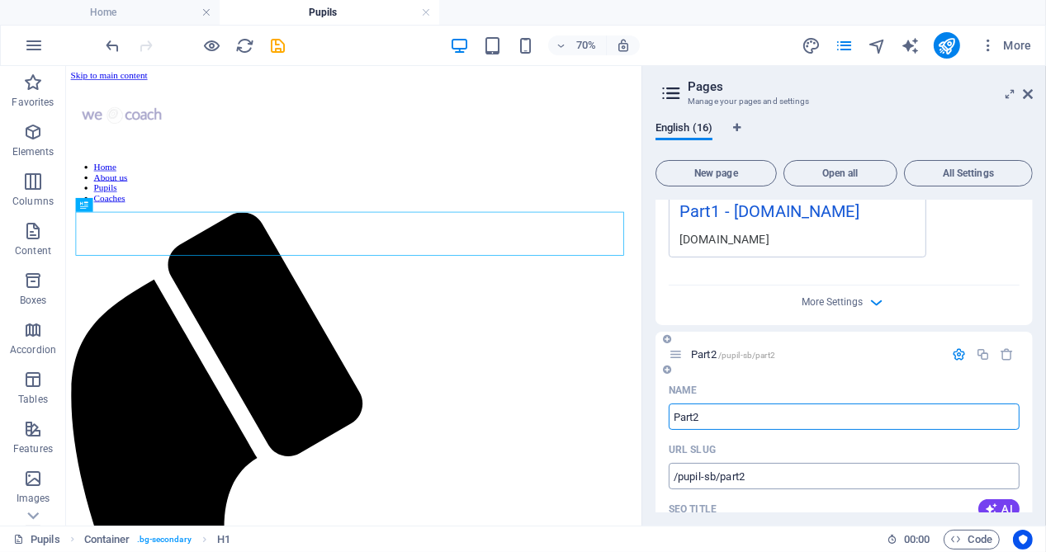
click at [773, 474] on input "/pupil-sb/part2" at bounding box center [844, 476] width 351 height 26
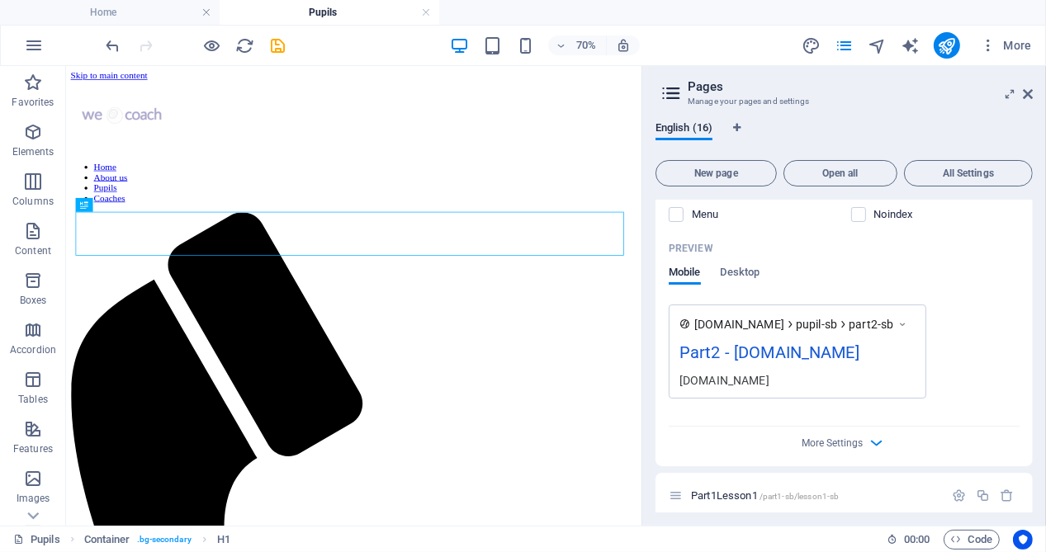
scroll to position [1321, 0]
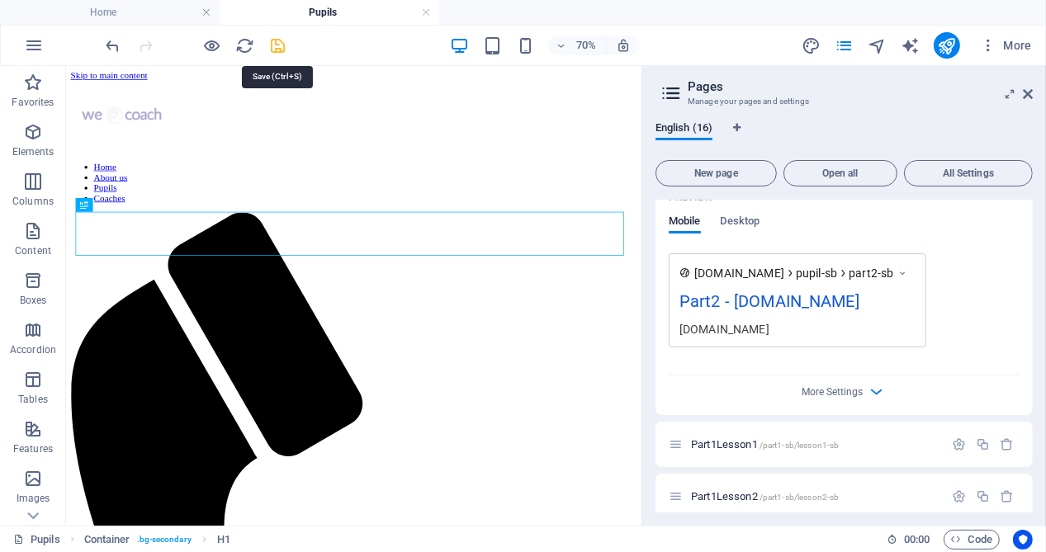
type input "/pupil-sb/part2-sb"
click at [281, 43] on icon "save" at bounding box center [278, 45] width 19 height 19
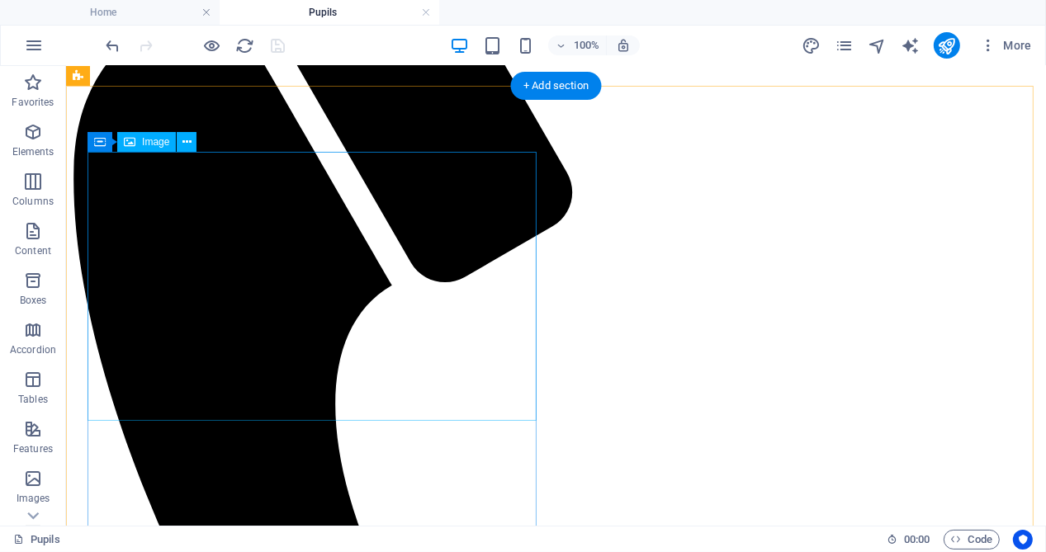
scroll to position [437, 0]
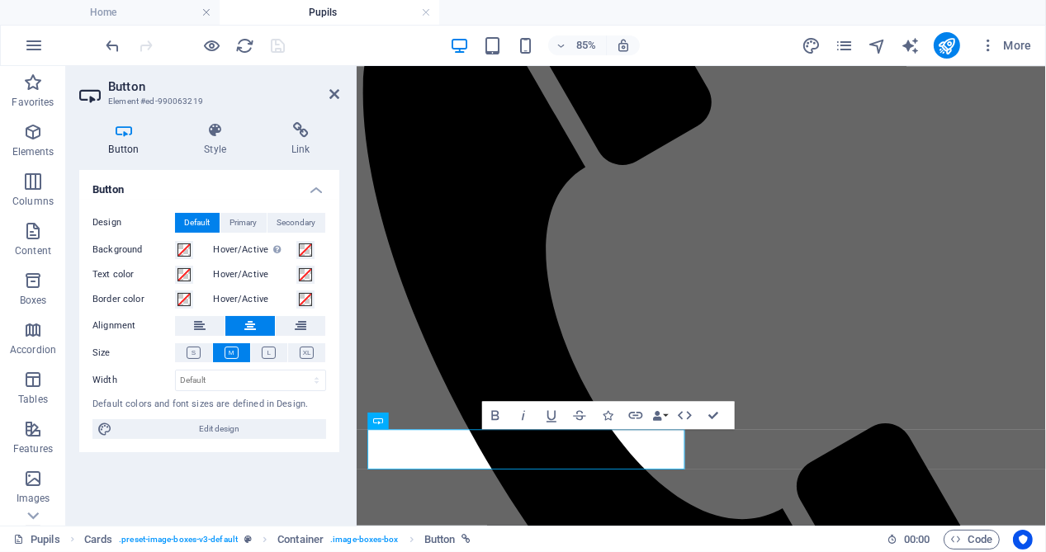
scroll to position [316, 0]
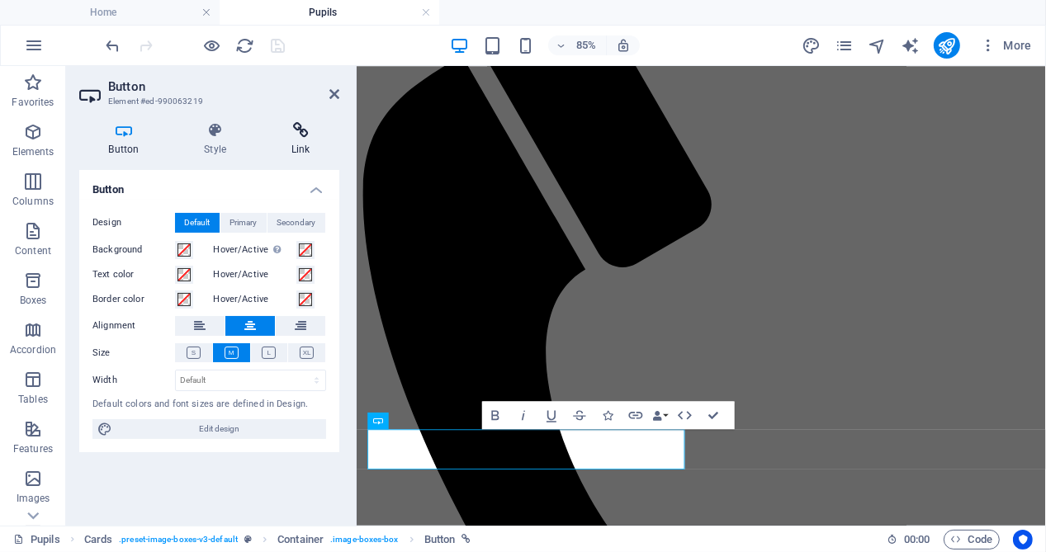
click at [304, 135] on icon at bounding box center [301, 130] width 78 height 17
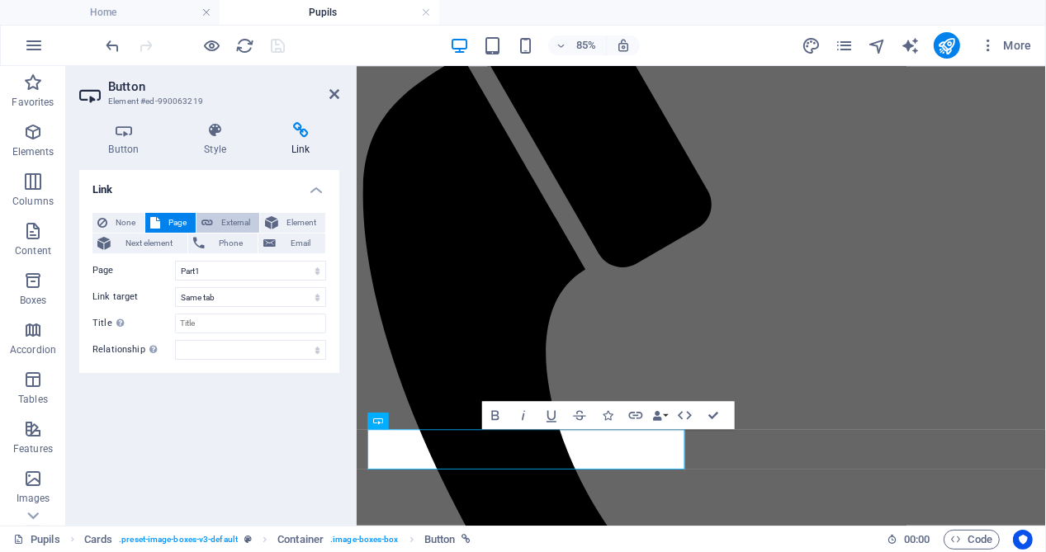
click at [242, 223] on span "External" at bounding box center [236, 223] width 36 height 20
select select "blank"
drag, startPoint x: 182, startPoint y: 271, endPoint x: 235, endPoint y: 271, distance: 52.8
click at [235, 271] on input "/17963214" at bounding box center [250, 271] width 151 height 20
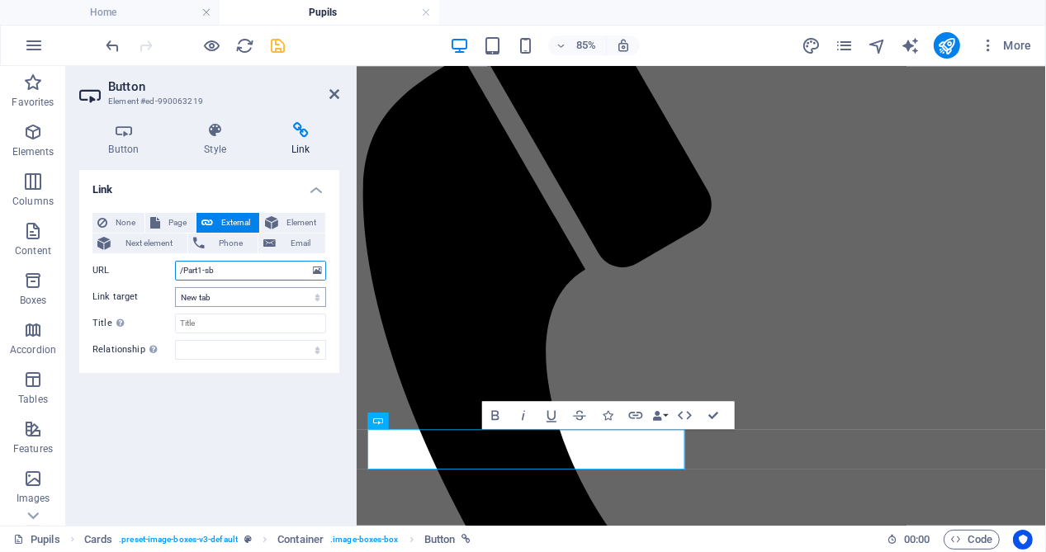
type input "/Part1-sb"
click at [231, 290] on select "New tab Same tab Overlay" at bounding box center [250, 297] width 151 height 20
select select
click at [175, 287] on select "New tab Same tab Overlay" at bounding box center [250, 297] width 151 height 20
click at [274, 43] on icon "save" at bounding box center [278, 45] width 19 height 19
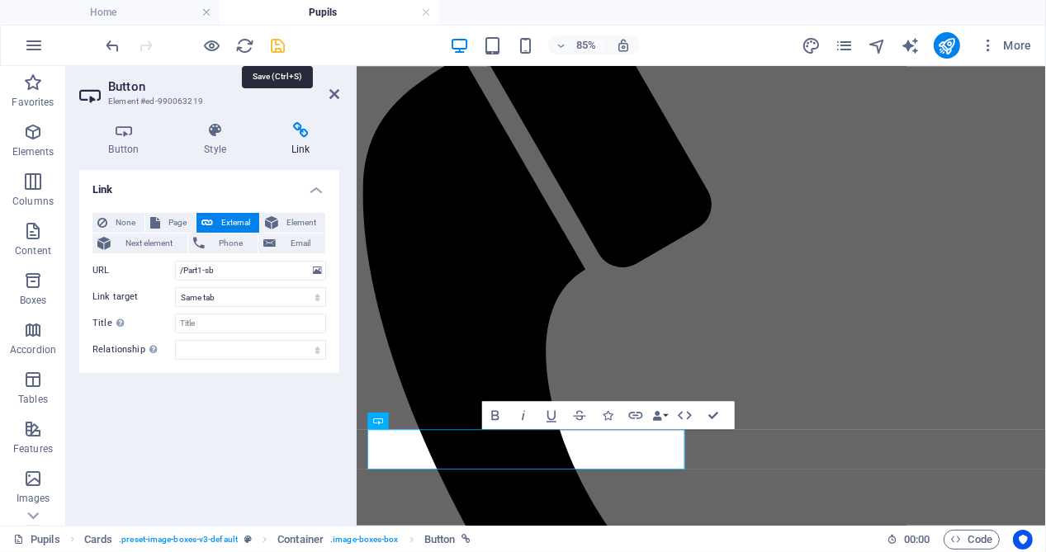
scroll to position [437, 0]
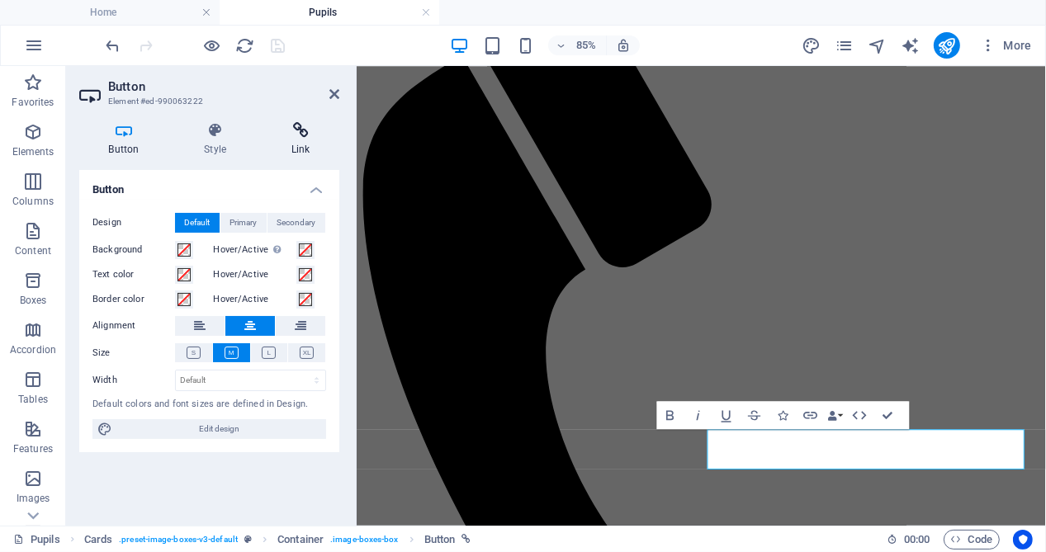
click at [296, 132] on icon at bounding box center [301, 130] width 78 height 17
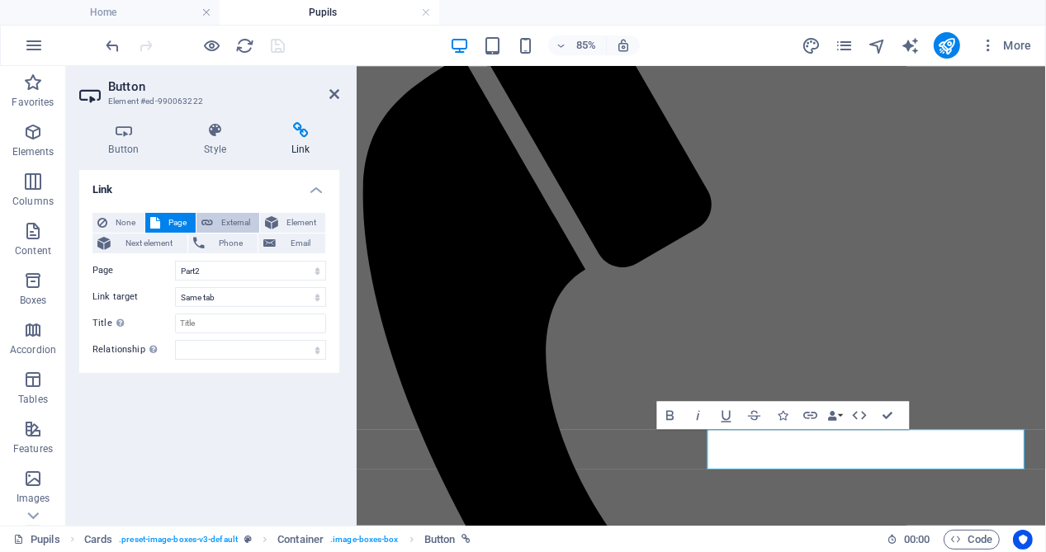
click at [229, 218] on span "External" at bounding box center [236, 223] width 36 height 20
select select "blank"
drag, startPoint x: 184, startPoint y: 267, endPoint x: 255, endPoint y: 268, distance: 71.0
click at [255, 268] on input "/17963217" at bounding box center [250, 271] width 151 height 20
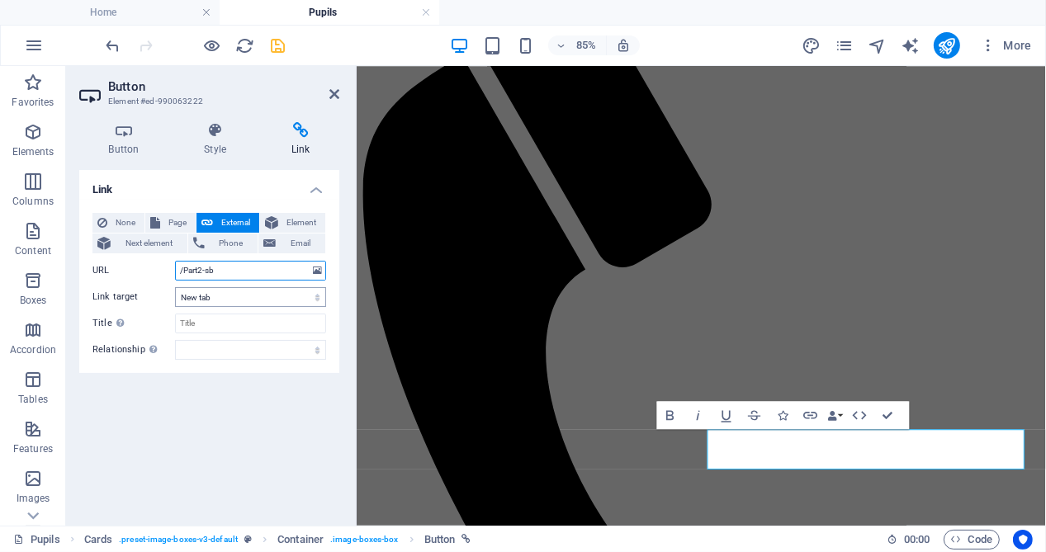
type input "/Part2-sb"
click at [241, 295] on select "New tab Same tab Overlay" at bounding box center [250, 297] width 151 height 20
select select
click at [175, 287] on select "New tab Same tab Overlay" at bounding box center [250, 297] width 151 height 20
click at [278, 43] on icon "save" at bounding box center [278, 45] width 19 height 19
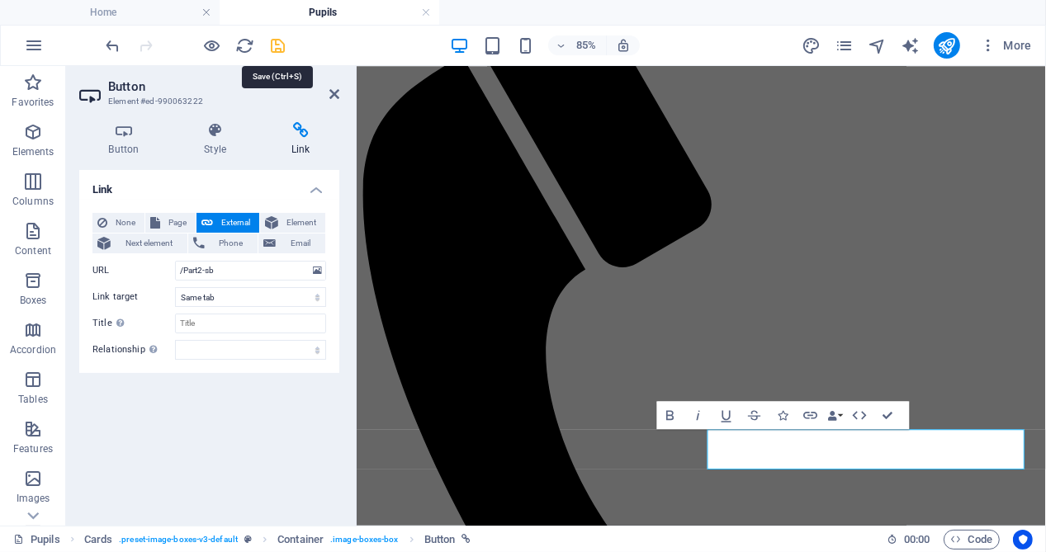
scroll to position [437, 0]
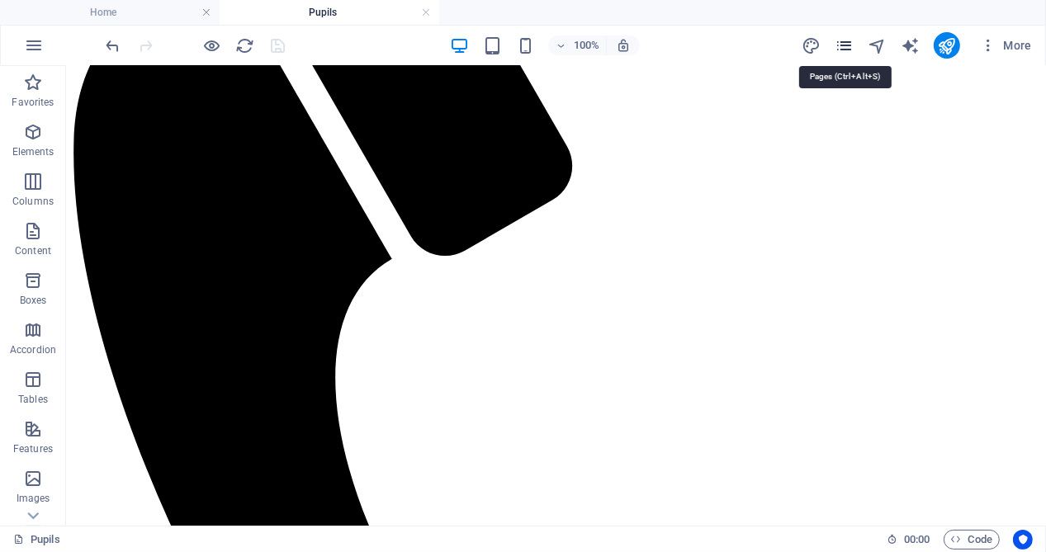
click at [846, 40] on icon "pages" at bounding box center [844, 45] width 19 height 19
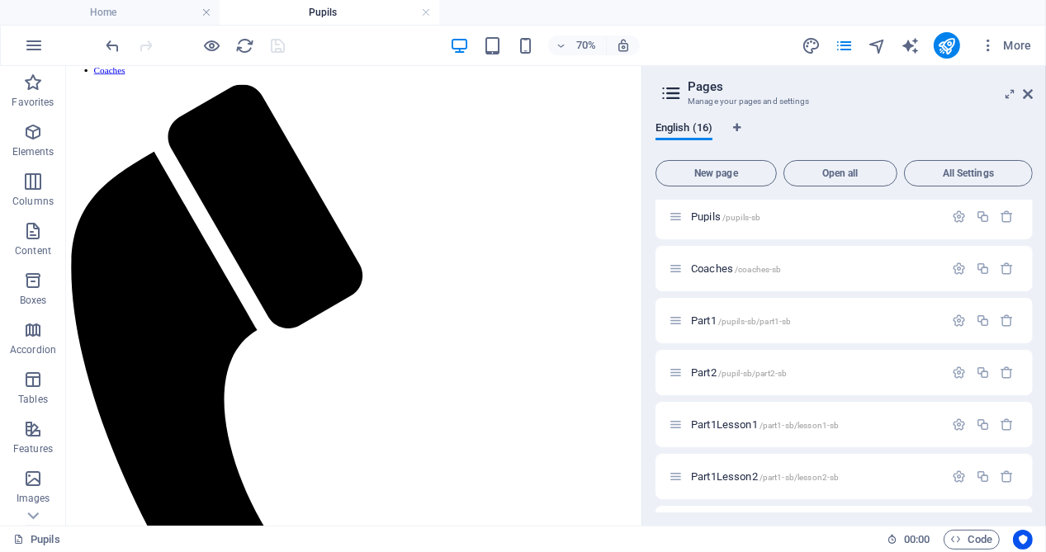
scroll to position [165, 0]
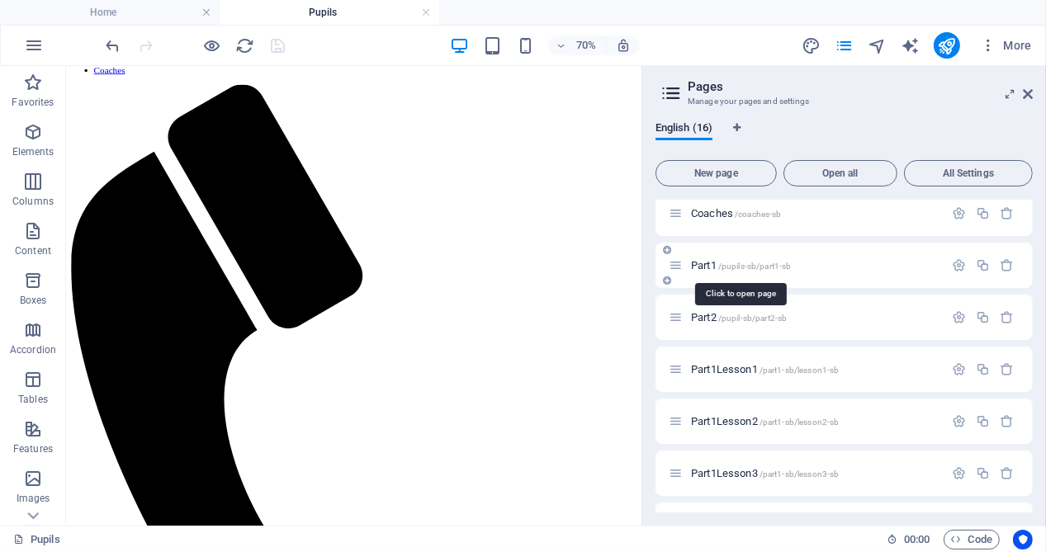
click at [696, 270] on span "Part1 /pupils-sb/part1-sb" at bounding box center [741, 265] width 100 height 12
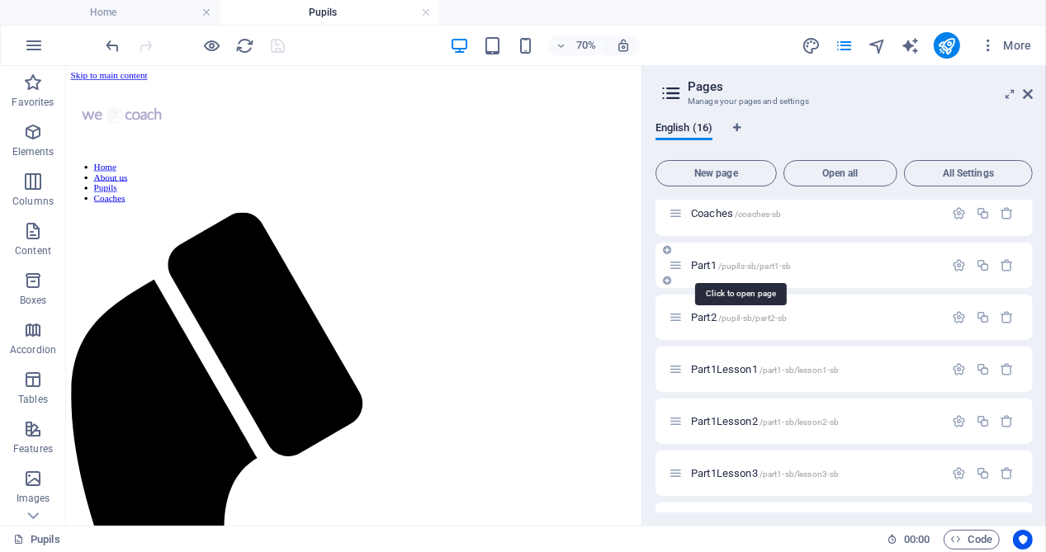
click at [696, 308] on div "Part2 /pupil-sb/part2-sb" at bounding box center [806, 317] width 275 height 19
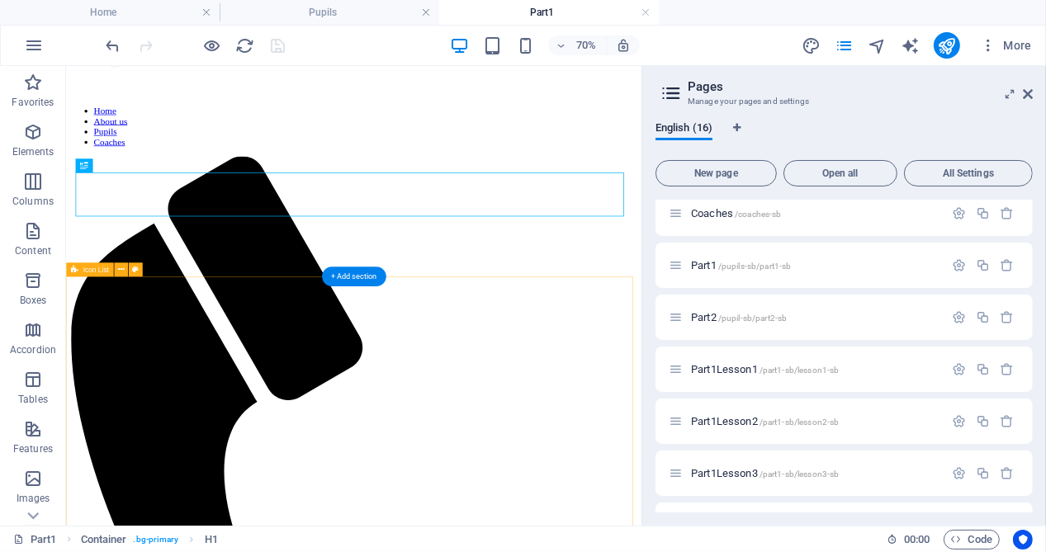
scroll to position [103, 0]
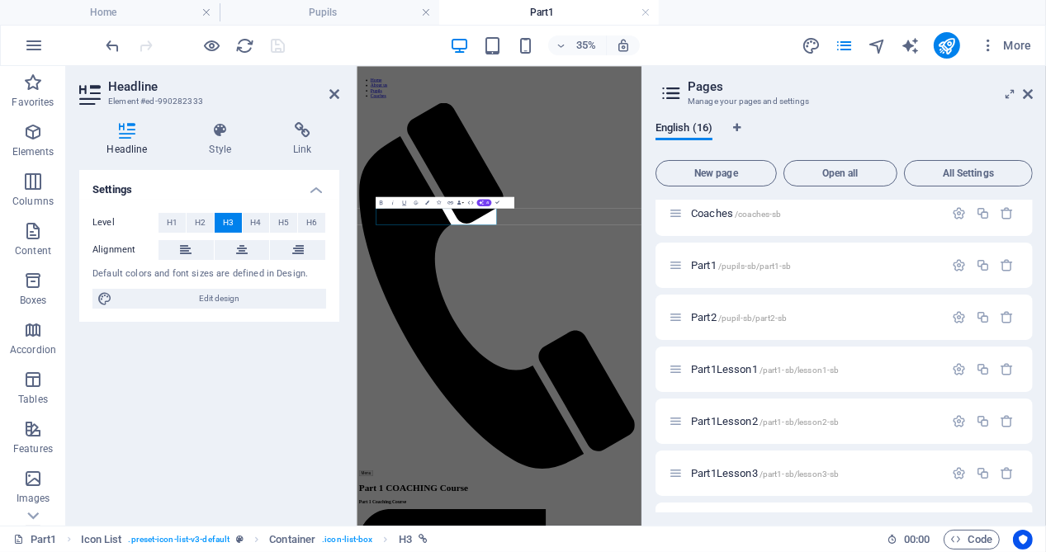
scroll to position [0, 0]
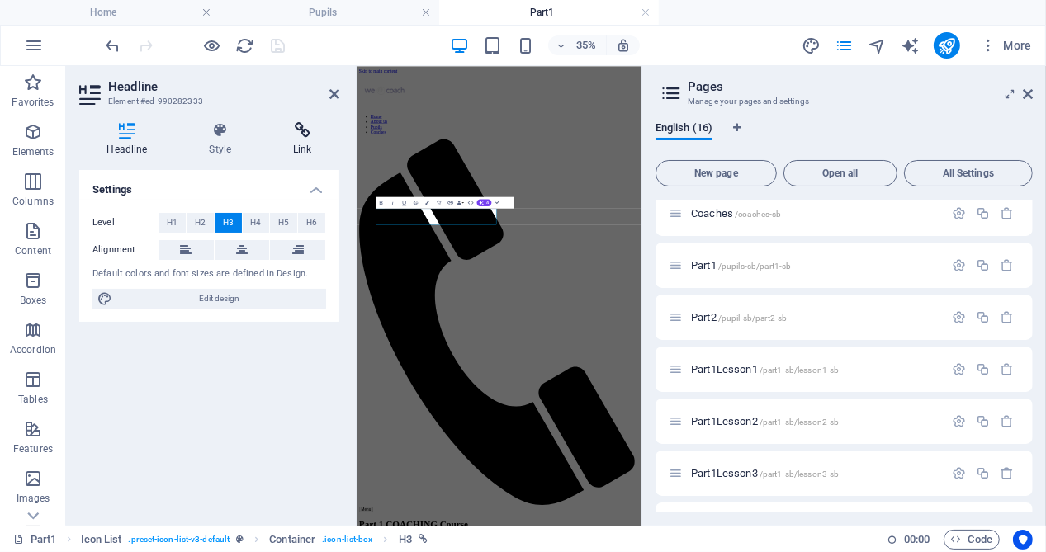
click at [301, 143] on h4 "Link" at bounding box center [302, 139] width 73 height 35
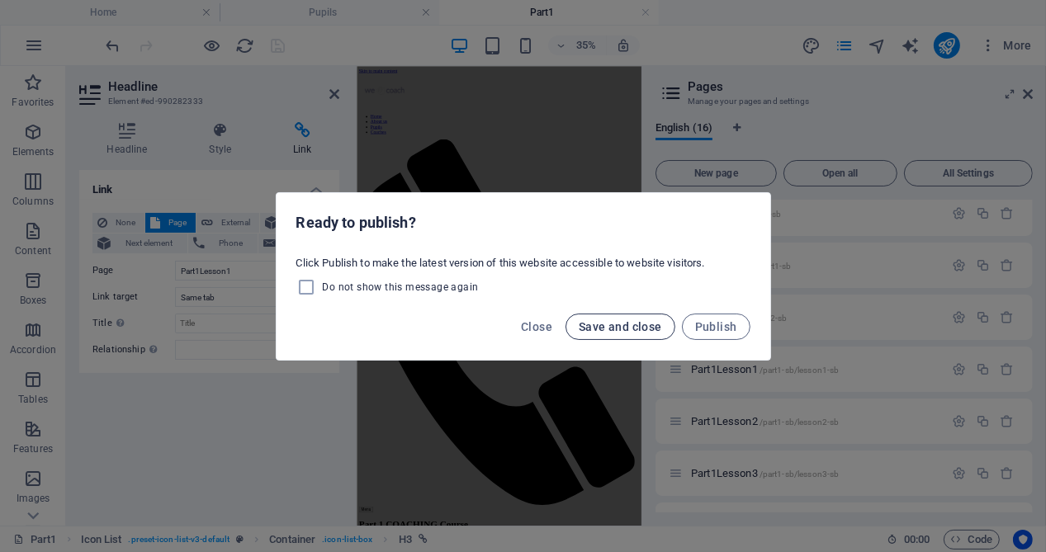
click at [631, 327] on span "Save and close" at bounding box center [620, 326] width 83 height 13
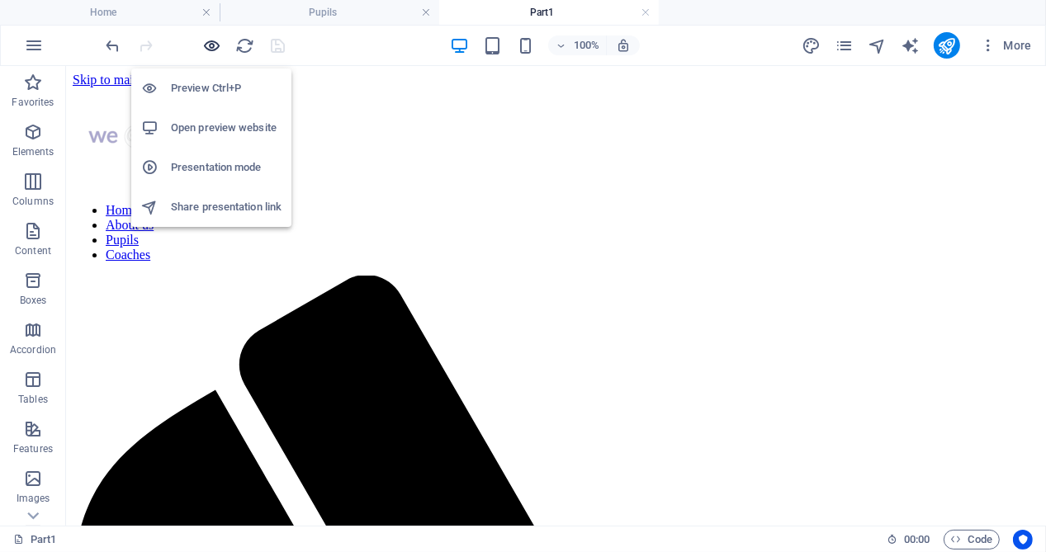
click at [214, 41] on icon "button" at bounding box center [212, 45] width 19 height 19
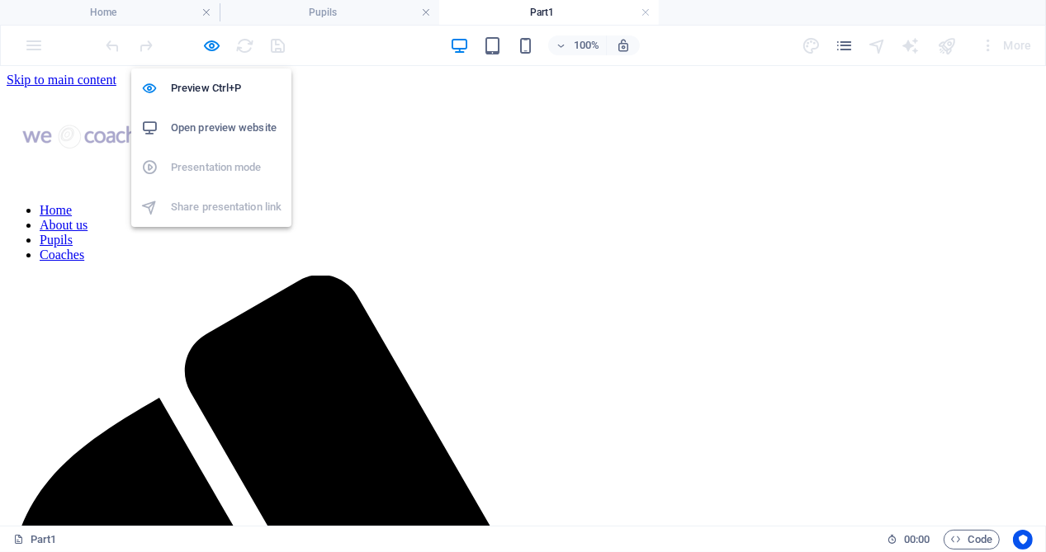
click at [209, 130] on h6 "Open preview website" at bounding box center [226, 128] width 111 height 20
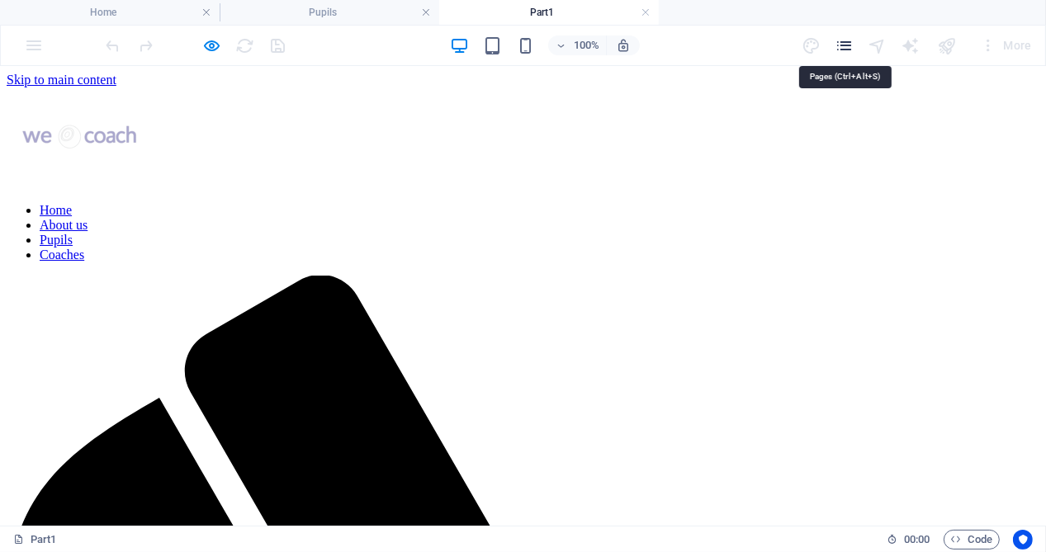
click at [843, 43] on icon "pages" at bounding box center [844, 45] width 19 height 19
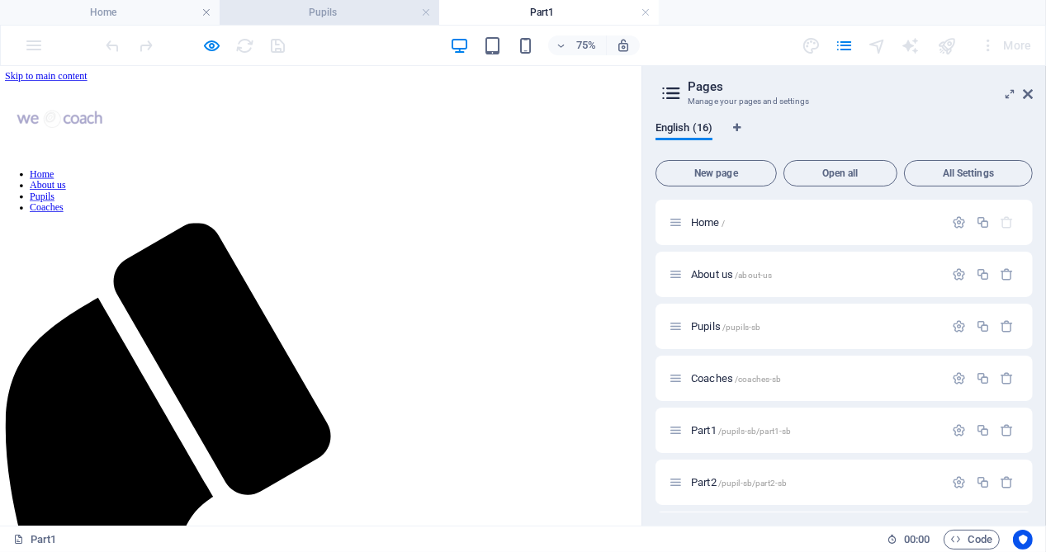
click at [367, 15] on h4 "Pupils" at bounding box center [330, 12] width 220 height 18
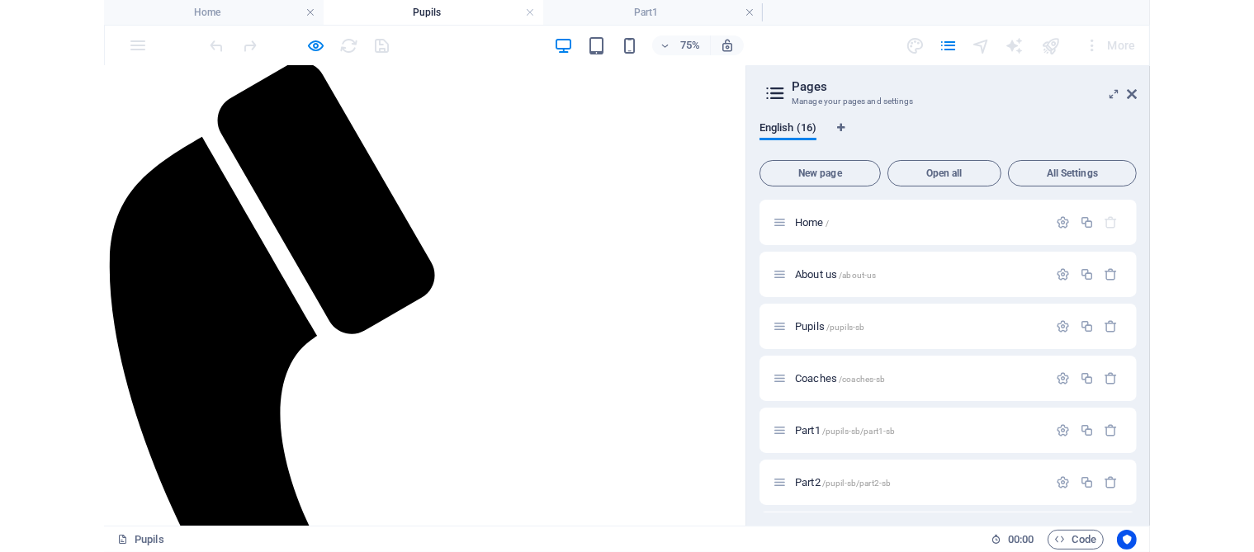
scroll to position [238, 0]
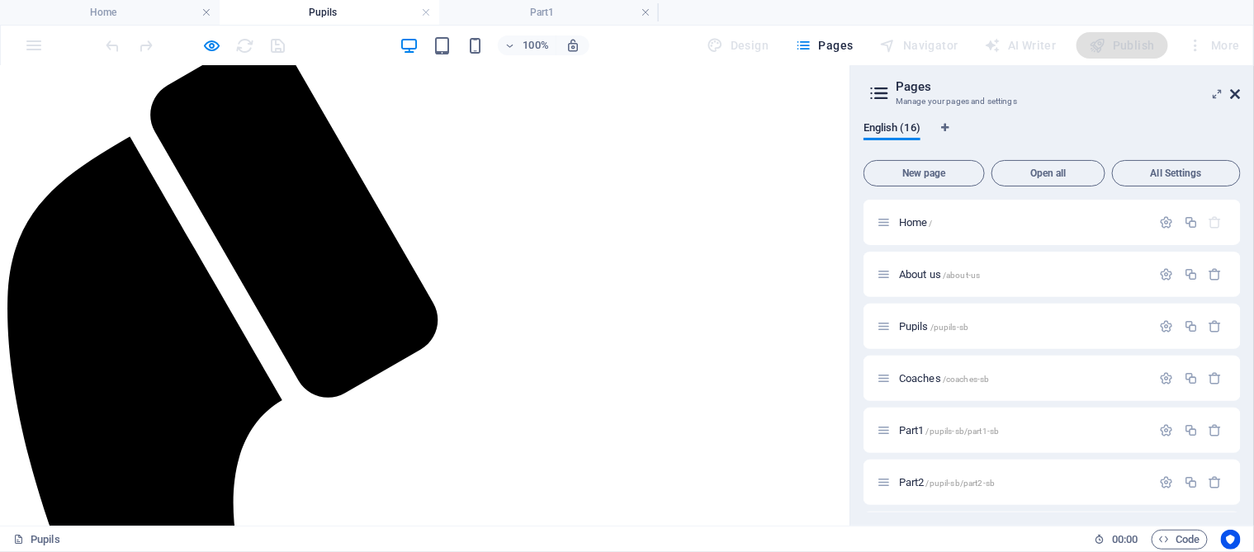
click at [1045, 92] on icon at bounding box center [1236, 94] width 10 height 13
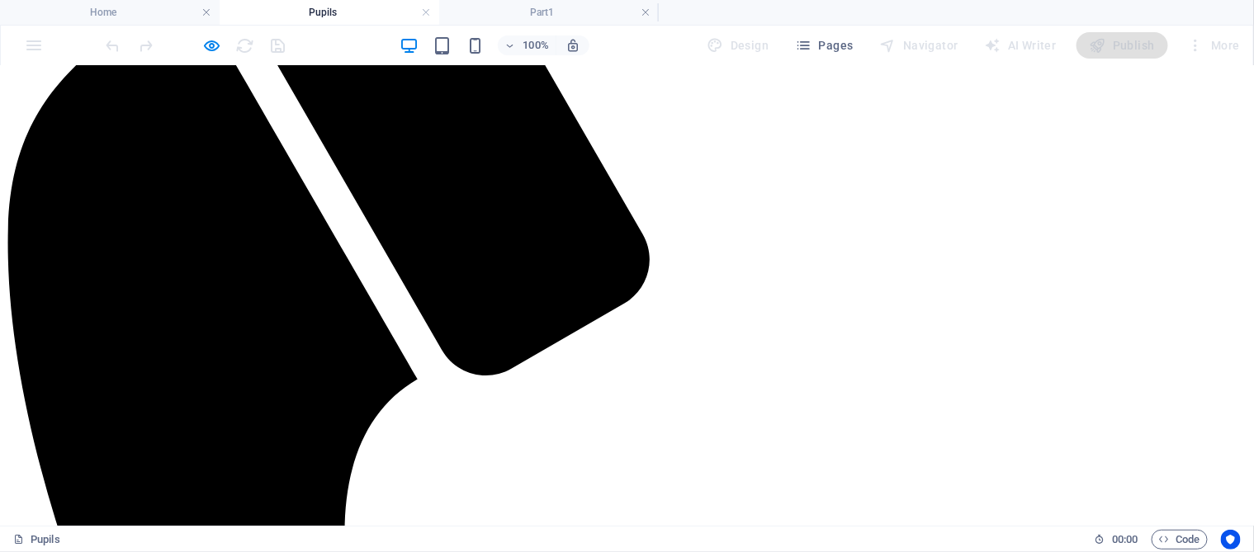
scroll to position [437, 0]
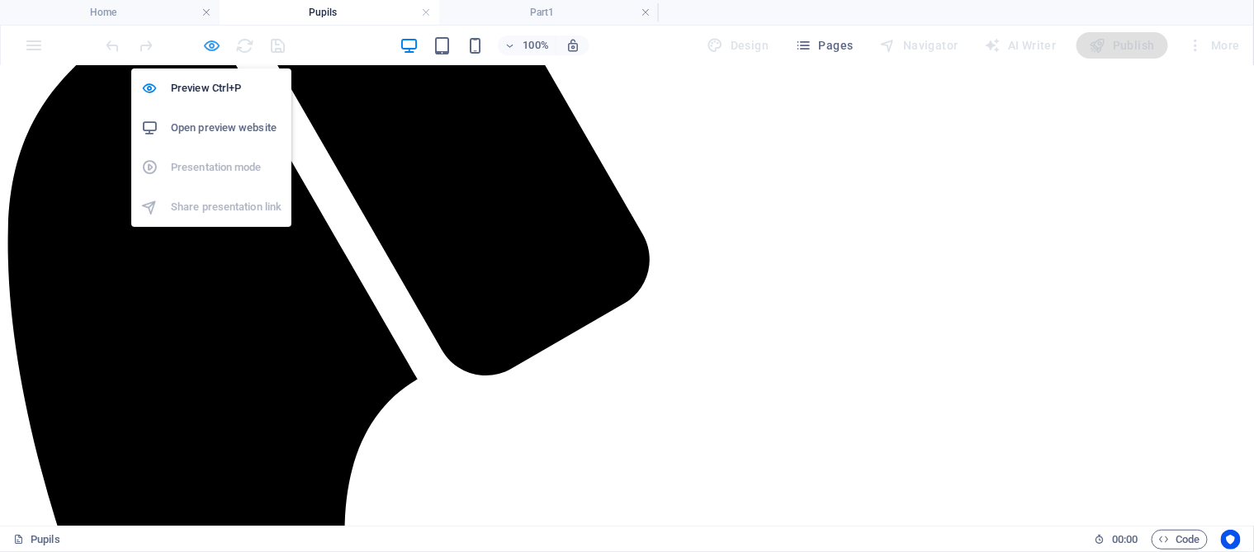
click at [215, 47] on icon "button" at bounding box center [212, 45] width 19 height 19
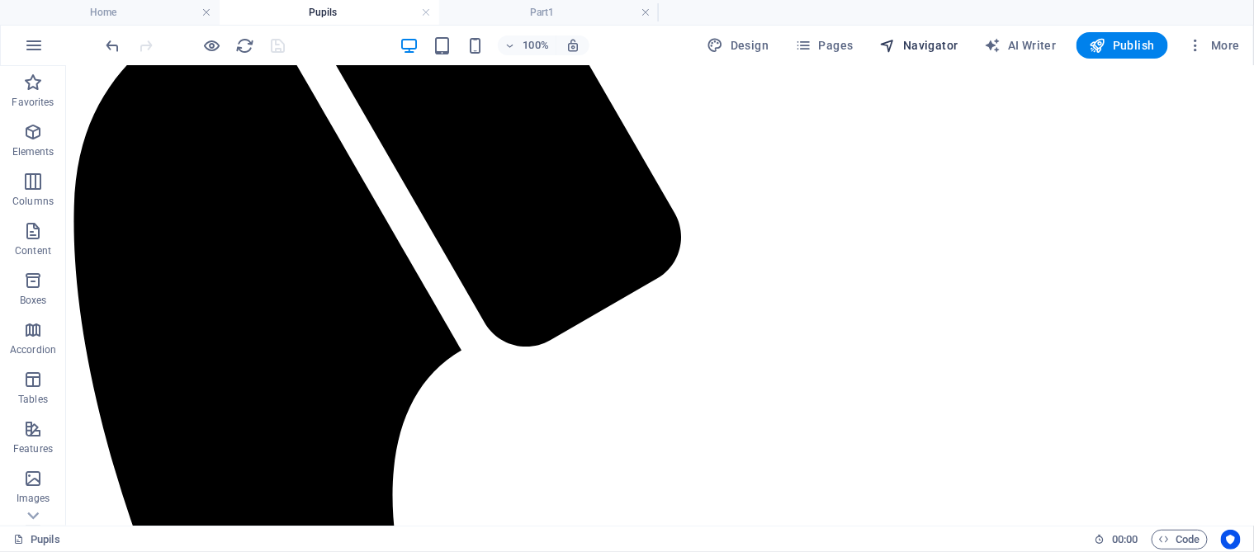
click at [939, 42] on span "Navigator" at bounding box center [919, 45] width 78 height 17
select select "17926599-en"
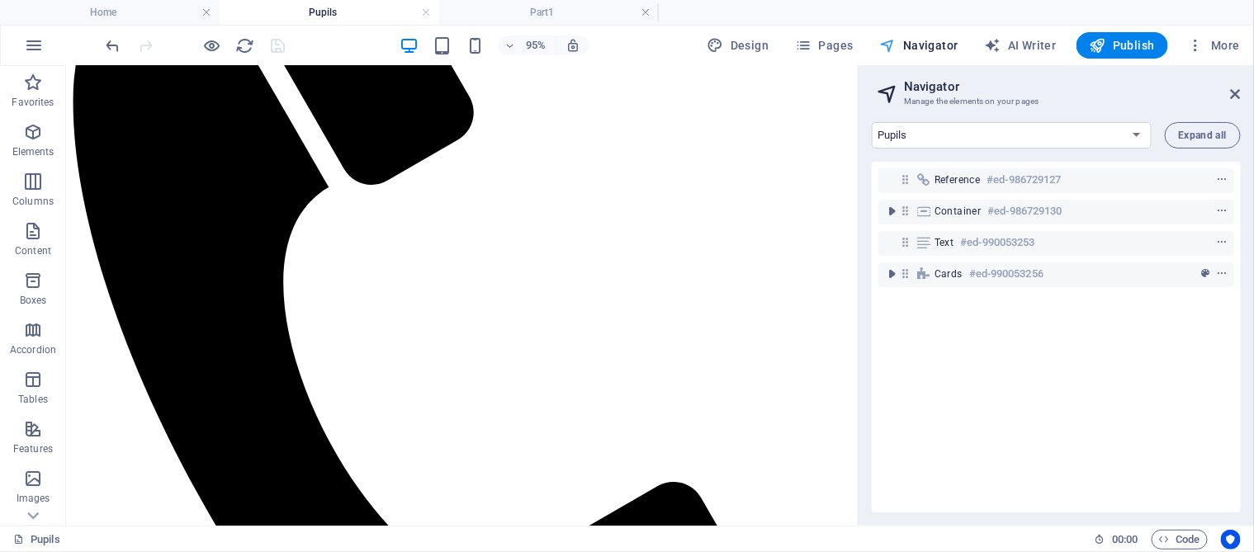
scroll to position [360, 0]
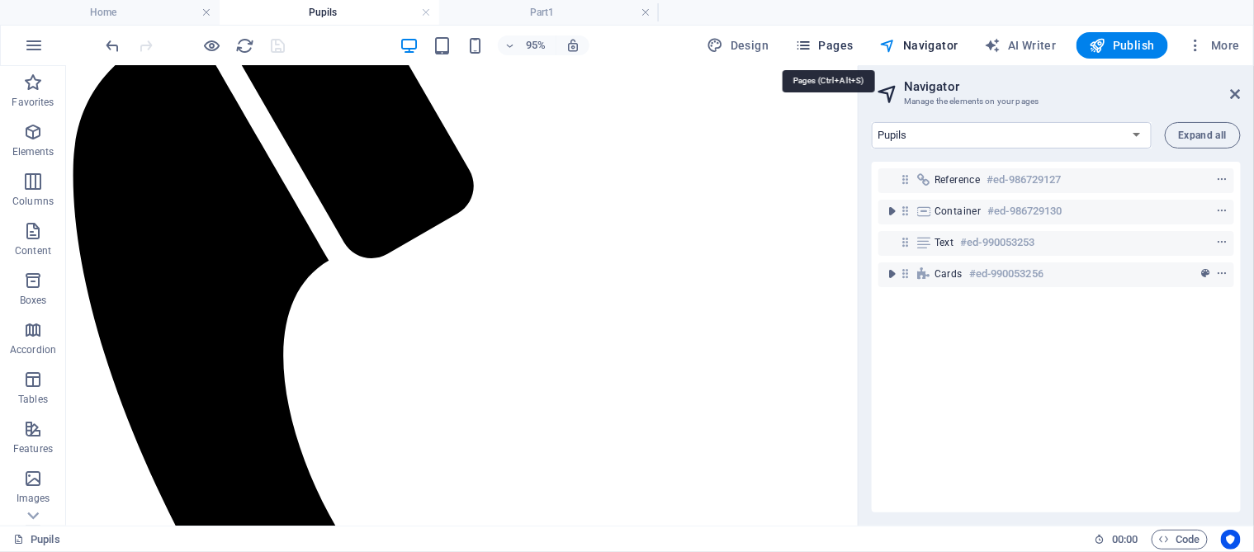
click at [831, 46] on span "Pages" at bounding box center [824, 45] width 58 height 17
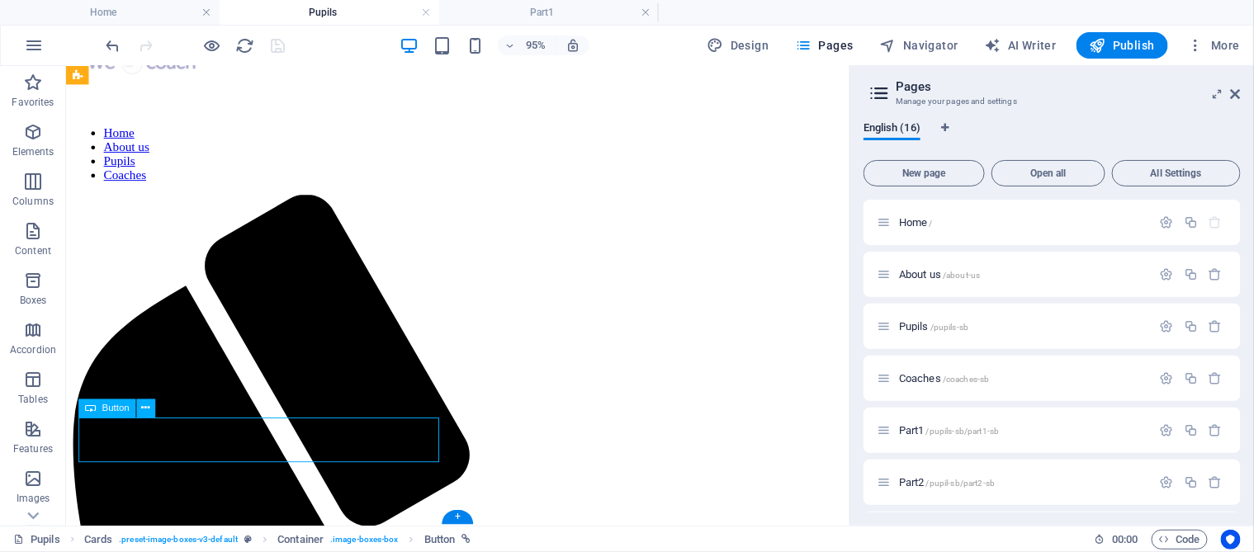
select select
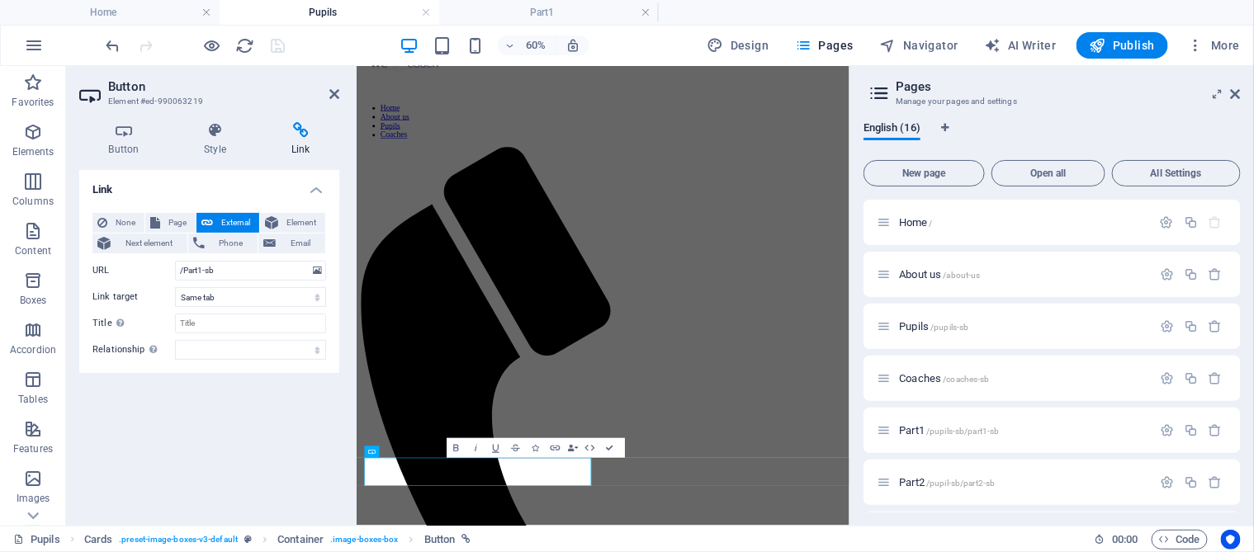
click at [305, 135] on icon at bounding box center [301, 130] width 78 height 17
click at [179, 273] on input "/Part1-sb" at bounding box center [250, 271] width 151 height 20
type input "/pupils-sb/Part1-sb"
click at [281, 39] on icon "save" at bounding box center [278, 45] width 19 height 19
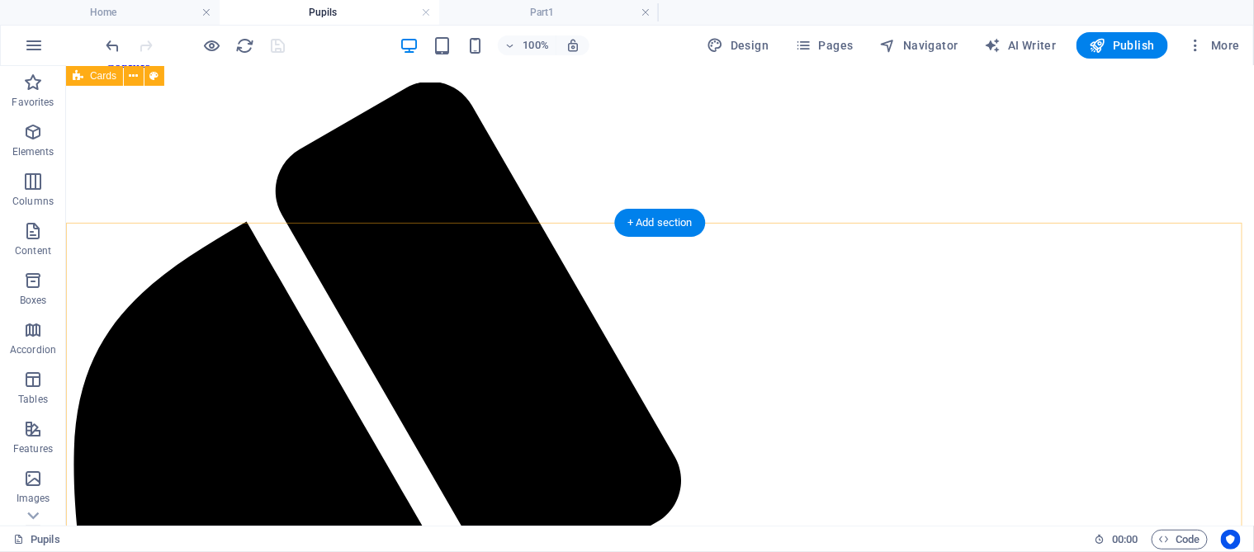
scroll to position [83, 0]
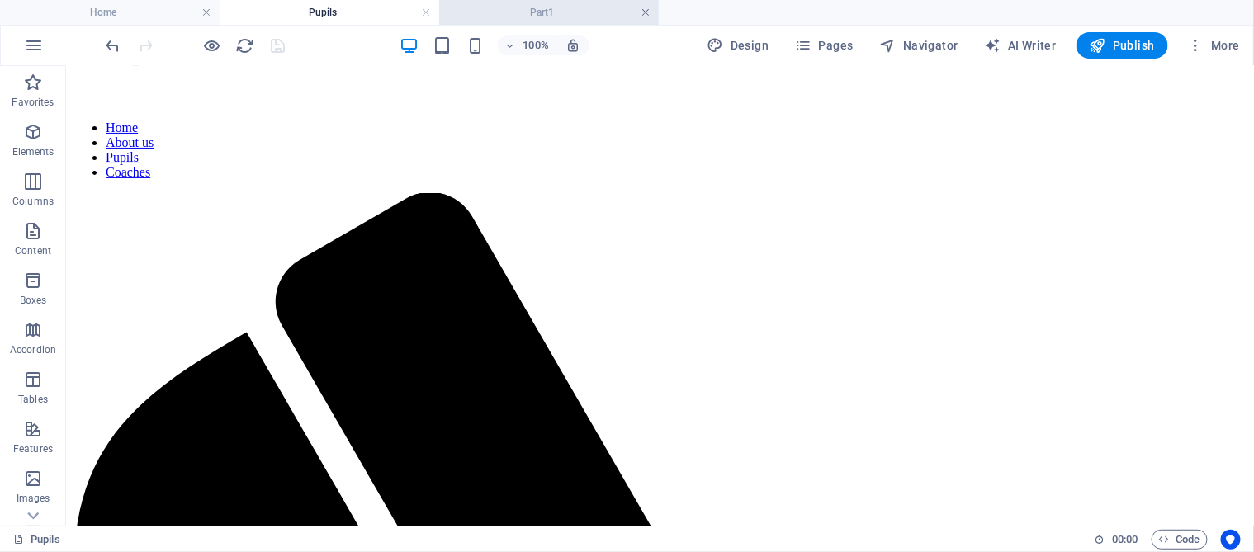
click at [645, 12] on link at bounding box center [646, 13] width 10 height 16
click at [429, 13] on link at bounding box center [426, 13] width 10 height 16
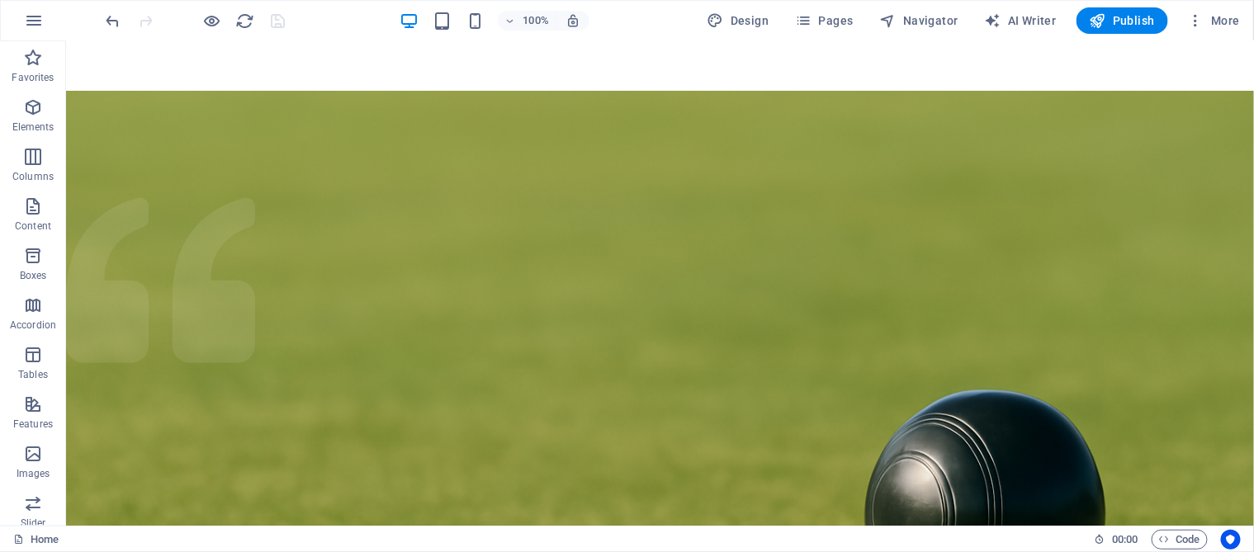
scroll to position [0, 0]
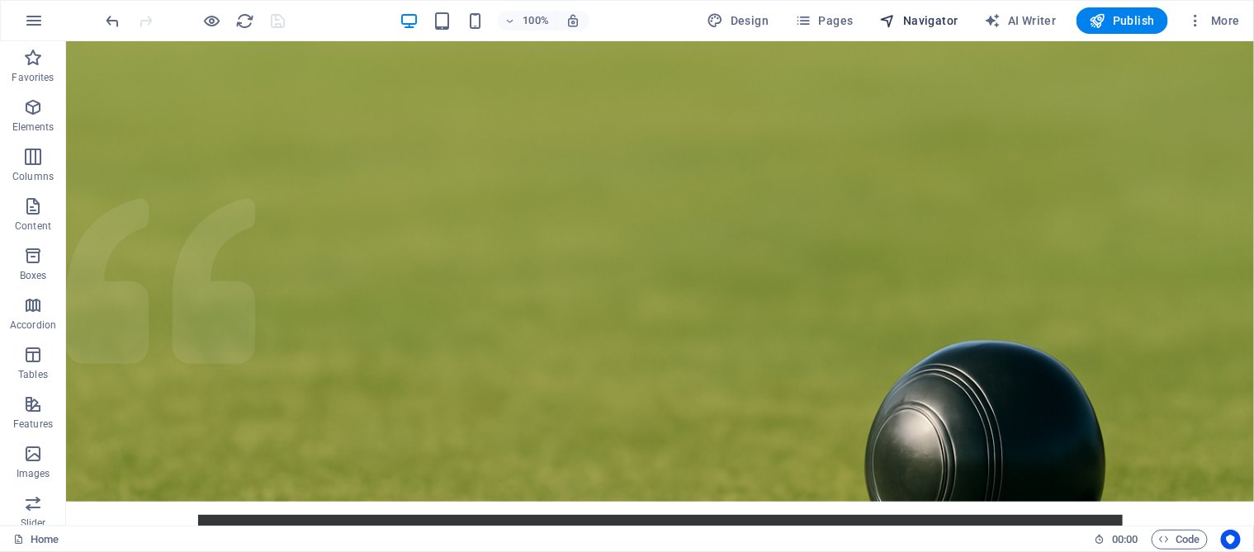
click at [930, 17] on span "Navigator" at bounding box center [919, 20] width 78 height 17
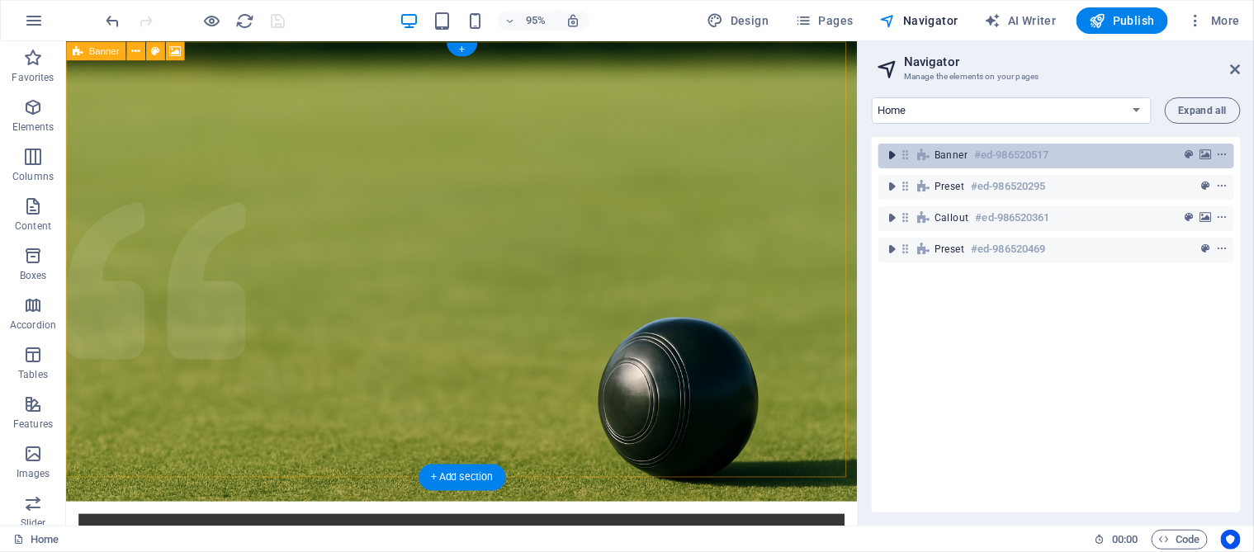
click at [888, 155] on icon "toggle-expand" at bounding box center [891, 155] width 17 height 17
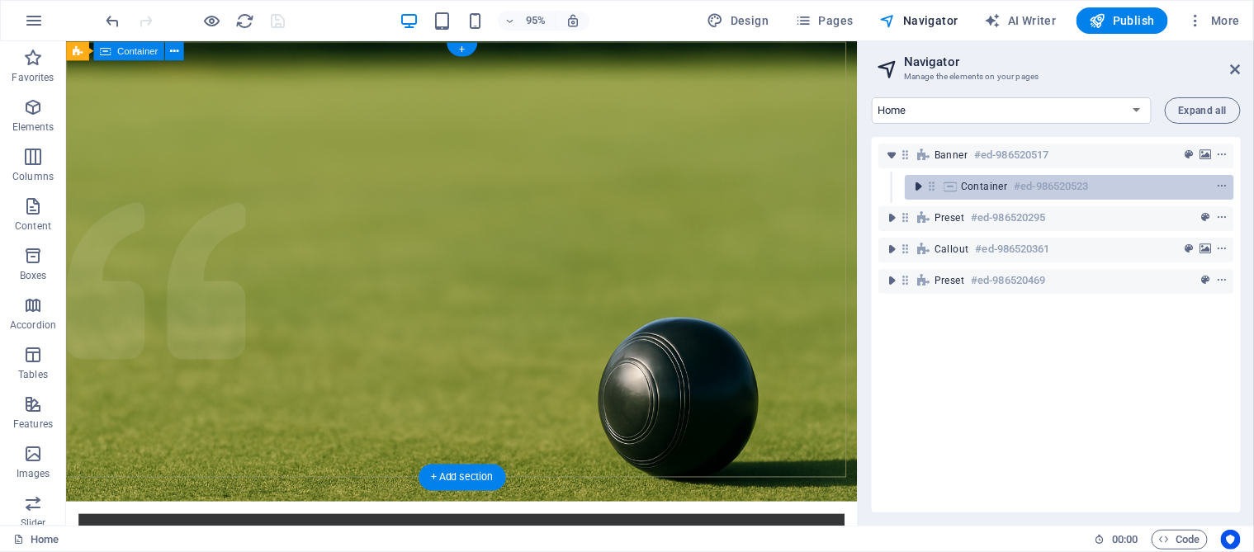
click at [916, 183] on icon "toggle-expand" at bounding box center [918, 186] width 17 height 17
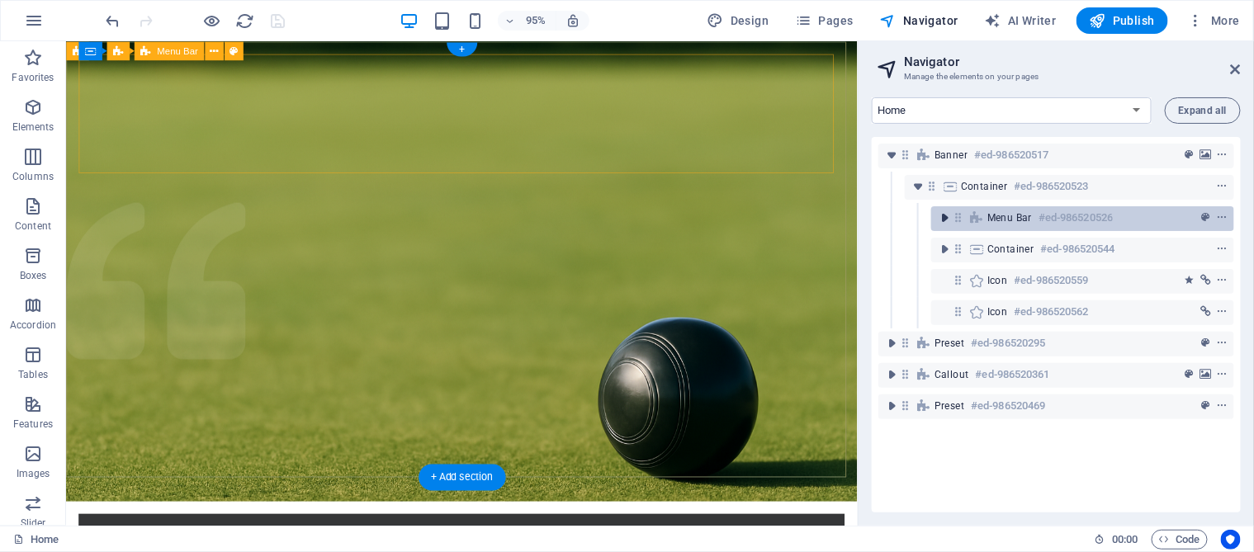
click at [947, 222] on icon "toggle-expand" at bounding box center [944, 218] width 17 height 17
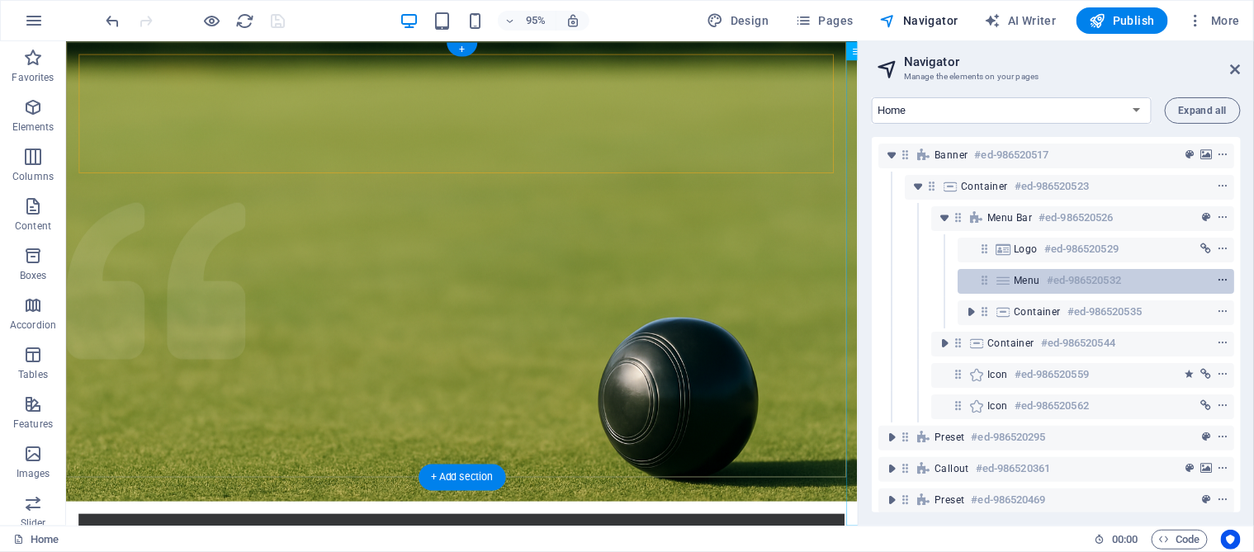
click at [1045, 277] on icon "context-menu" at bounding box center [1223, 281] width 12 height 12
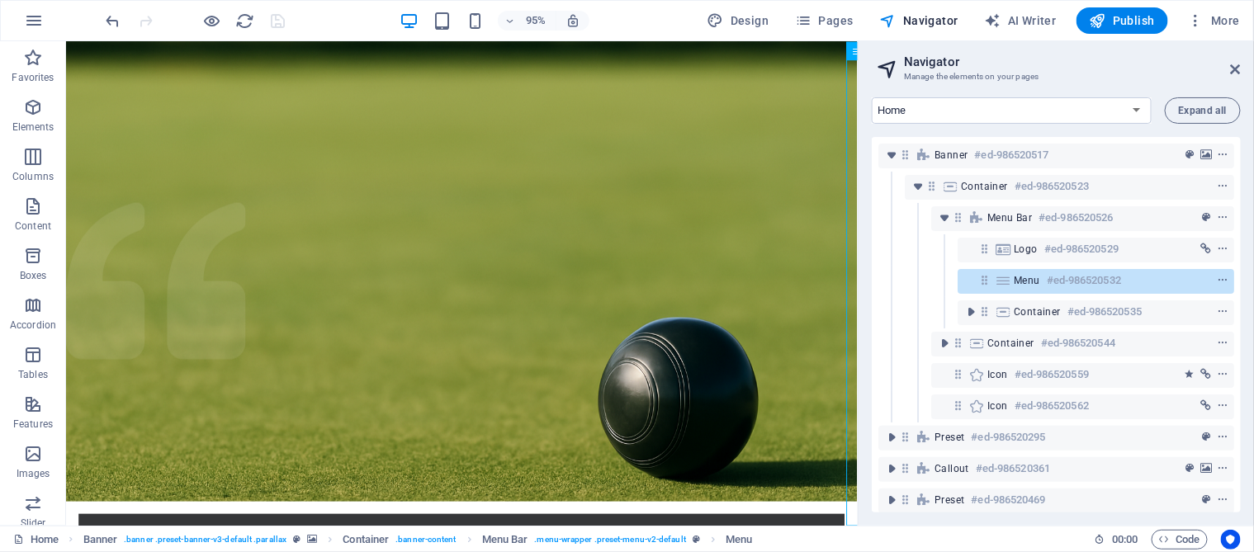
click at [870, 88] on div "Home About us Pupils Coaches Part1 Part2 Part1Lesson1 Part1Lesson2 Part1Lesson3…" at bounding box center [1056, 305] width 395 height 442
click at [1015, 285] on span "Menu" at bounding box center [1027, 280] width 26 height 13
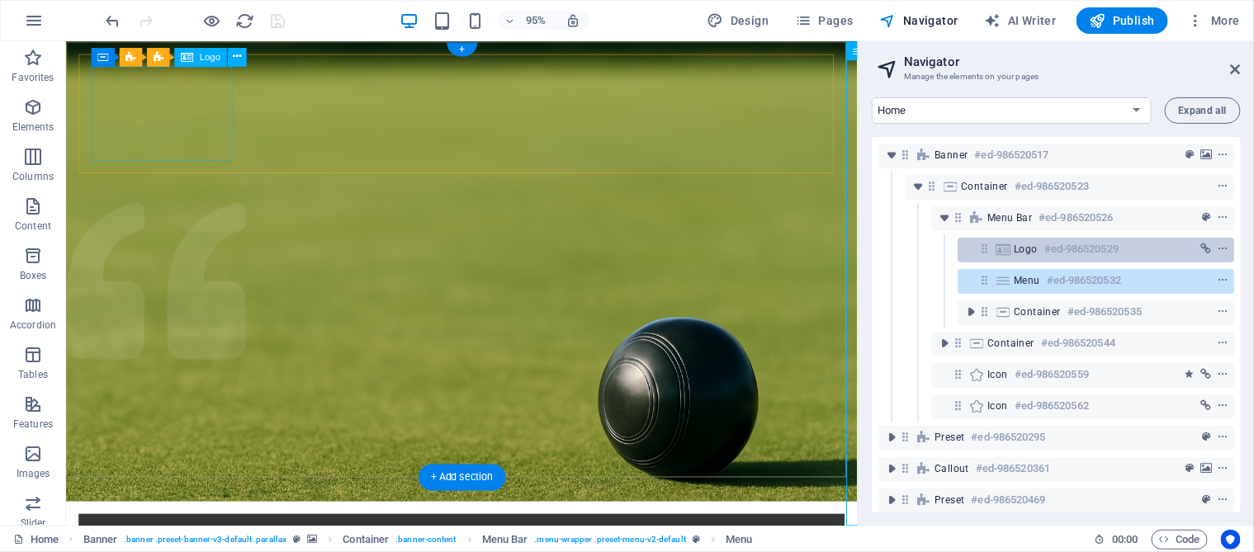
click at [1027, 245] on span "Logo" at bounding box center [1026, 249] width 24 height 13
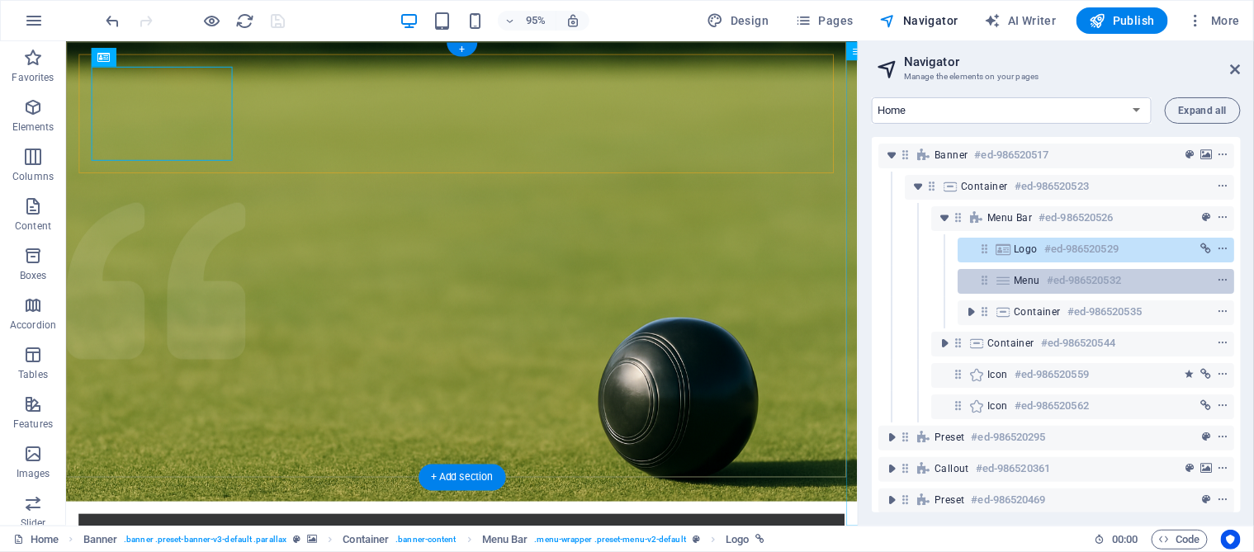
click at [1035, 276] on span "Menu" at bounding box center [1027, 280] width 26 height 13
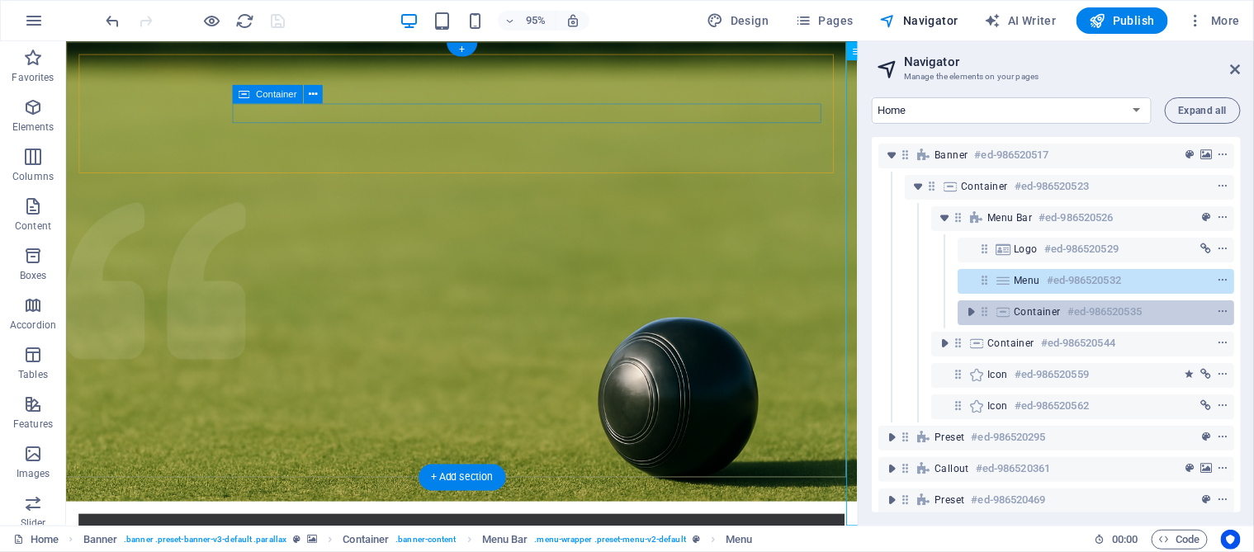
click at [1033, 308] on span "Container" at bounding box center [1037, 311] width 47 height 13
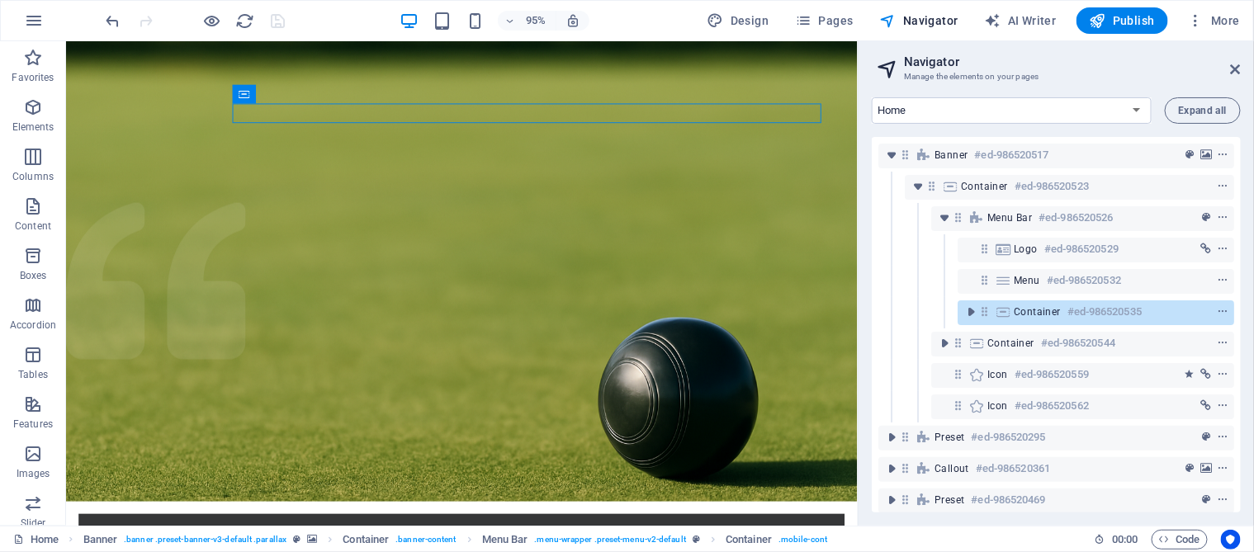
click at [859, 297] on div at bounding box center [860, 283] width 3 height 485
click at [1045, 62] on h2 "Navigator" at bounding box center [1072, 61] width 337 height 15
click at [1045, 66] on icon at bounding box center [1236, 69] width 10 height 13
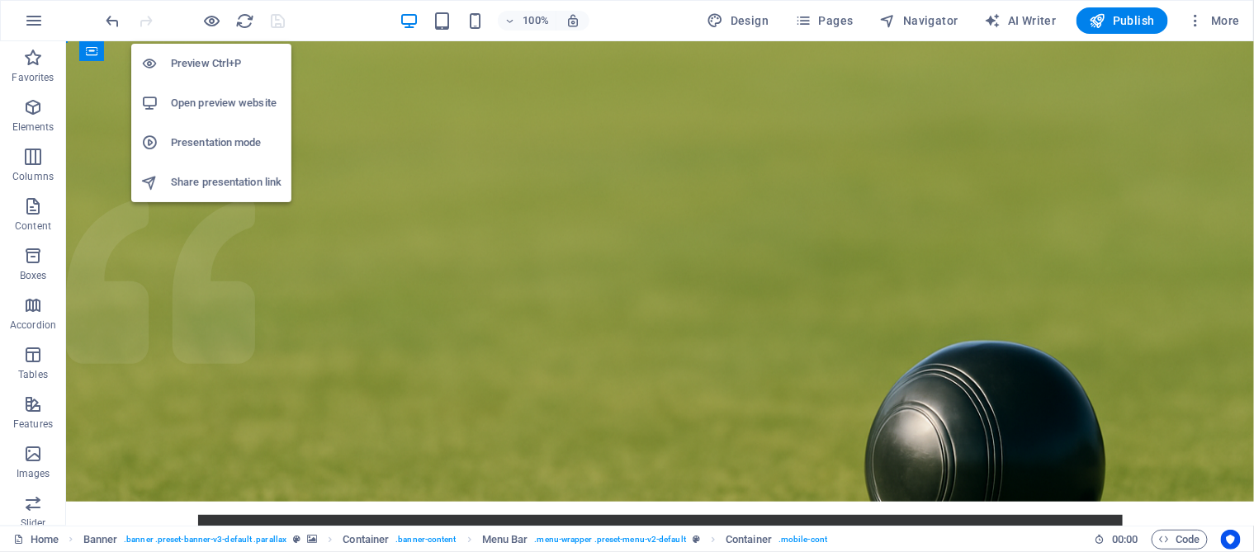
click at [234, 106] on h6 "Open preview website" at bounding box center [226, 103] width 111 height 20
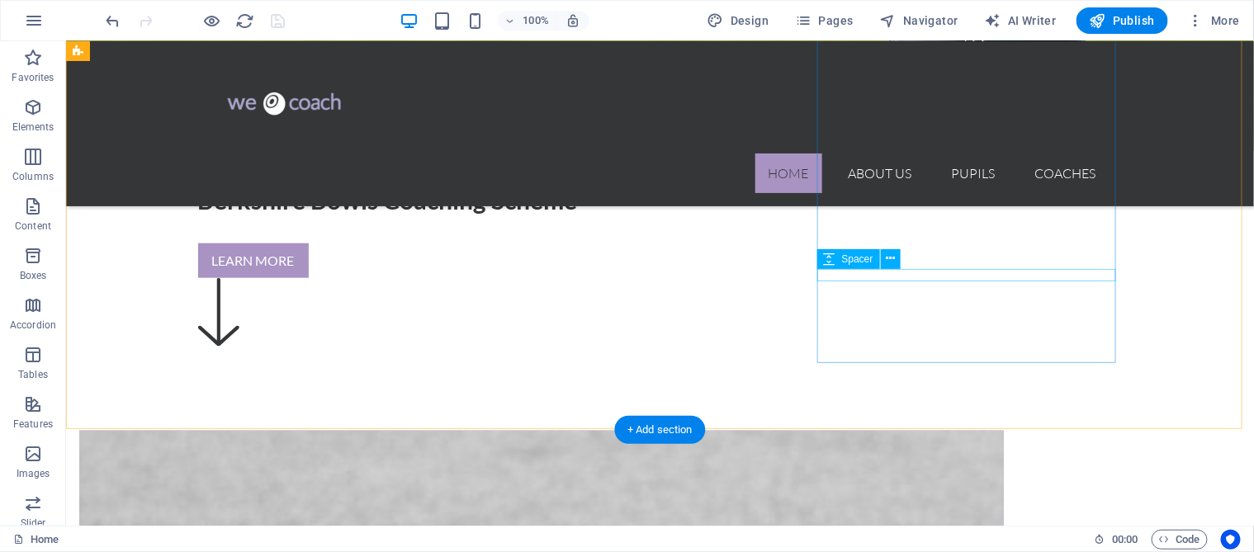
scroll to position [577, 0]
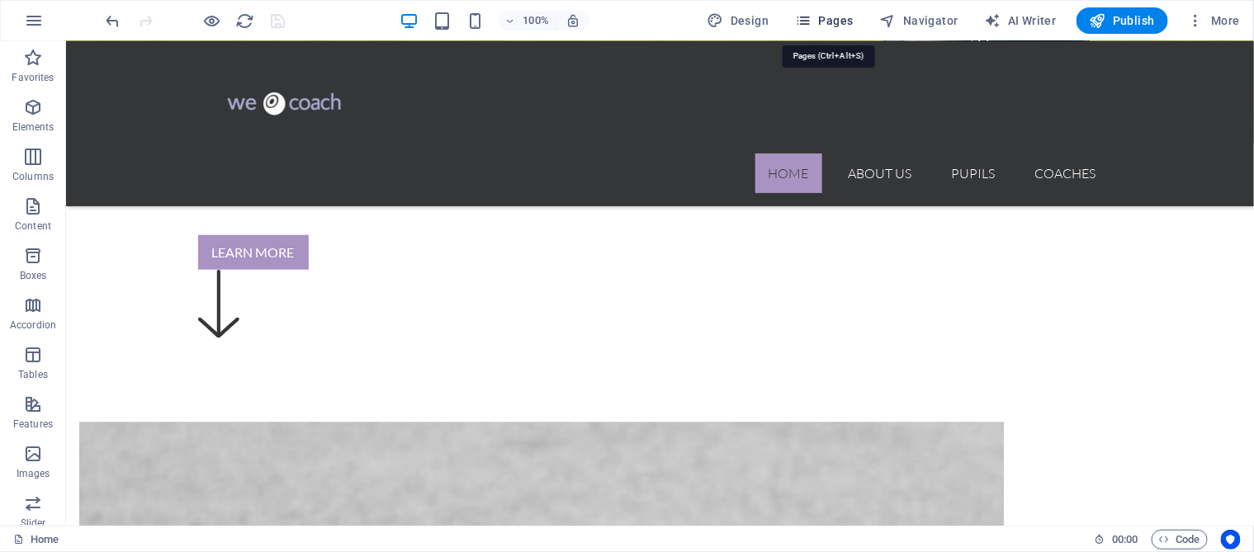
click at [840, 14] on span "Pages" at bounding box center [824, 20] width 58 height 17
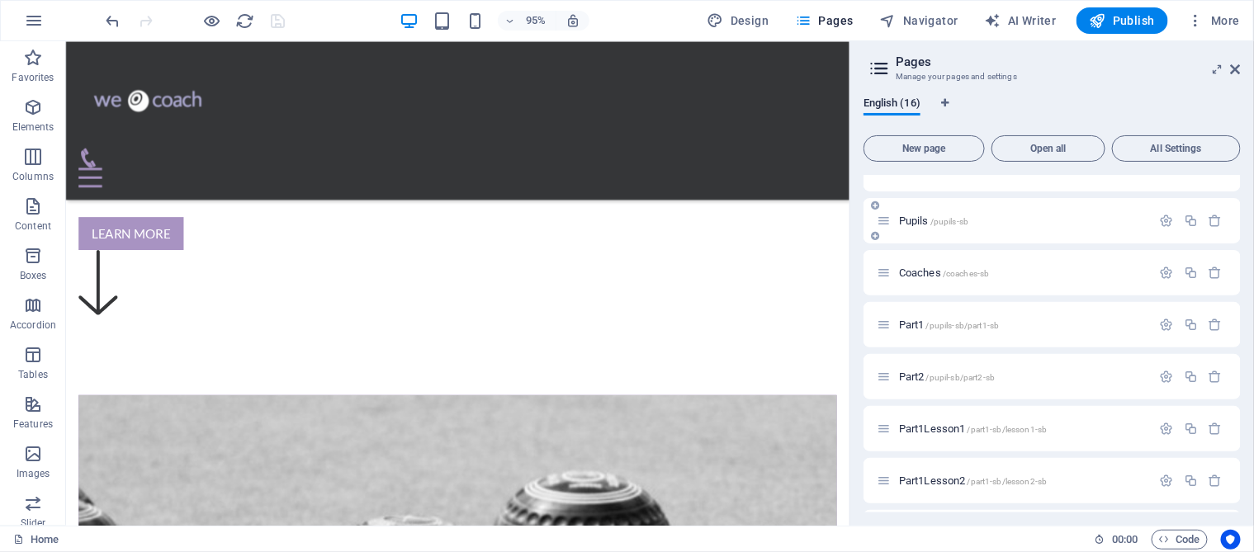
scroll to position [82, 0]
click at [1037, 232] on div "Pupils /pupils-sb" at bounding box center [1051, 219] width 377 height 45
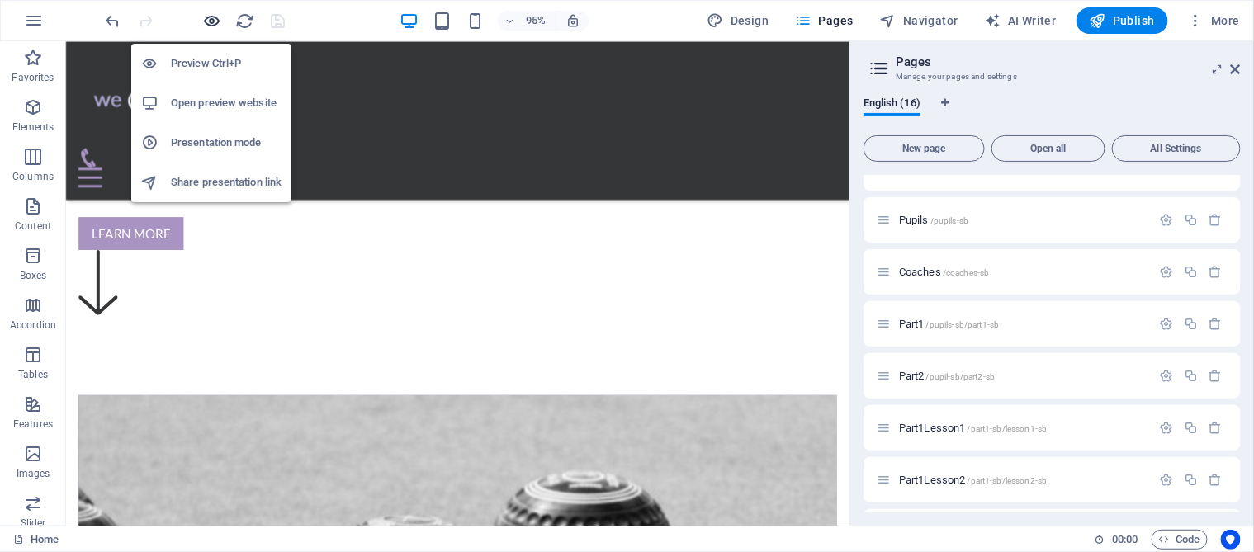
click at [216, 16] on icon "button" at bounding box center [212, 21] width 19 height 19
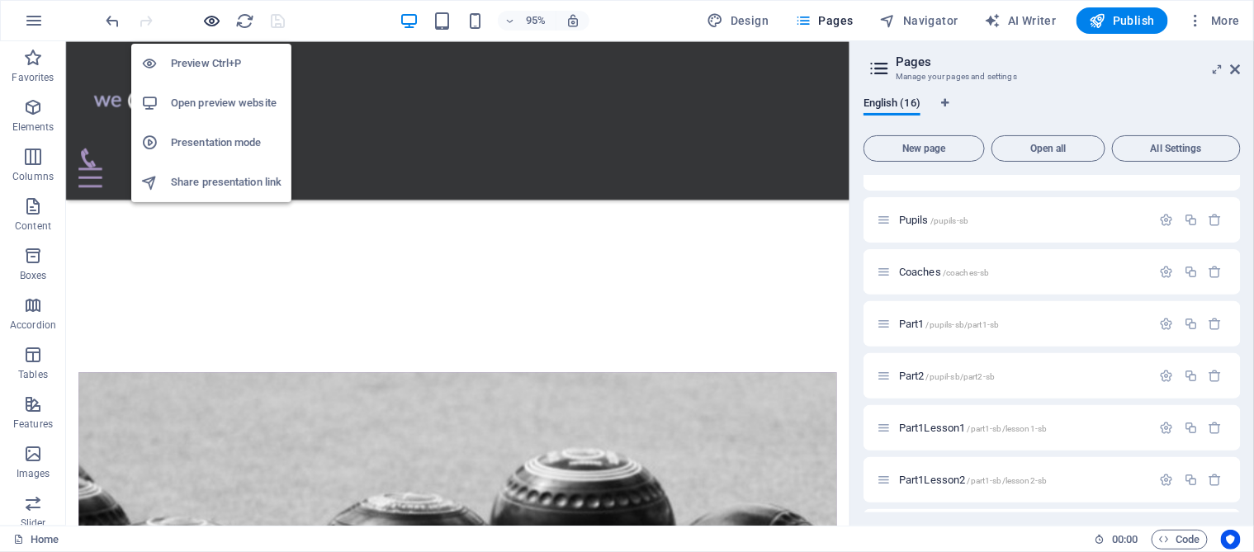
scroll to position [577, 0]
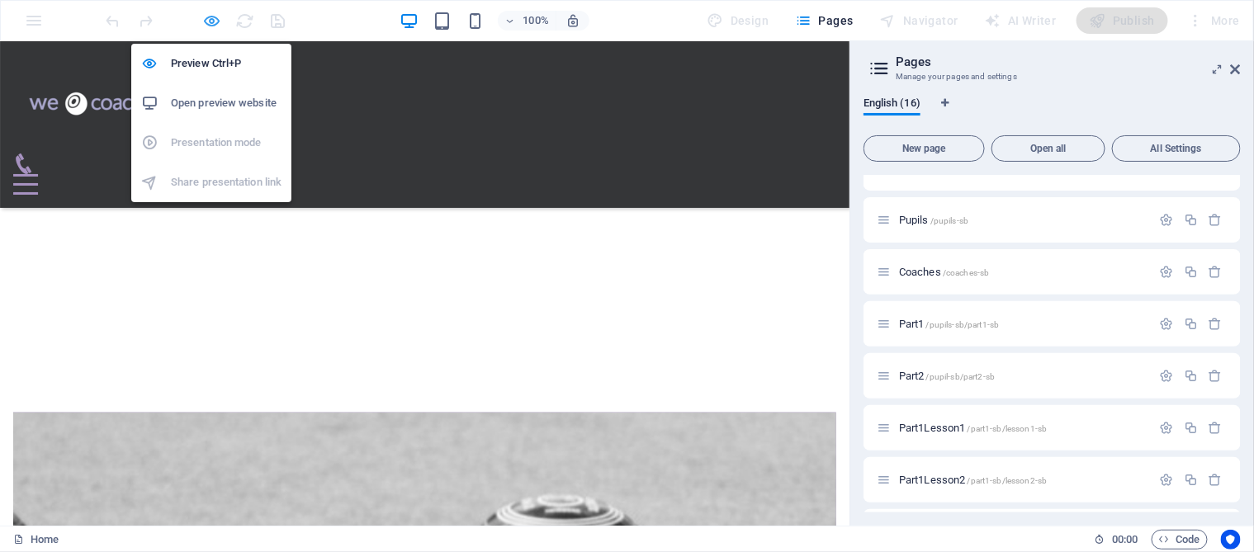
click at [217, 18] on icon "button" at bounding box center [212, 21] width 19 height 19
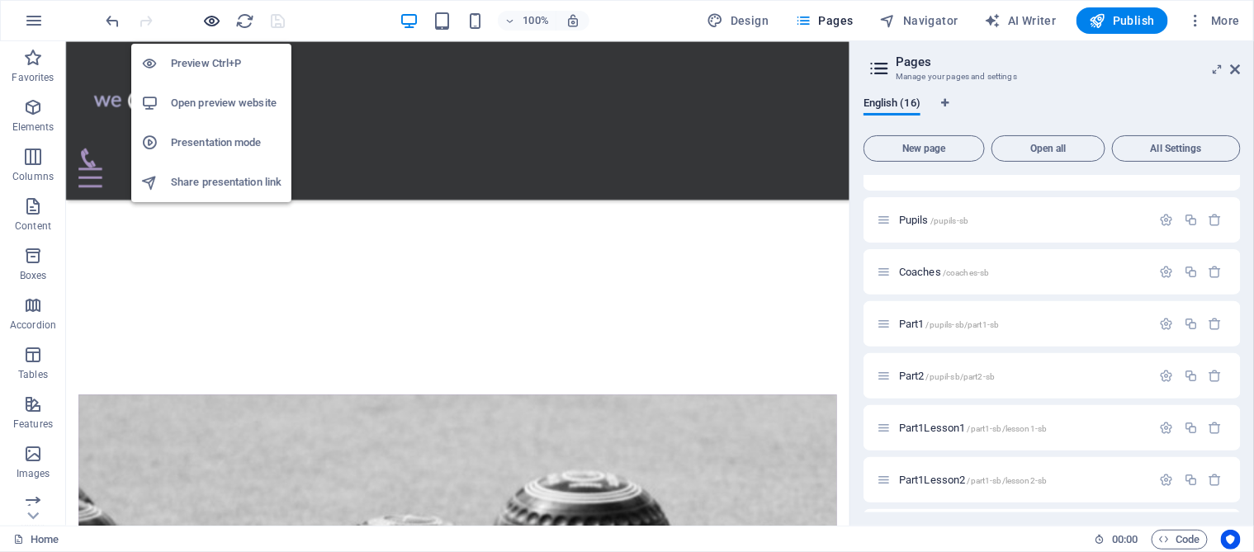
scroll to position [600, 0]
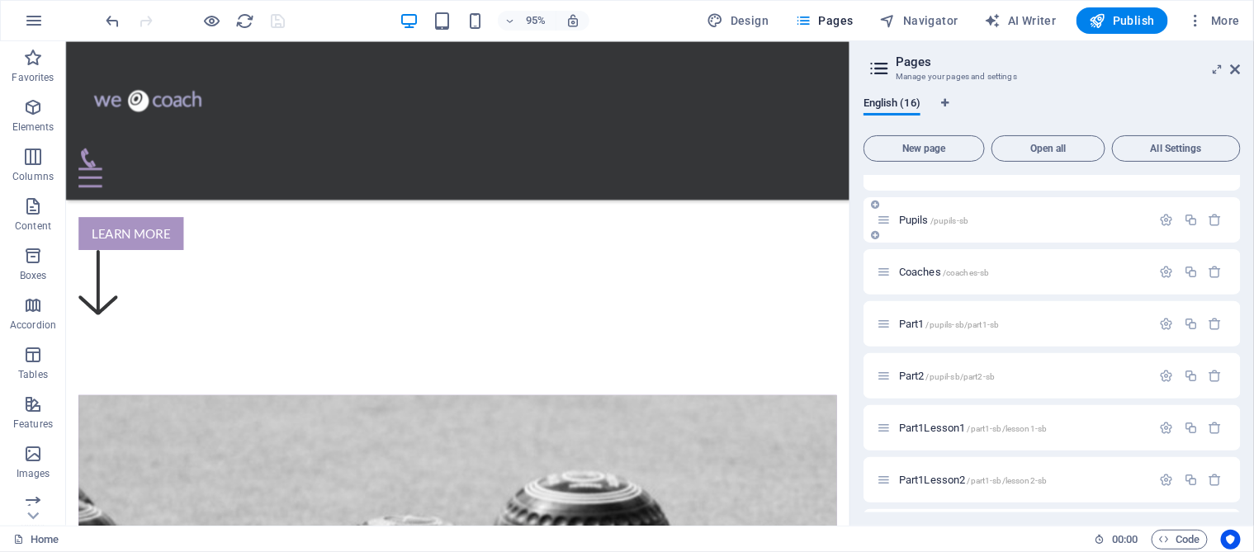
click at [939, 218] on span "/pupils-sb" at bounding box center [949, 220] width 38 height 9
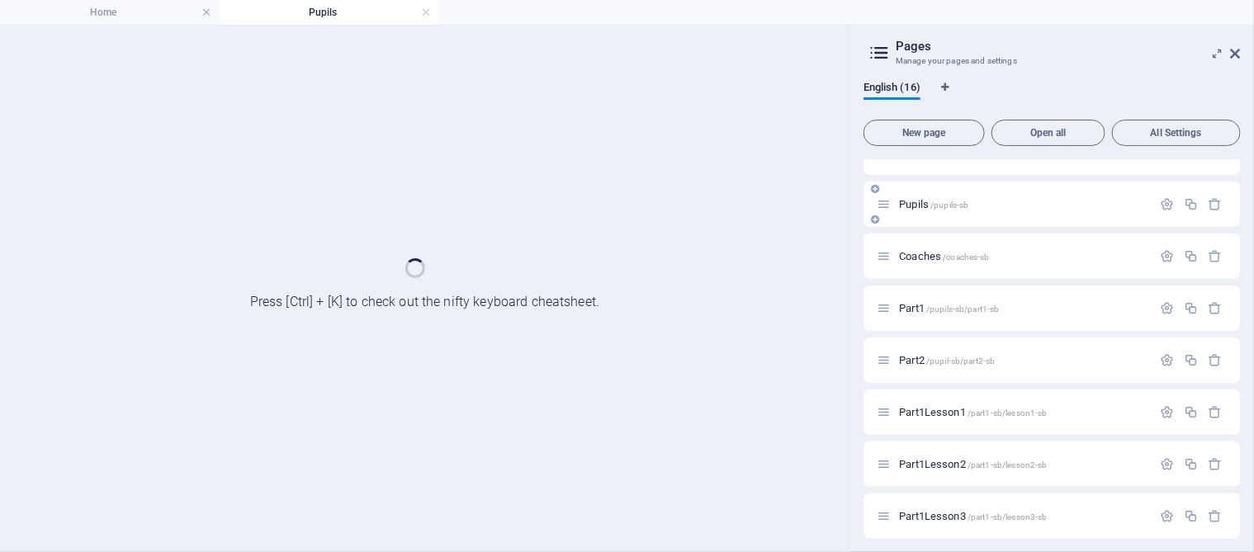
scroll to position [0, 0]
click at [939, 218] on div "Pupils /pupils-sb" at bounding box center [1051, 204] width 377 height 45
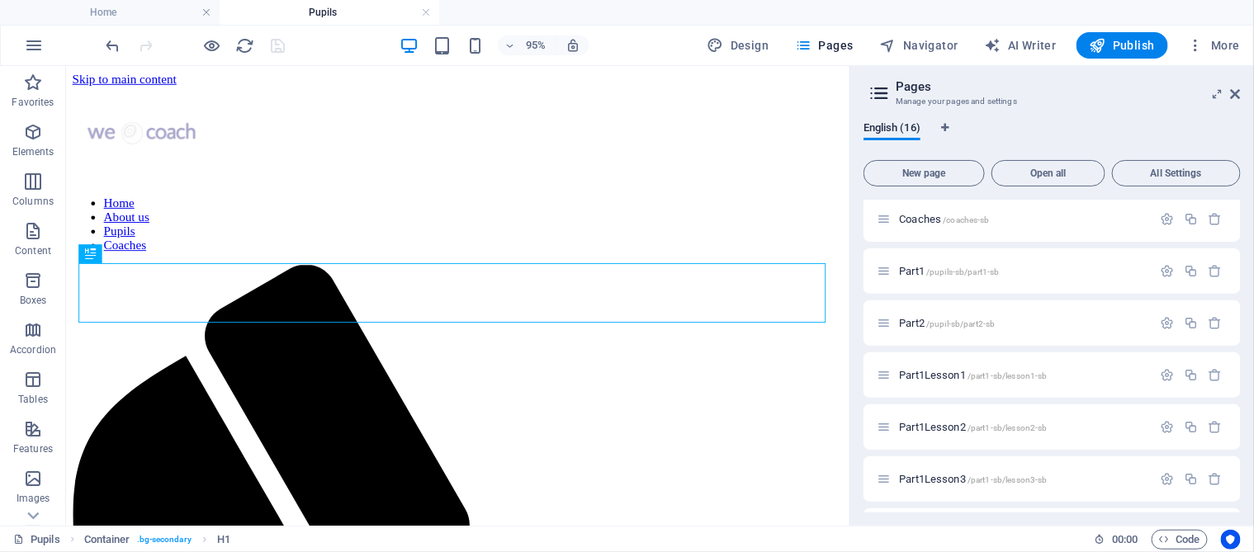
scroll to position [165, 0]
click at [1045, 93] on icon at bounding box center [1236, 94] width 10 height 13
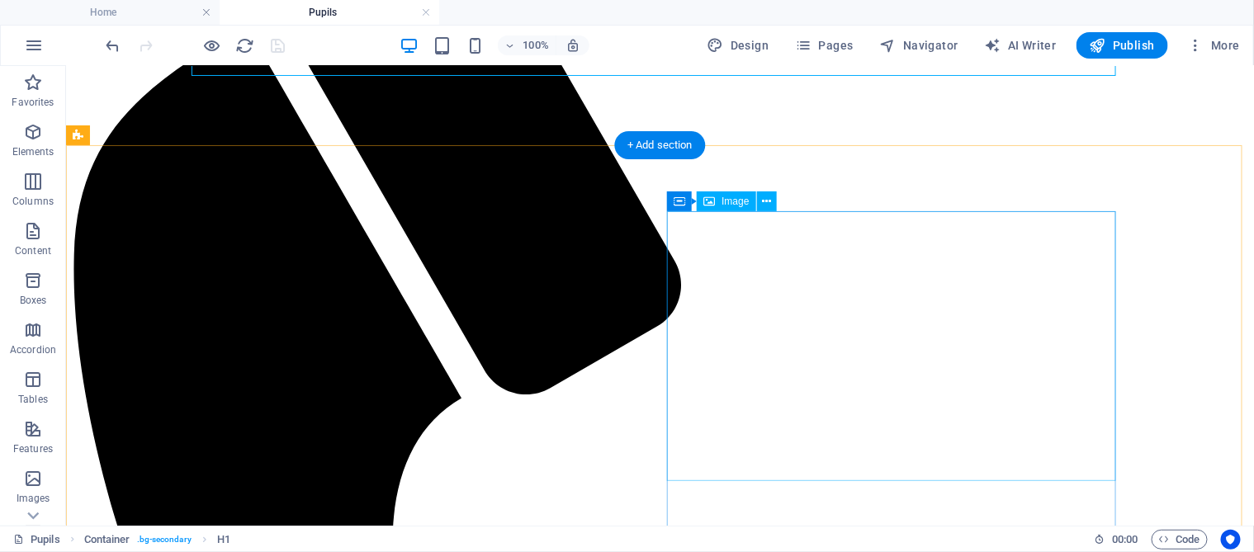
scroll to position [412, 0]
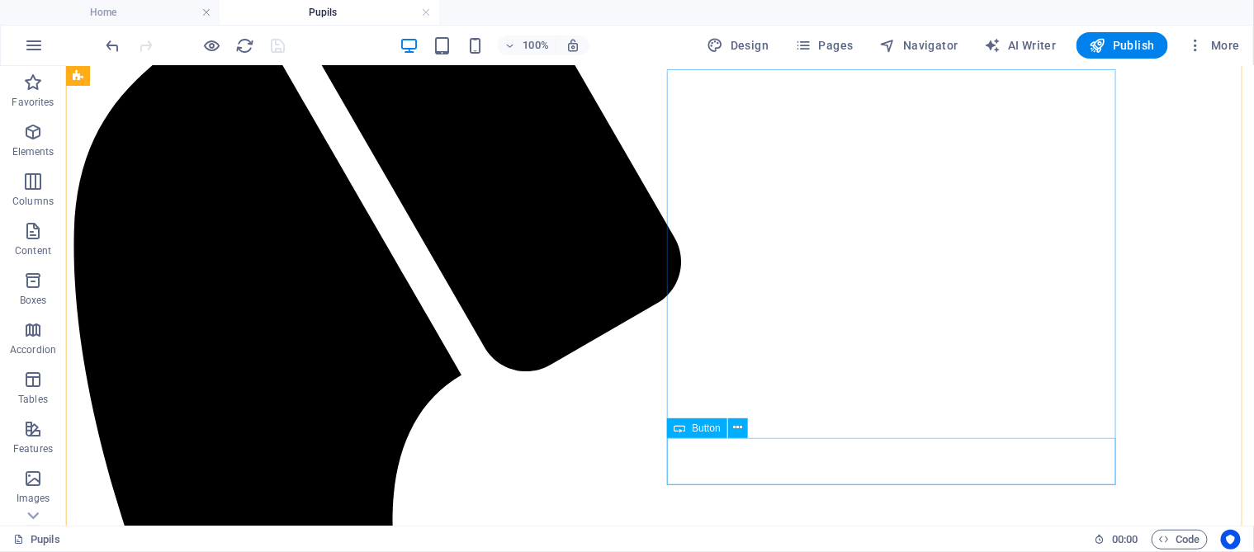
select select
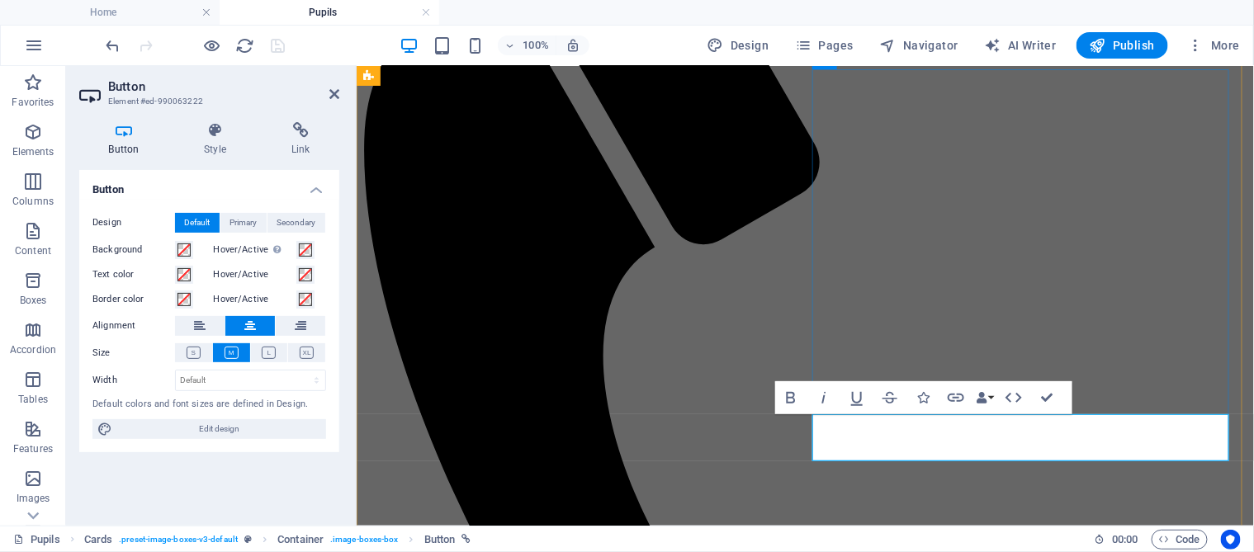
scroll to position [402, 0]
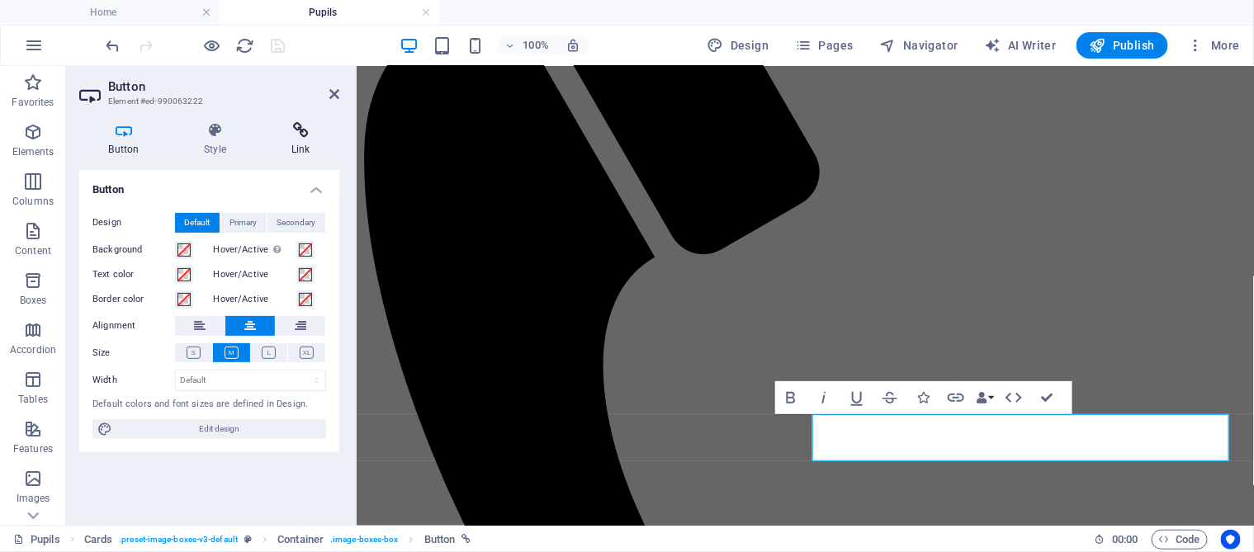
click at [299, 139] on h4 "Link" at bounding box center [301, 139] width 78 height 35
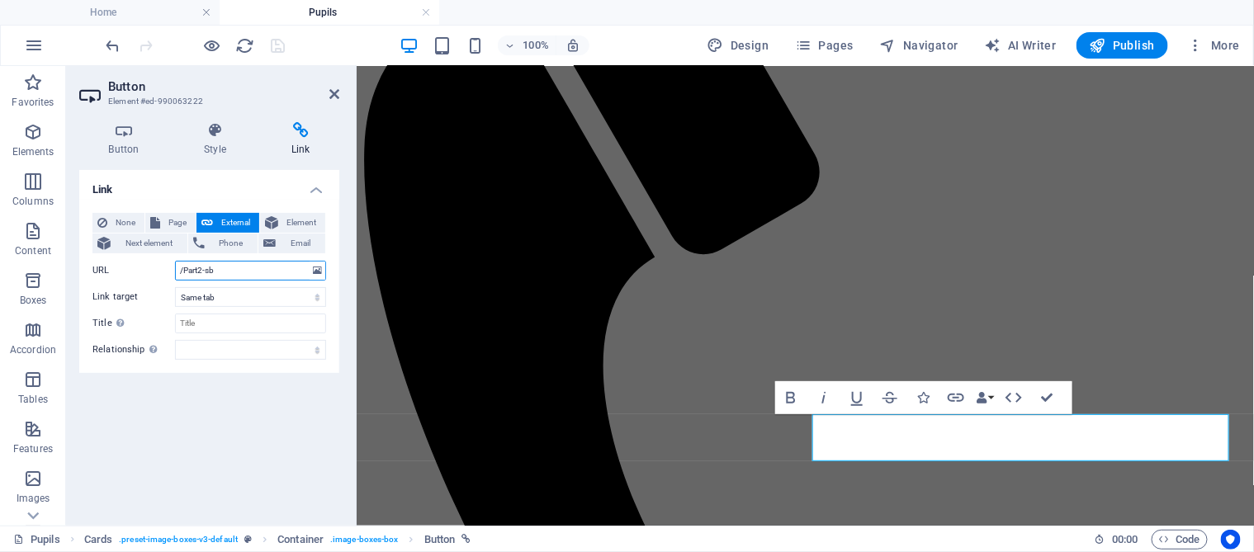
click at [180, 272] on input "/Part2-sb" at bounding box center [250, 271] width 151 height 20
click at [853, 45] on span "Pages" at bounding box center [824, 45] width 58 height 17
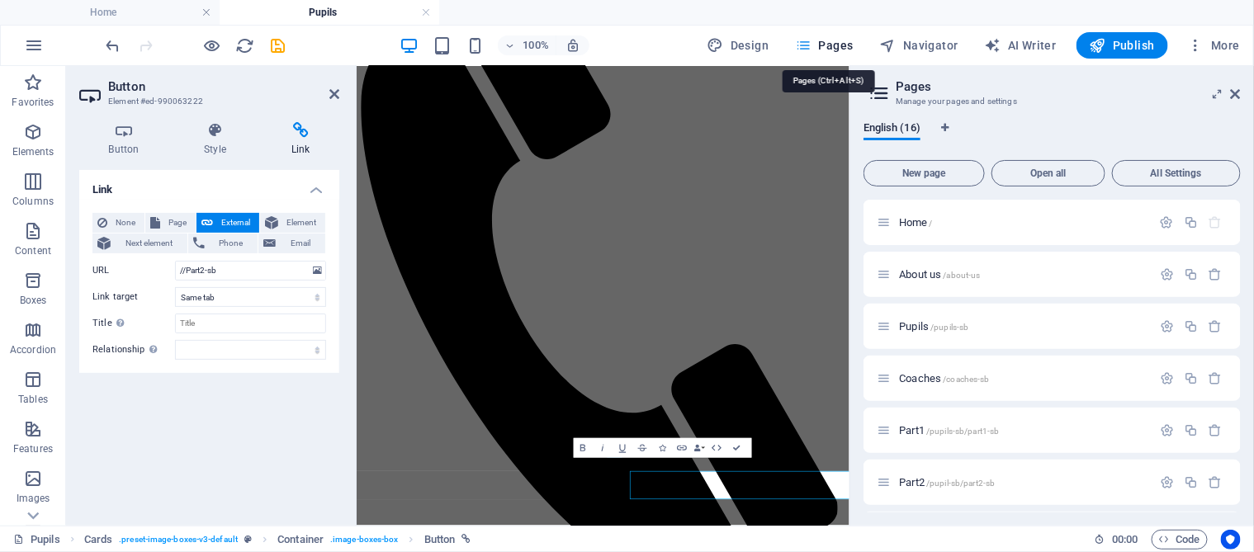
scroll to position [73, 0]
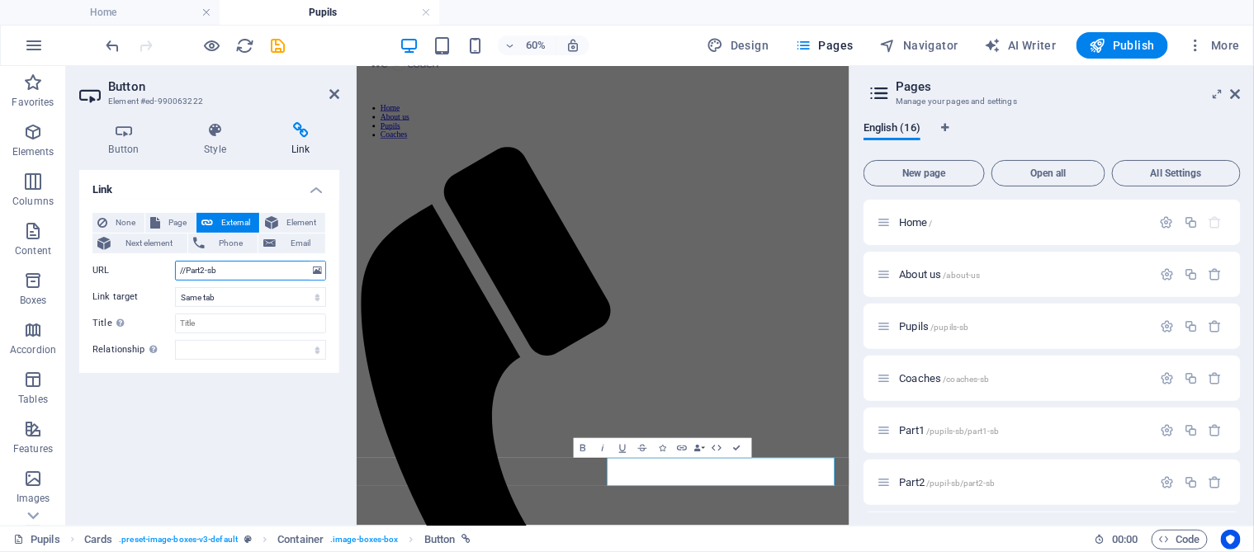
click at [181, 270] on input "//Part2-sb" at bounding box center [250, 271] width 151 height 20
type input "/pupils-sb/Part2-sb"
click at [280, 45] on icon "save" at bounding box center [278, 45] width 19 height 19
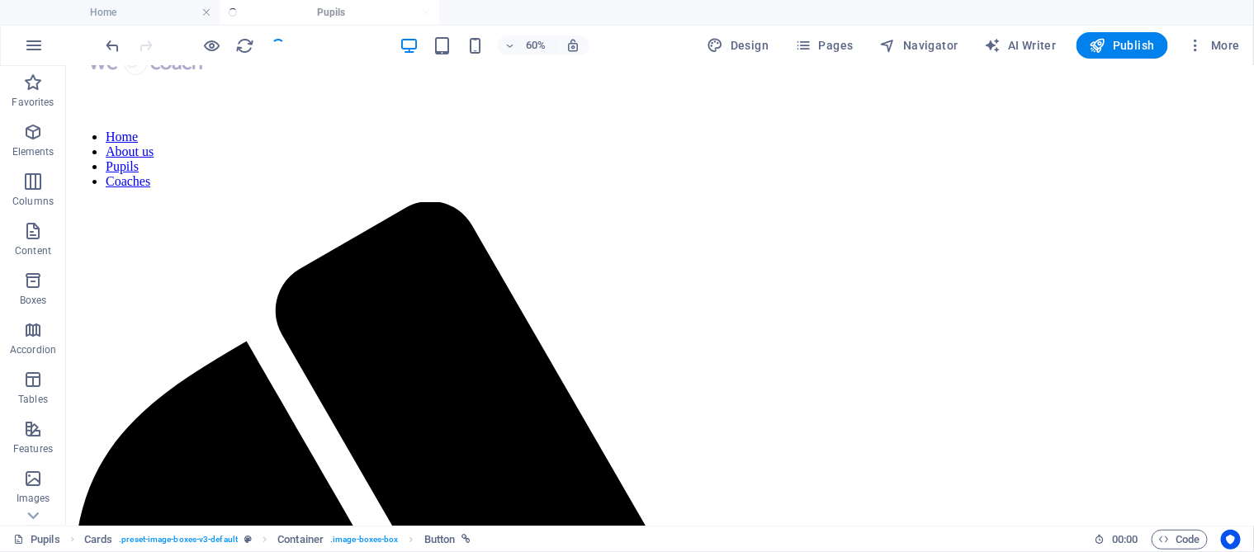
scroll to position [413, 0]
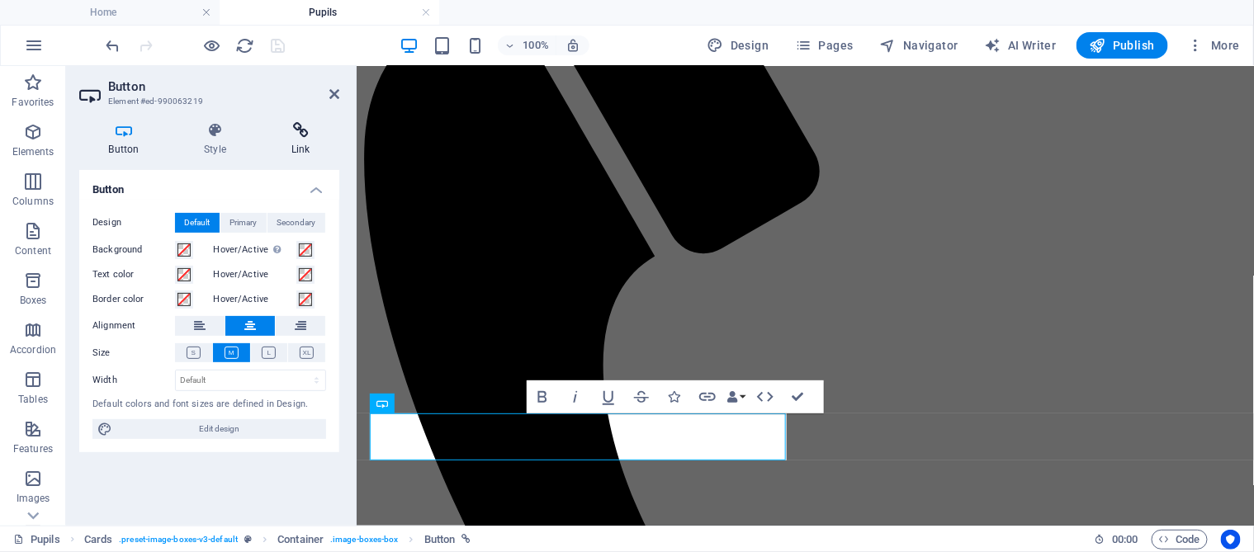
click at [301, 135] on icon at bounding box center [301, 130] width 78 height 17
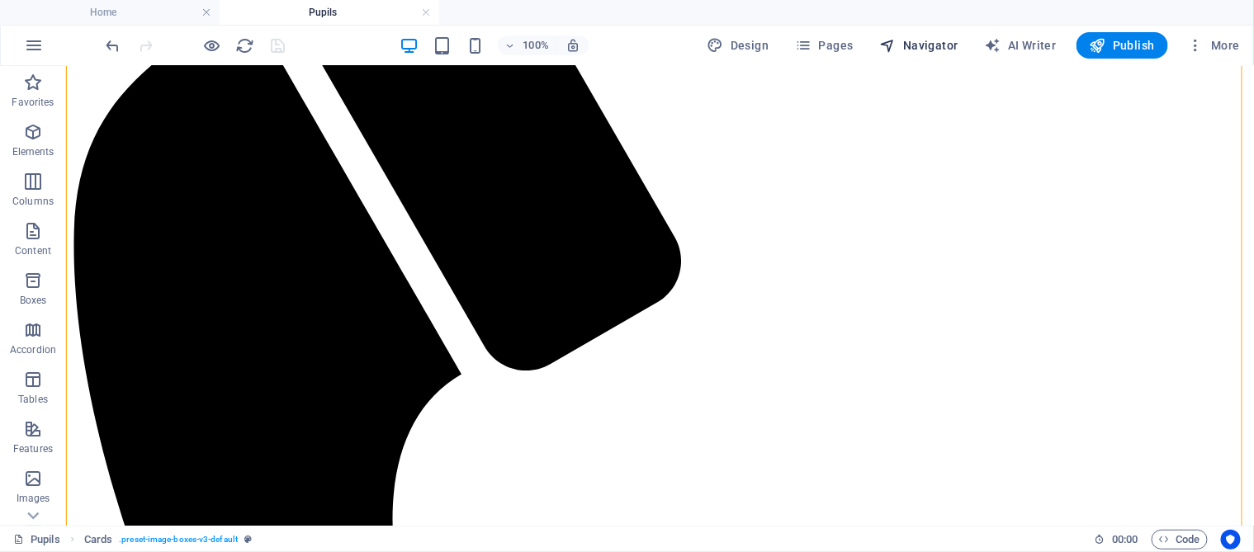
click at [929, 43] on span "Navigator" at bounding box center [919, 45] width 78 height 17
select select "17926599-en"
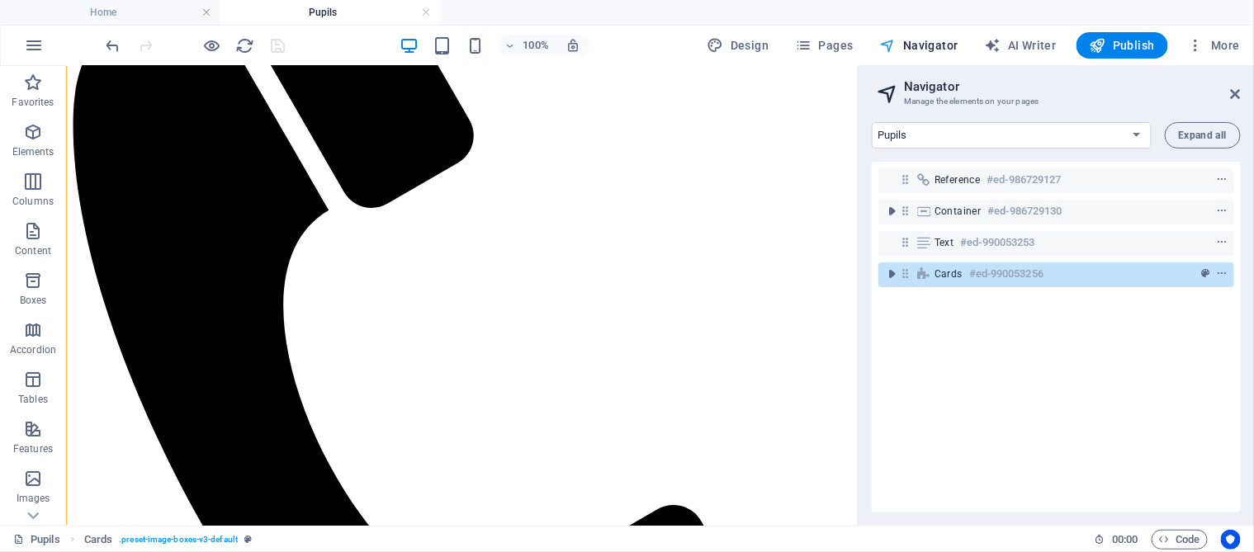
scroll to position [360, 0]
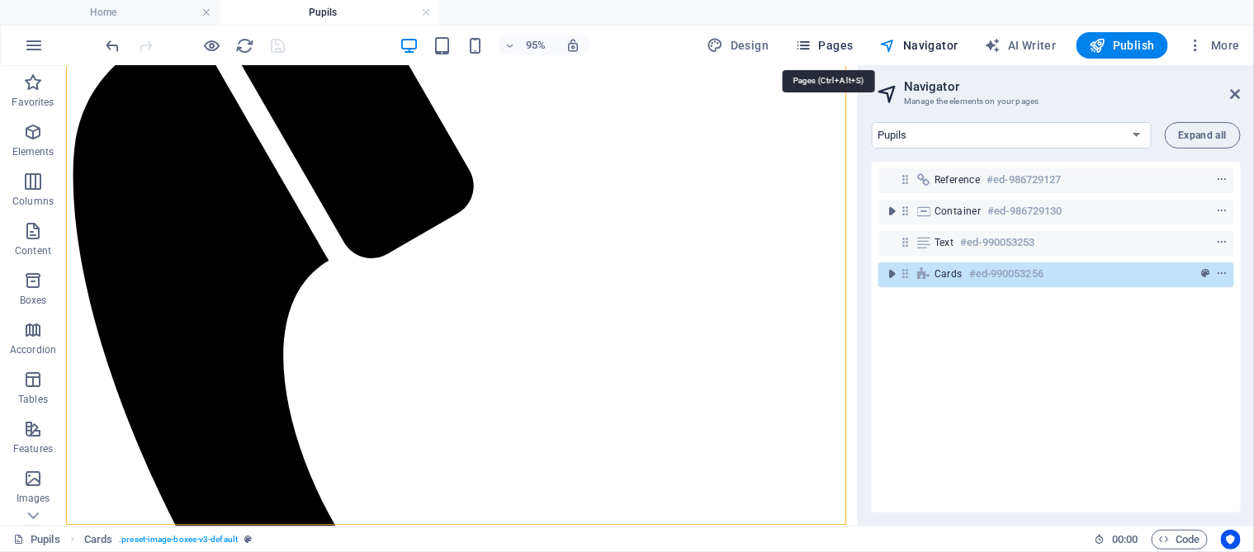
click at [843, 43] on span "Pages" at bounding box center [824, 45] width 58 height 17
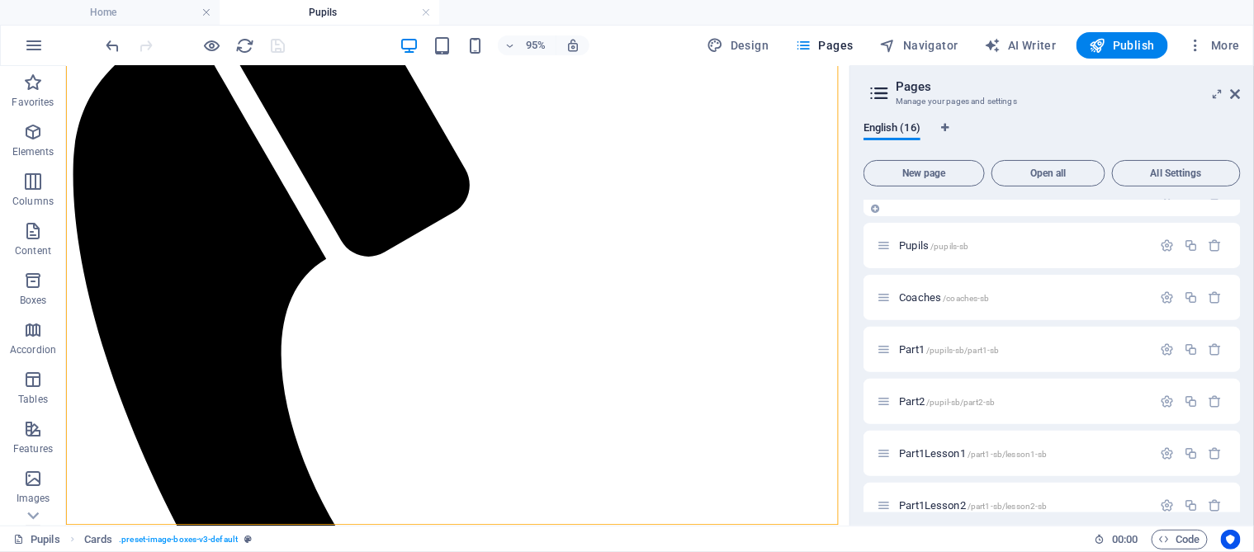
scroll to position [82, 0]
click at [1017, 357] on div "Part1 /pupils-sb/part1-sb" at bounding box center [1014, 348] width 275 height 19
click at [911, 345] on span "Part1 /pupils-sb/part1-sb" at bounding box center [949, 349] width 100 height 12
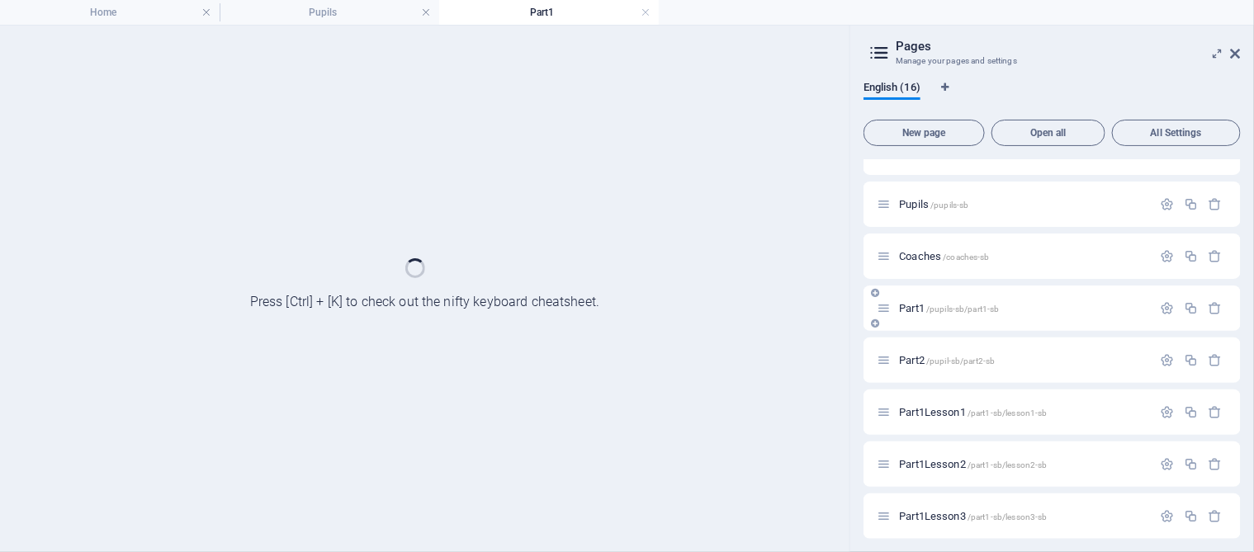
click at [911, 345] on div "Part2 /pupil-sb/part2-sb" at bounding box center [1051, 360] width 377 height 45
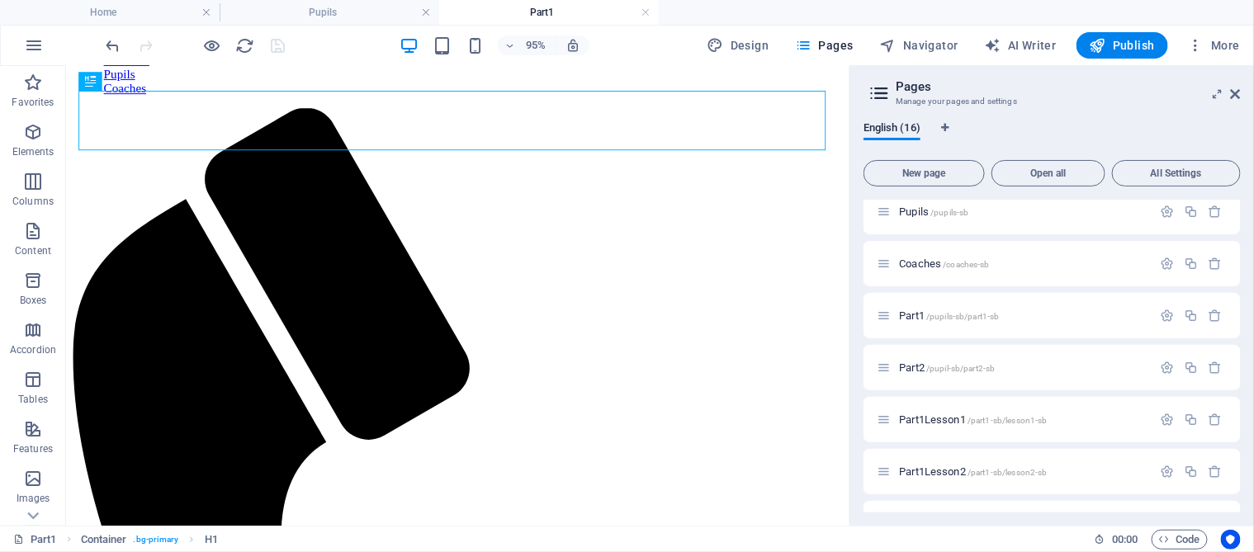
scroll to position [165, 0]
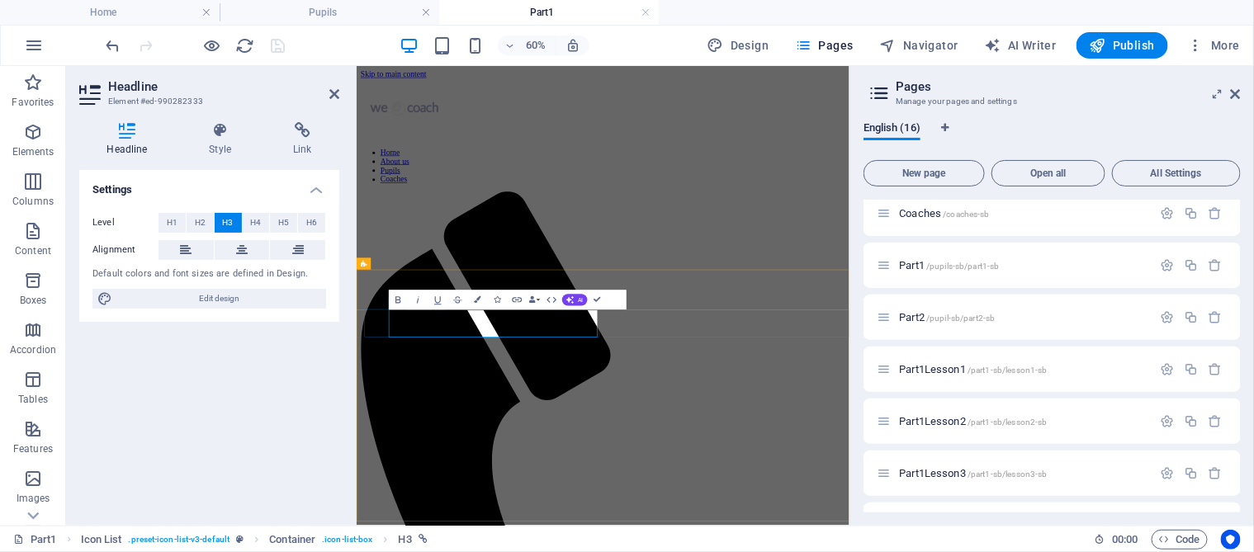
click at [311, 367] on div "Settings Level H1 H2 H3 H4 H5 H6 Alignment Default colors and font sizes are de…" at bounding box center [209, 341] width 260 height 343
click at [299, 133] on icon at bounding box center [302, 130] width 73 height 17
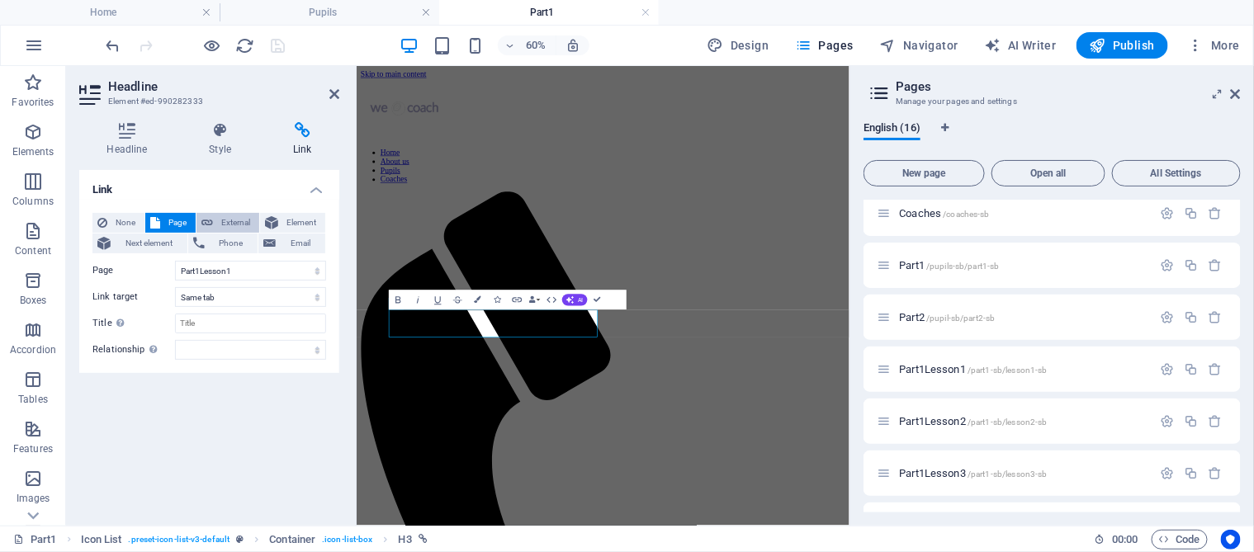
click at [241, 220] on span "External" at bounding box center [236, 223] width 36 height 20
select select "blank"
drag, startPoint x: 230, startPoint y: 267, endPoint x: 184, endPoint y: 273, distance: 46.6
click at [184, 273] on input "/17964453" at bounding box center [250, 271] width 151 height 20
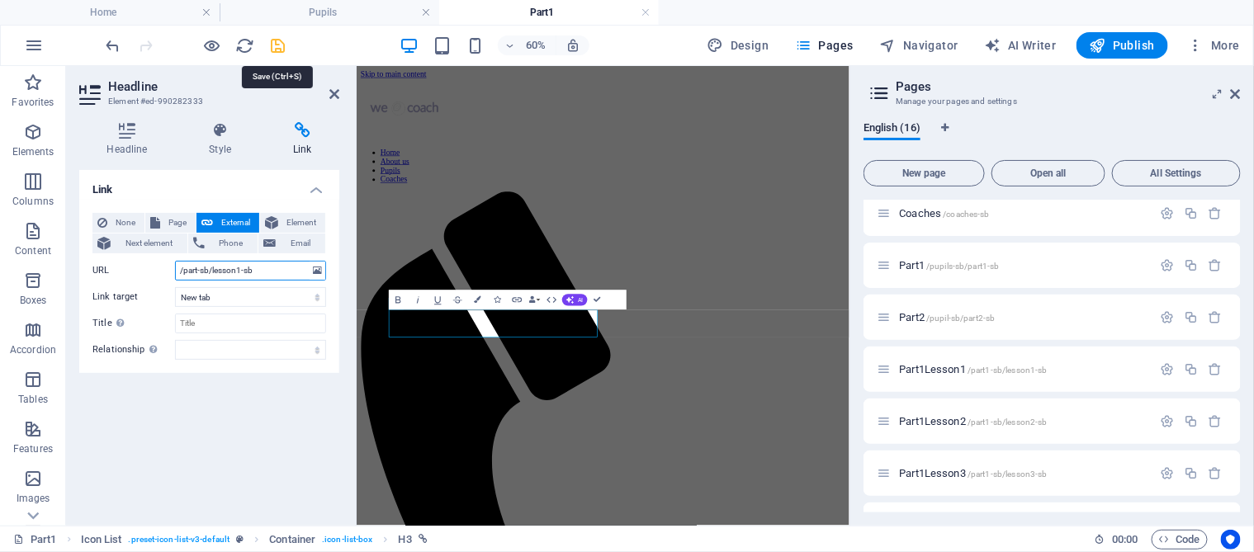
type input "/part-sb/lesson1-sb"
click at [273, 45] on icon "save" at bounding box center [278, 45] width 19 height 19
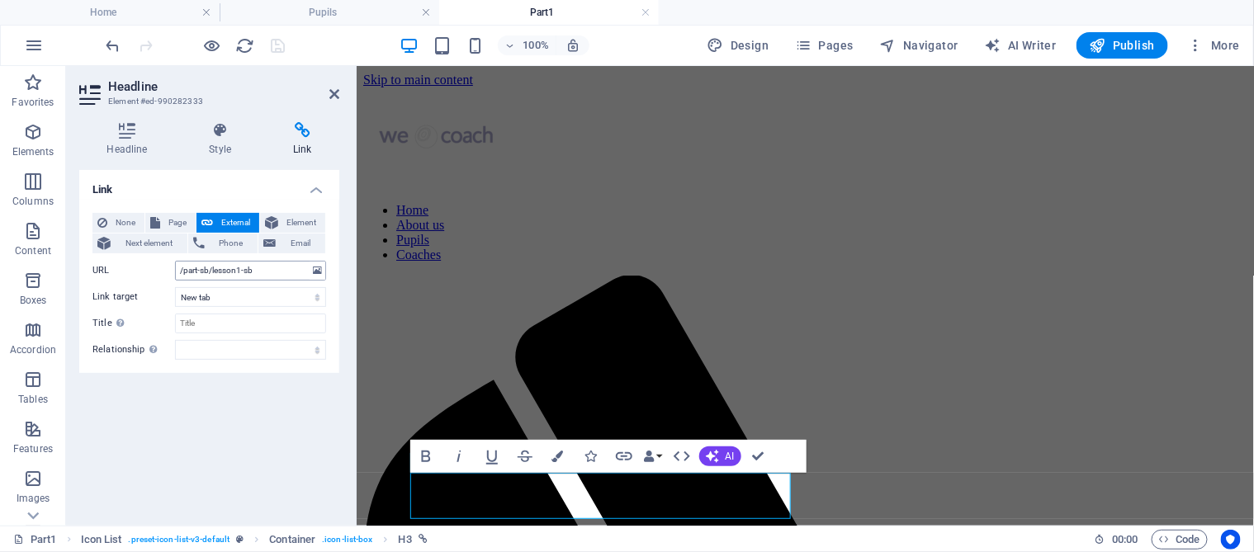
drag, startPoint x: 261, startPoint y: 271, endPoint x: 175, endPoint y: 272, distance: 85.9
click at [175, 272] on input "/part-sb/lesson1-sb" at bounding box center [250, 271] width 151 height 20
select select "7"
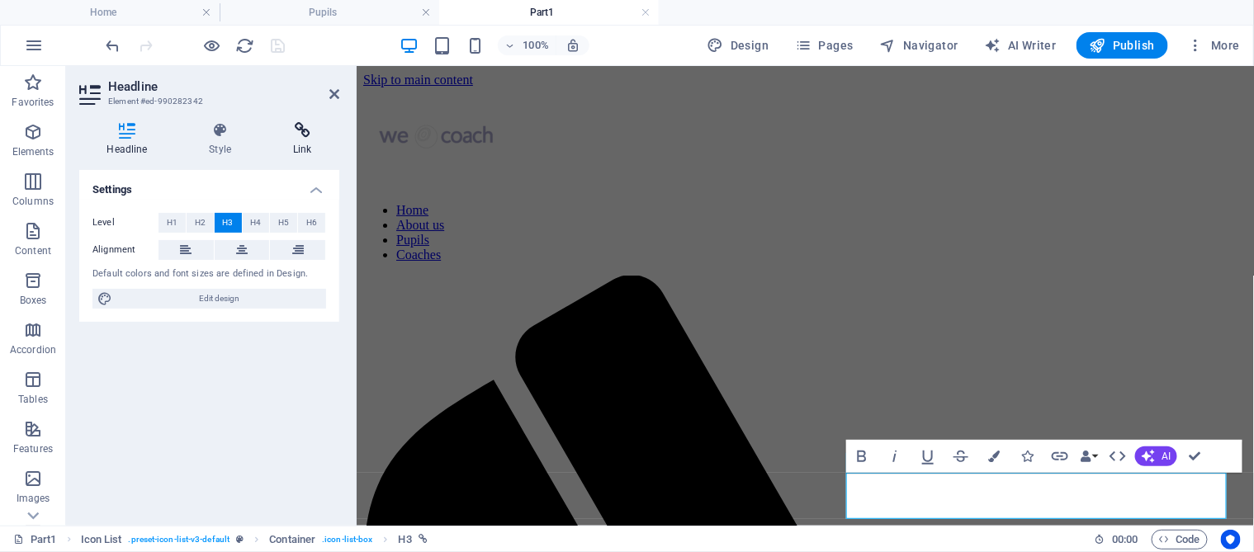
click at [296, 142] on h4 "Link" at bounding box center [302, 139] width 73 height 35
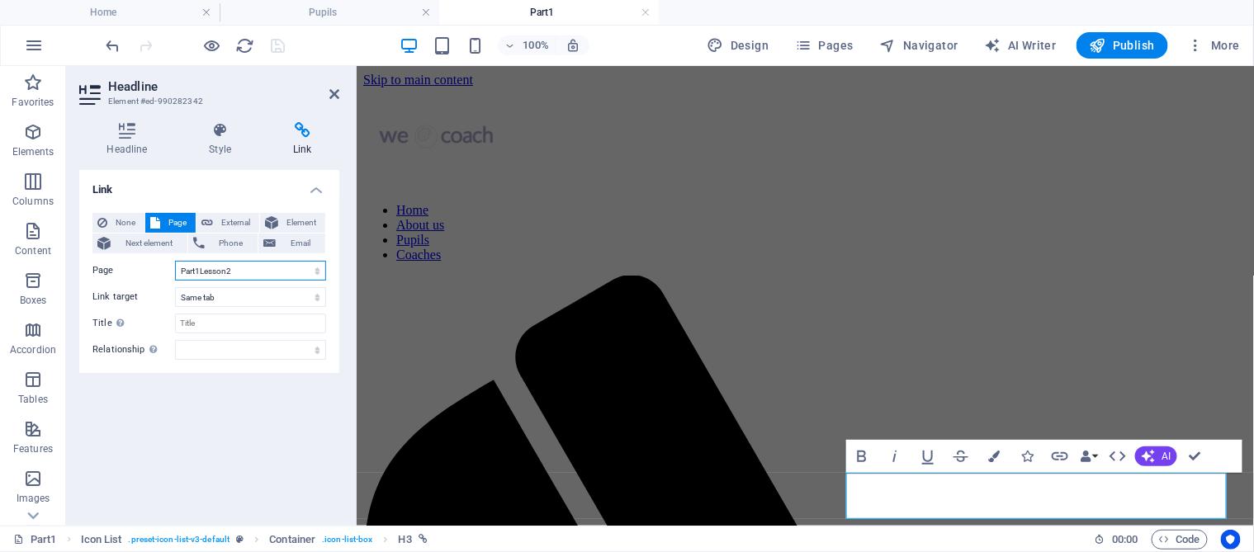
click at [246, 268] on select "Home About us Pupils Coaches Part1 Part2 Part1Lesson1 Part1Lesson2 Part1Lesson3…" at bounding box center [250, 271] width 151 height 20
click at [241, 223] on span "External" at bounding box center [236, 223] width 36 height 20
select select "blank"
drag, startPoint x: 248, startPoint y: 269, endPoint x: 163, endPoint y: 270, distance: 84.2
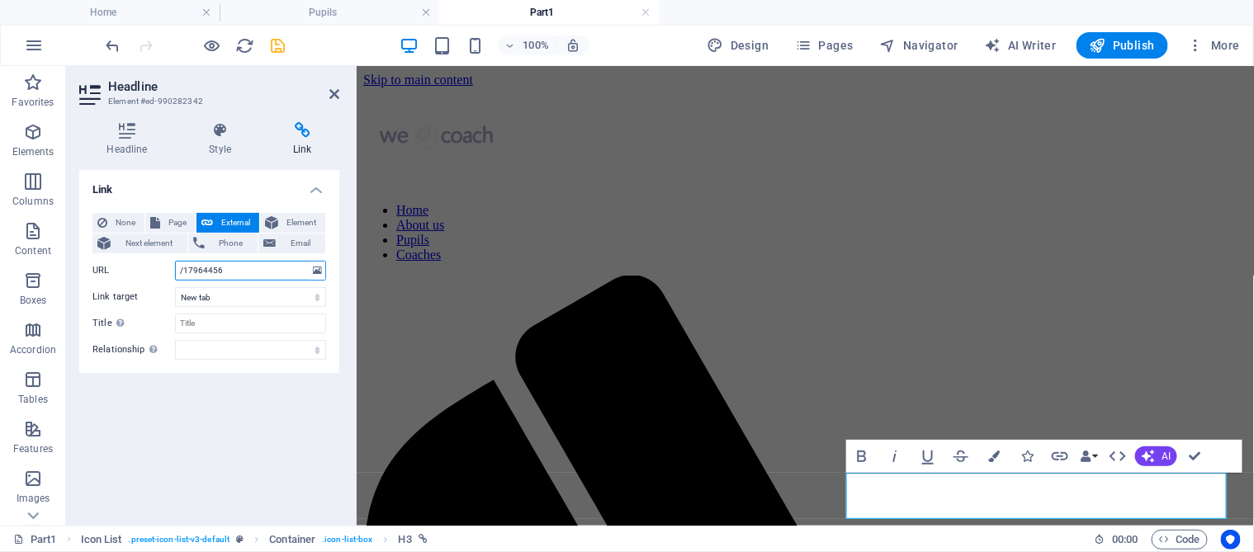
click at [163, 270] on div "URL /17964456" at bounding box center [209, 271] width 234 height 20
paste input "part-sb/lesson1-sb"
type input "/part-sb/lesson1-sb"
click at [219, 289] on select "New tab Same tab Overlay" at bounding box center [250, 297] width 151 height 20
select select
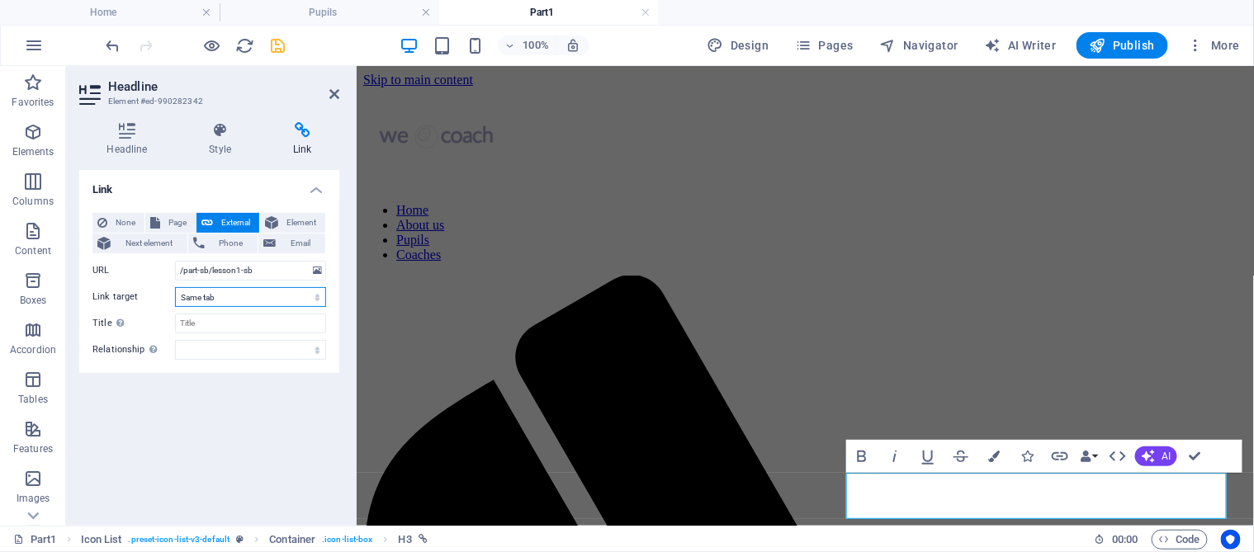
click at [175, 287] on select "New tab Same tab Overlay" at bounding box center [250, 297] width 151 height 20
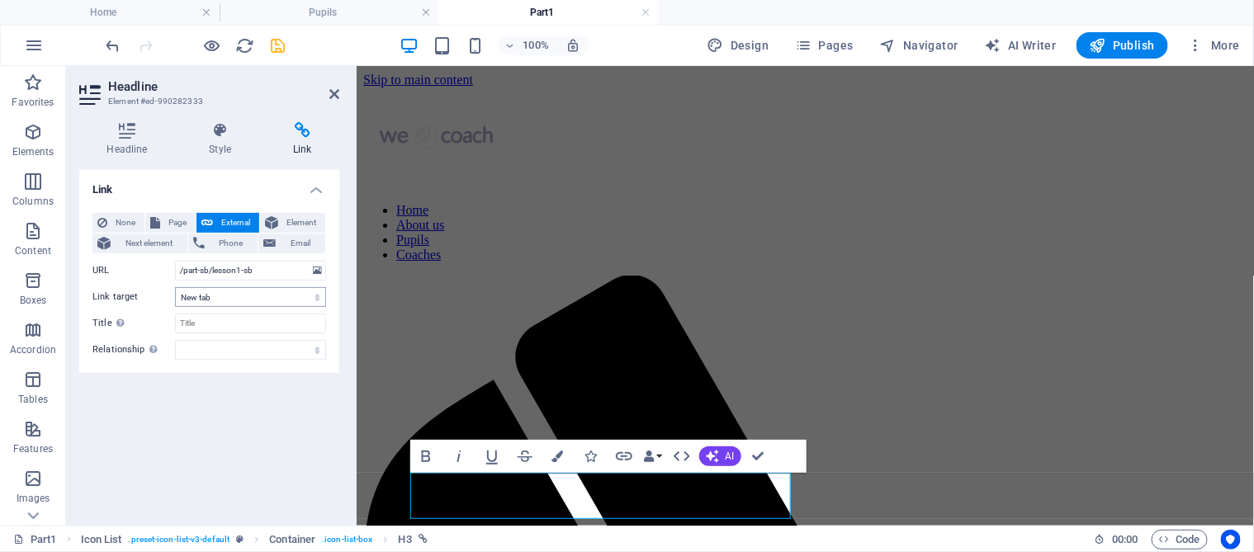
click at [213, 297] on select "New tab Same tab Overlay" at bounding box center [250, 297] width 151 height 20
select select
click at [175, 287] on select "New tab Same tab Overlay" at bounding box center [250, 297] width 151 height 20
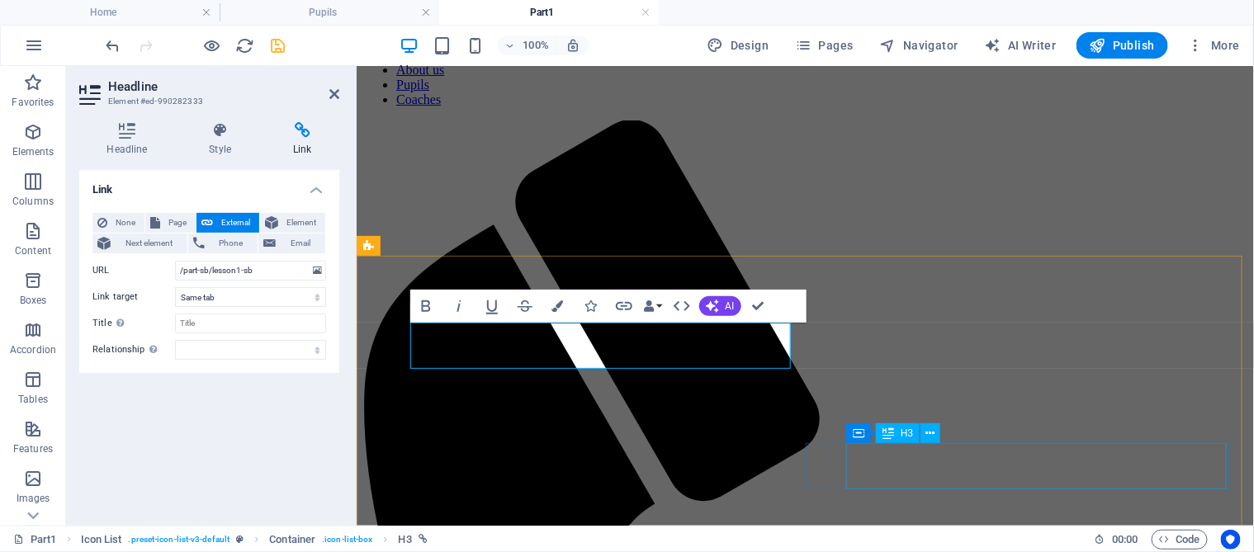
scroll to position [165, 0]
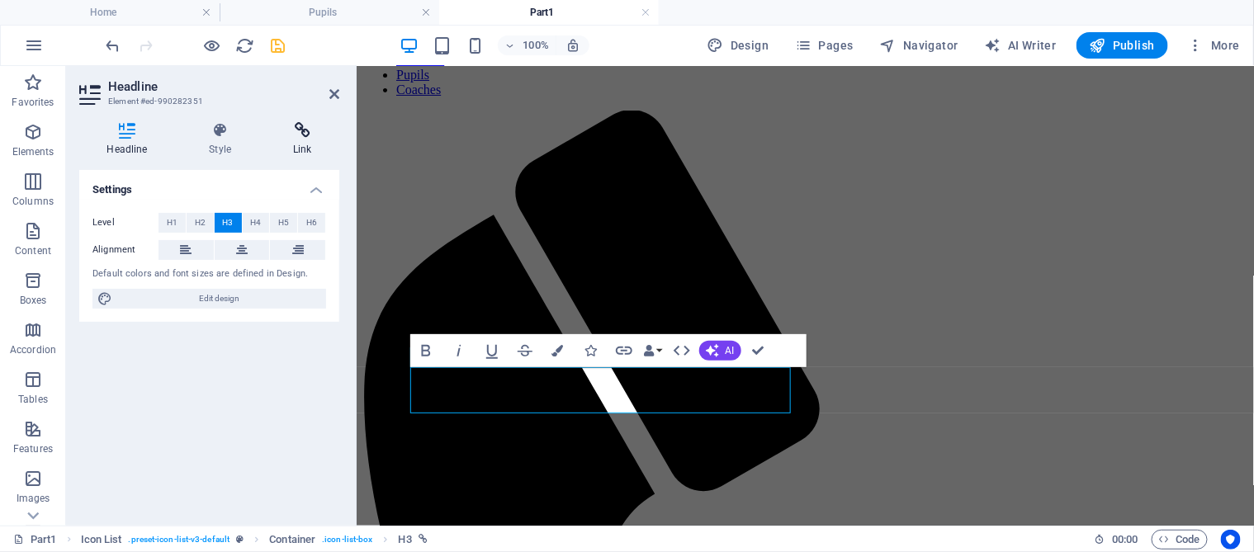
click at [298, 135] on icon at bounding box center [302, 130] width 73 height 17
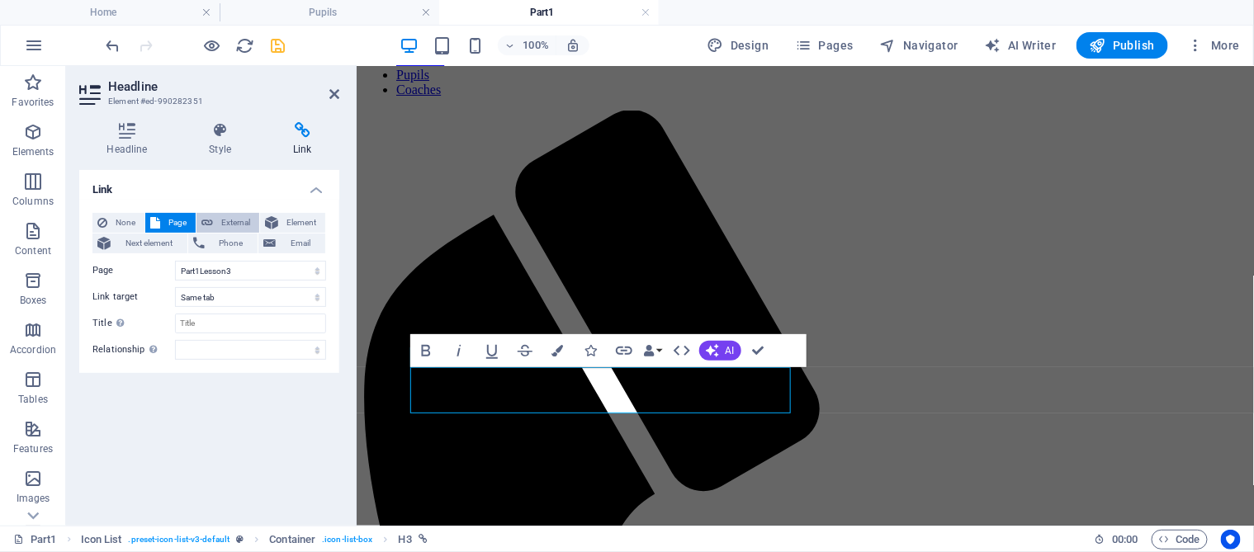
click at [237, 225] on span "External" at bounding box center [236, 223] width 36 height 20
select select "blank"
drag, startPoint x: 244, startPoint y: 266, endPoint x: 140, endPoint y: 263, distance: 103.2
click at [140, 263] on div "URL /17964459" at bounding box center [209, 271] width 234 height 20
paste input "part-sb/lesson1-sb"
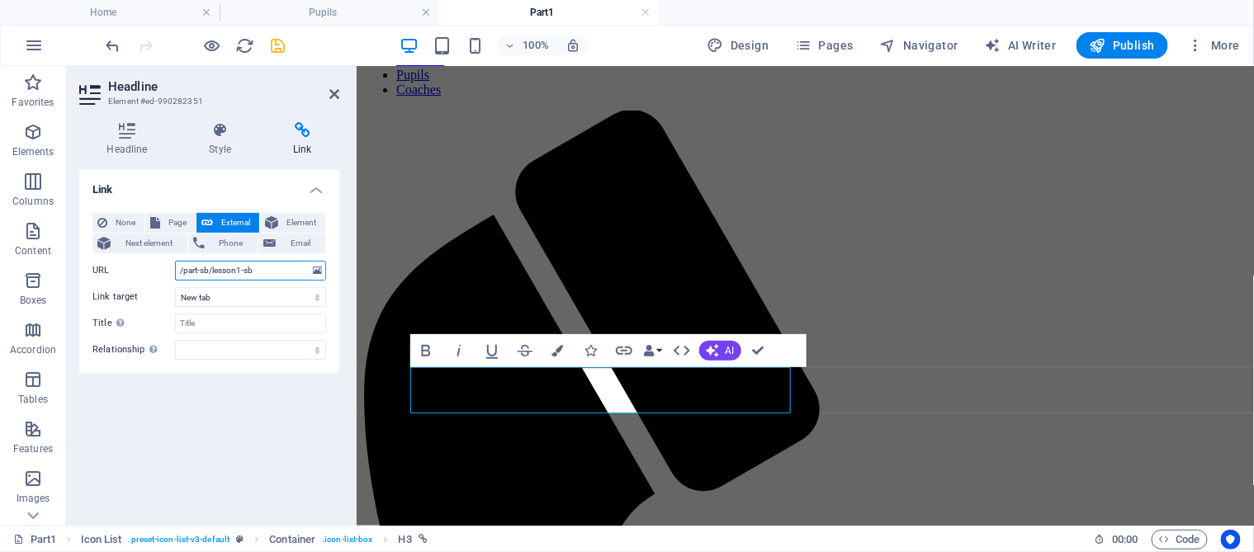
click at [240, 267] on input "/part-sb/lesson1-sb" at bounding box center [250, 271] width 151 height 20
type input "/part-sb/lesson3-sb"
click at [233, 300] on select "New tab Same tab Overlay" at bounding box center [250, 297] width 151 height 20
select select
click at [175, 287] on select "New tab Same tab Overlay" at bounding box center [250, 297] width 151 height 20
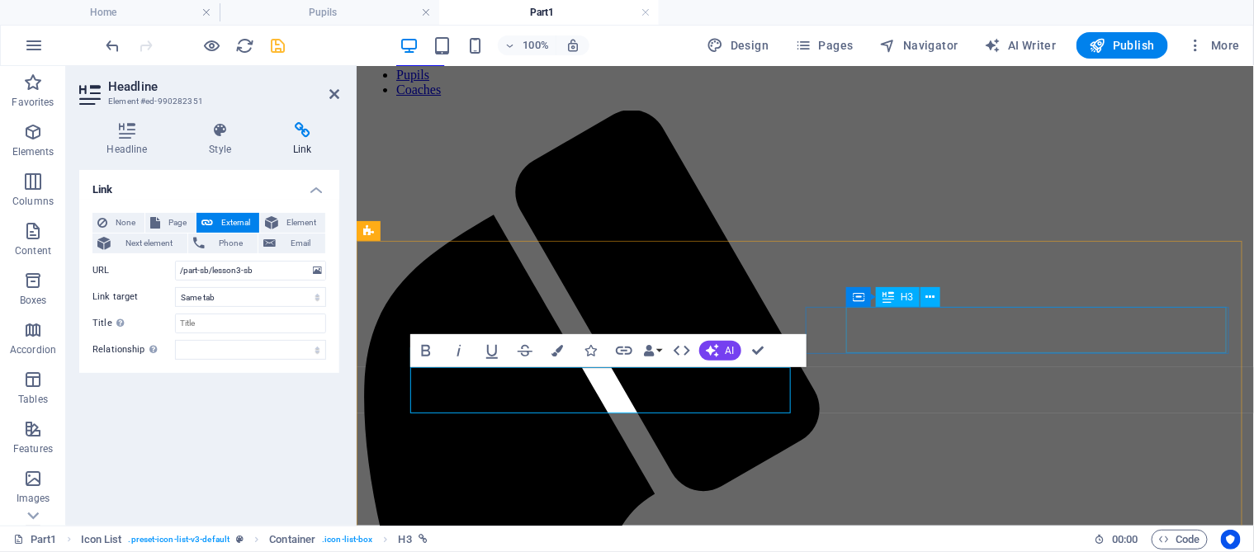
select select
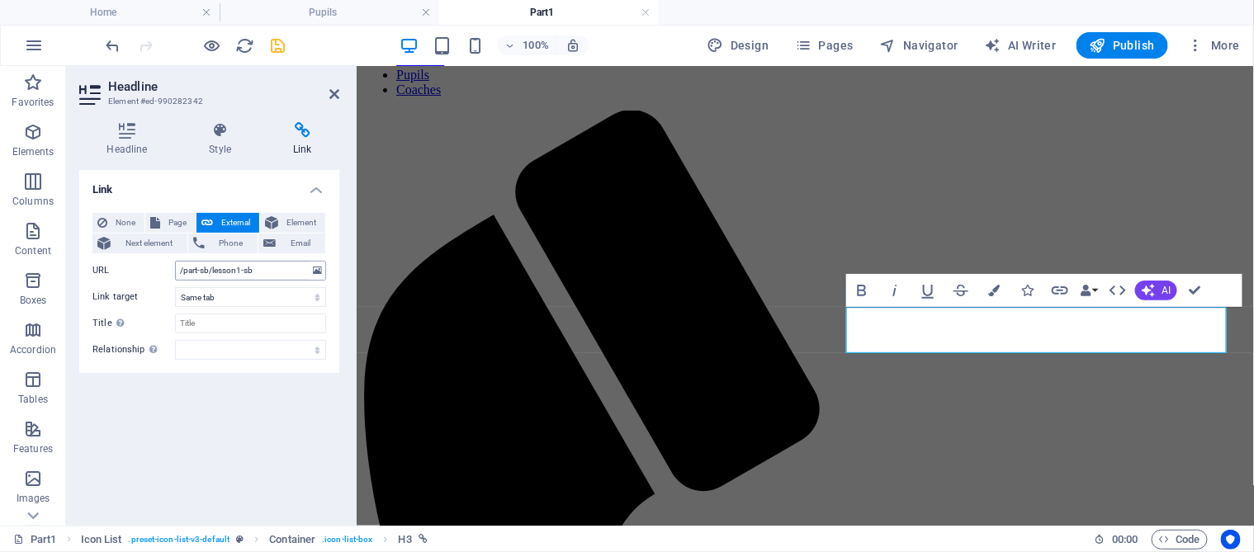
click at [241, 267] on input "/part-sb/lesson1-sb" at bounding box center [250, 271] width 151 height 20
type input "/part-sb/lesson2-sb"
click at [277, 40] on icon "save" at bounding box center [278, 45] width 19 height 19
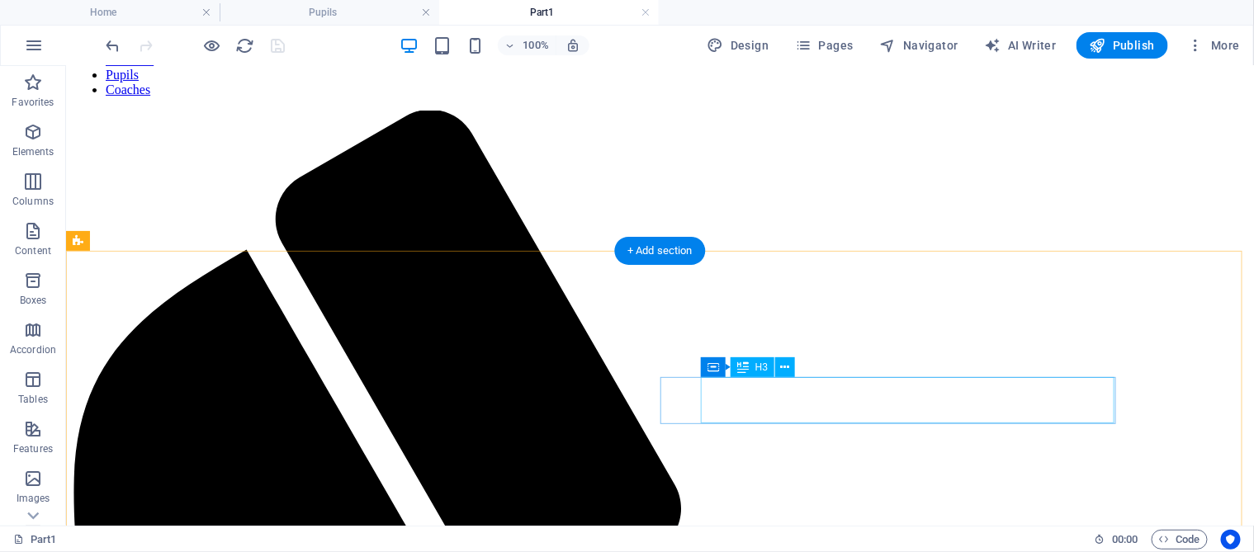
select select "9"
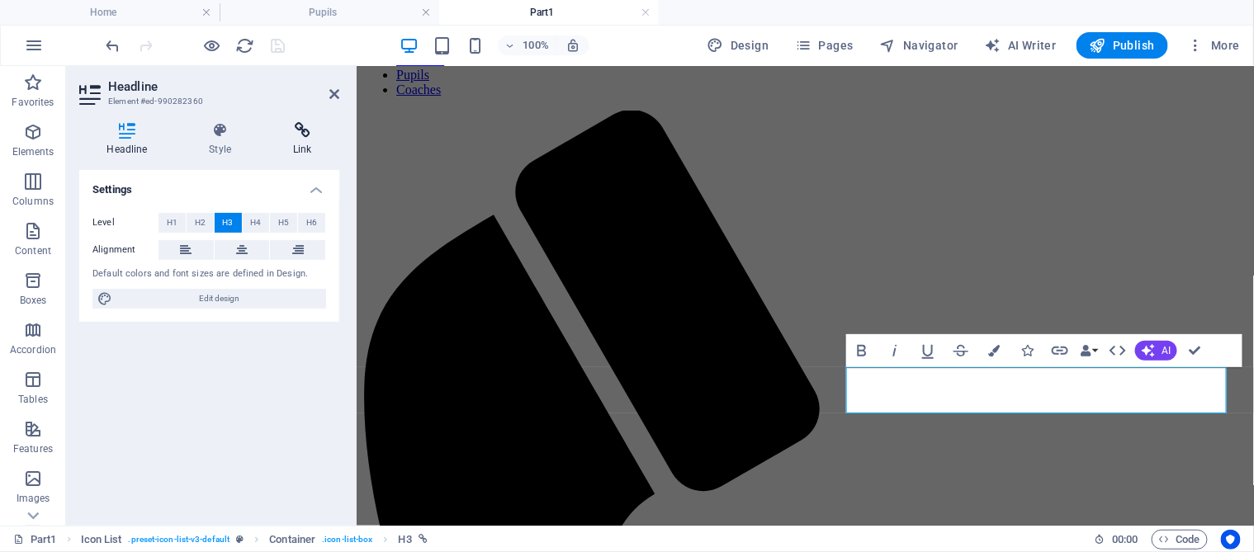
click at [303, 134] on icon at bounding box center [302, 130] width 73 height 17
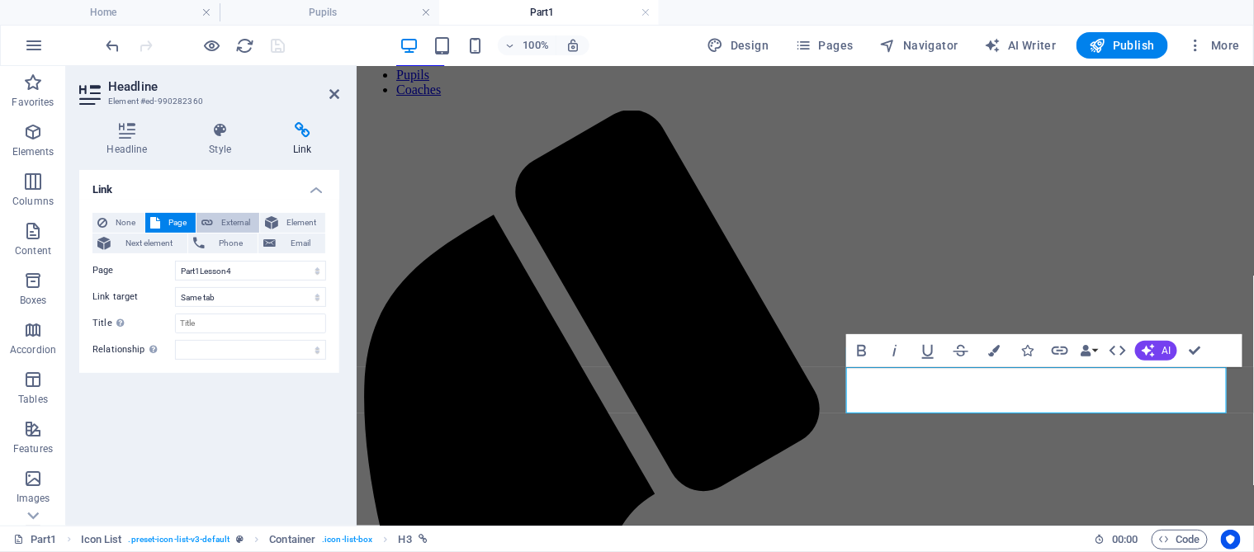
click at [244, 222] on span "External" at bounding box center [236, 223] width 36 height 20
select select "blank"
drag, startPoint x: 251, startPoint y: 272, endPoint x: 165, endPoint y: 272, distance: 85.9
click at [165, 272] on div "URL /17964462" at bounding box center [209, 271] width 234 height 20
paste input "part-sb/lesson1-sb"
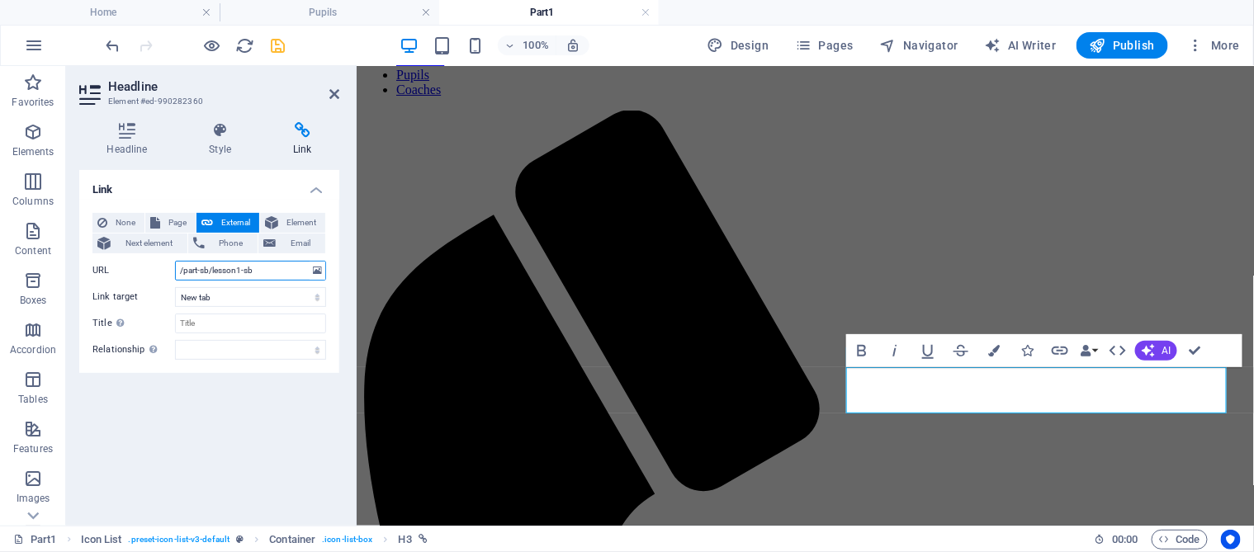
click at [239, 270] on input "/part-sb/lesson1-sb" at bounding box center [250, 271] width 151 height 20
type input "/part-sb/lesson4-sb"
click at [234, 294] on select "New tab Same tab Overlay" at bounding box center [250, 297] width 151 height 20
select select
click at [175, 287] on select "New tab Same tab Overlay" at bounding box center [250, 297] width 151 height 20
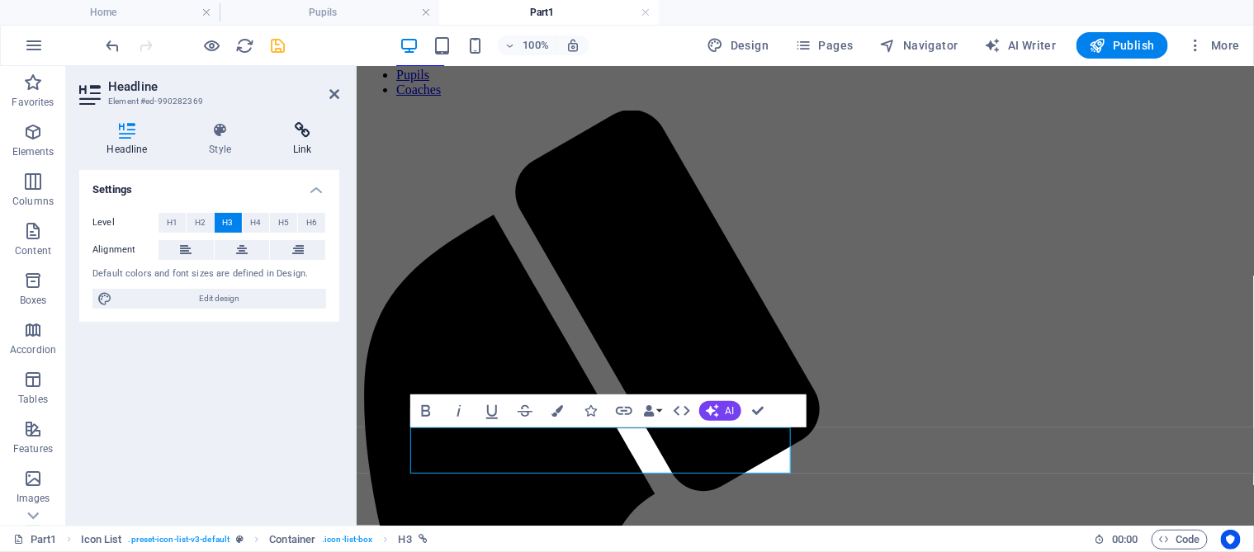
click at [298, 130] on icon at bounding box center [302, 130] width 73 height 17
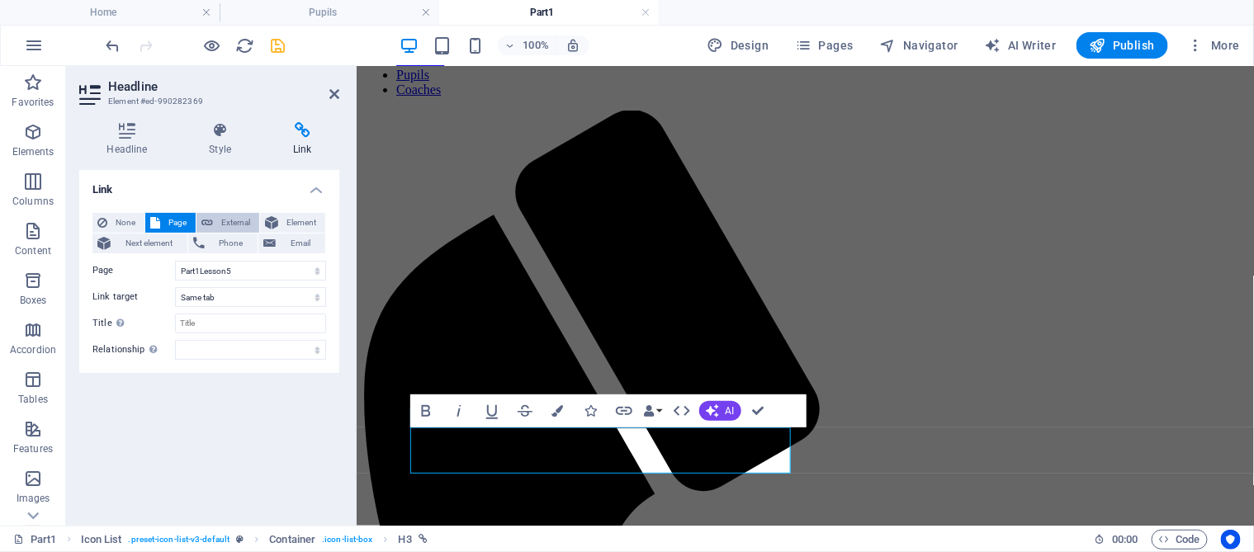
click at [235, 222] on span "External" at bounding box center [236, 223] width 36 height 20
select select "blank"
drag, startPoint x: 244, startPoint y: 267, endPoint x: 169, endPoint y: 269, distance: 74.3
click at [169, 269] on div "URL /17964465" at bounding box center [209, 271] width 234 height 20
paste input "part-sb/lesson1-sb"
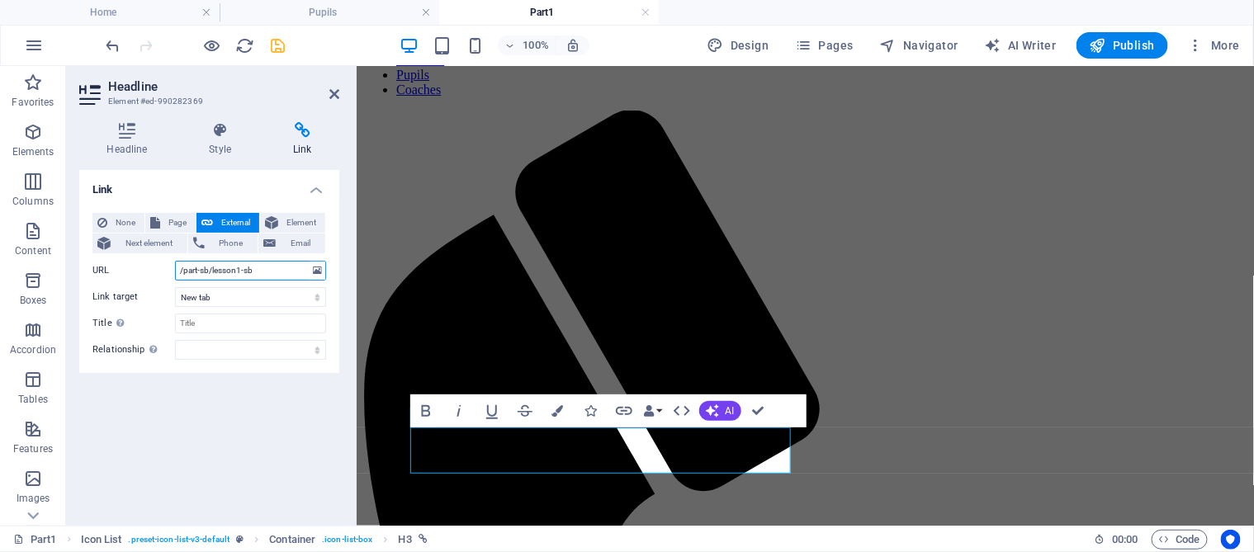
click at [239, 268] on input "/part-sb/lesson1-sb" at bounding box center [250, 271] width 151 height 20
type input "/part-sb/lesson5-sb"
click at [229, 292] on select "New tab Same tab Overlay" at bounding box center [250, 297] width 151 height 20
select select
click at [175, 287] on select "New tab Same tab Overlay" at bounding box center [250, 297] width 151 height 20
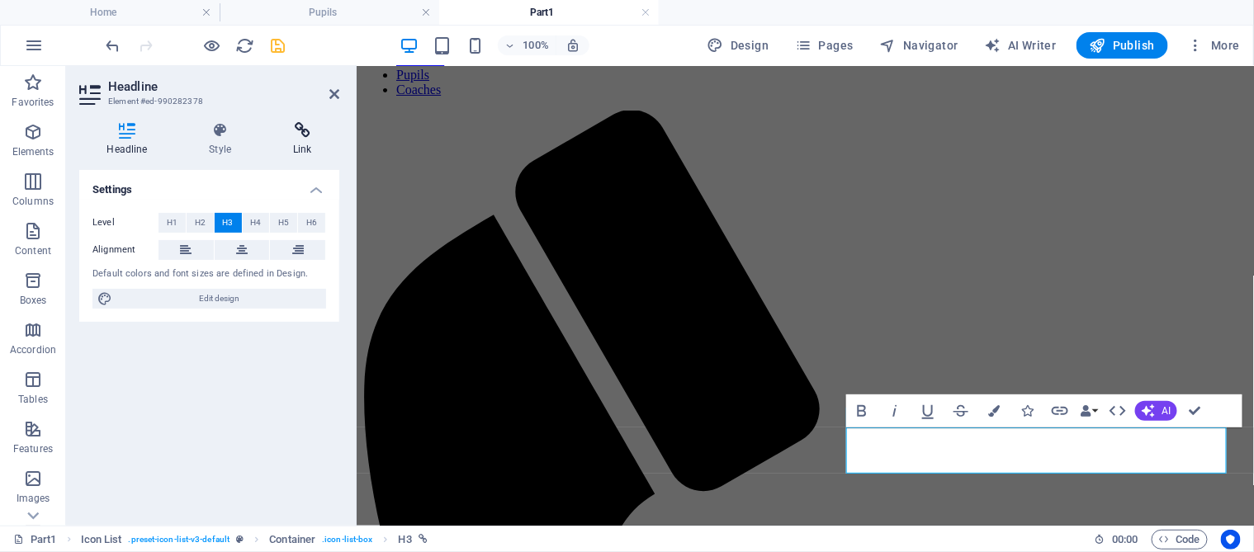
click at [312, 132] on icon at bounding box center [302, 130] width 73 height 17
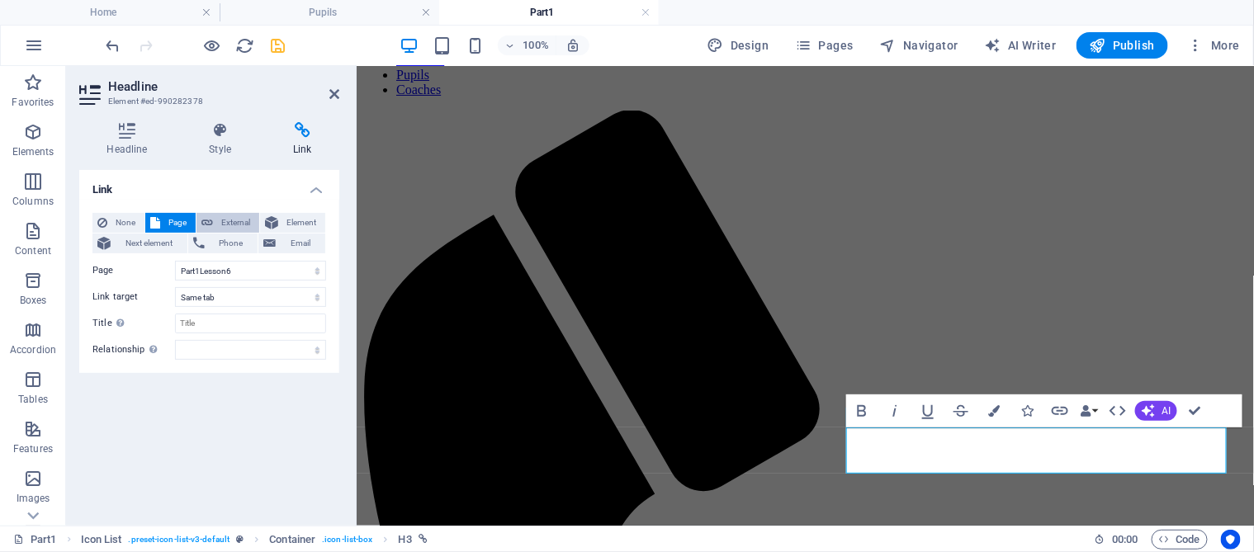
click at [253, 226] on span "External" at bounding box center [236, 223] width 36 height 20
select select "blank"
drag, startPoint x: 253, startPoint y: 275, endPoint x: 150, endPoint y: 280, distance: 103.3
click at [150, 280] on div "URL /17964468" at bounding box center [209, 271] width 234 height 20
paste input "part-sb/lesson1-sb"
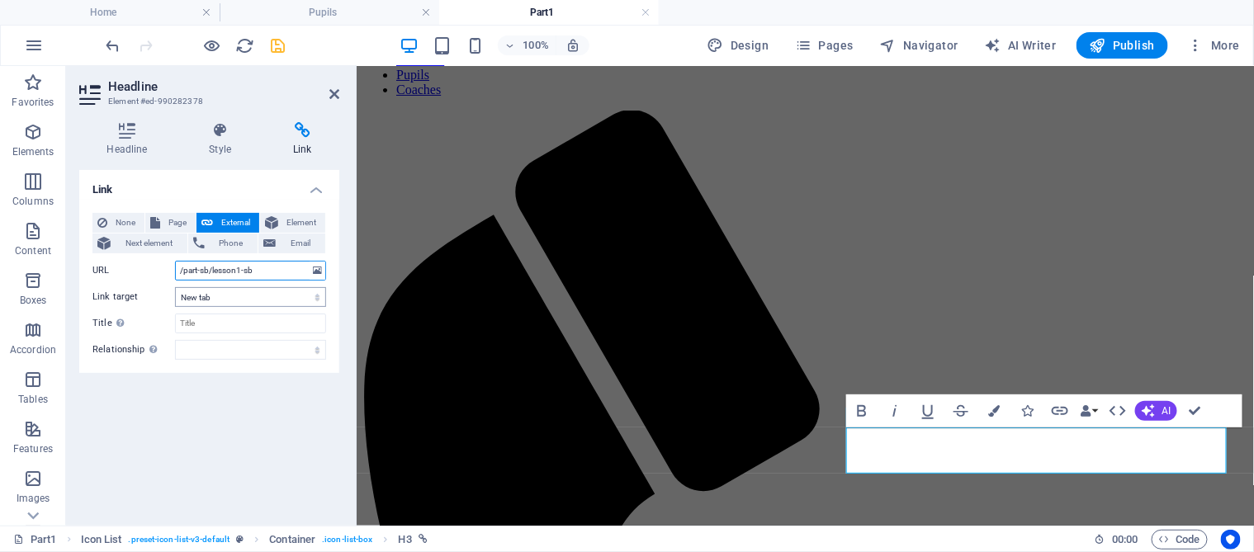
type input "/part-sb/lesson1-sb"
click at [216, 296] on select "New tab Same tab Overlay" at bounding box center [250, 297] width 151 height 20
select select
click at [175, 287] on select "New tab Same tab Overlay" at bounding box center [250, 297] width 151 height 20
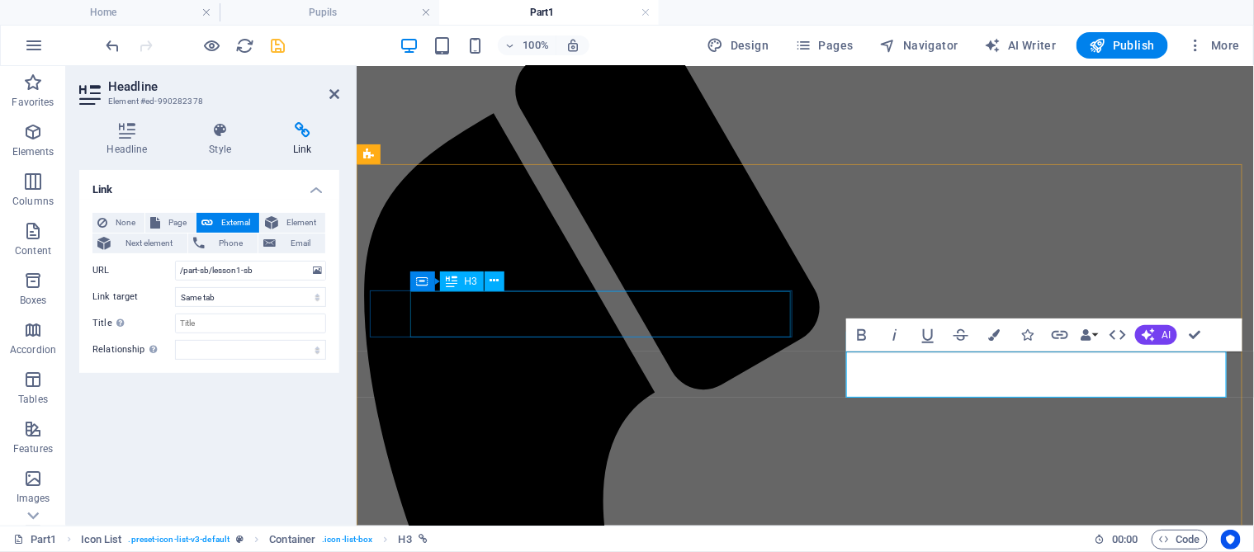
scroll to position [300, 0]
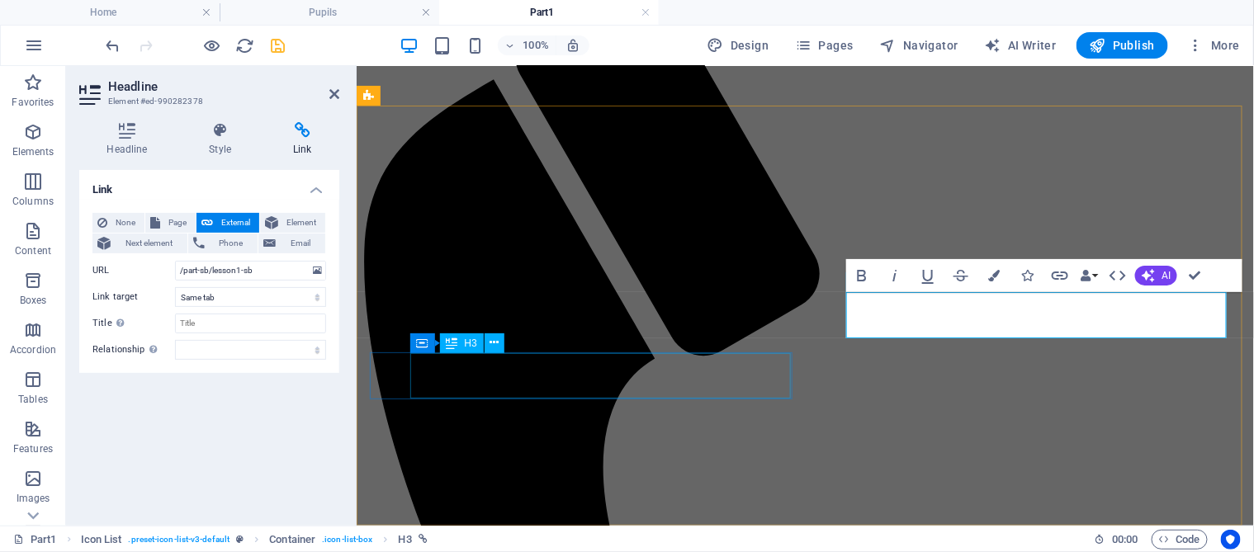
select select "12"
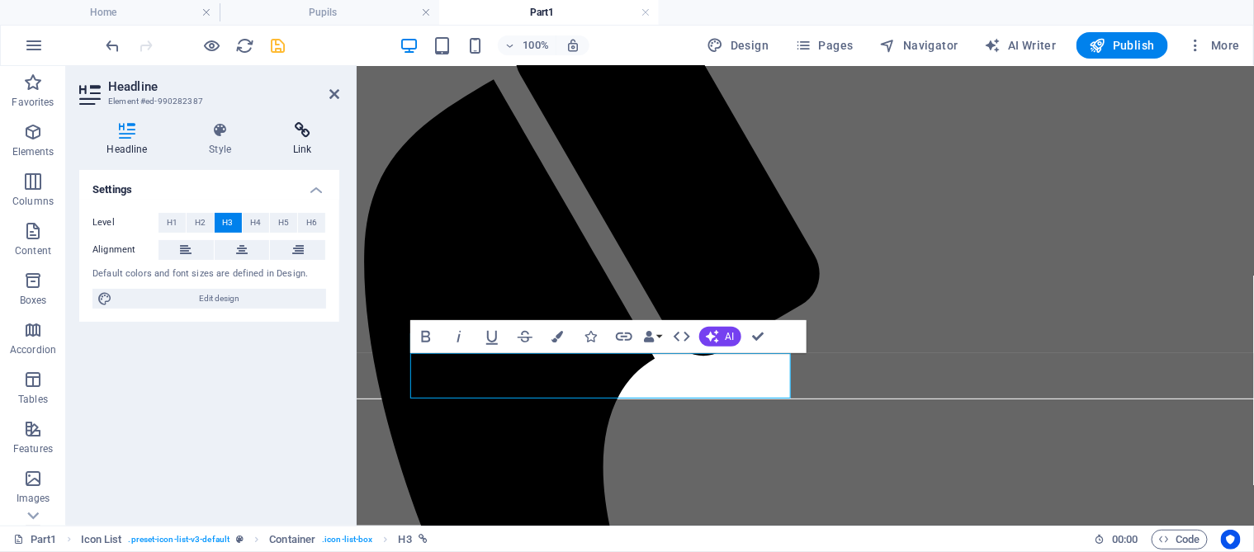
click at [300, 136] on icon at bounding box center [302, 130] width 73 height 17
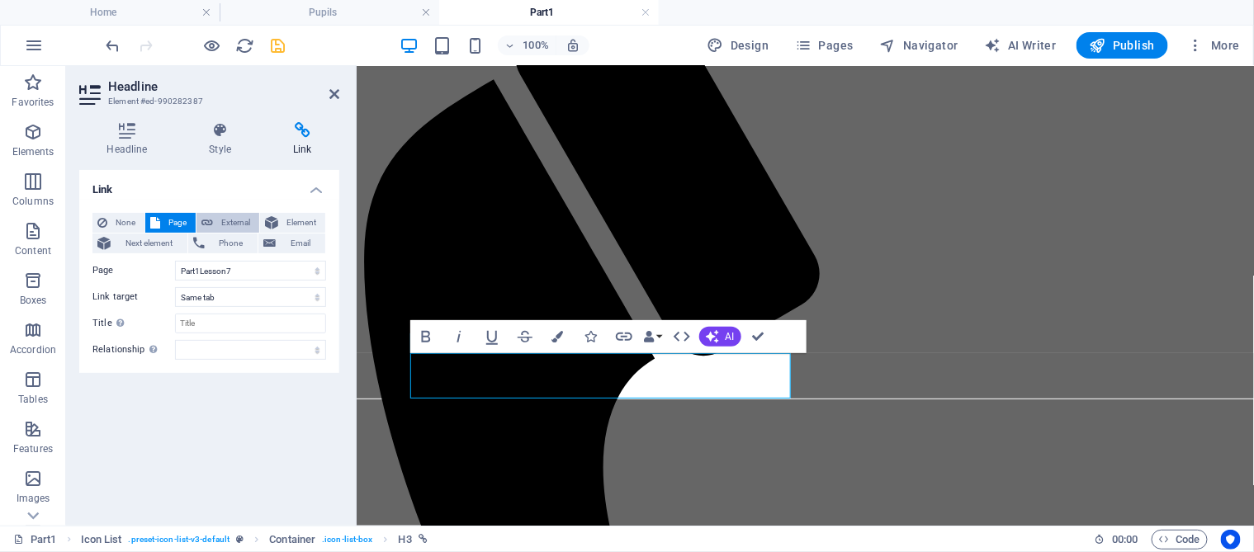
click at [240, 223] on span "External" at bounding box center [236, 223] width 36 height 20
select select "blank"
drag, startPoint x: 243, startPoint y: 269, endPoint x: 161, endPoint y: 273, distance: 81.8
click at [161, 273] on div "URL /17964471" at bounding box center [209, 271] width 234 height 20
paste input "part-sb/lesson1-sb"
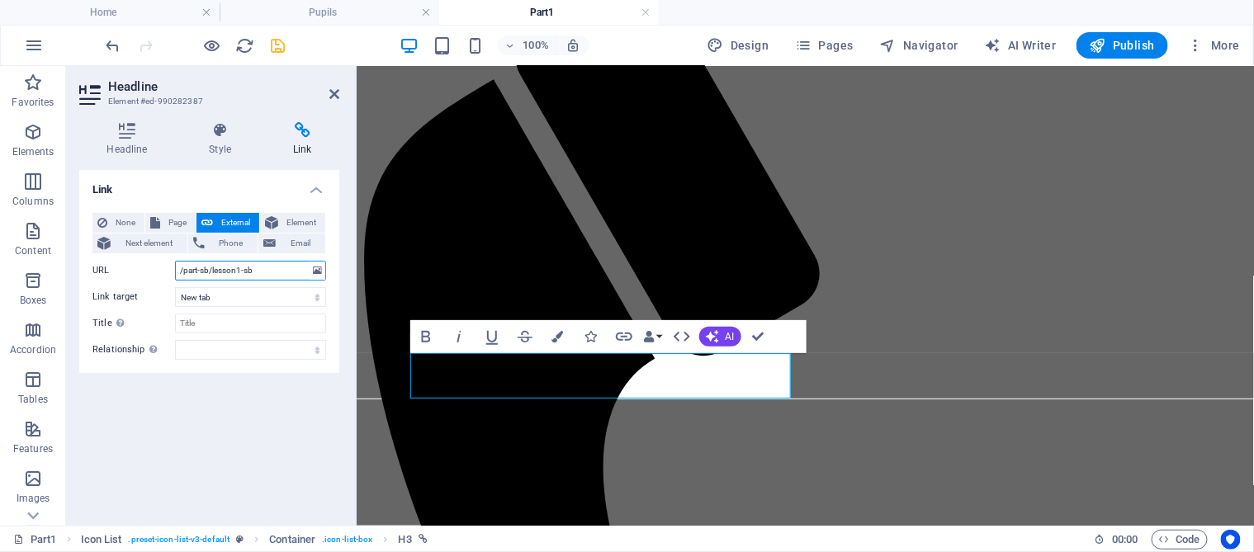
click at [241, 272] on input "/part-sb/lesson1-sb" at bounding box center [250, 271] width 151 height 20
type input "/part-sb/lesson7-sb"
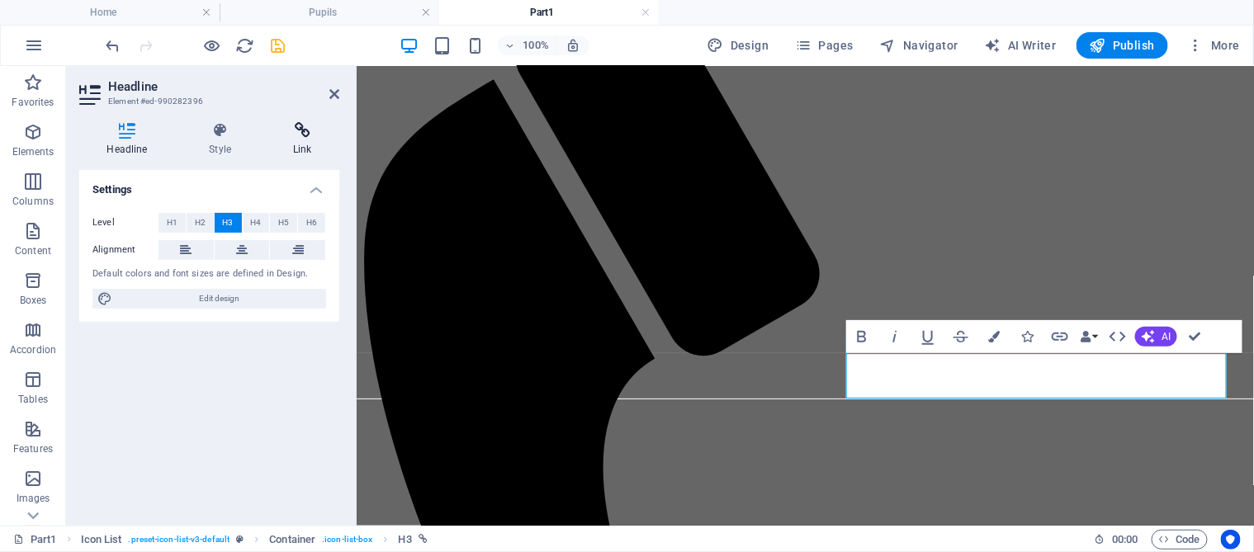
click at [310, 140] on h4 "Link" at bounding box center [302, 139] width 73 height 35
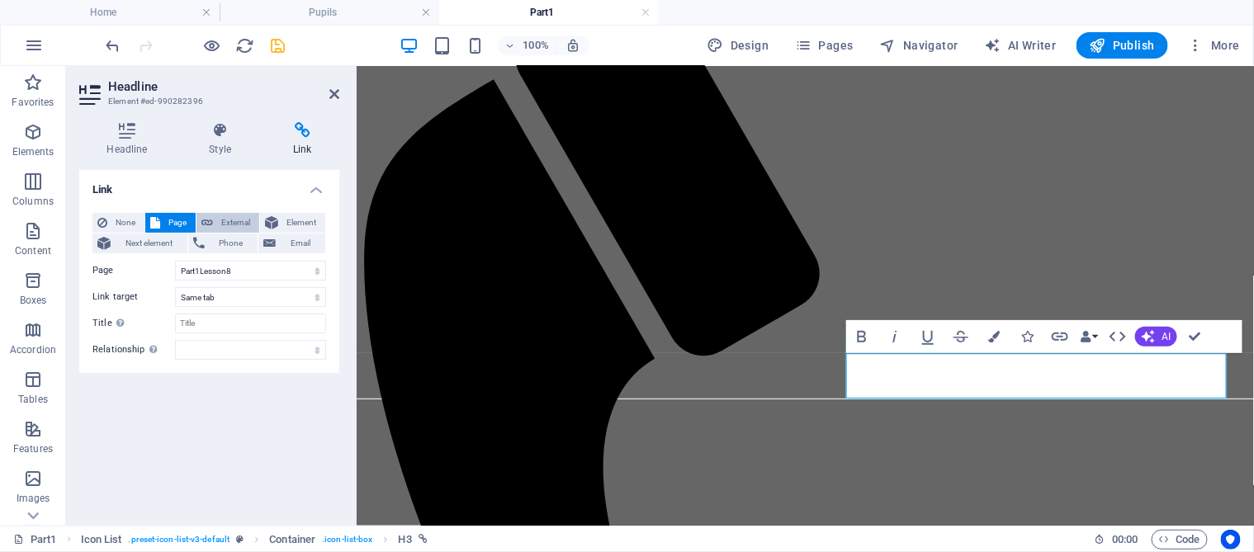
click at [238, 221] on span "External" at bounding box center [236, 223] width 36 height 20
select select "blank"
drag, startPoint x: 235, startPoint y: 270, endPoint x: 151, endPoint y: 275, distance: 84.3
click at [152, 275] on div "URL /17964474" at bounding box center [209, 271] width 234 height 20
paste input "part-sb/lesson1-sb"
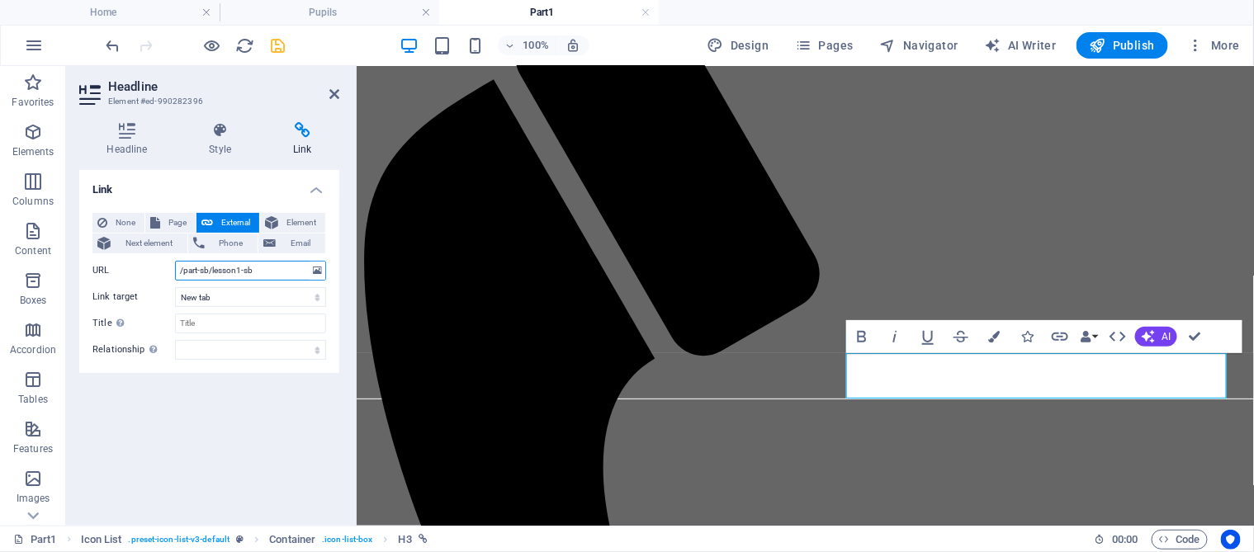
click at [240, 271] on input "/part-sb/lesson1-sb" at bounding box center [250, 271] width 151 height 20
type input "/part-sb/lesson8-sb"
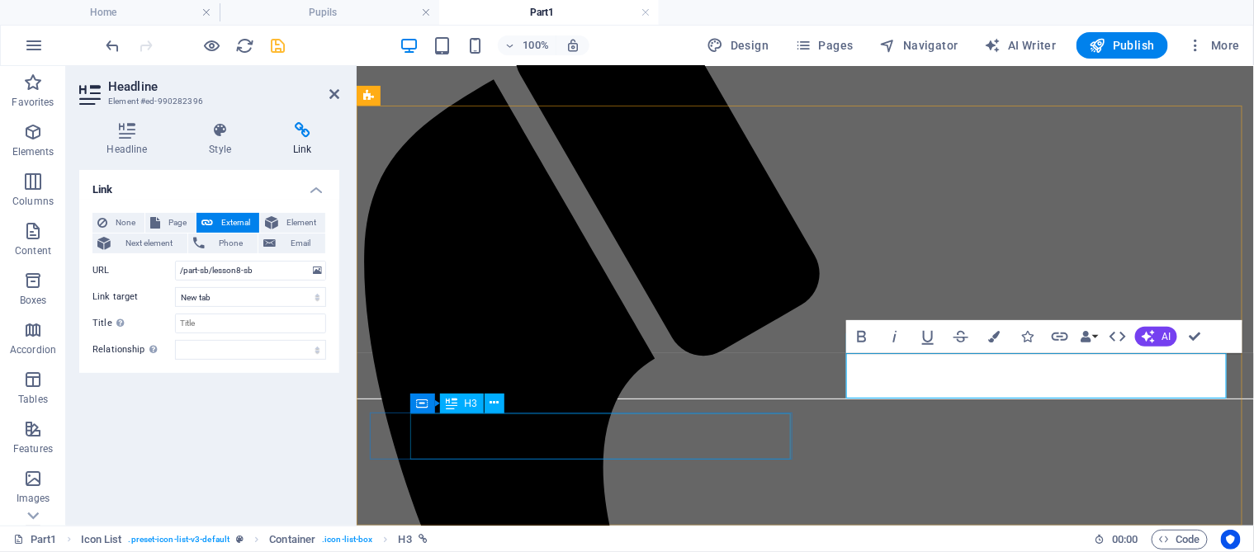
select select "14"
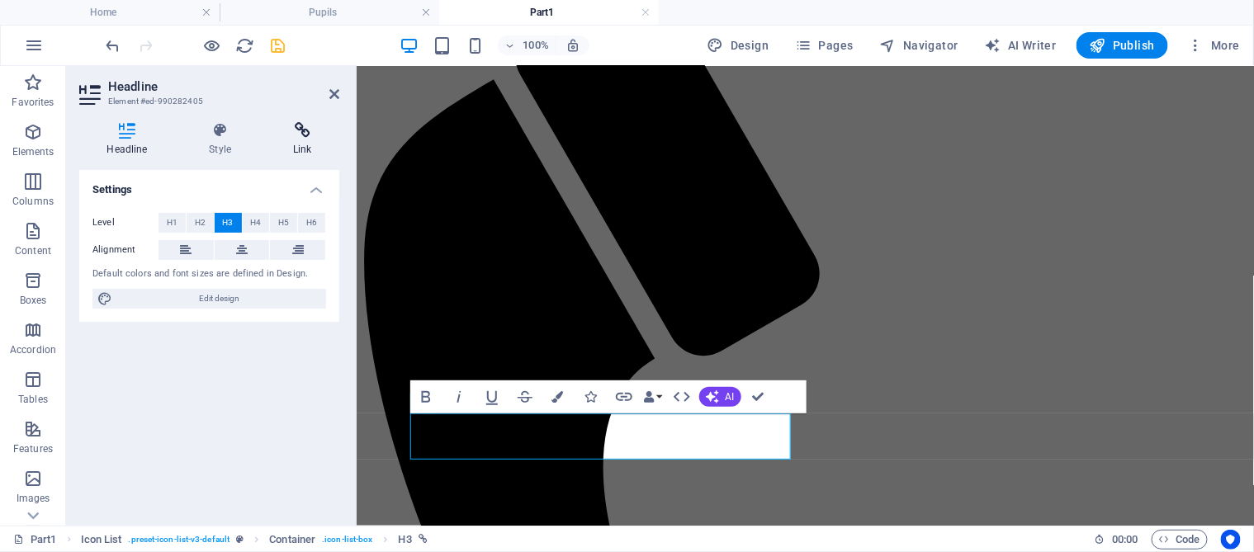
click at [308, 139] on h4 "Link" at bounding box center [302, 139] width 73 height 35
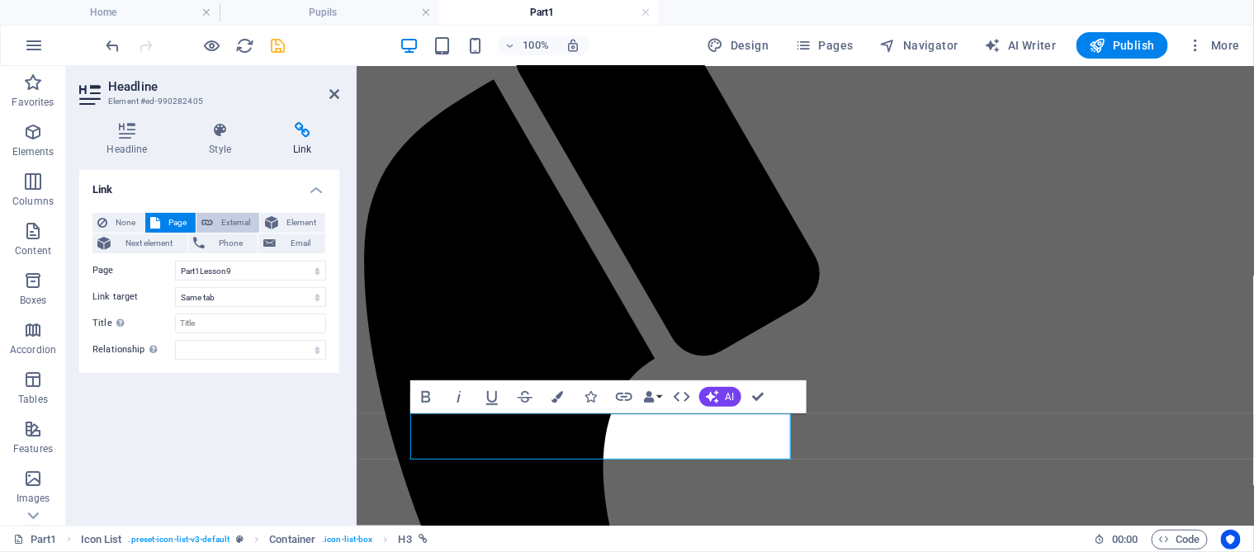
click at [243, 226] on span "External" at bounding box center [236, 223] width 36 height 20
select select "blank"
drag, startPoint x: 239, startPoint y: 269, endPoint x: 161, endPoint y: 271, distance: 77.6
click at [162, 271] on div "URL /17964477" at bounding box center [209, 271] width 234 height 20
paste input "part-sb/lesson1-sb"
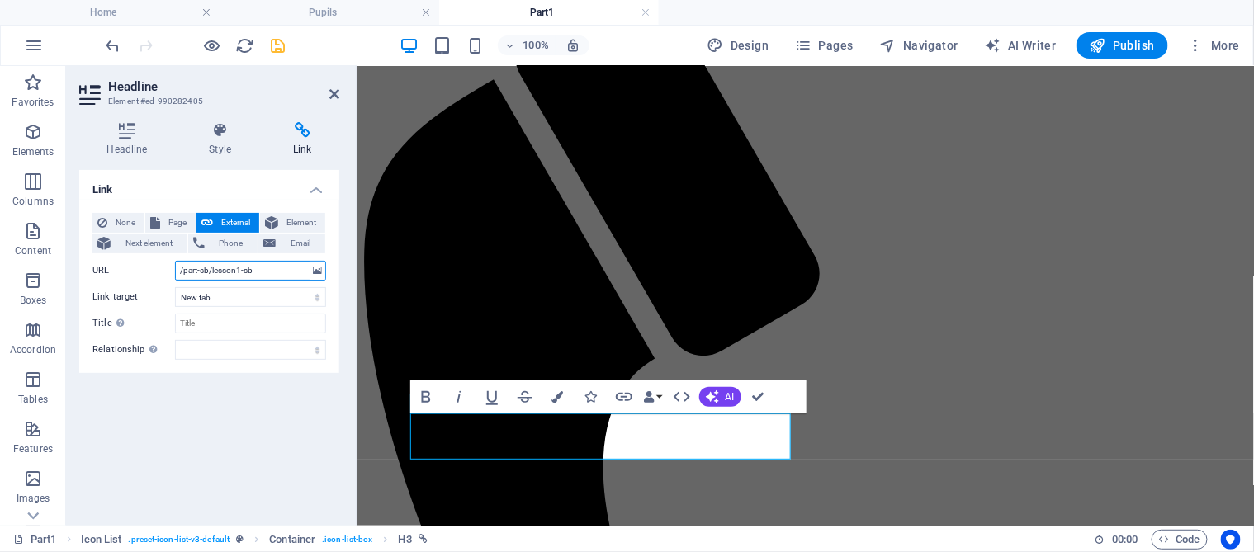
drag, startPoint x: 239, startPoint y: 267, endPoint x: 239, endPoint y: 281, distance: 14.1
click at [239, 267] on input "/part-sb/lesson1-sb" at bounding box center [250, 271] width 151 height 20
type input "/part-sb/lesson9-sb"
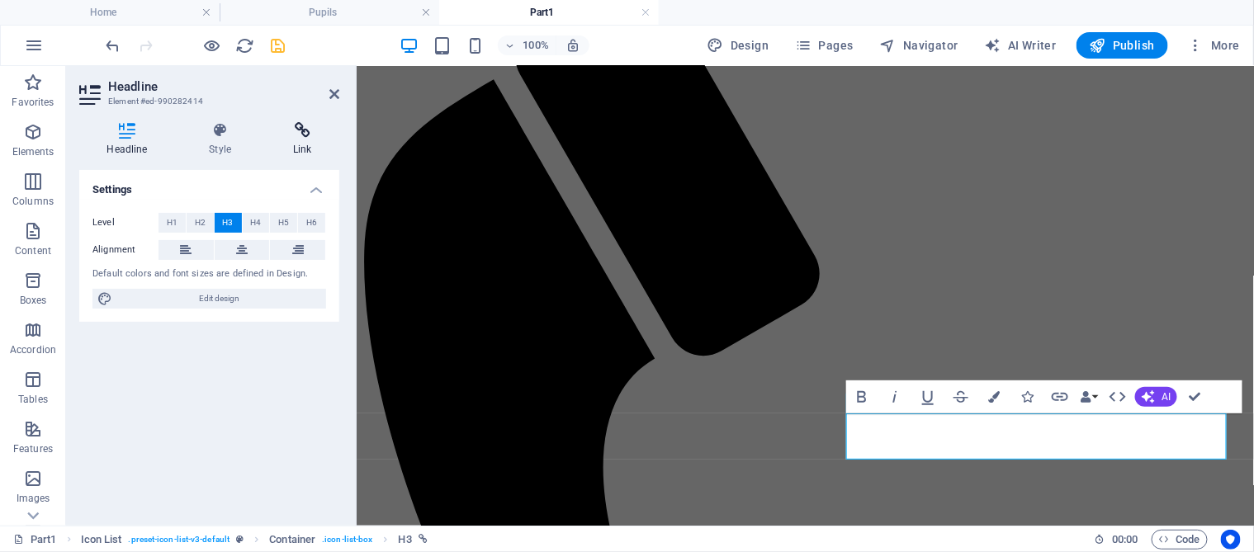
click at [301, 132] on icon at bounding box center [302, 130] width 73 height 17
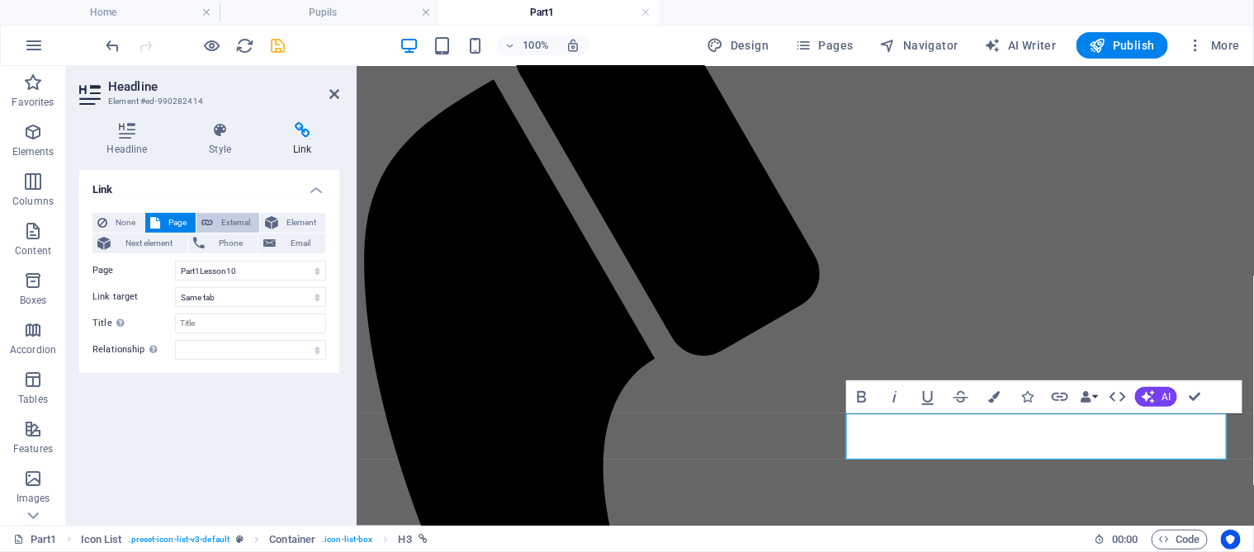
click at [238, 221] on span "External" at bounding box center [236, 223] width 36 height 20
select select "blank"
drag, startPoint x: 235, startPoint y: 267, endPoint x: 160, endPoint y: 266, distance: 75.1
click at [161, 266] on div "URL /17964480" at bounding box center [209, 271] width 234 height 20
paste input "part-sb/lesson1-sb"
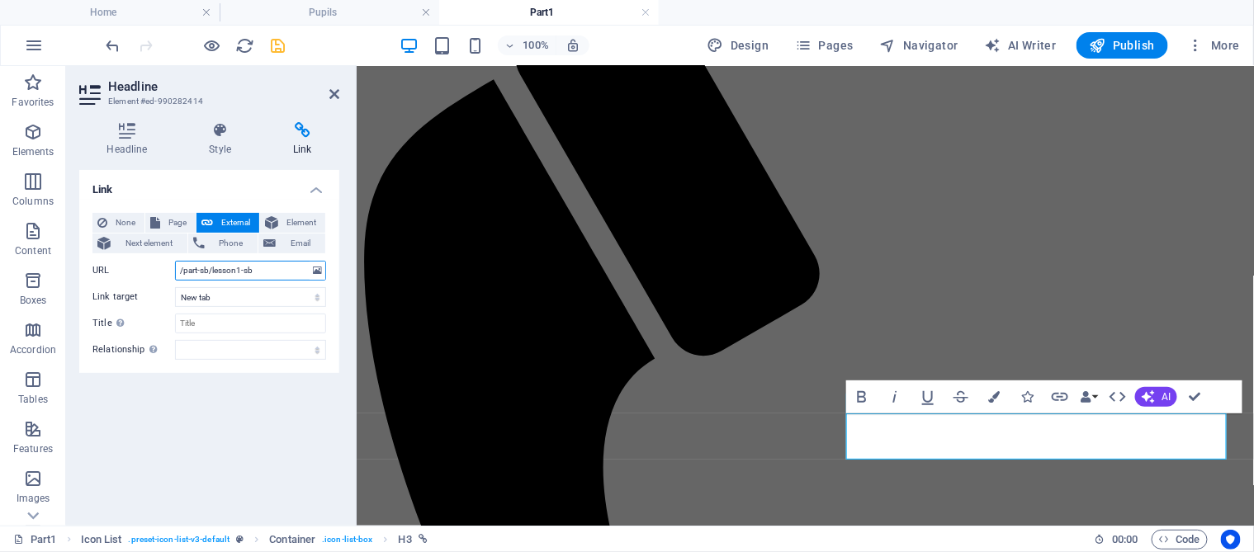
click at [241, 270] on input "/part-sb/lesson1-sb" at bounding box center [250, 271] width 151 height 20
type input "/part-sb/lesson10-sb"
click at [230, 300] on select "New tab Same tab Overlay" at bounding box center [250, 297] width 151 height 20
select select
click at [175, 287] on select "New tab Same tab Overlay" at bounding box center [250, 297] width 151 height 20
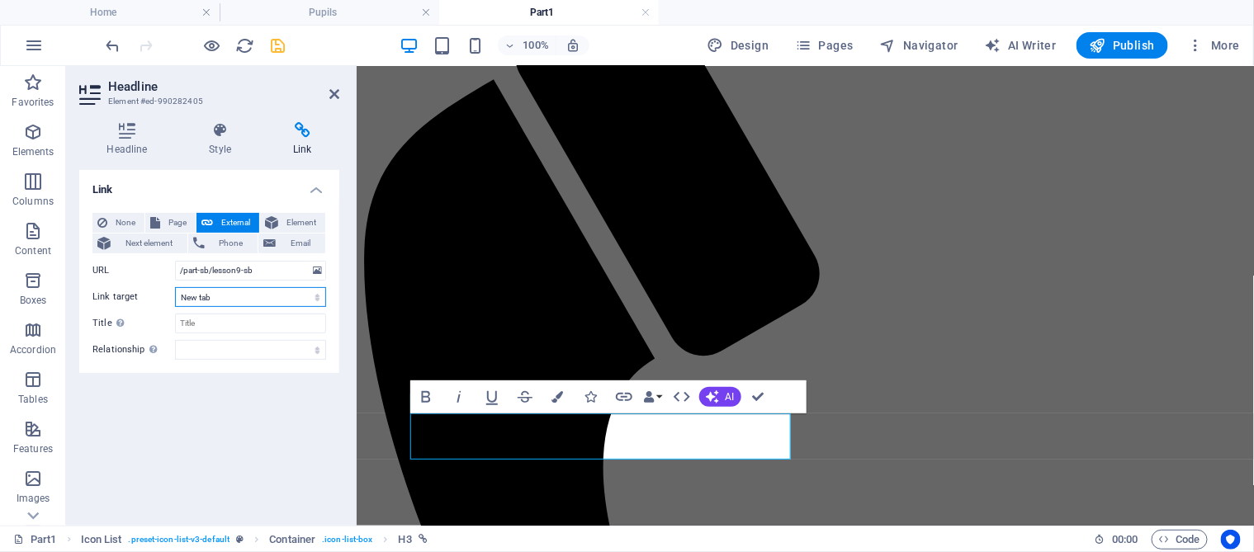
click at [241, 296] on select "New tab Same tab Overlay" at bounding box center [250, 297] width 151 height 20
select select
click at [175, 287] on select "New tab Same tab Overlay" at bounding box center [250, 297] width 151 height 20
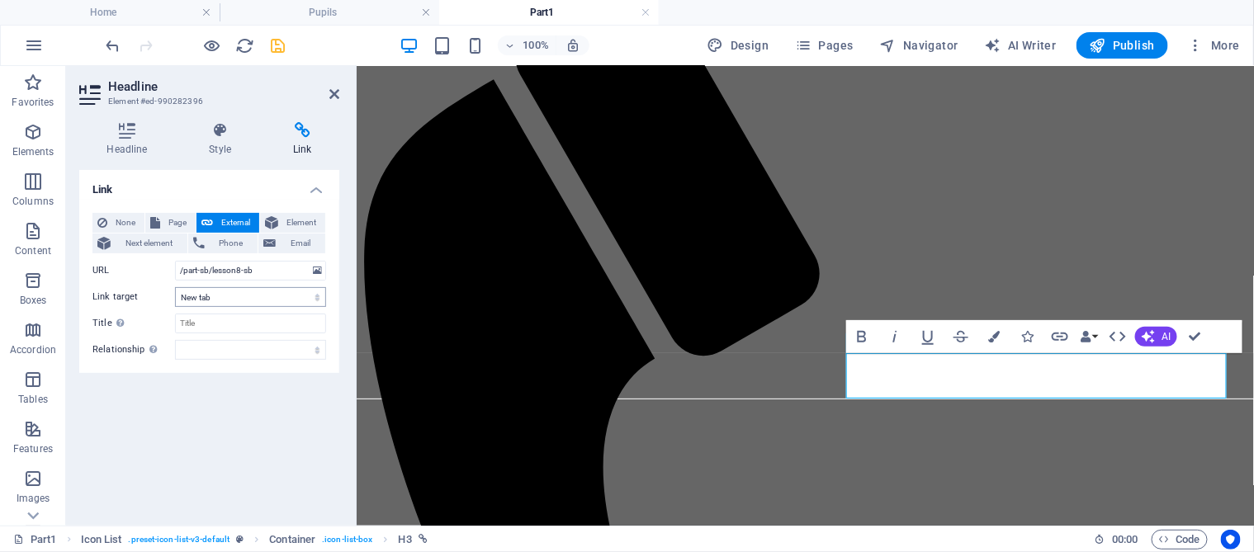
click at [233, 294] on select "New tab Same tab Overlay" at bounding box center [250, 297] width 151 height 20
select select
click at [175, 287] on select "New tab Same tab Overlay" at bounding box center [250, 297] width 151 height 20
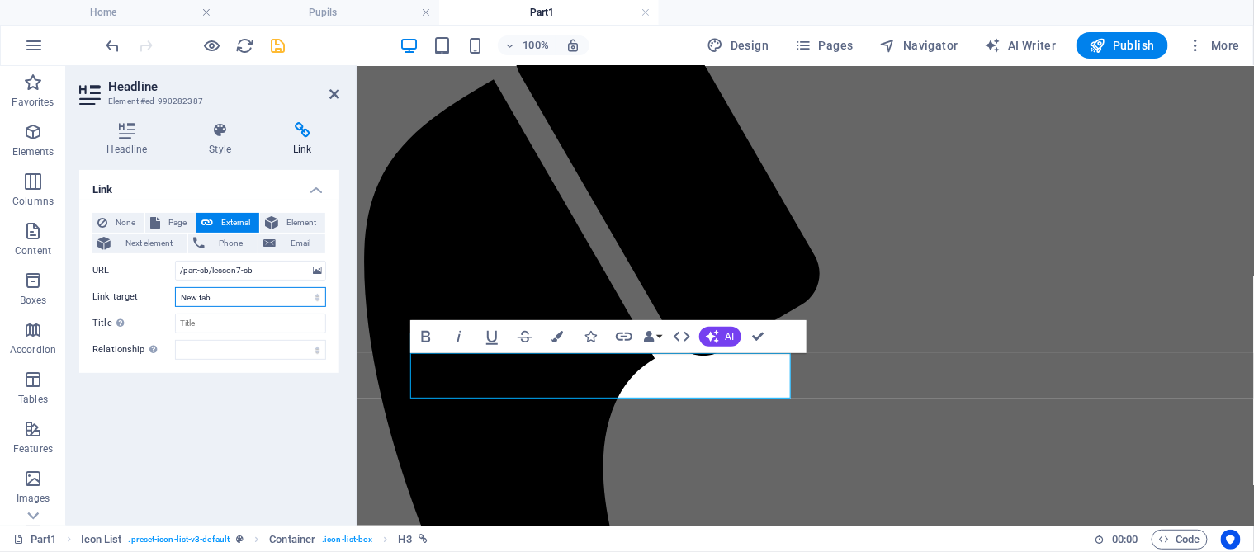
click at [244, 297] on select "New tab Same tab Overlay" at bounding box center [250, 297] width 151 height 20
select select
click at [175, 287] on select "New tab Same tab Overlay" at bounding box center [250, 297] width 151 height 20
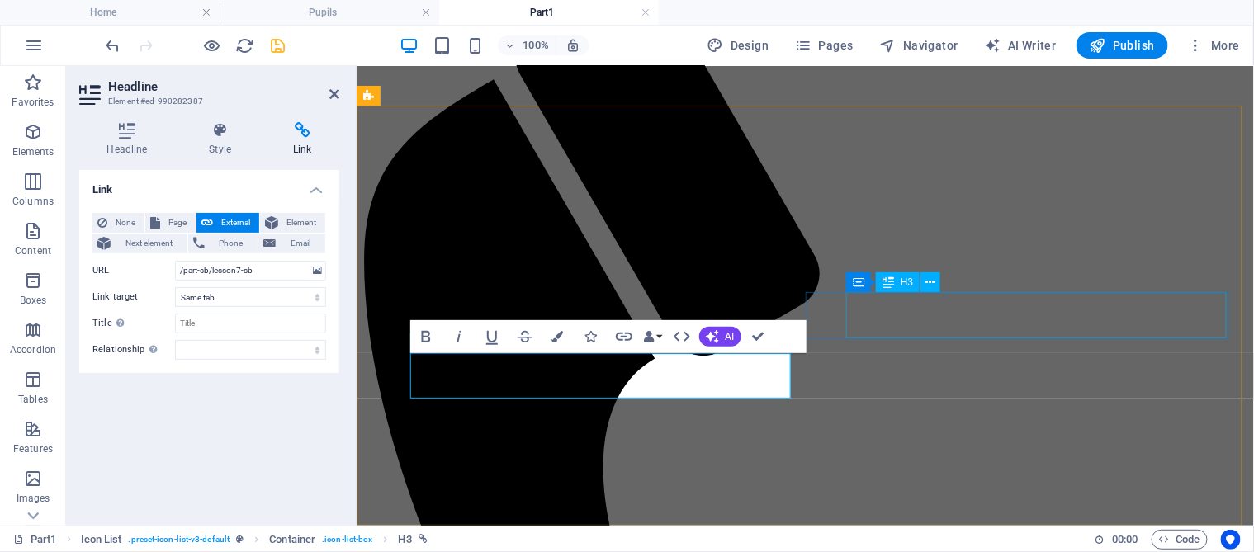
select select
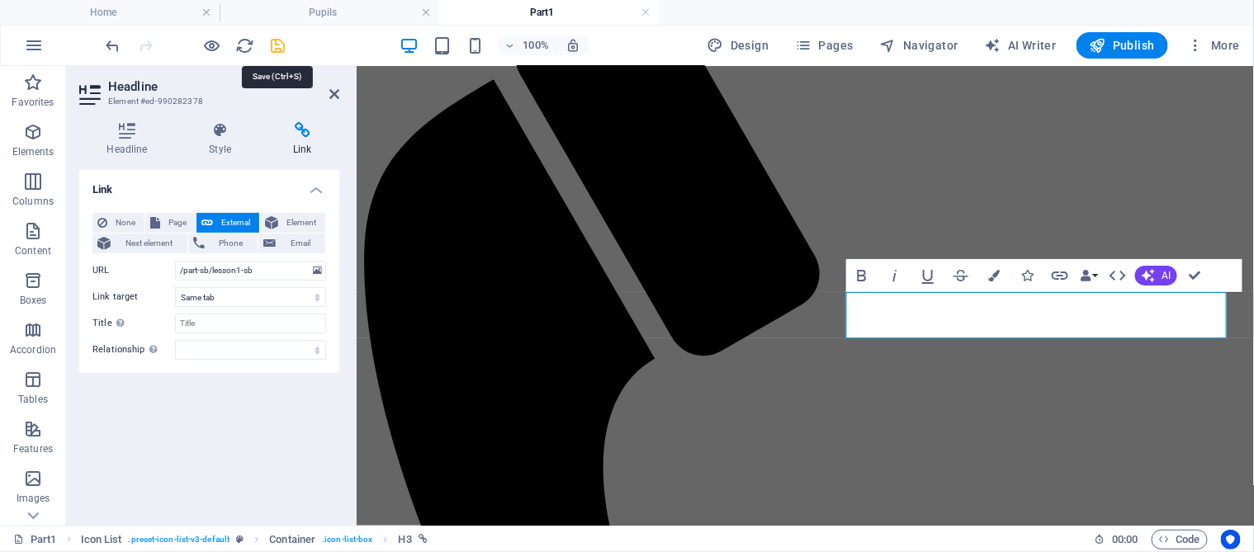
click at [277, 47] on icon "save" at bounding box center [278, 45] width 19 height 19
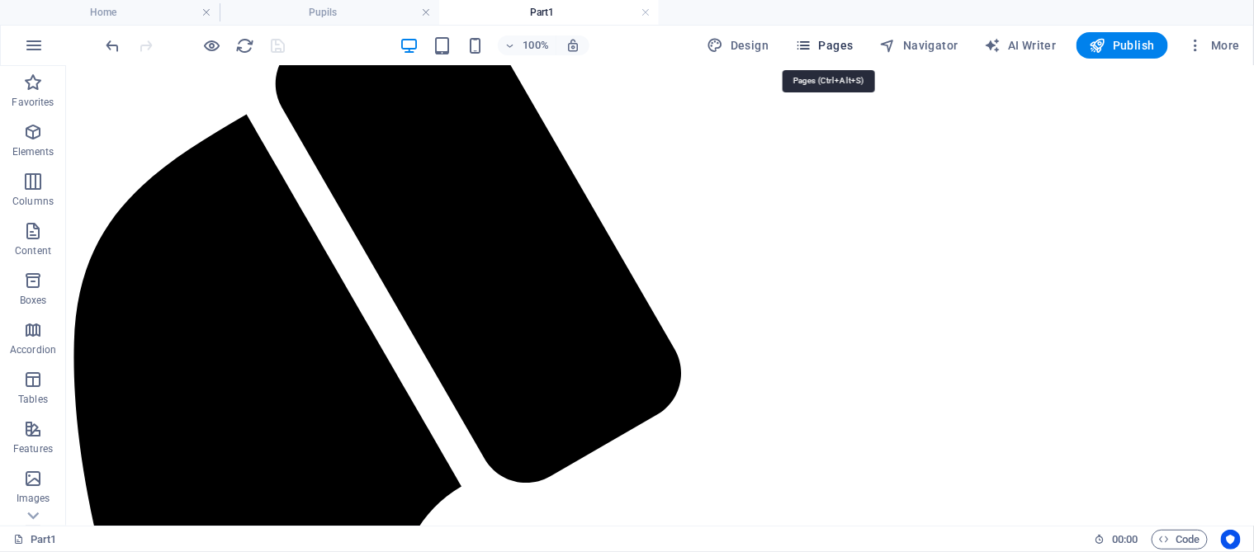
click at [835, 43] on span "Pages" at bounding box center [824, 45] width 58 height 17
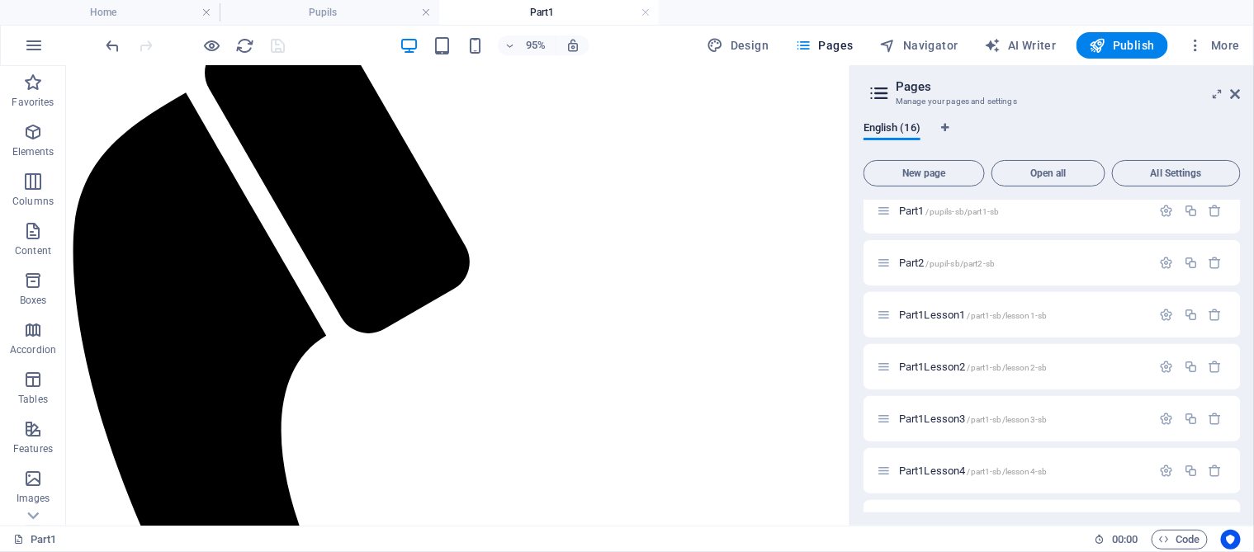
scroll to position [248, 0]
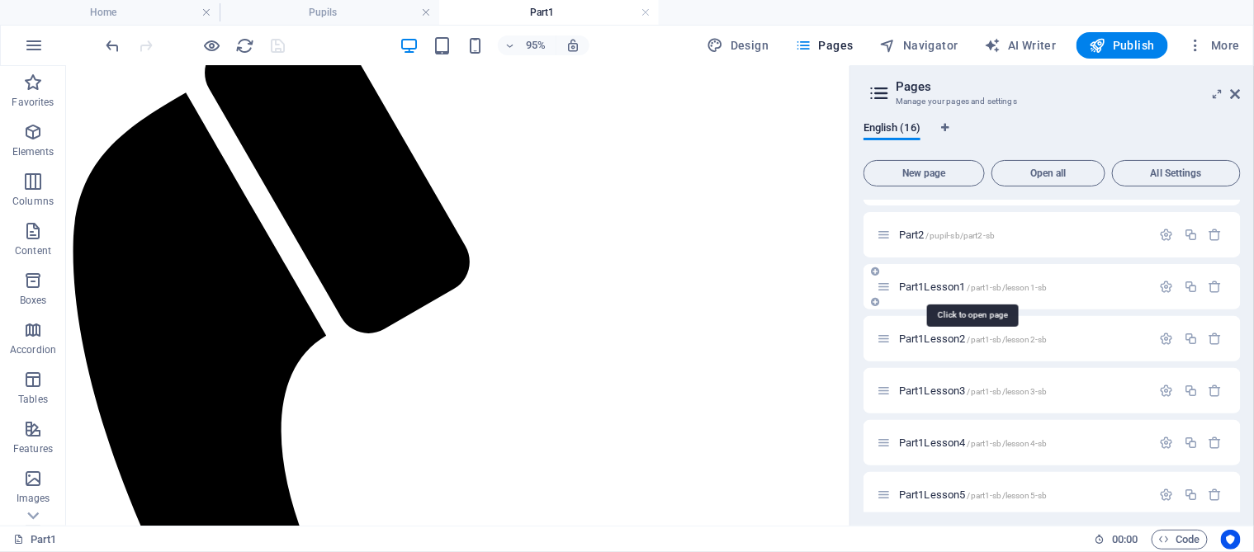
click at [942, 287] on span "Part1Lesson1 /part1-sb/lesson1-sb" at bounding box center [973, 287] width 148 height 12
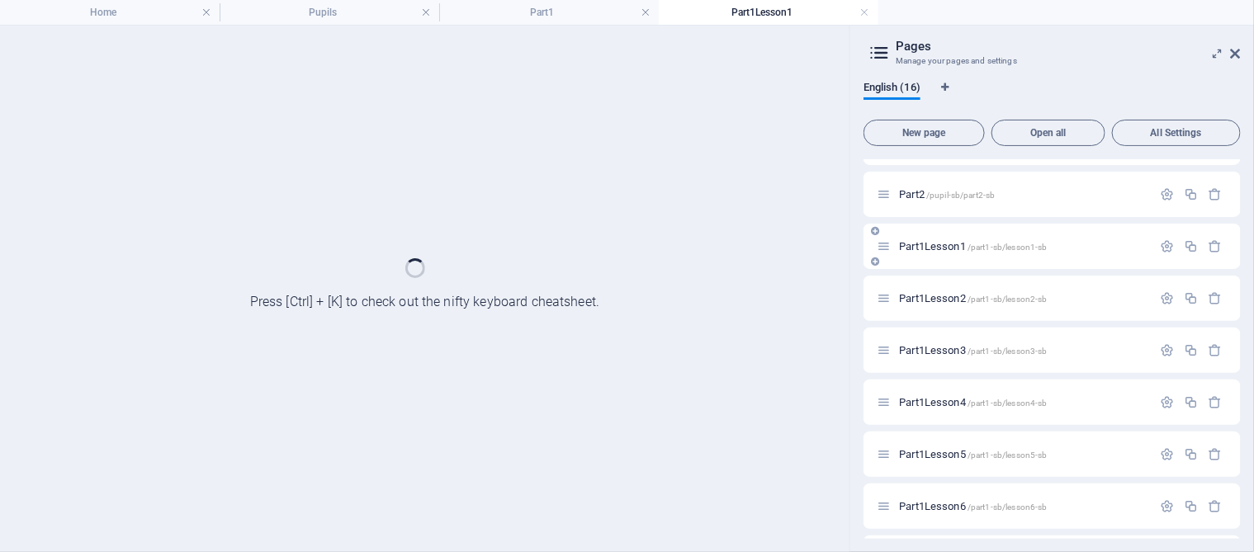
scroll to position [0, 0]
click at [942, 287] on div "Part1Lesson2 /part1-sb/lesson2-sb" at bounding box center [1051, 298] width 377 height 45
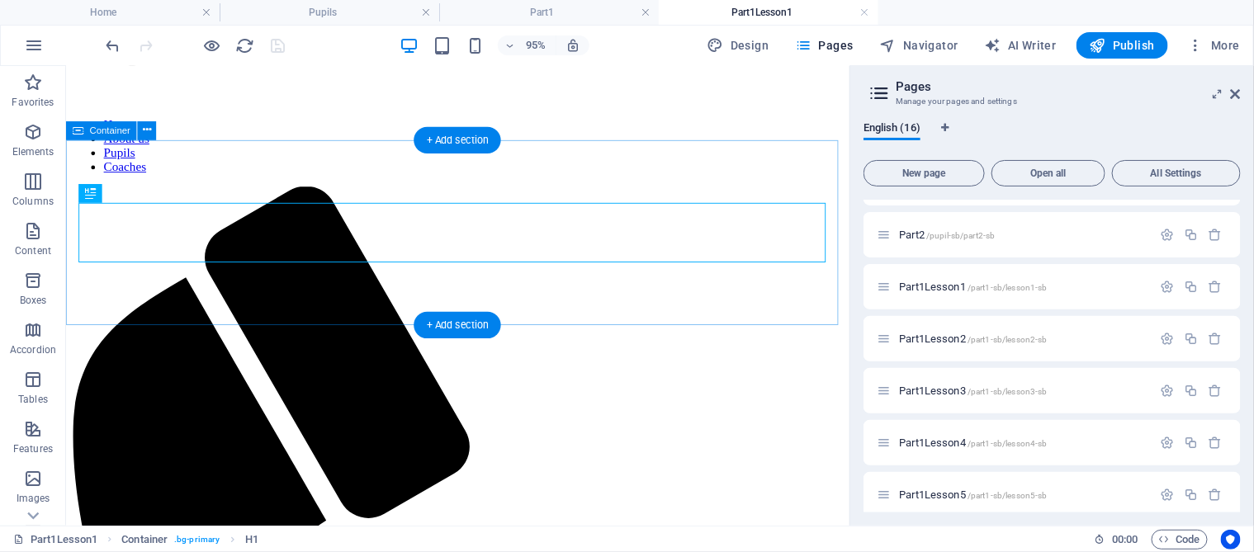
scroll to position [95, 0]
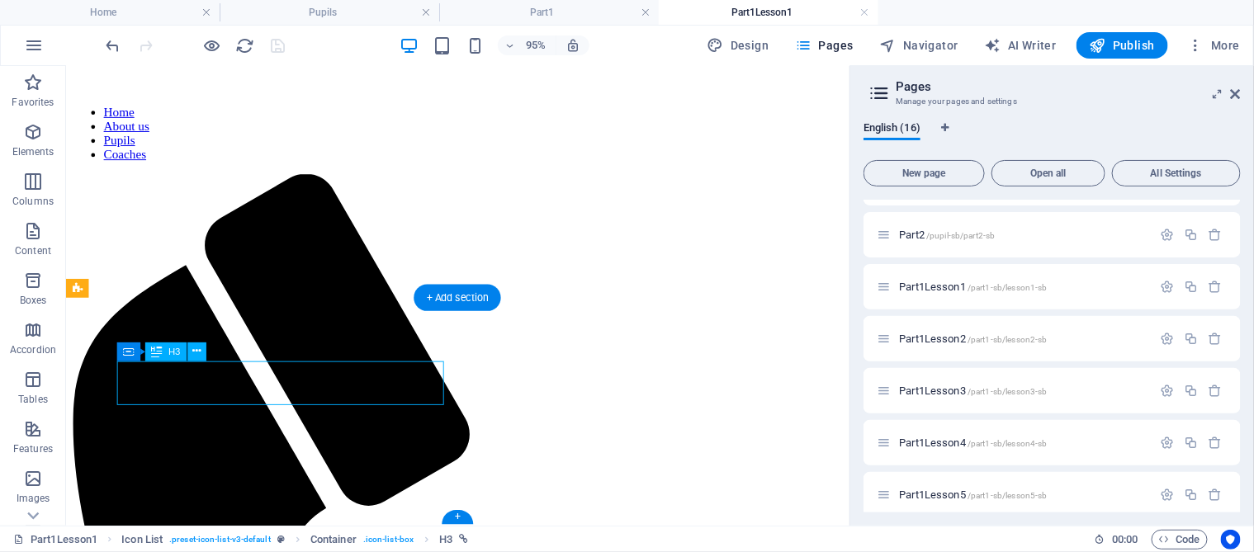
select select
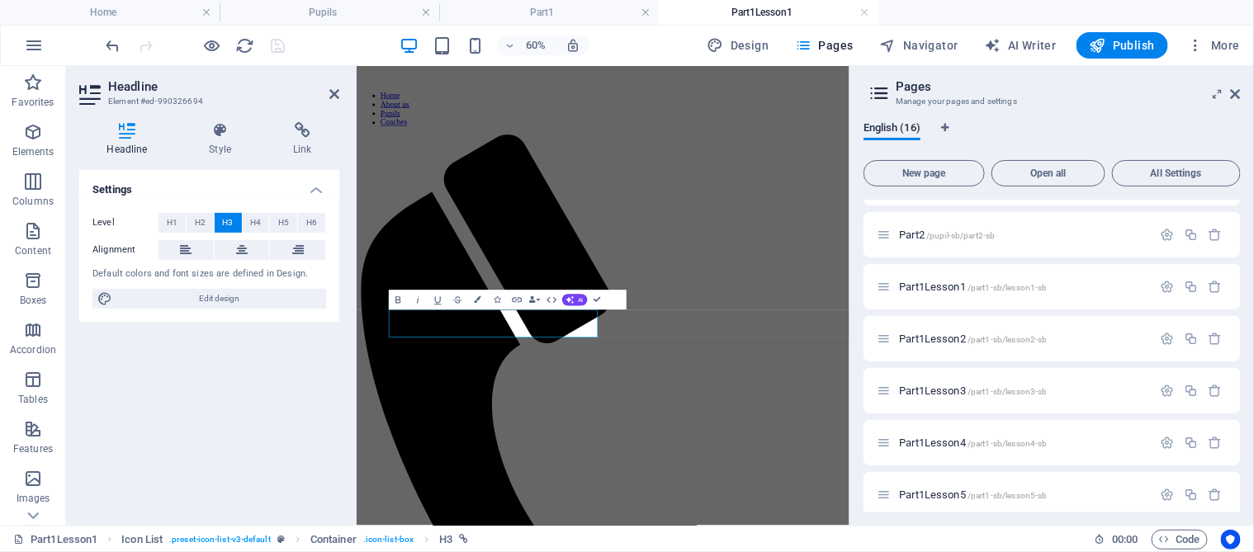
scroll to position [0, 0]
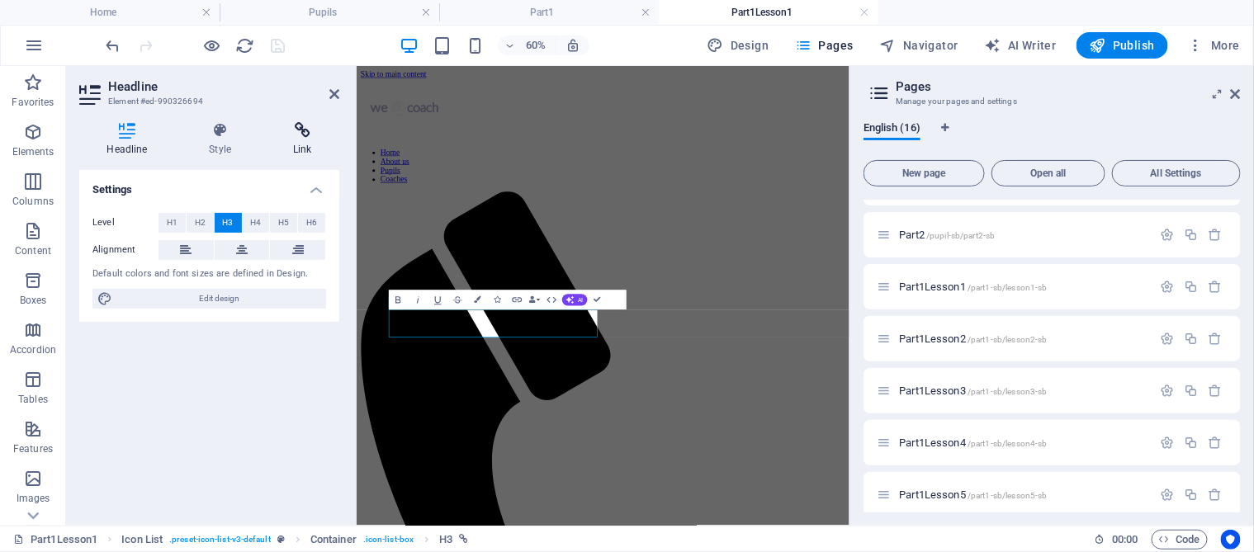
click at [297, 131] on icon at bounding box center [302, 130] width 73 height 17
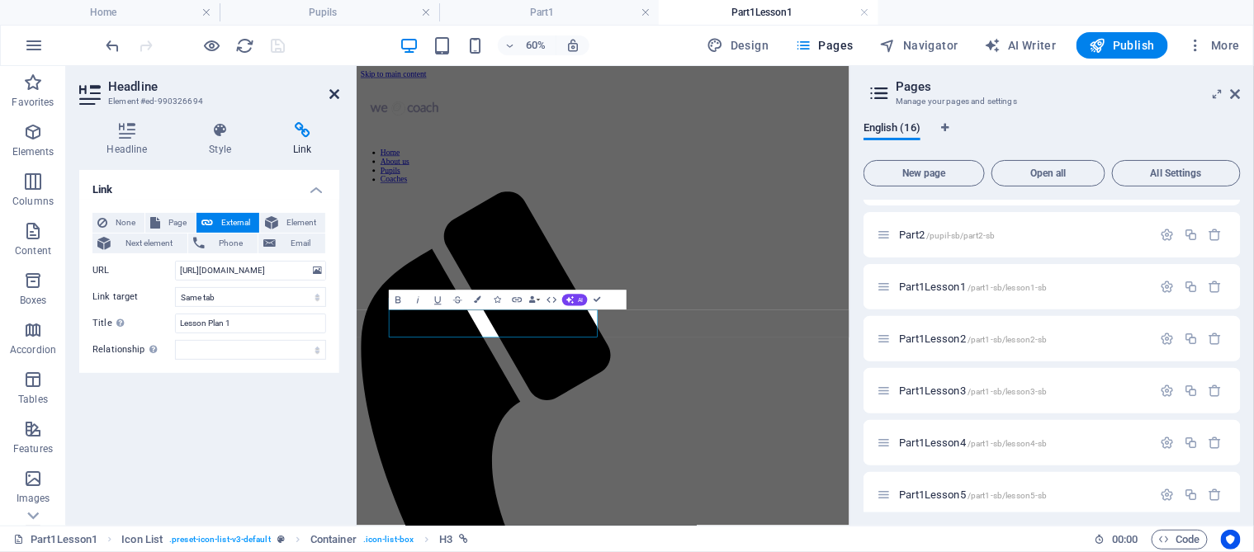
click at [333, 90] on icon at bounding box center [334, 94] width 10 height 13
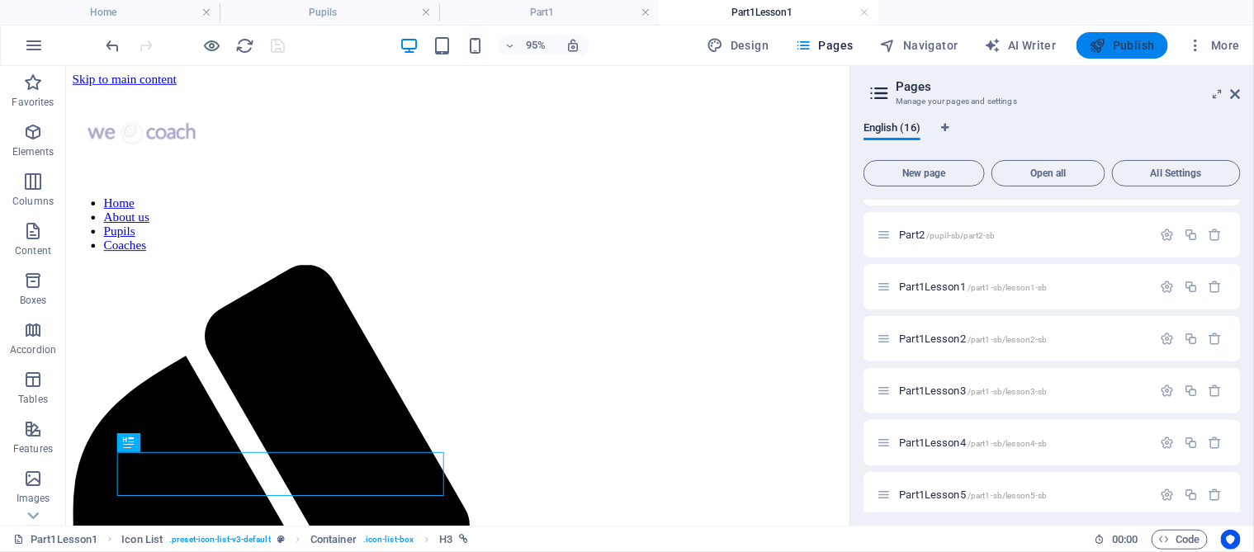
click at [1045, 50] on span "Publish" at bounding box center [1122, 45] width 65 height 17
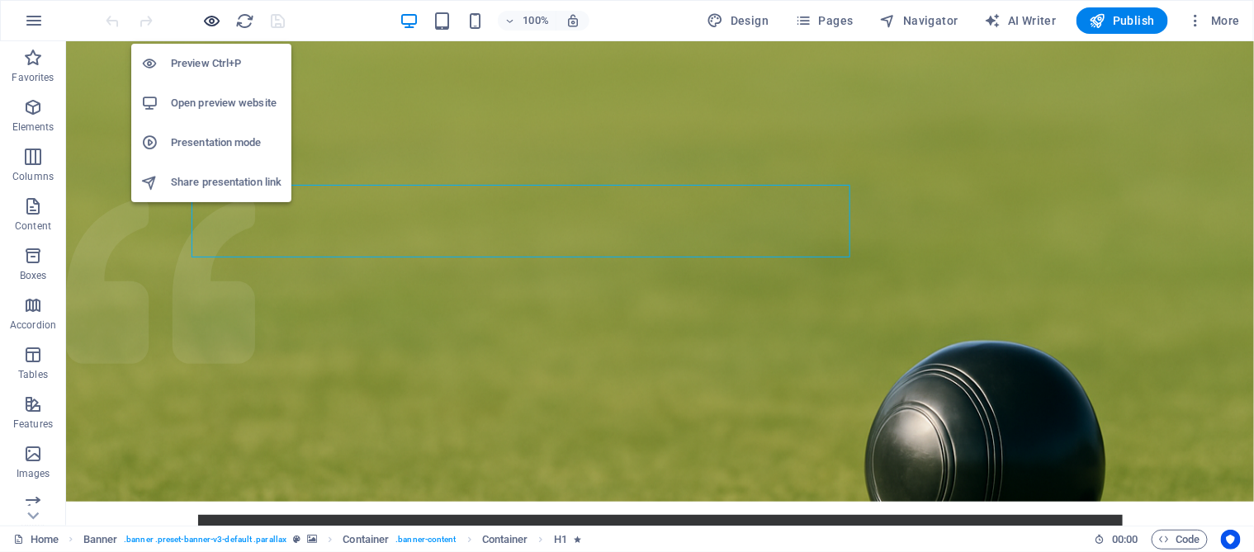
click at [210, 20] on icon "button" at bounding box center [212, 21] width 19 height 19
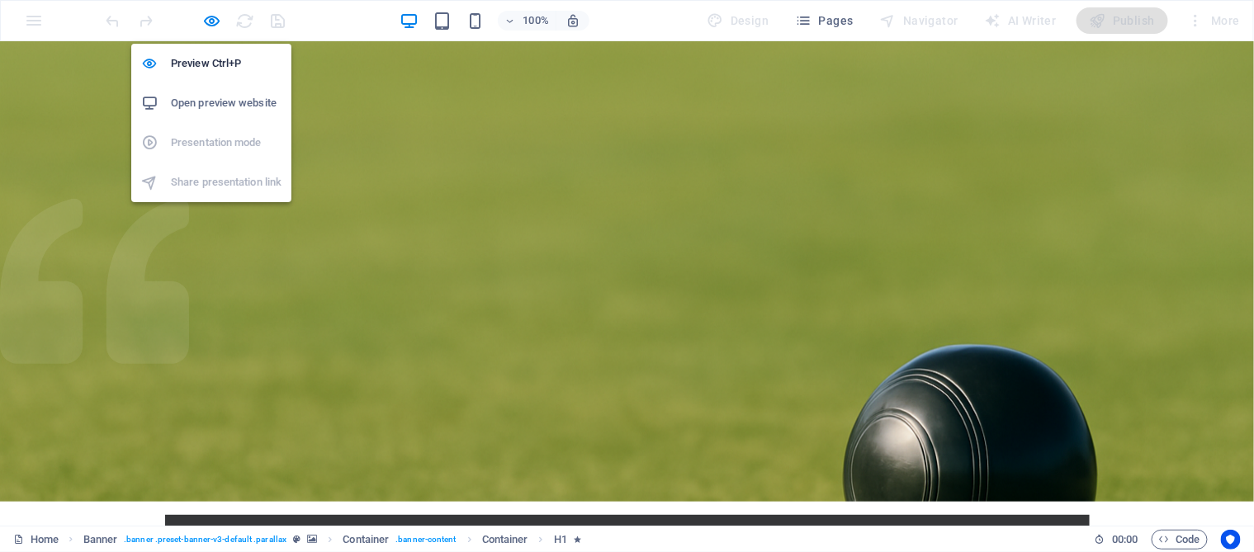
click at [241, 98] on h6 "Open preview website" at bounding box center [226, 103] width 111 height 20
click at [215, 23] on icon "button" at bounding box center [212, 21] width 19 height 19
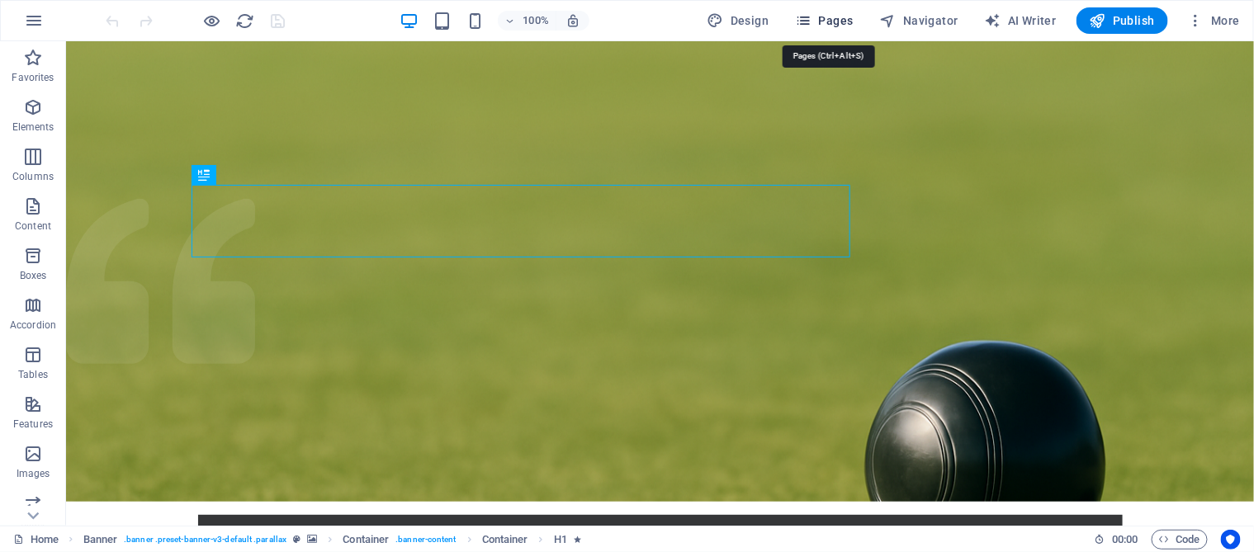
click at [832, 19] on span "Pages" at bounding box center [824, 20] width 58 height 17
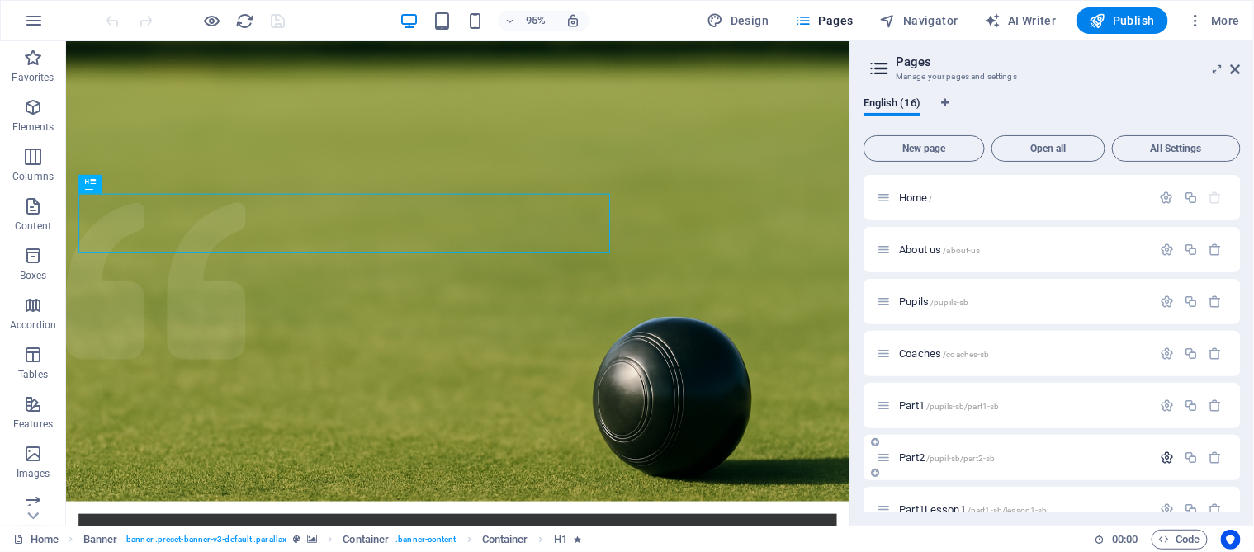
click at [1166, 456] on icon "button" at bounding box center [1167, 458] width 14 height 14
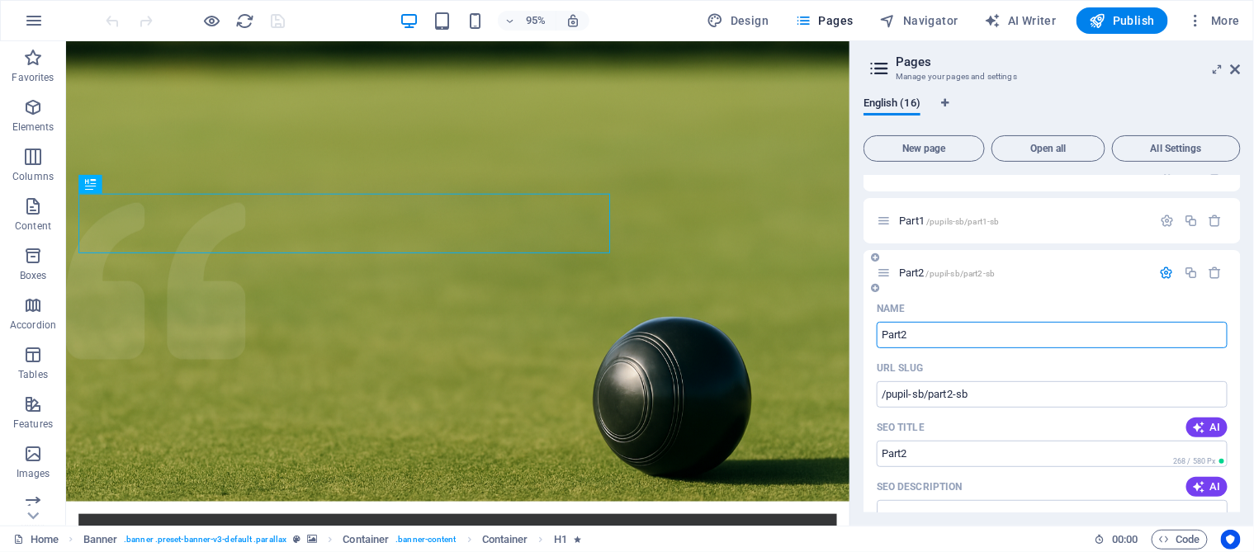
scroll to position [185, 0]
click at [909, 392] on input "/pupil-sb/part2-sb" at bounding box center [1052, 394] width 351 height 26
type input "/pupils-sb/part2-sb"
click at [1067, 333] on input "Part2" at bounding box center [1052, 335] width 351 height 26
click at [277, 22] on icon "save" at bounding box center [278, 21] width 19 height 19
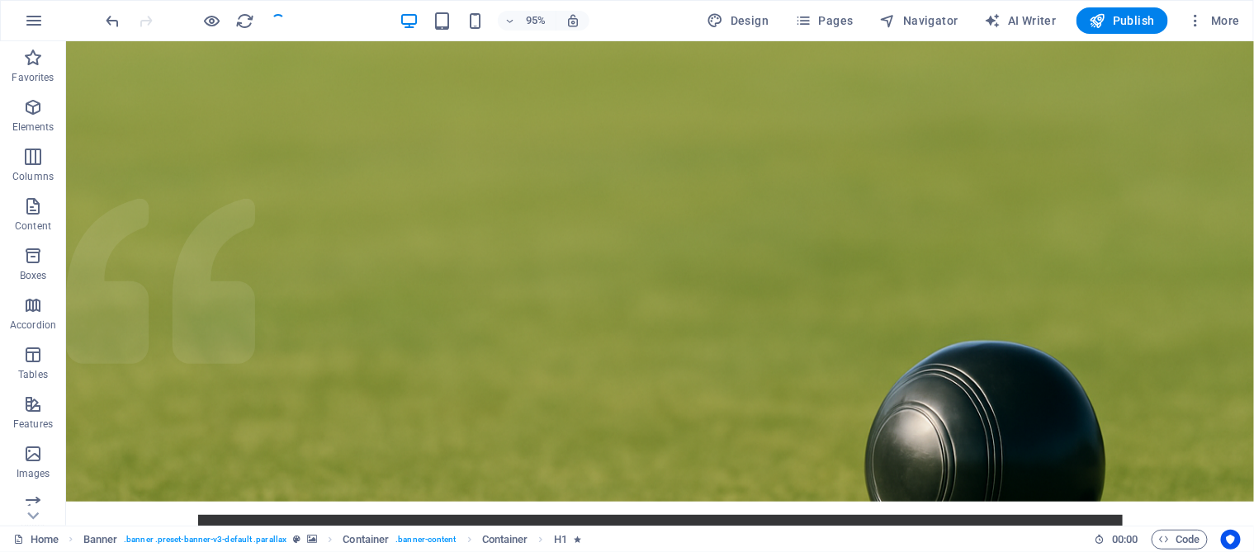
checkbox input "false"
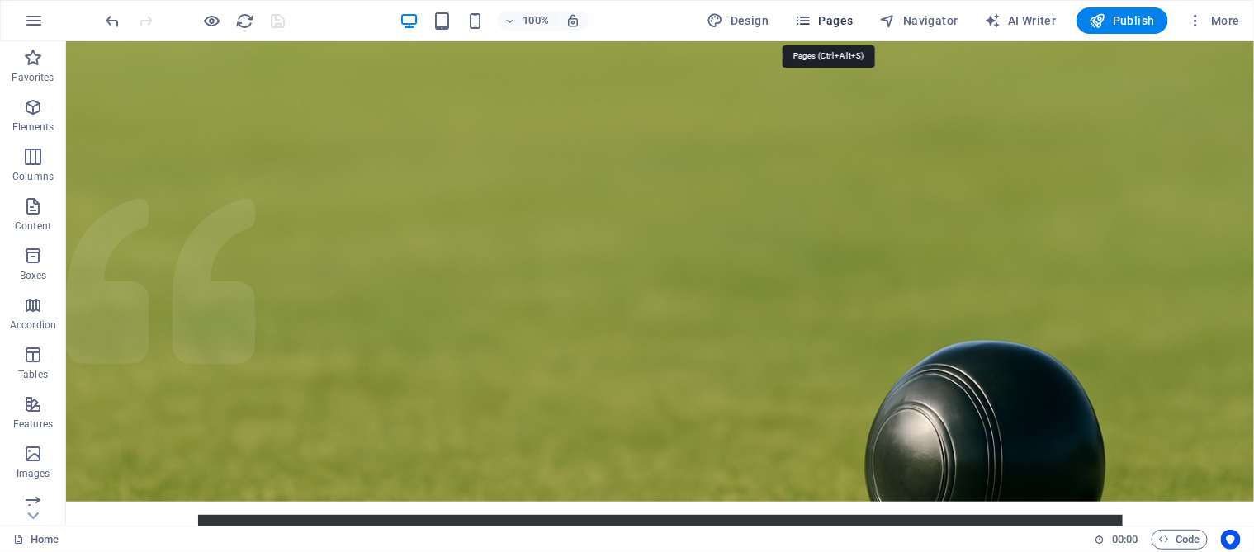
click at [844, 25] on span "Pages" at bounding box center [824, 20] width 58 height 17
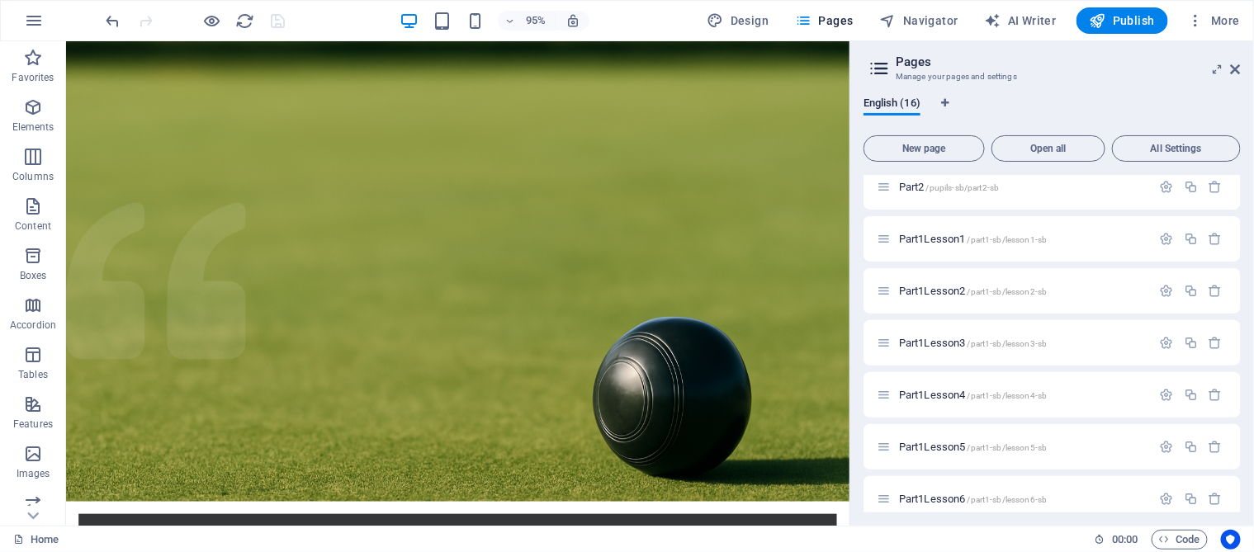
scroll to position [0, 0]
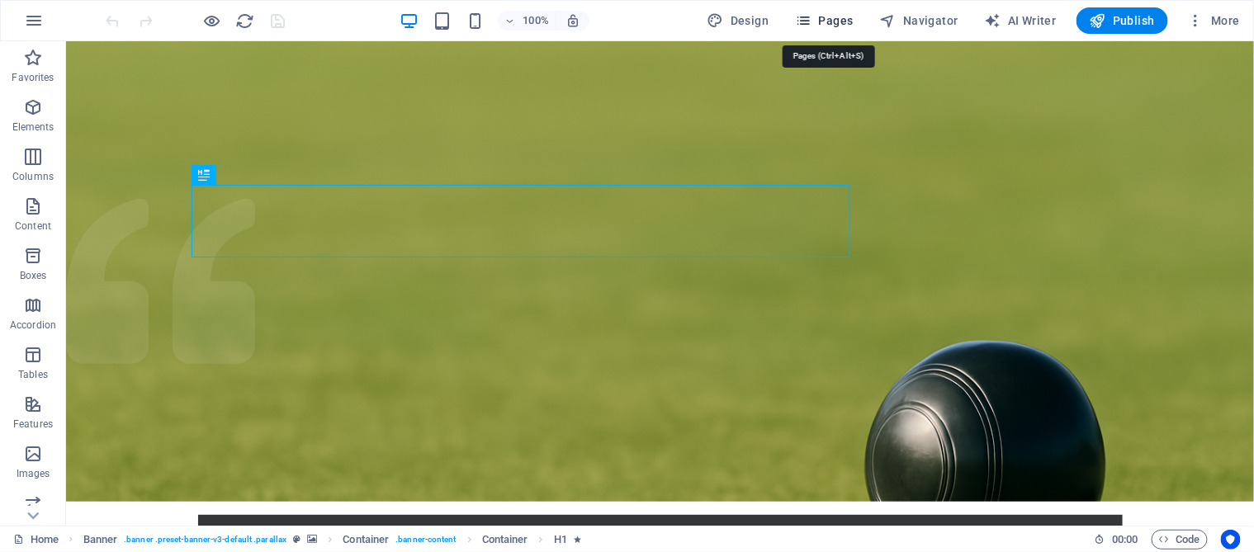
click at [836, 19] on span "Pages" at bounding box center [824, 20] width 58 height 17
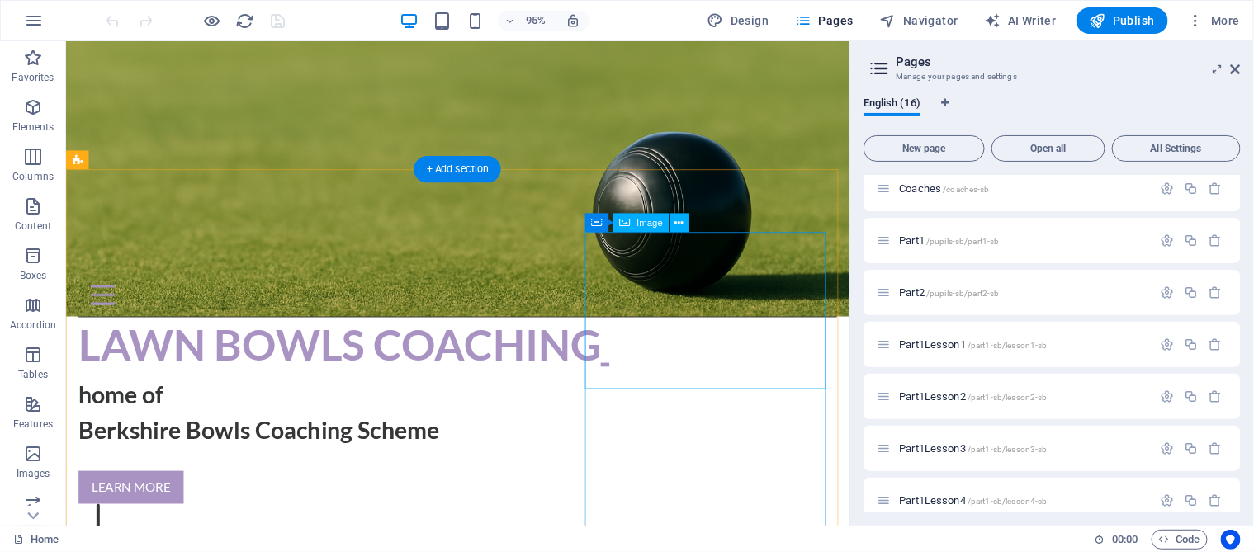
scroll to position [412, 0]
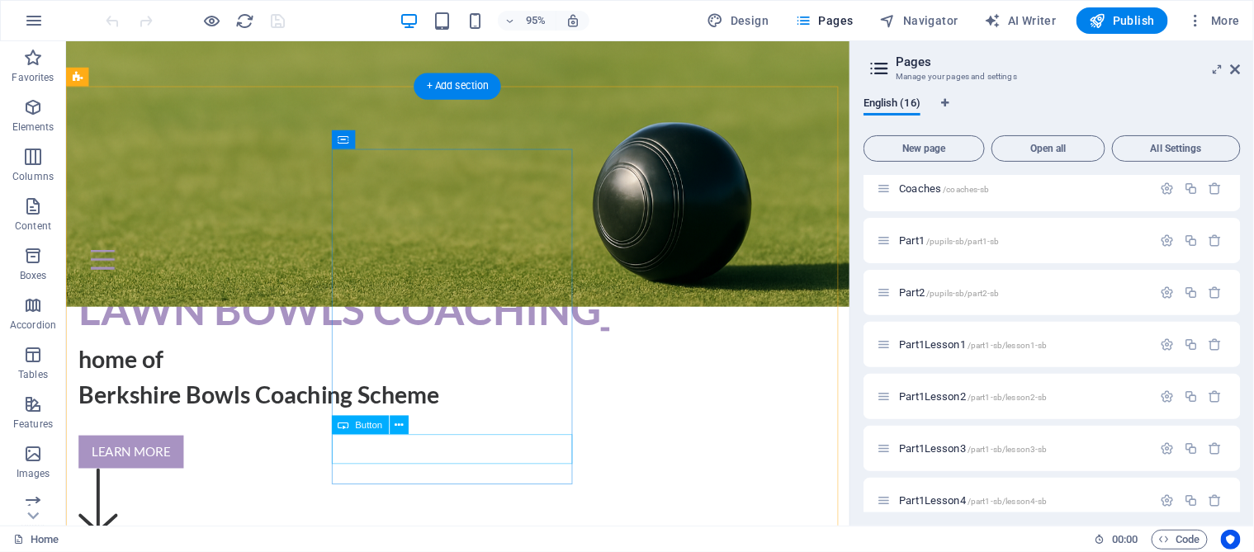
select select "2"
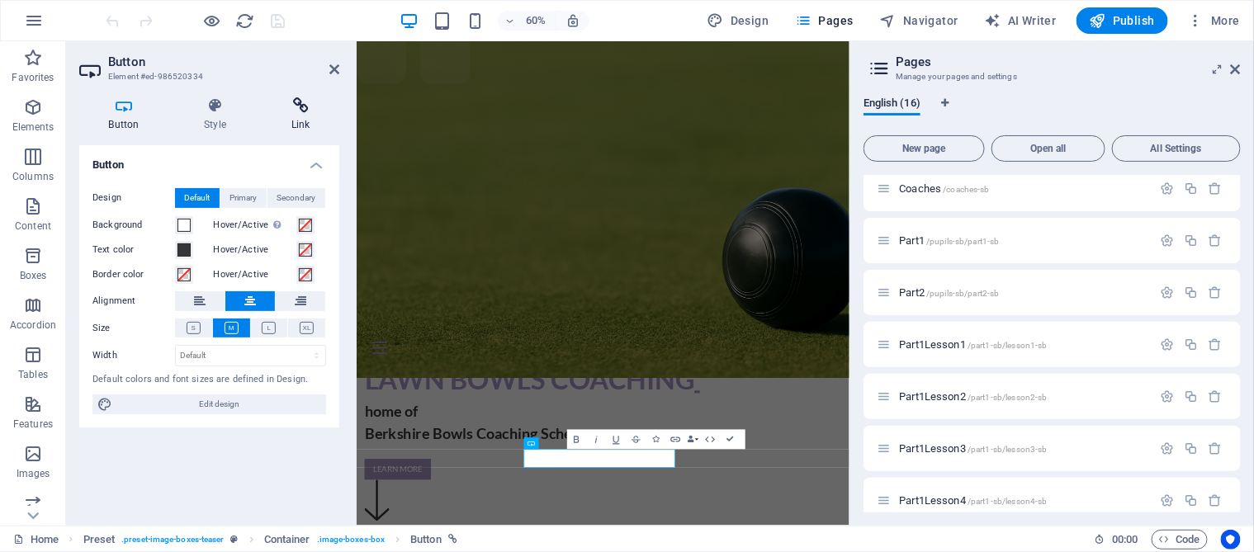
click at [293, 113] on icon at bounding box center [301, 105] width 78 height 17
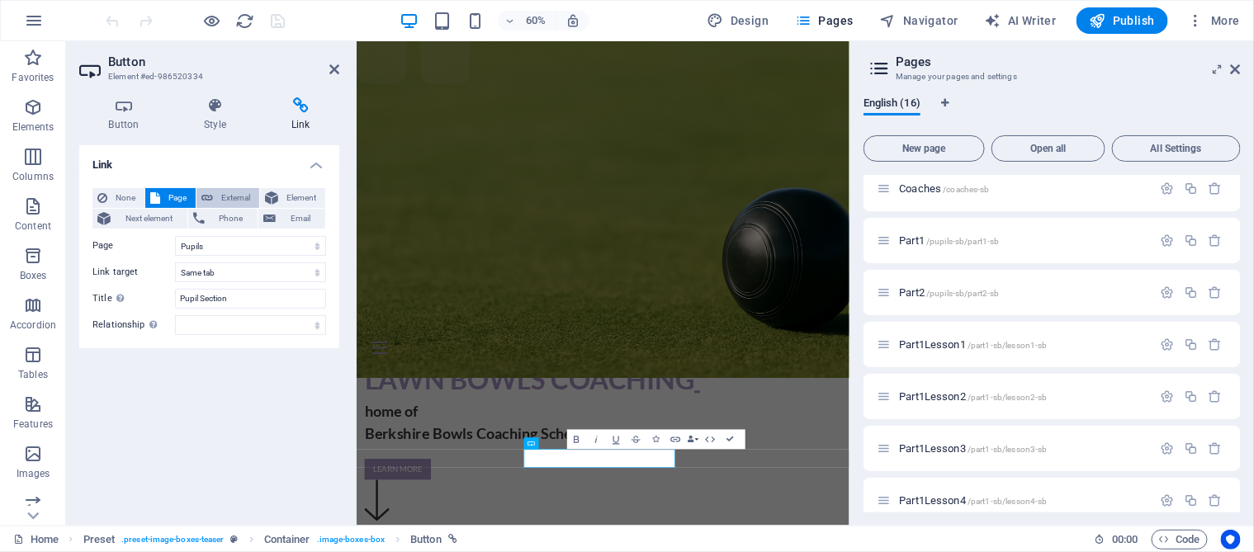
click at [234, 197] on span "External" at bounding box center [236, 198] width 36 height 20
select select "blank"
click at [334, 67] on icon at bounding box center [334, 69] width 10 height 13
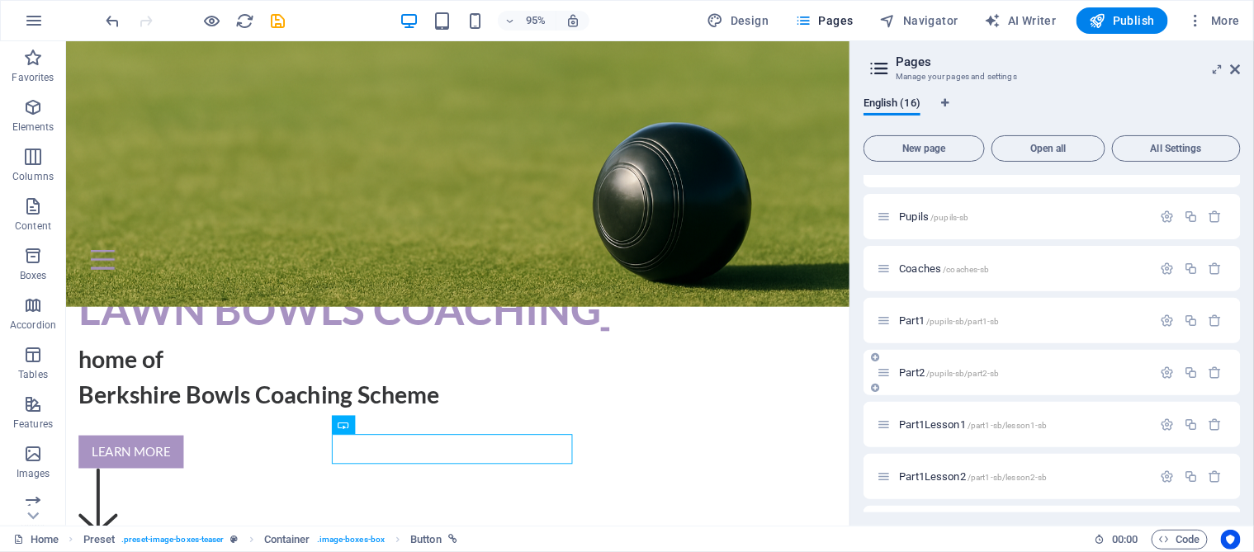
scroll to position [82, 0]
click at [939, 220] on span "/pupils-sb" at bounding box center [949, 220] width 38 height 9
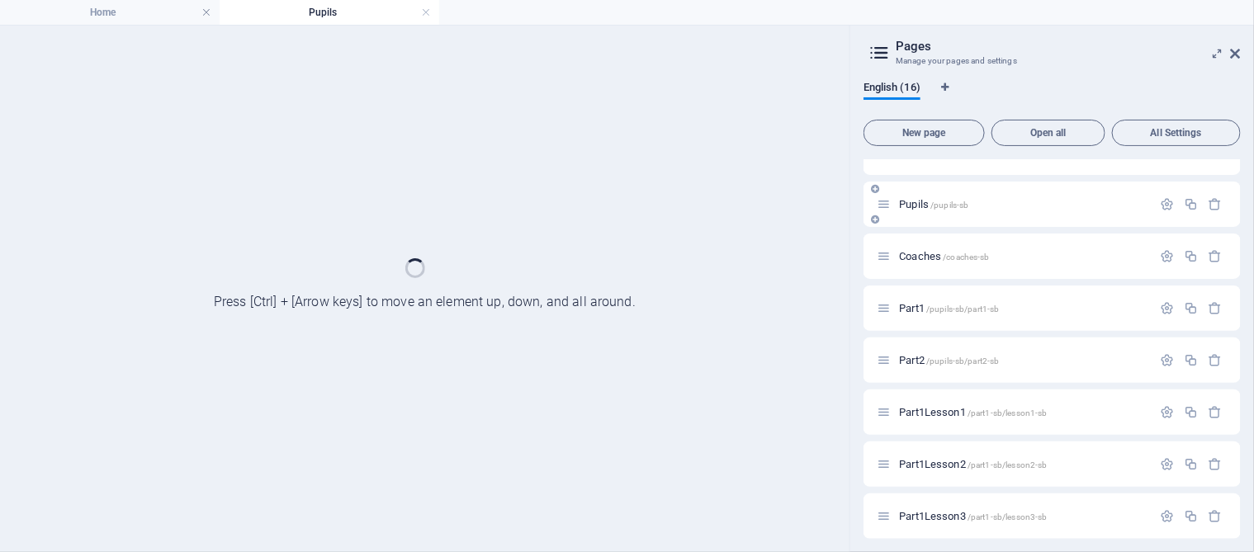
scroll to position [0, 0]
click at [939, 220] on div "Pupils /pupils-sb" at bounding box center [1051, 204] width 377 height 45
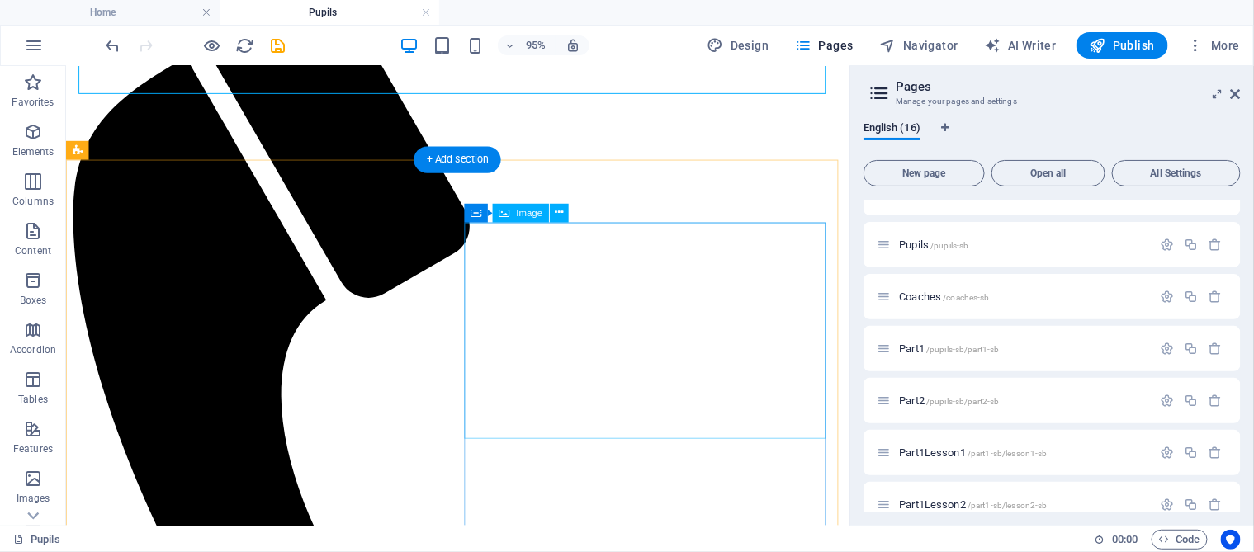
scroll to position [329, 0]
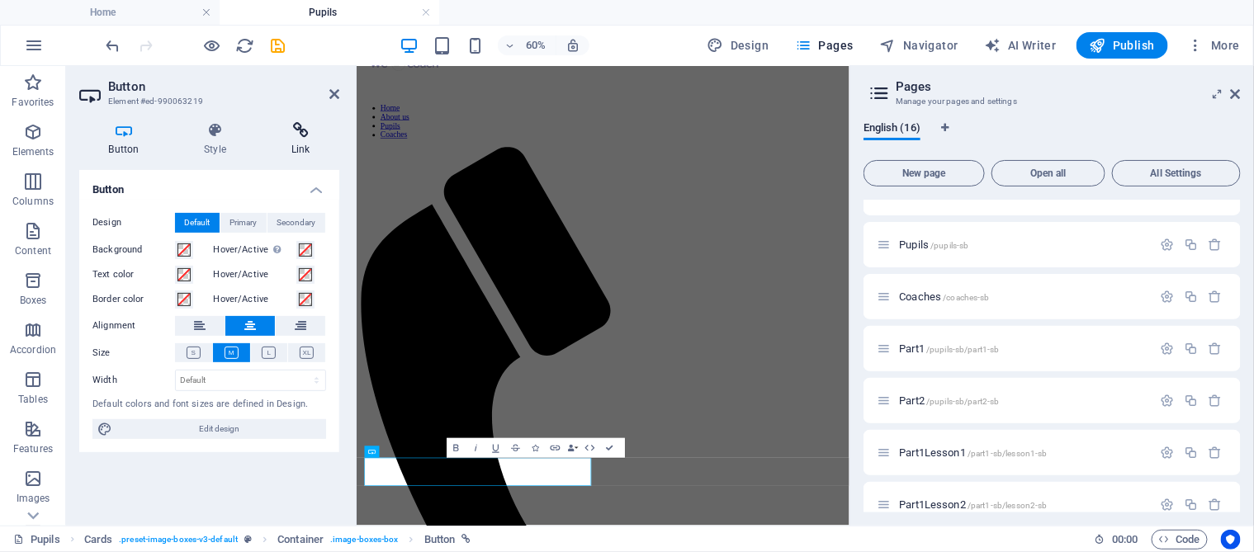
click at [297, 137] on icon at bounding box center [301, 130] width 78 height 17
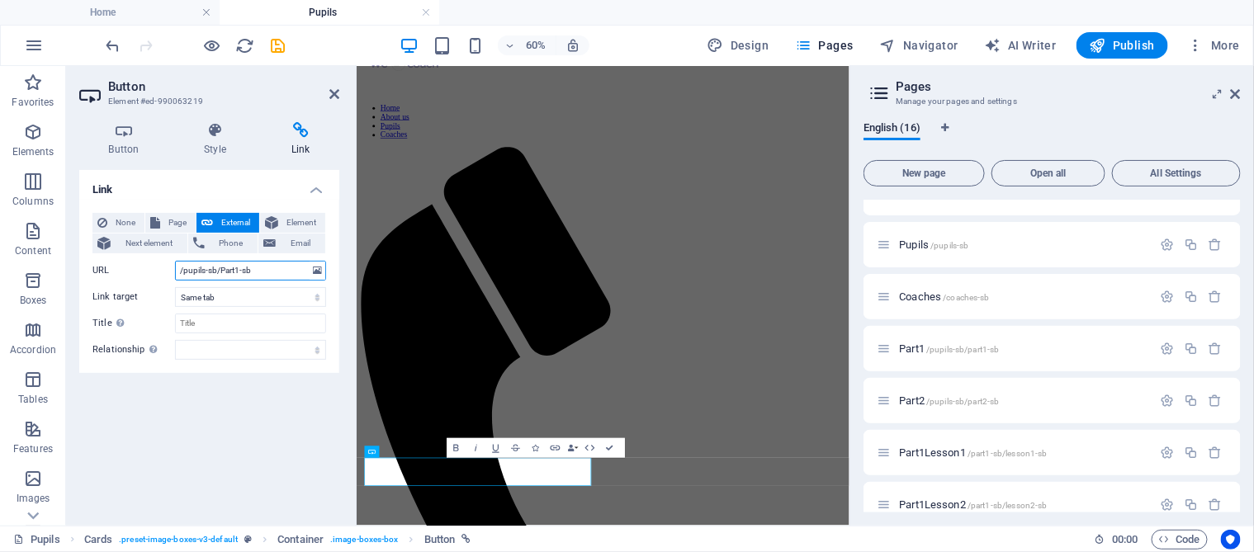
click at [221, 271] on input "/pupils-sb/Part1-sb" at bounding box center [250, 271] width 151 height 20
type input "/pupils-sb/part1-sb"
click at [263, 293] on select "New tab Same tab Overlay" at bounding box center [250, 297] width 151 height 20
click at [280, 42] on icon "save" at bounding box center [278, 45] width 19 height 19
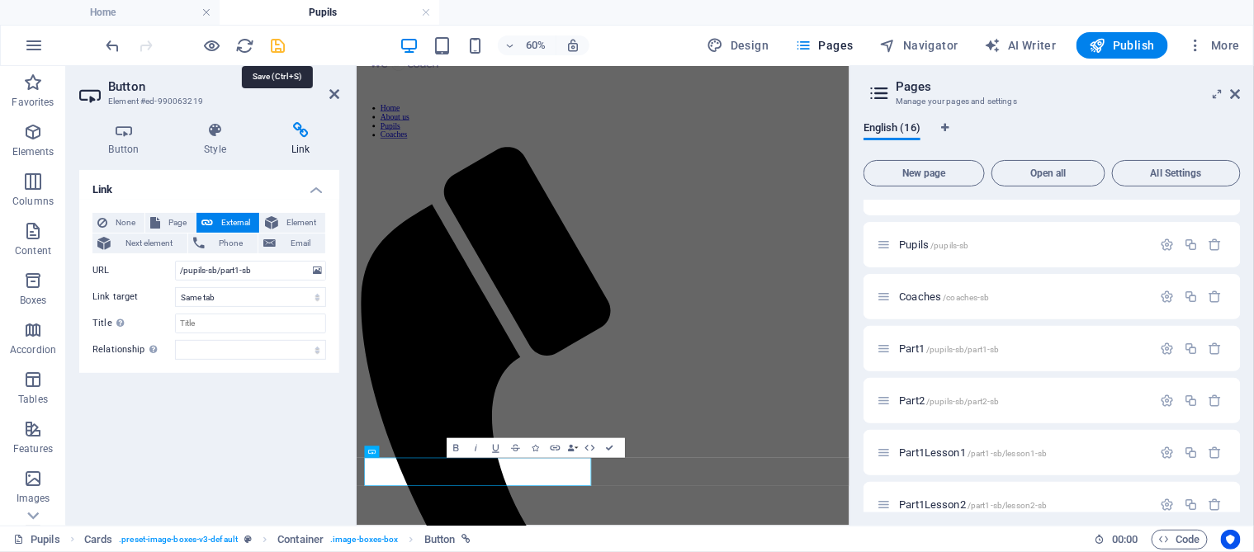
scroll to position [413, 0]
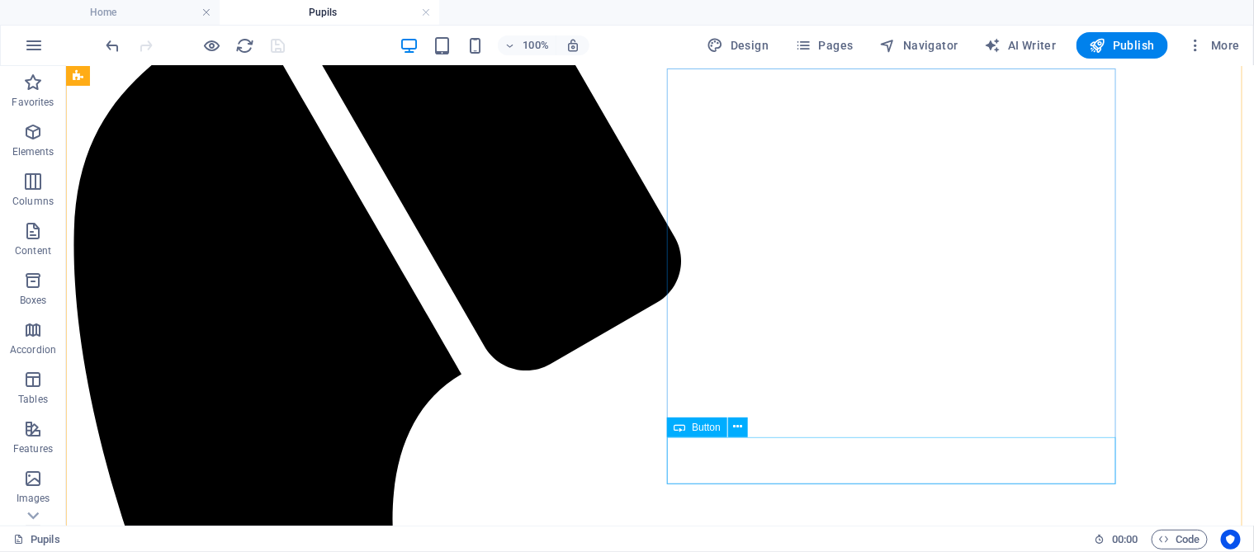
select select
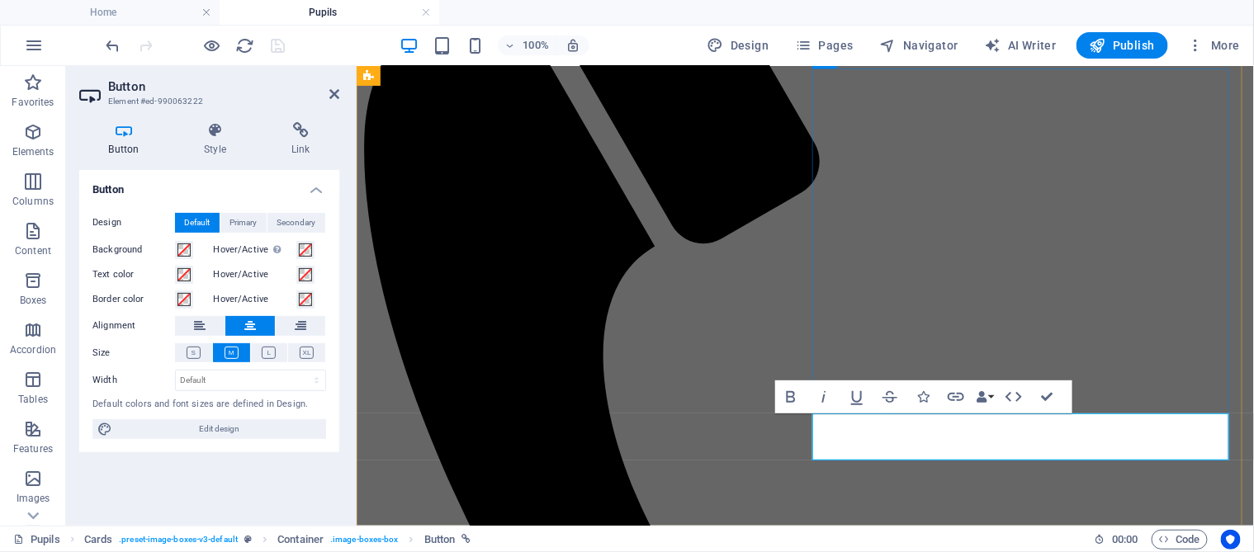
scroll to position [403, 0]
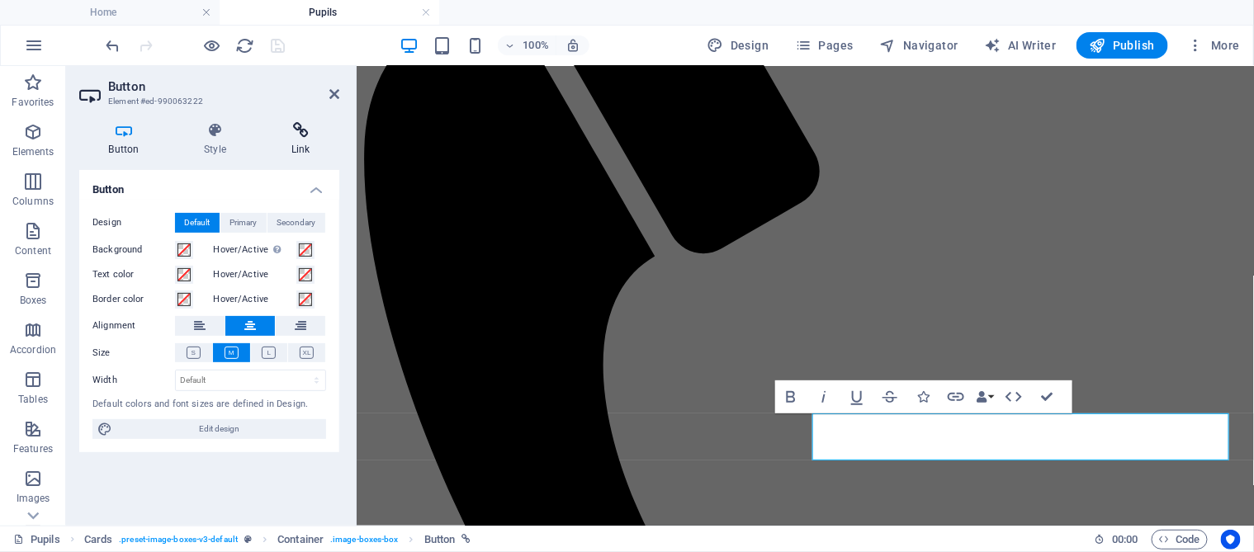
click at [296, 140] on h4 "Link" at bounding box center [301, 139] width 78 height 35
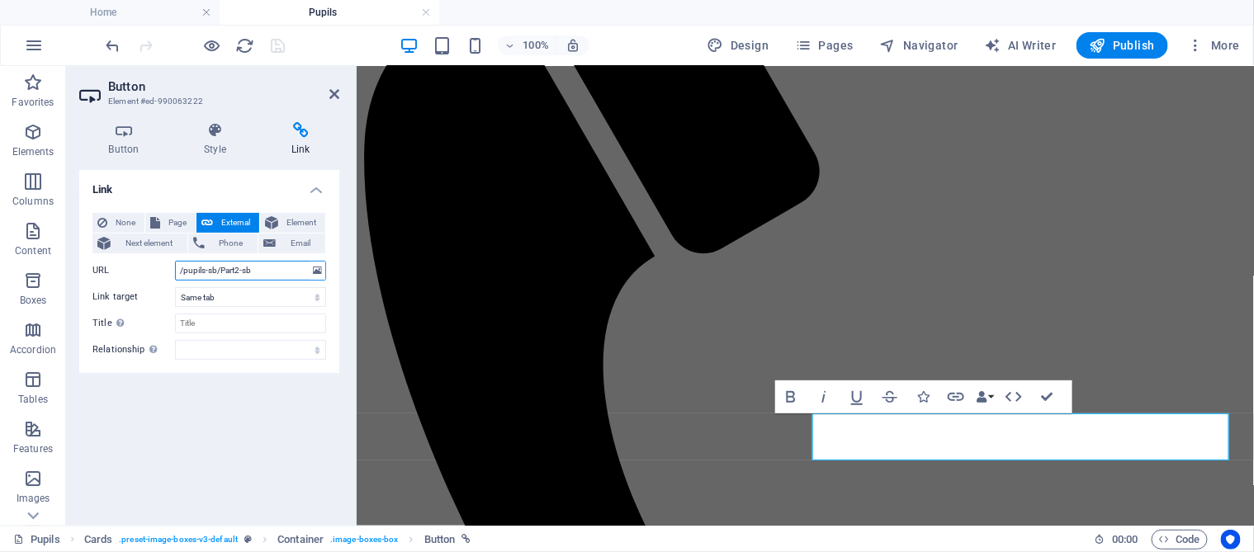
click at [223, 270] on input "/pupils-sb/Part2-sb" at bounding box center [250, 271] width 151 height 20
type input "/pupils-sb/part2-sb"
click at [277, 45] on icon "save" at bounding box center [278, 45] width 19 height 19
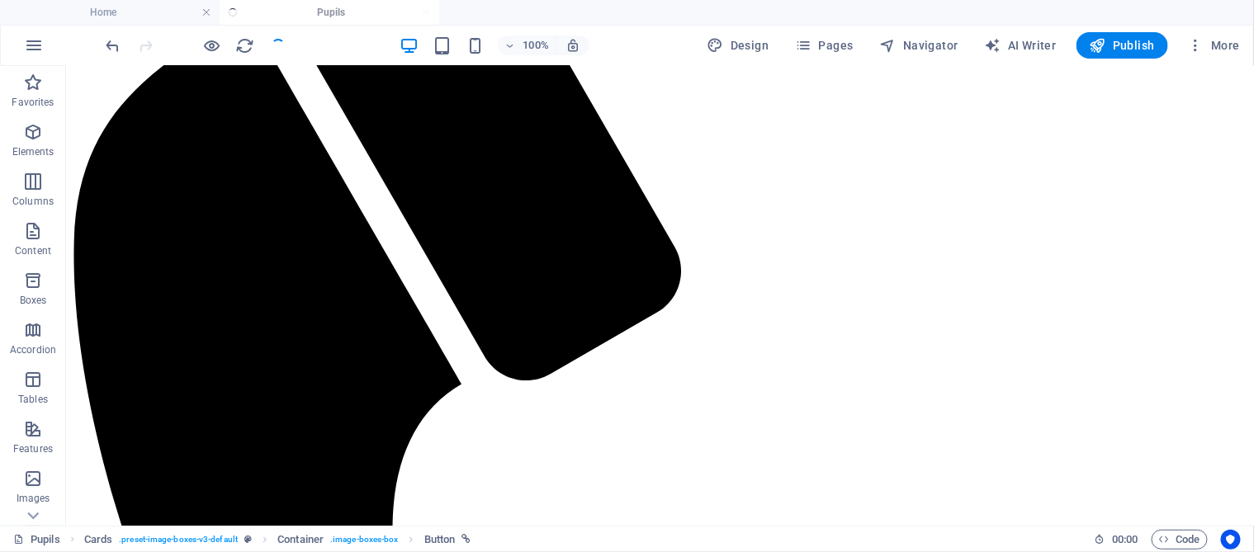
scroll to position [413, 0]
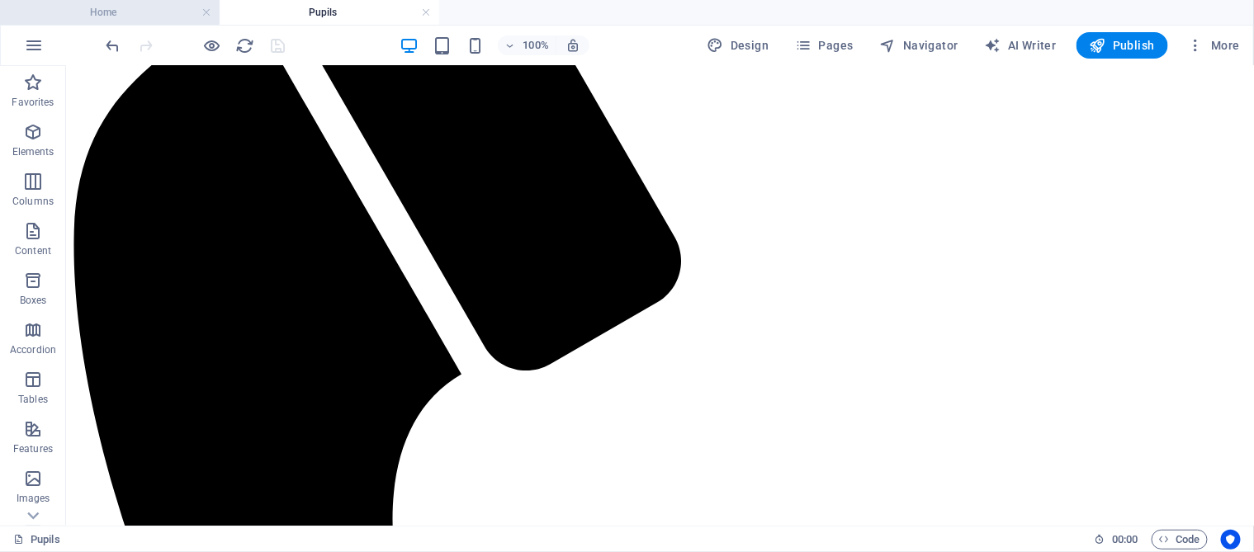
click at [174, 11] on h4 "Home" at bounding box center [110, 12] width 220 height 18
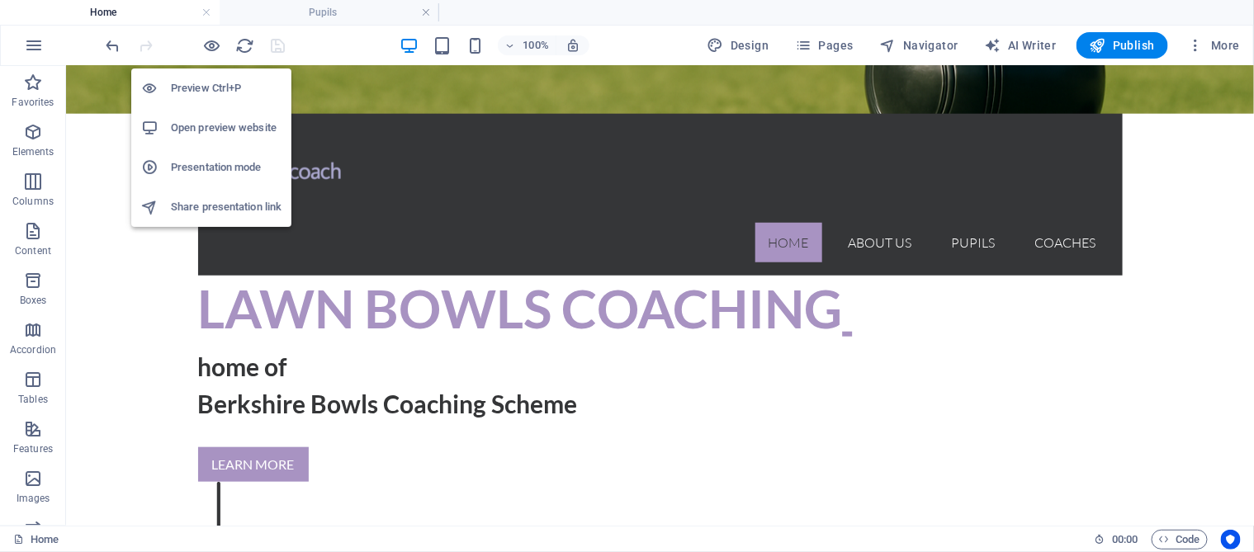
click at [211, 131] on h6 "Open preview website" at bounding box center [226, 128] width 111 height 20
click at [212, 42] on icon "button" at bounding box center [212, 45] width 19 height 19
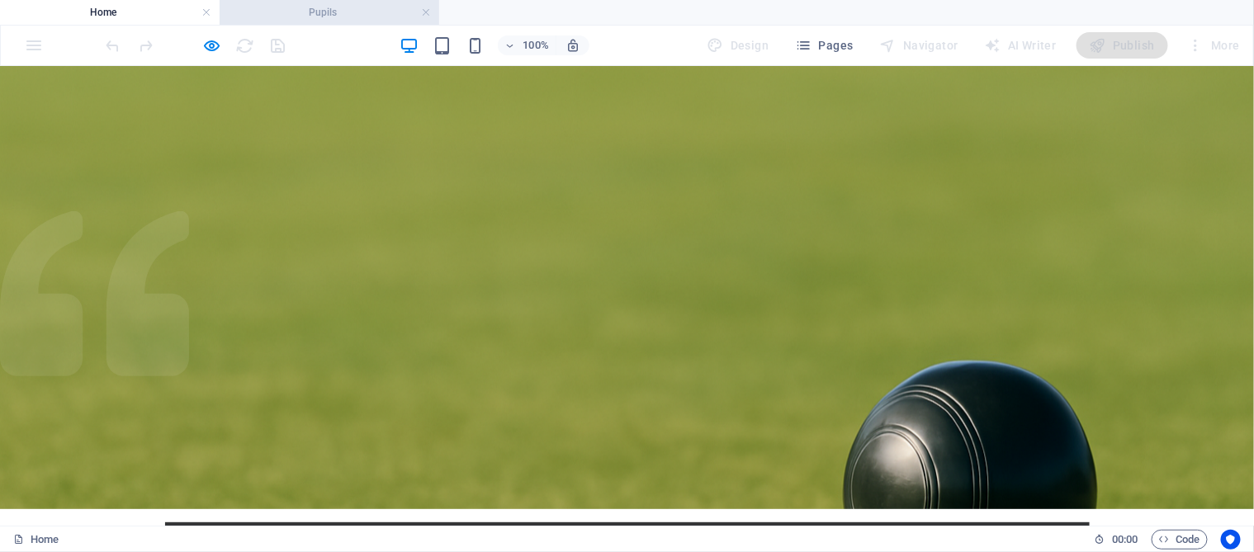
click at [319, 11] on h4 "Pupils" at bounding box center [330, 12] width 220 height 18
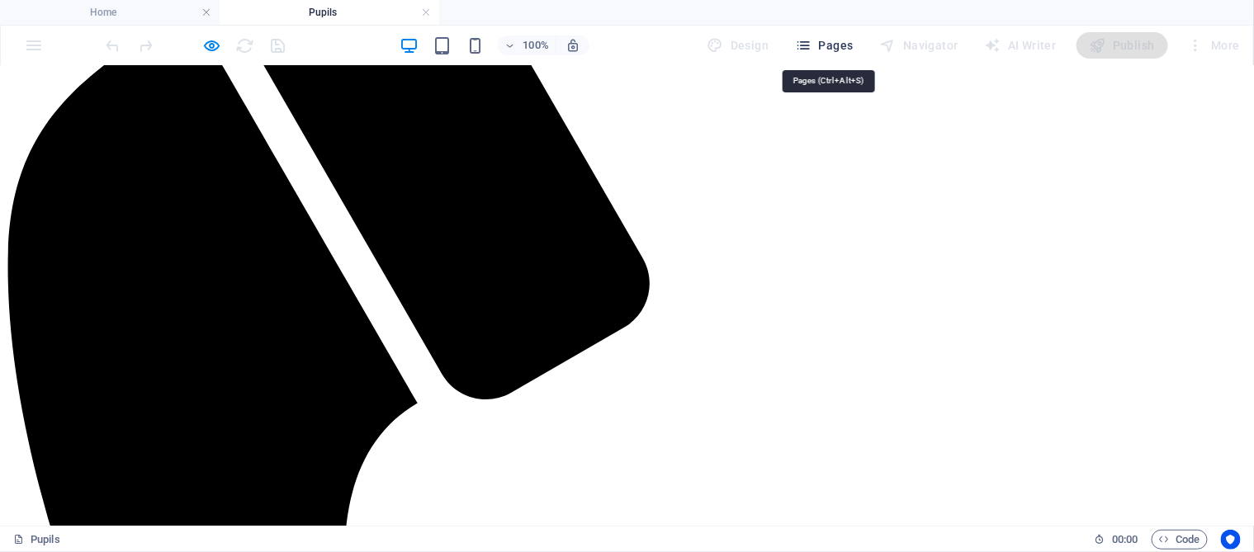
click at [850, 44] on span "Pages" at bounding box center [824, 45] width 58 height 17
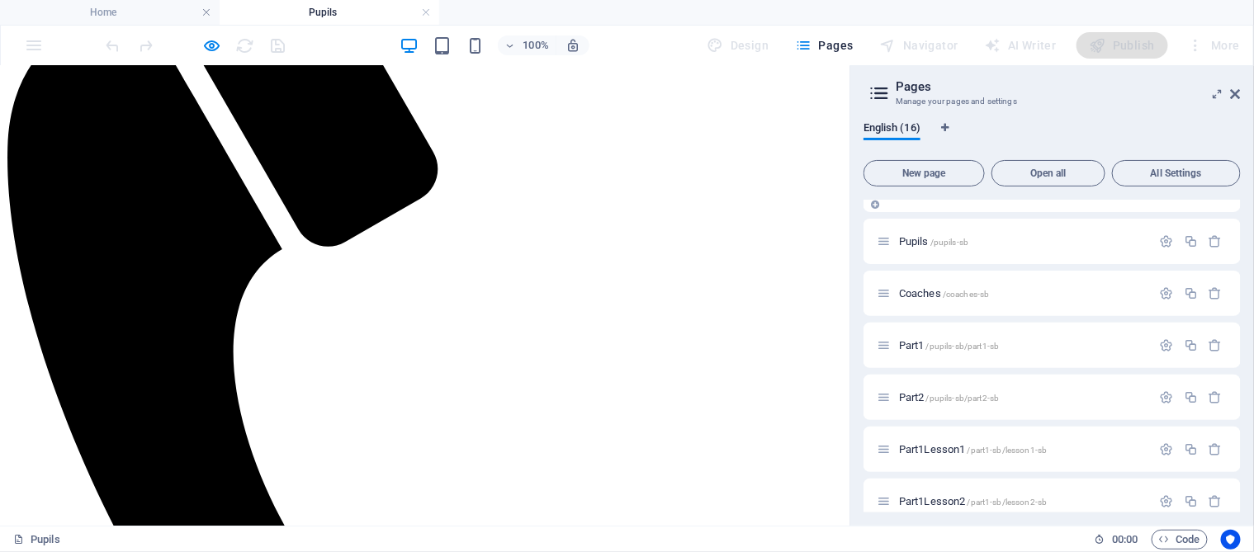
scroll to position [165, 0]
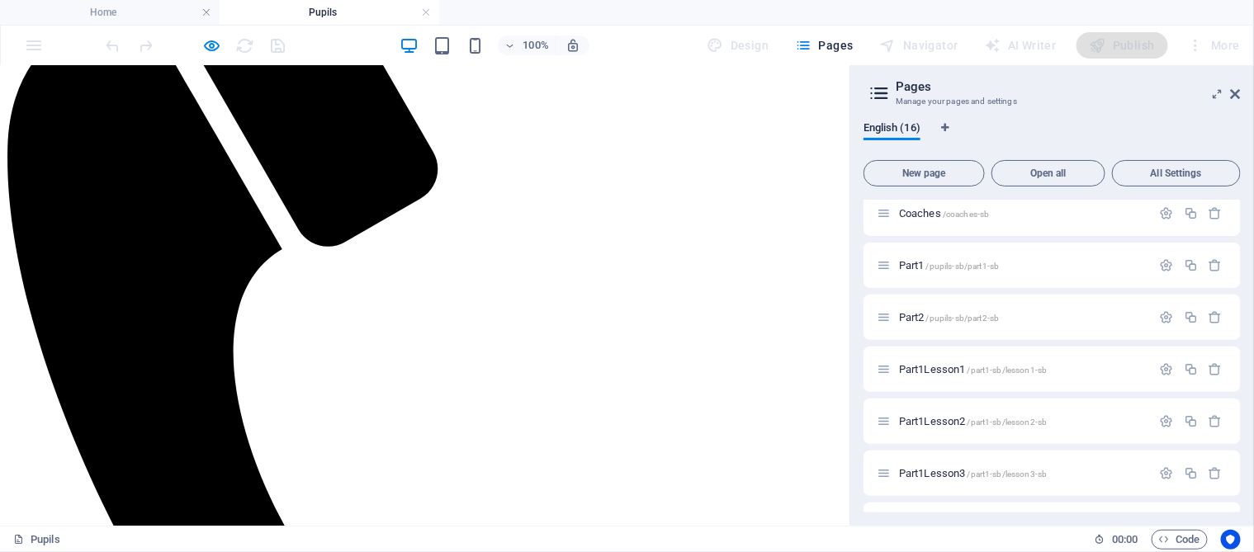
click at [316, 9] on h4 "Pupils" at bounding box center [330, 12] width 220 height 18
click at [964, 267] on span "/pupils-sb/part1-sb" at bounding box center [962, 266] width 73 height 9
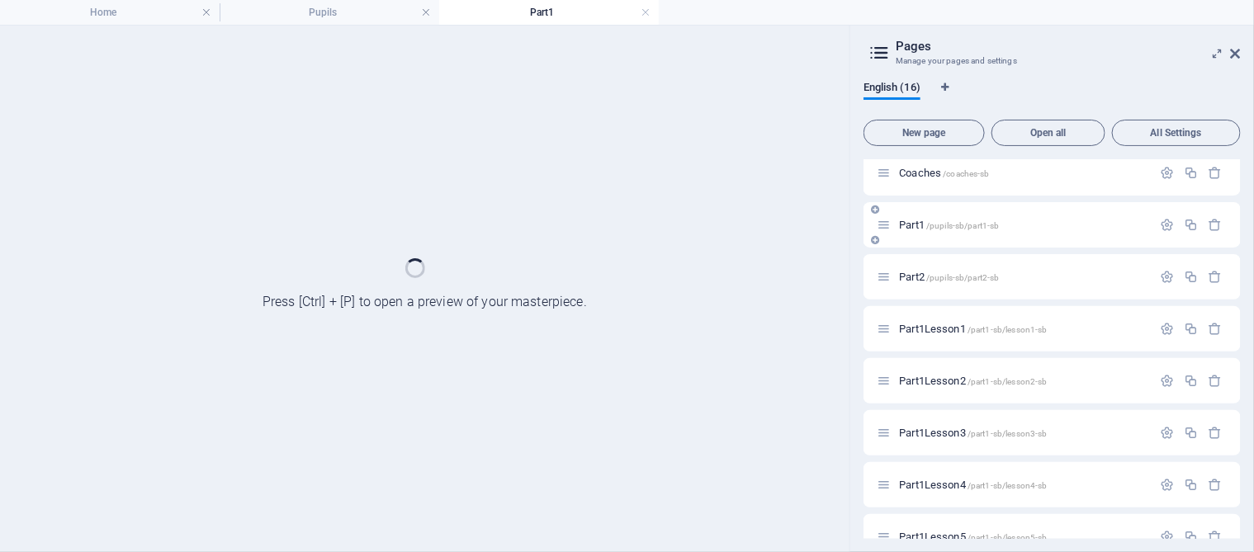
scroll to position [0, 0]
click at [964, 267] on div "Part2 /pupils-sb/part2-sb" at bounding box center [1014, 276] width 275 height 19
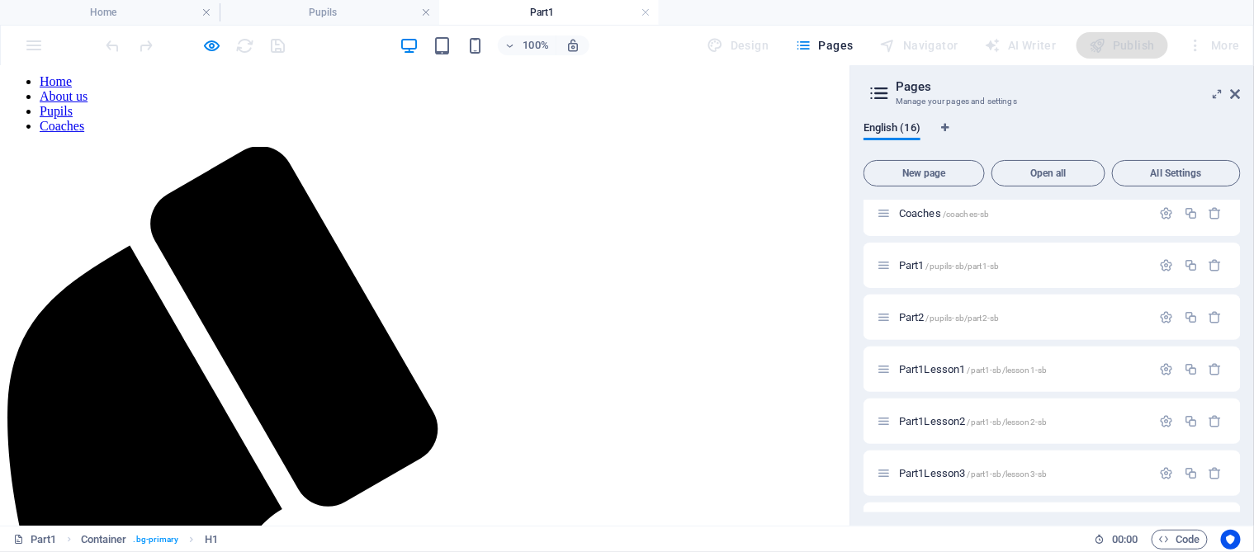
scroll to position [165, 0]
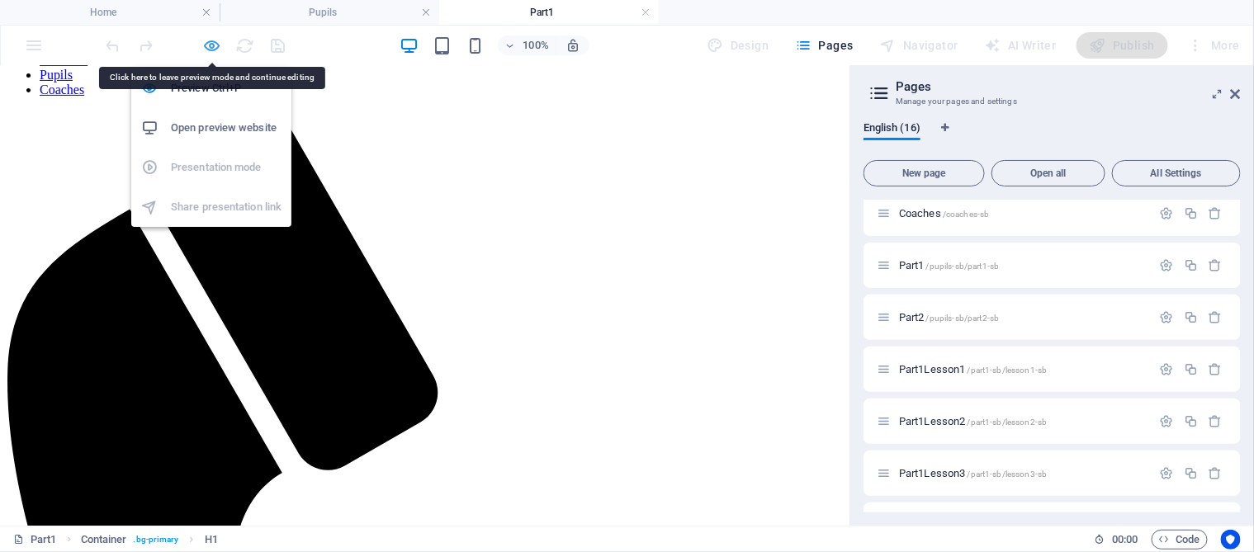
click at [212, 48] on icon "button" at bounding box center [212, 45] width 19 height 19
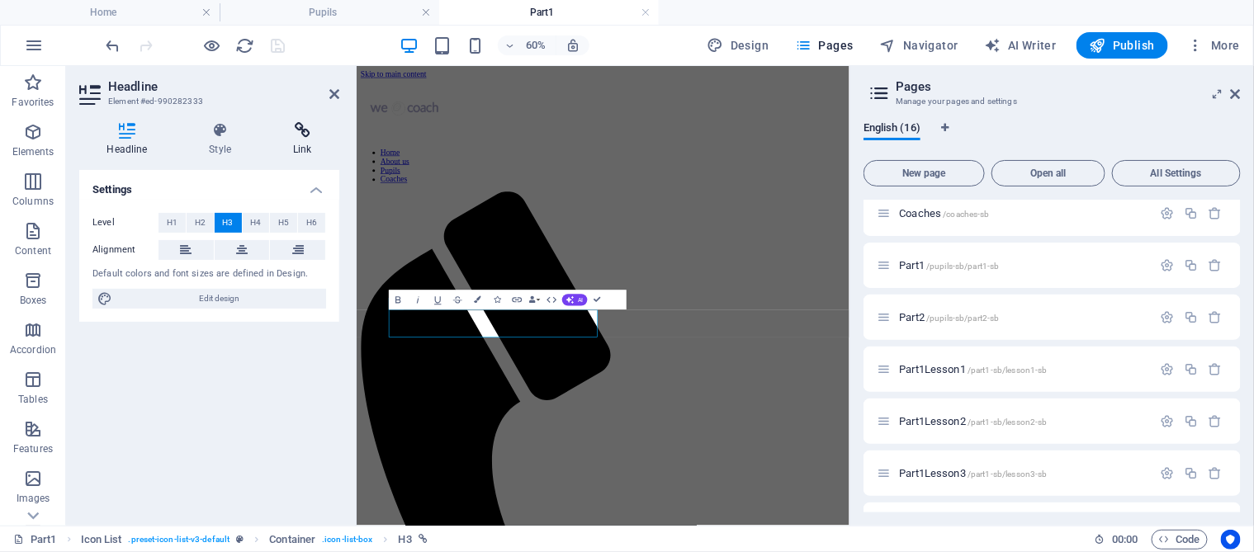
click at [304, 135] on icon at bounding box center [302, 130] width 73 height 17
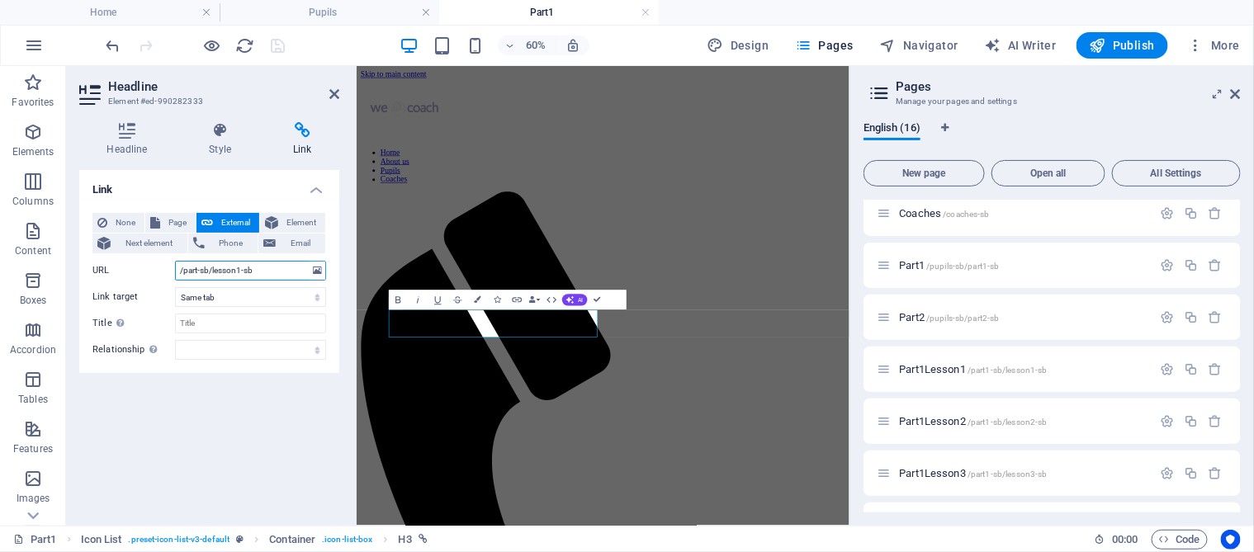
click at [197, 272] on input "/part-sb/lesson1-sb" at bounding box center [250, 271] width 151 height 20
type input "/part1-sb/lesson1-sb"
select select
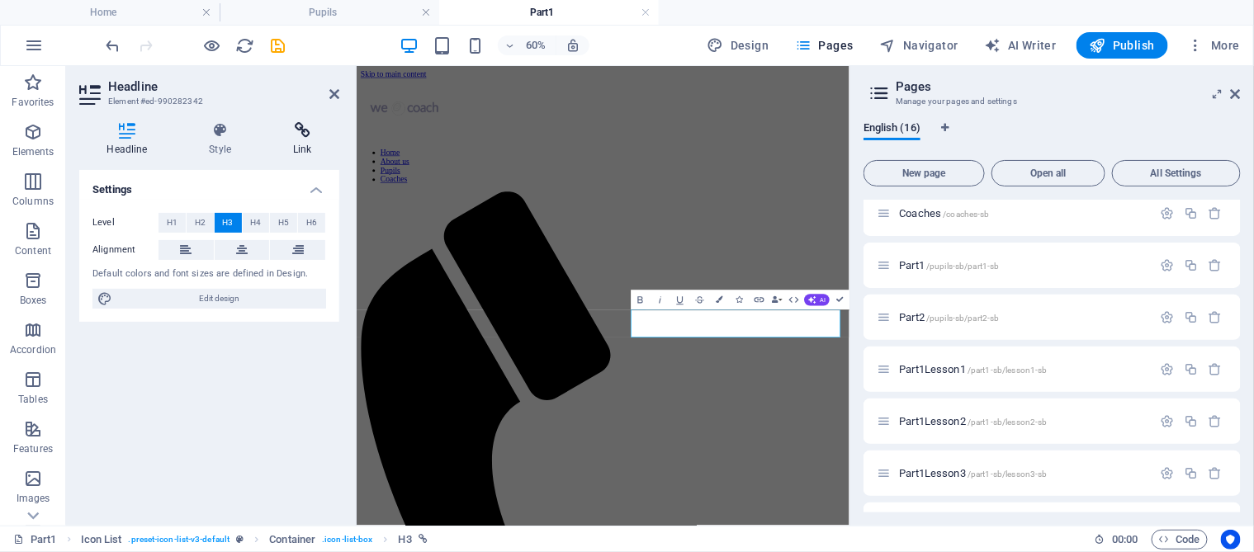
click at [303, 140] on h4 "Link" at bounding box center [302, 139] width 73 height 35
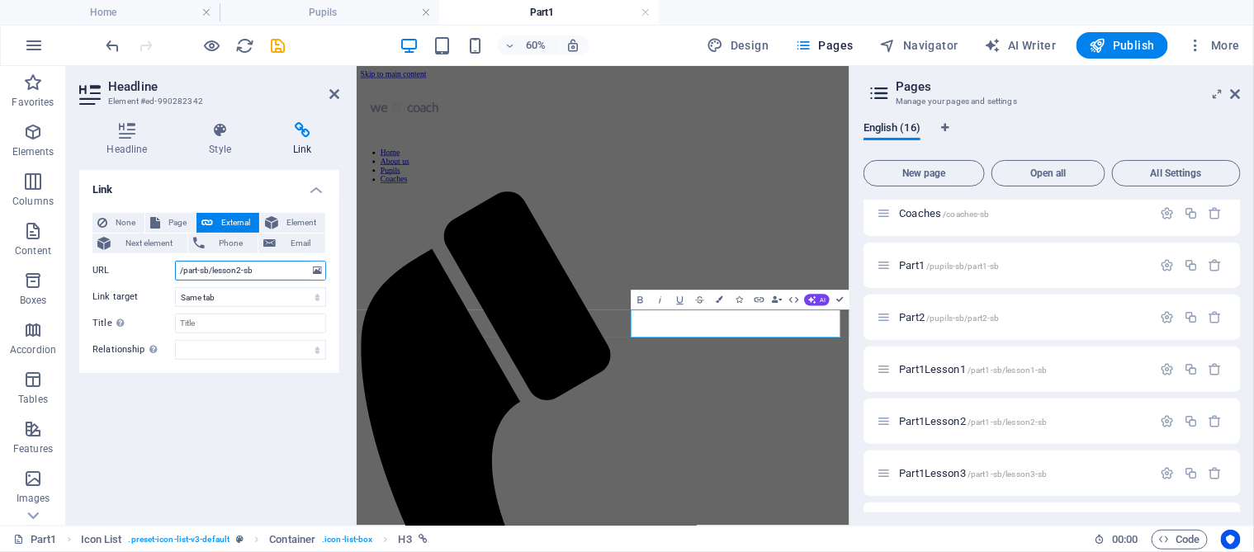
click at [196, 272] on input "/part-sb/lesson2-sb" at bounding box center [250, 271] width 151 height 20
type input "/part1-sb/lesson2-sb"
select select
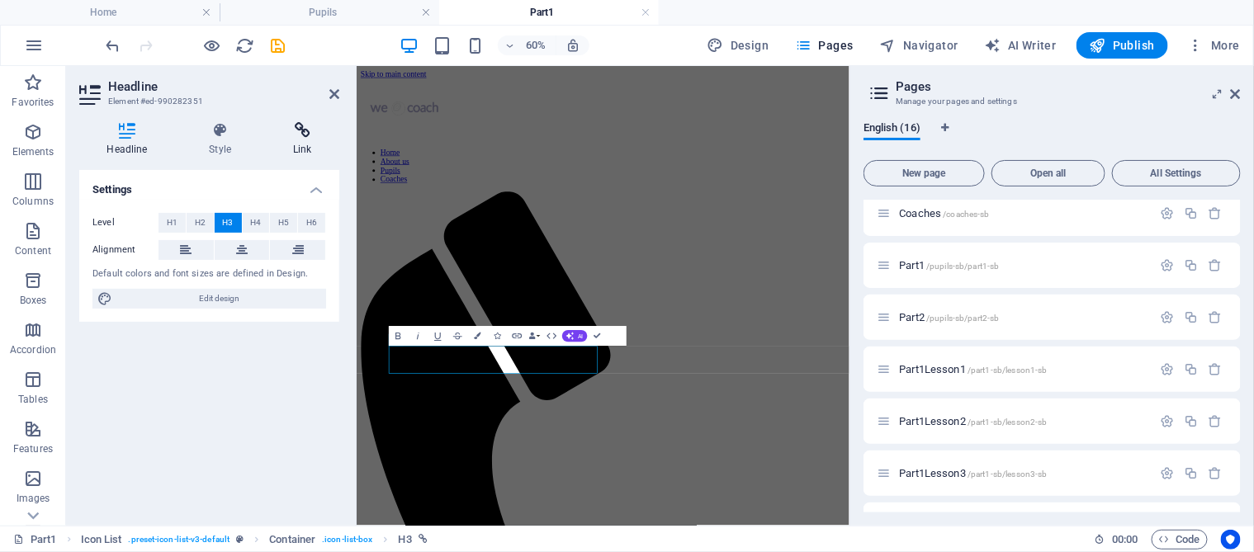
click at [300, 131] on icon at bounding box center [302, 130] width 73 height 17
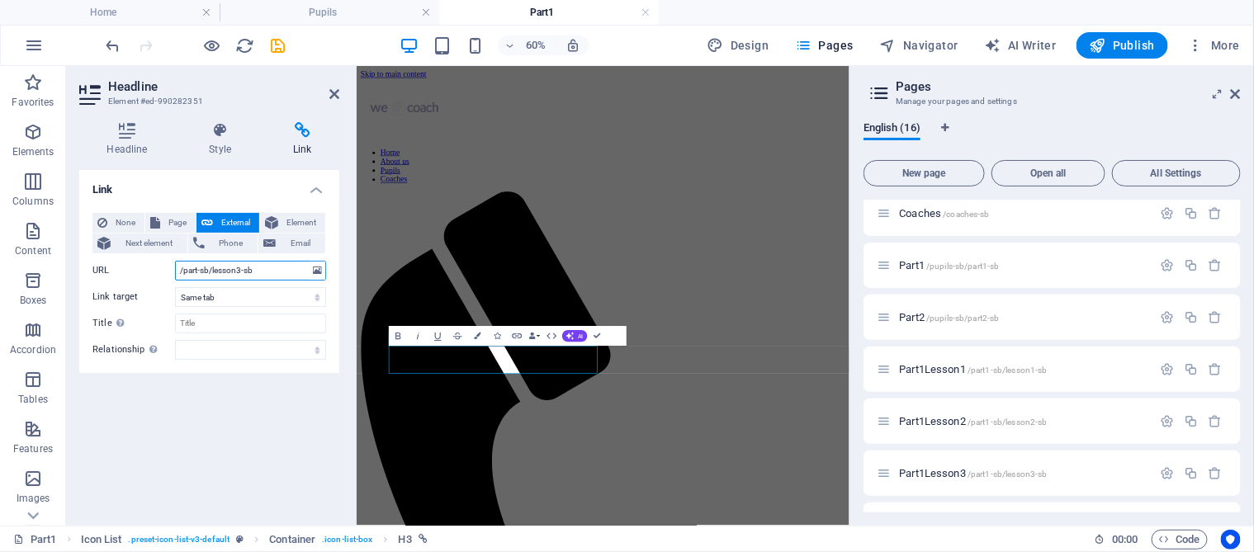
click at [196, 269] on input "/part-sb/lesson3-sb" at bounding box center [250, 271] width 151 height 20
type input "/part1-sb/lesson3-sb"
select select
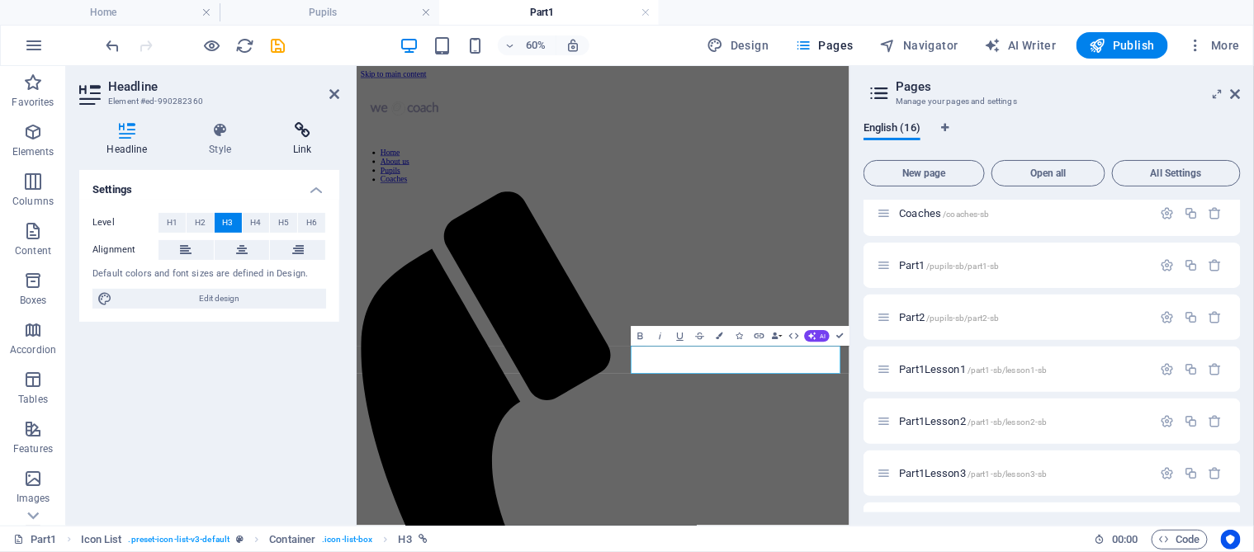
click at [304, 135] on icon at bounding box center [302, 130] width 73 height 17
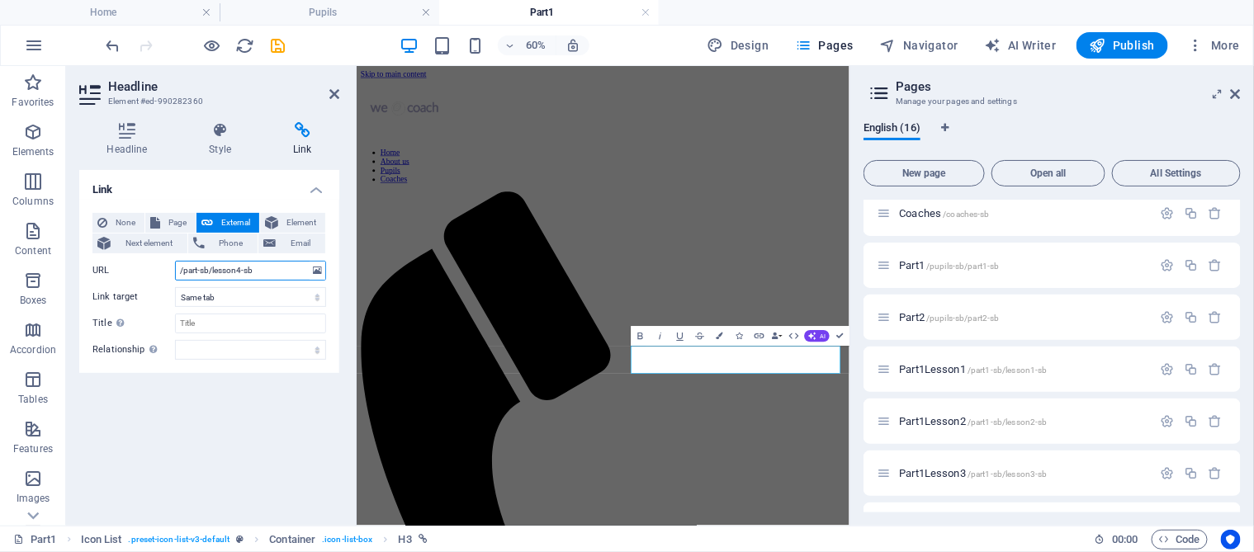
click at [196, 268] on input "/part-sb/lesson4-sb" at bounding box center [250, 271] width 151 height 20
type input "/part1-sb/lesson4-sb"
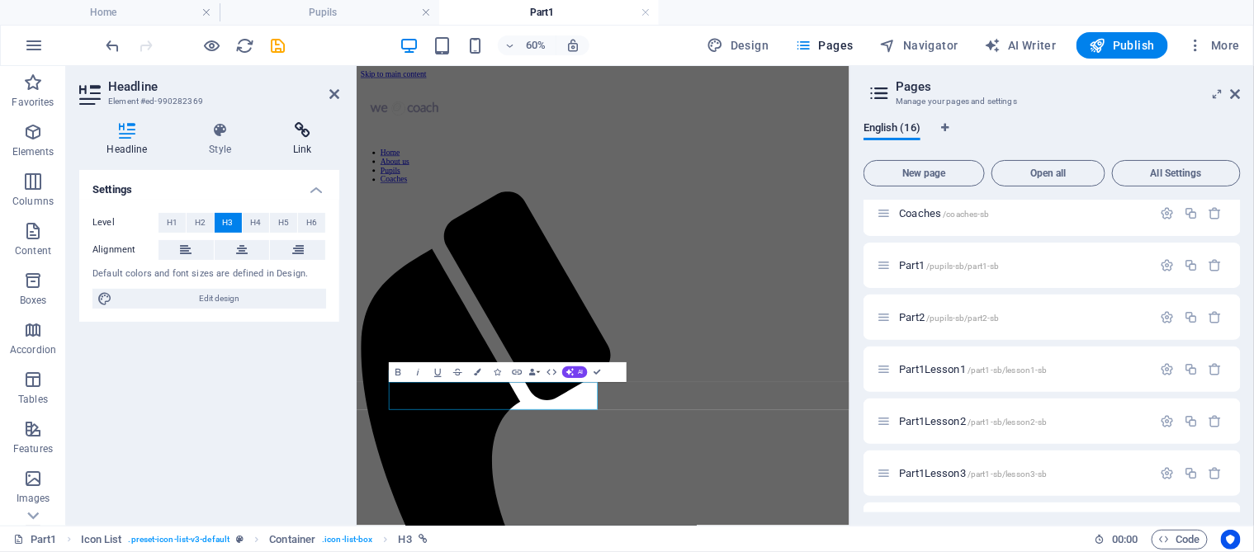
click at [305, 131] on icon at bounding box center [302, 130] width 73 height 17
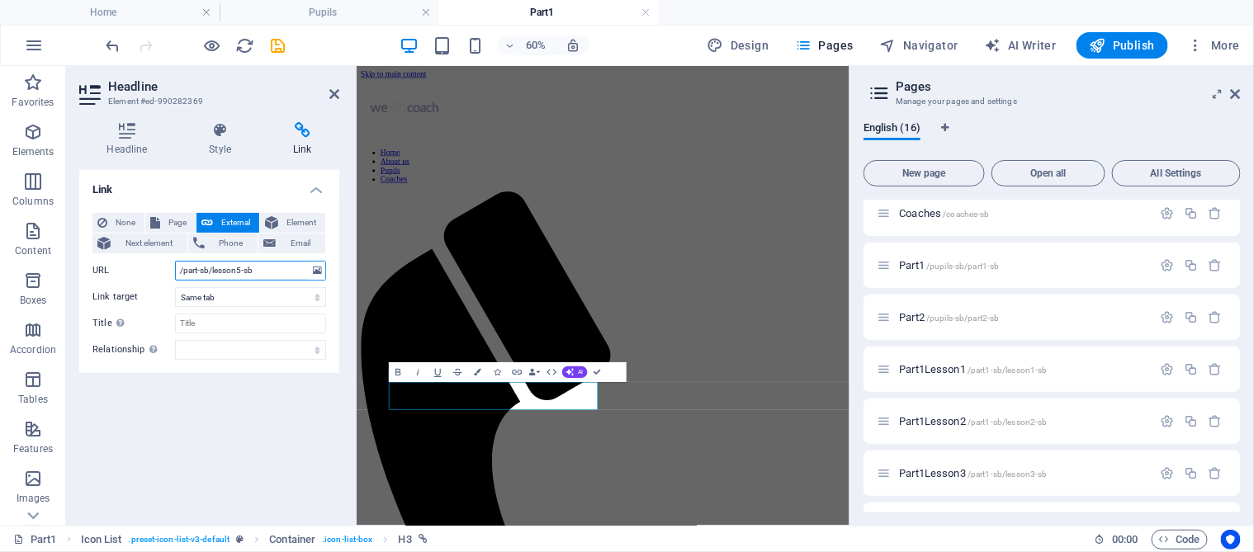
click at [196, 271] on input "/part-sb/lesson5-sb" at bounding box center [250, 271] width 151 height 20
type input "/part1-sb/lesson5-sb"
select select
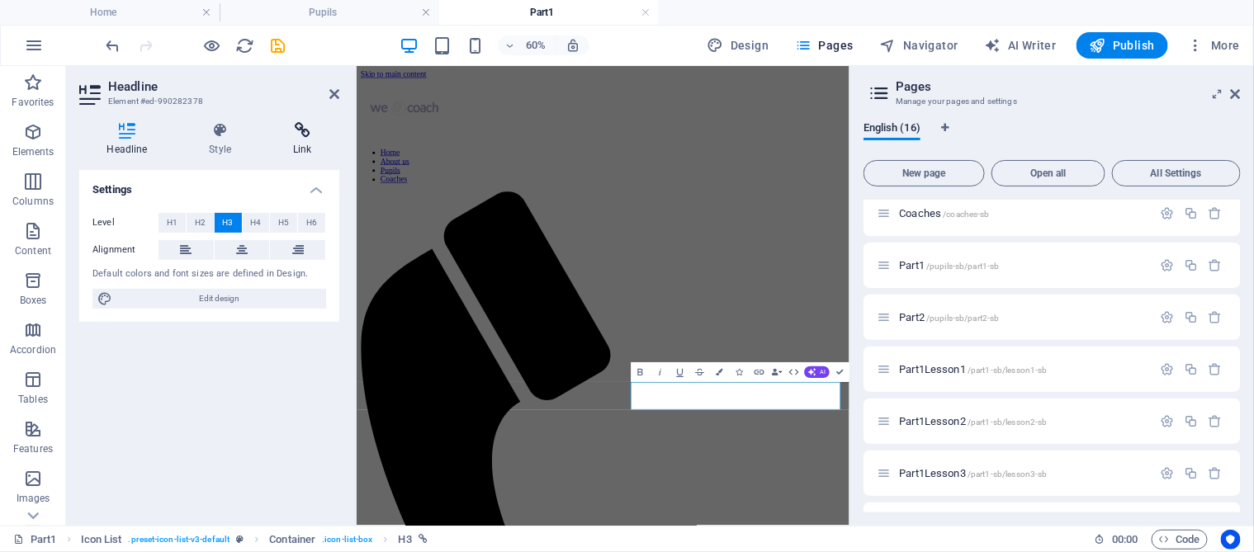
click at [300, 140] on h4 "Link" at bounding box center [302, 139] width 73 height 35
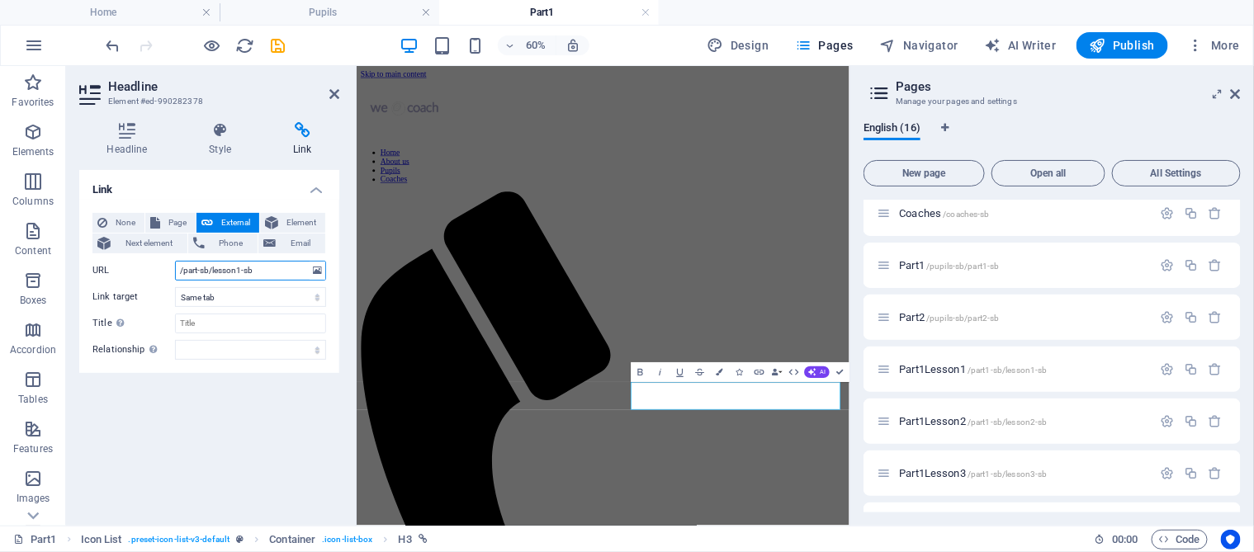
click at [195, 272] on input "/part-sb/lesson1-sb" at bounding box center [250, 271] width 151 height 20
type input "/part1-sb/lesson1-sb"
select select
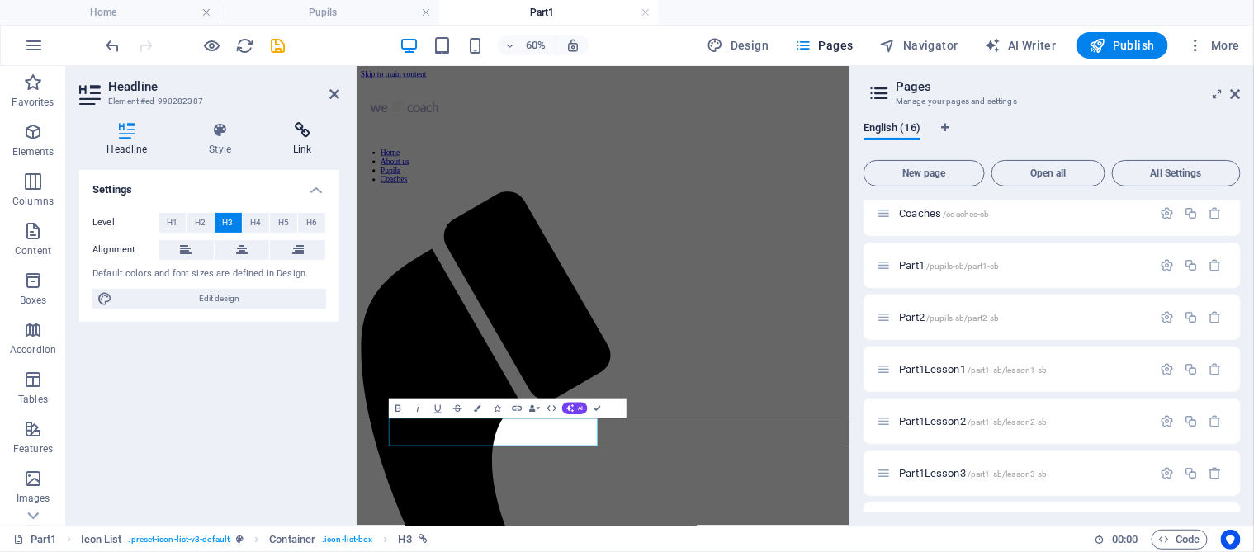
click at [303, 125] on icon at bounding box center [302, 130] width 73 height 17
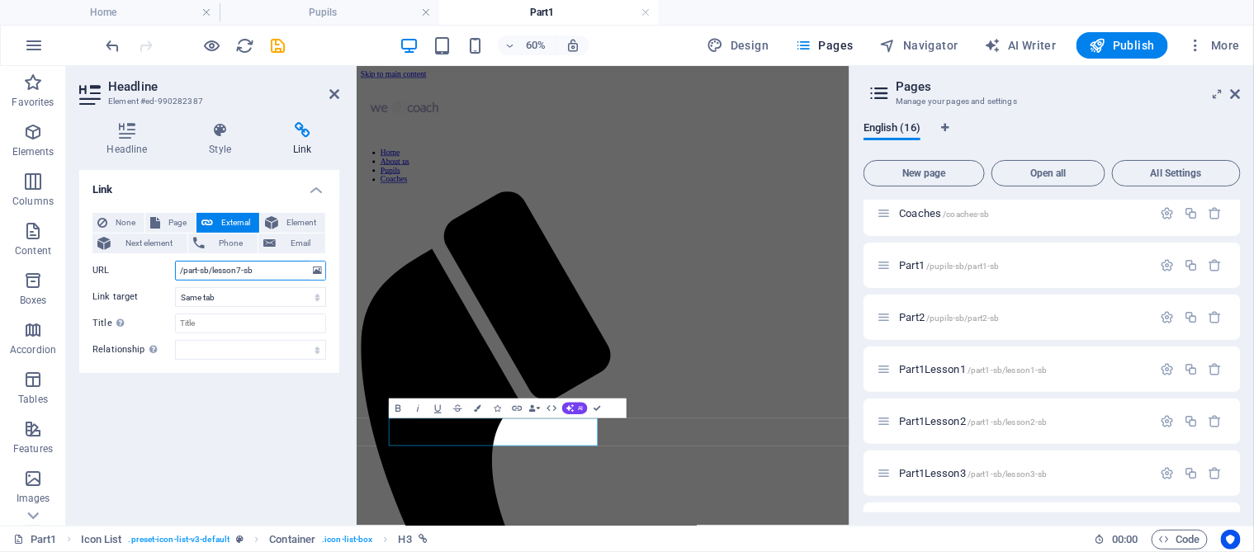
click at [197, 270] on input "/part-sb/lesson7-sb" at bounding box center [250, 271] width 151 height 20
type input "/part1-sb/lesson7-sb"
select select
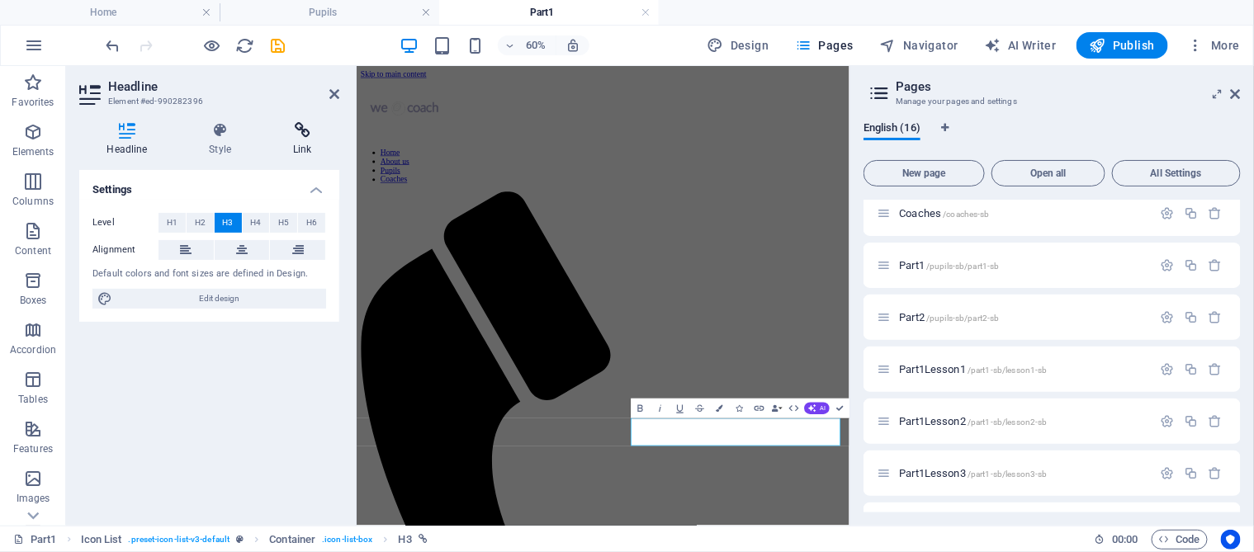
click at [300, 125] on icon at bounding box center [302, 130] width 73 height 17
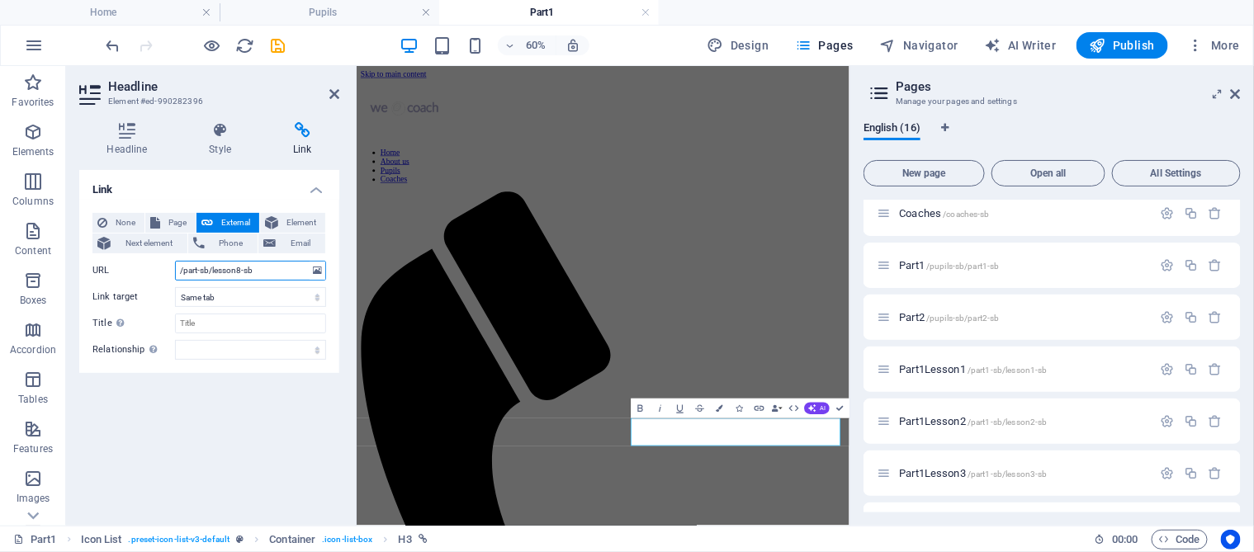
click at [196, 271] on input "/part-sb/lesson8-sb" at bounding box center [250, 271] width 151 height 20
type input "/part1-sb/lesson8-sb"
select select
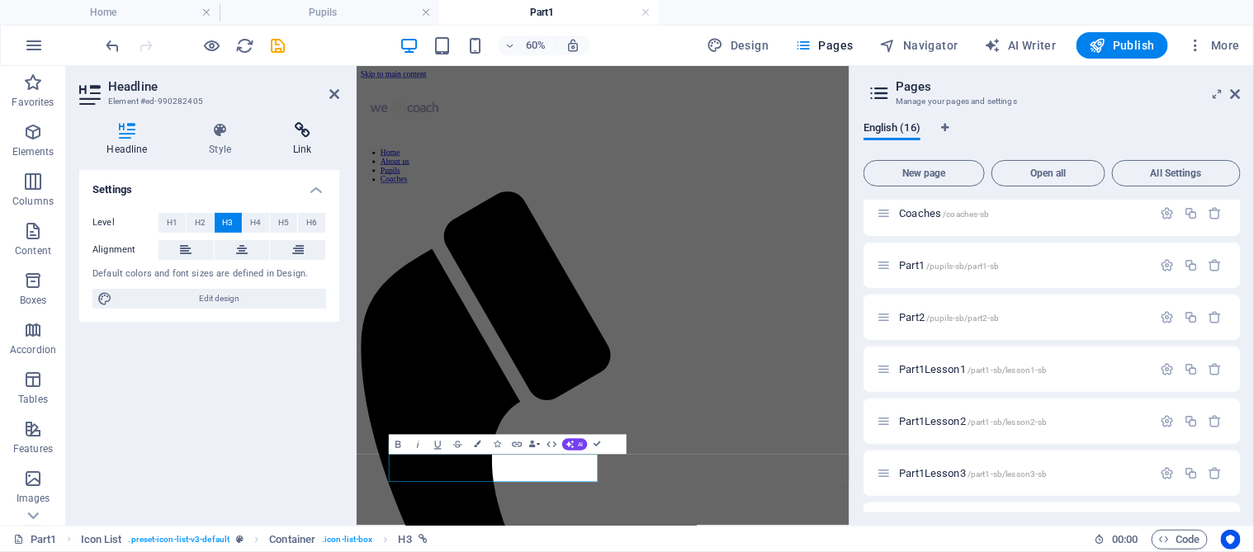
click at [304, 135] on icon at bounding box center [302, 130] width 73 height 17
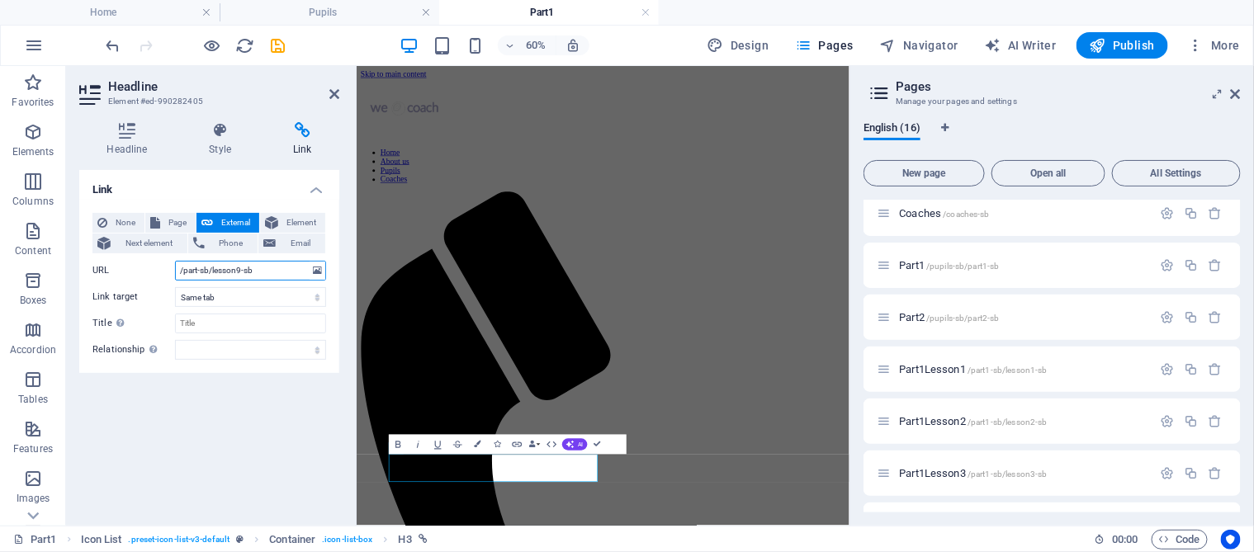
click at [198, 268] on input "/part-sb/lesson9-sb" at bounding box center [250, 271] width 151 height 20
type input "/part1-sb/lesson9-sb"
select select
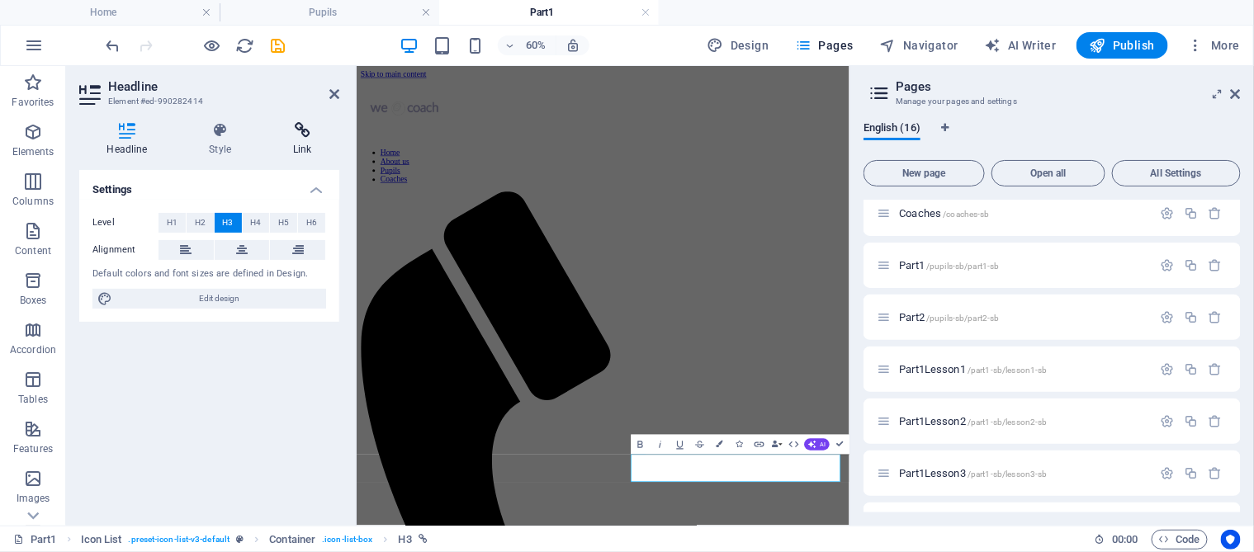
click at [301, 140] on h4 "Link" at bounding box center [302, 139] width 73 height 35
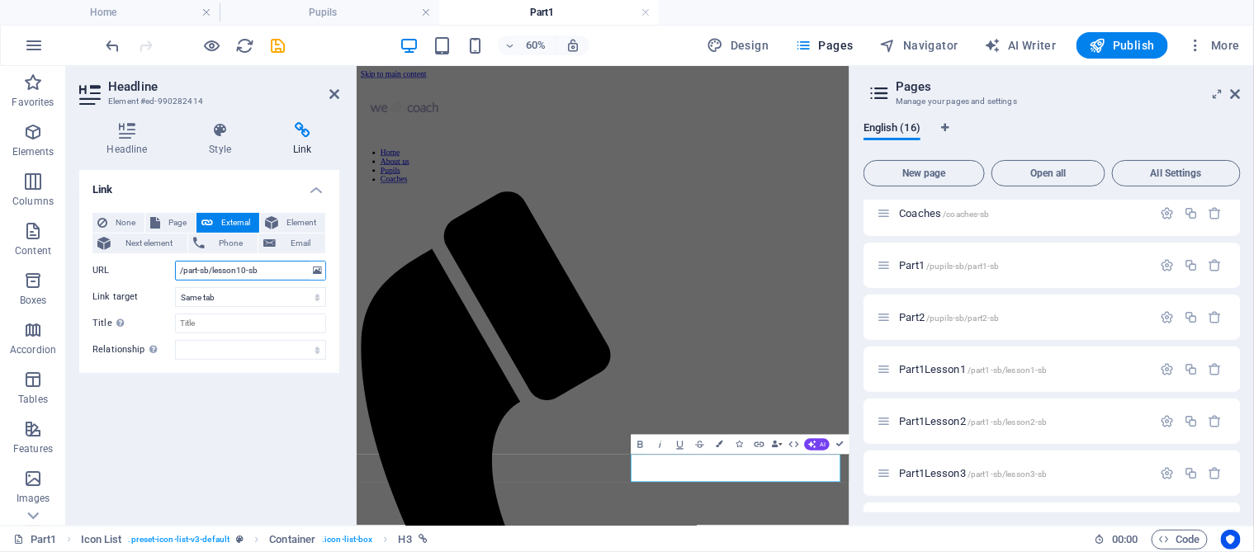
click at [197, 272] on input "/part-sb/lesson10-sb" at bounding box center [250, 271] width 151 height 20
type input "/part1-sb/lesson10-sb"
click at [277, 41] on icon "save" at bounding box center [278, 45] width 19 height 19
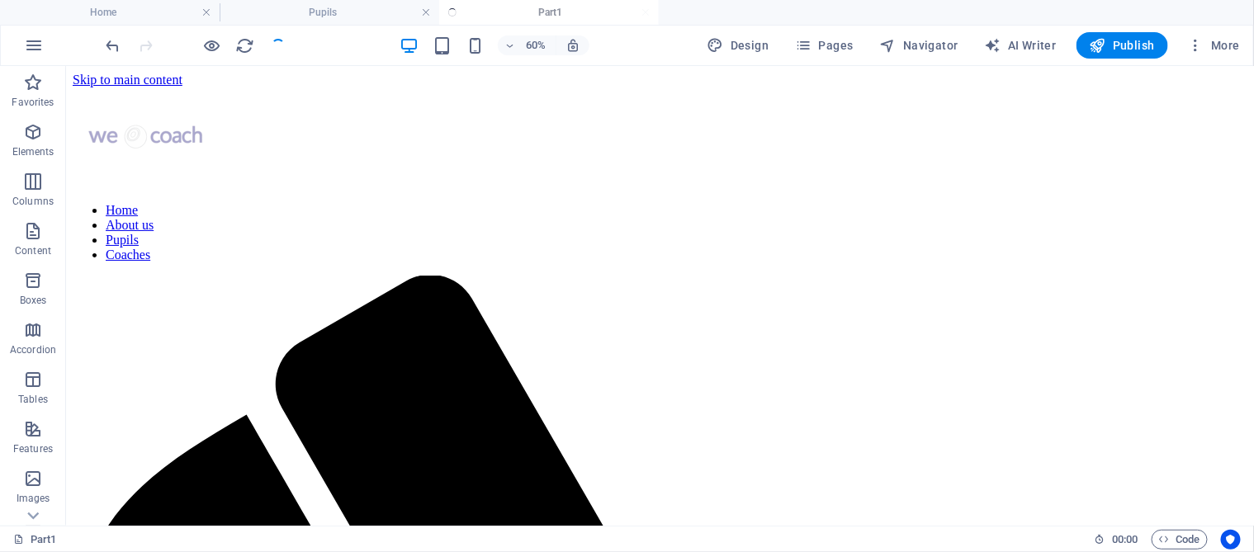
scroll to position [300, 0]
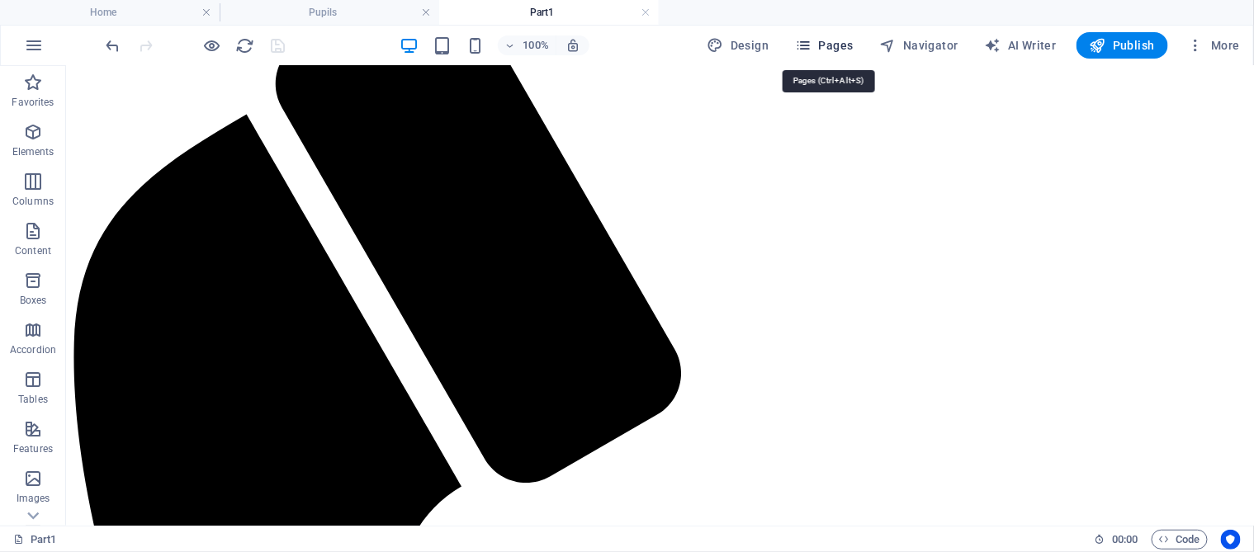
click at [844, 40] on span "Pages" at bounding box center [824, 45] width 58 height 17
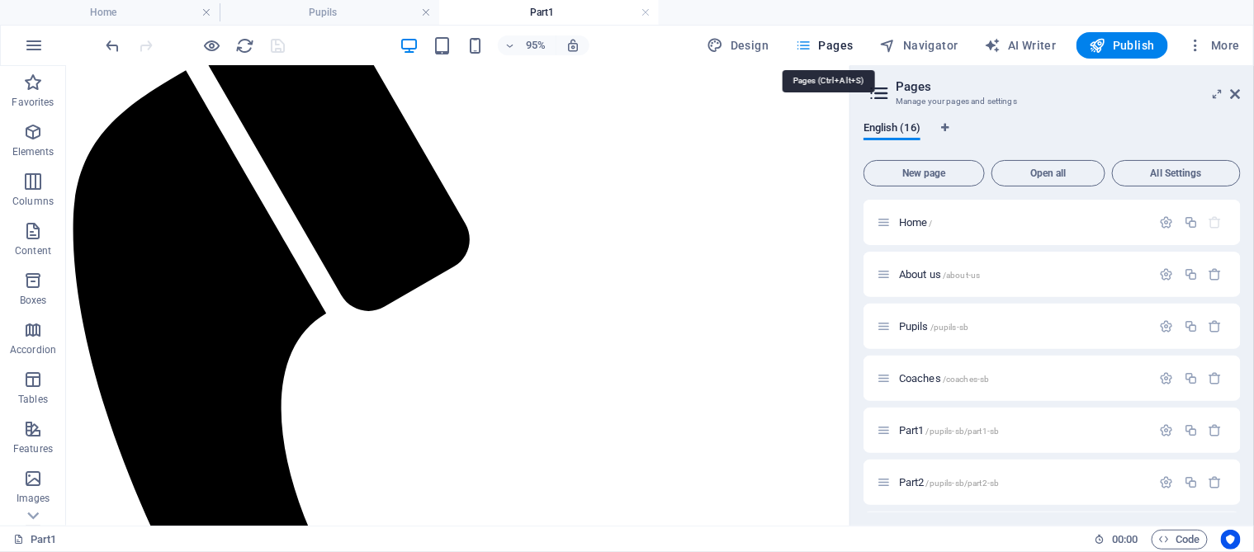
scroll to position [277, 0]
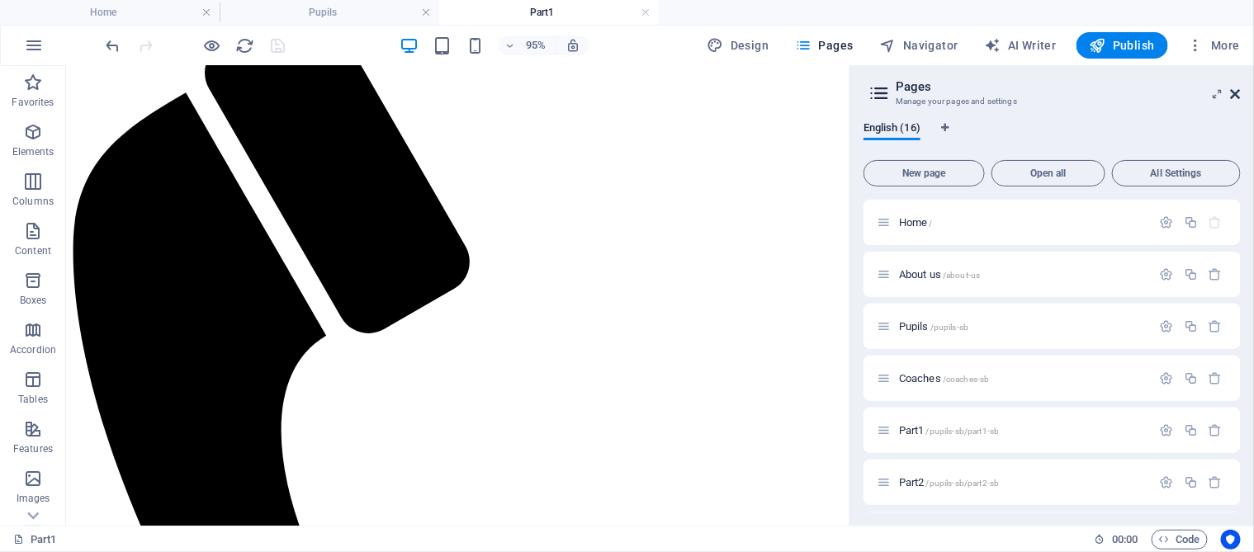
click at [1237, 92] on icon at bounding box center [1236, 94] width 10 height 13
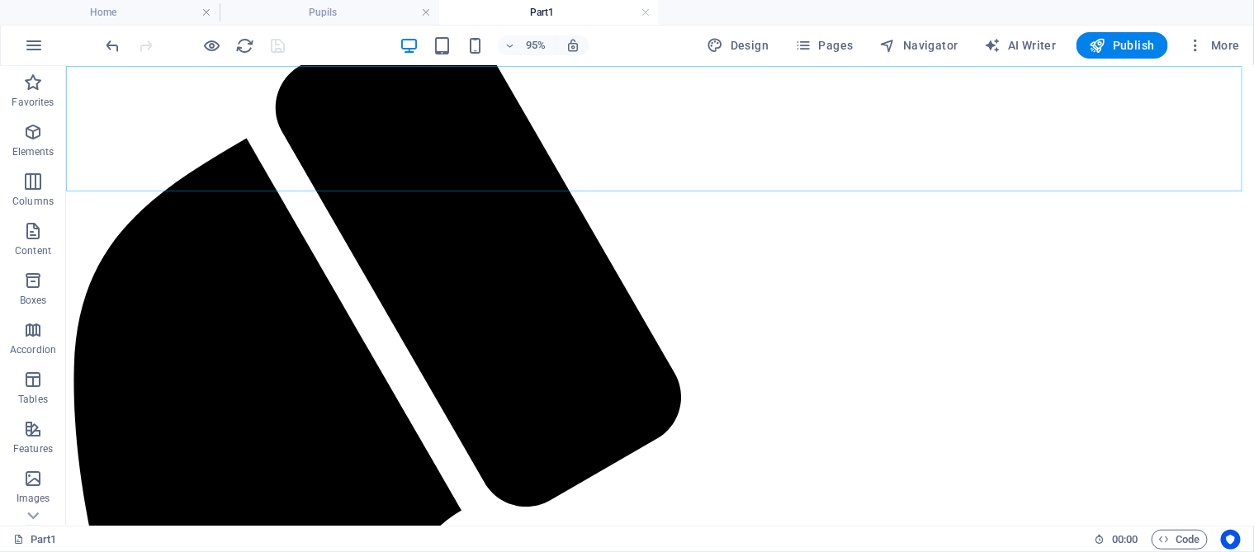
scroll to position [300, 0]
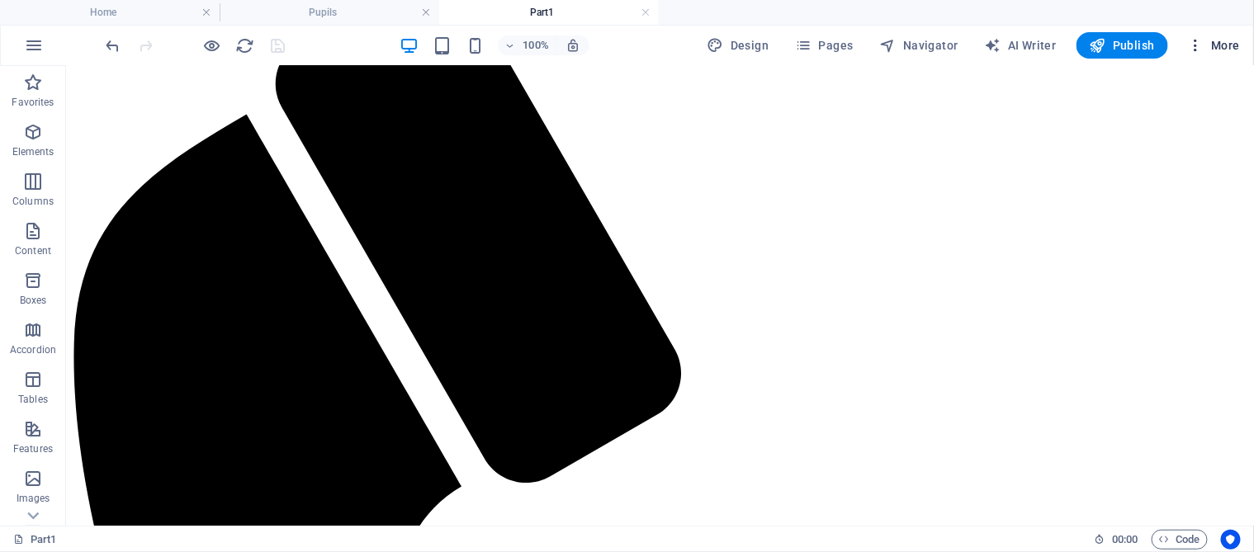
click at [1200, 40] on icon "button" at bounding box center [1196, 45] width 17 height 17
